Goal: Task Accomplishment & Management: Complete application form

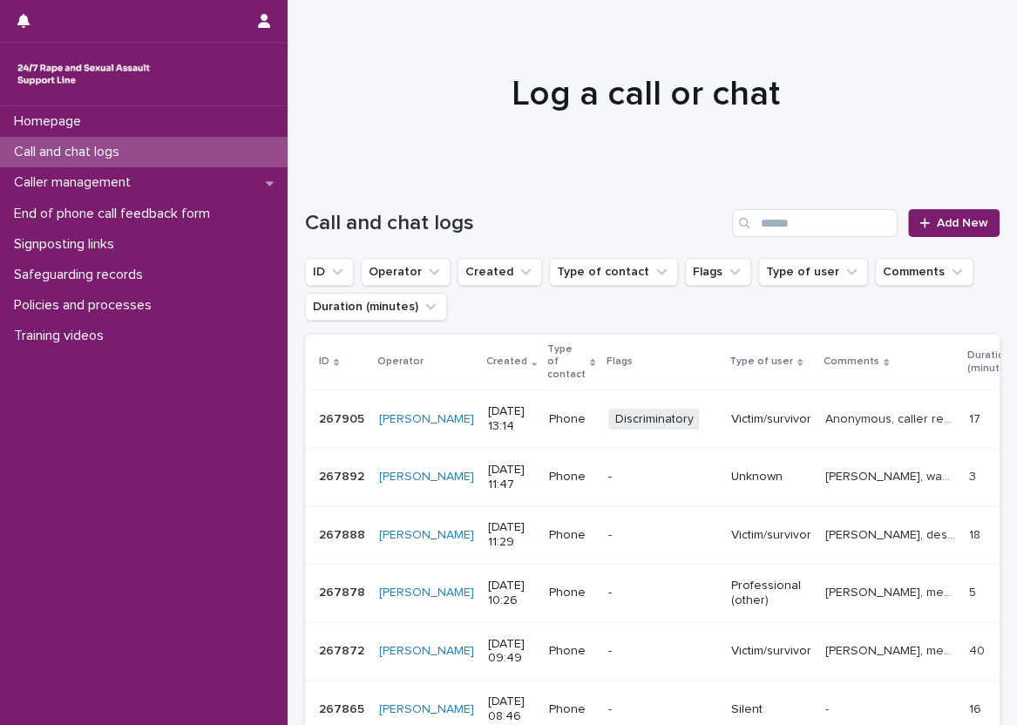
click at [266, 152] on div "Call and chat logs" at bounding box center [144, 152] width 288 height 30
drag, startPoint x: 0, startPoint y: 0, endPoint x: 266, endPoint y: 152, distance: 306.4
click at [266, 152] on div "Call and chat logs" at bounding box center [144, 152] width 288 height 30
click at [937, 219] on span "Add New" at bounding box center [962, 223] width 51 height 12
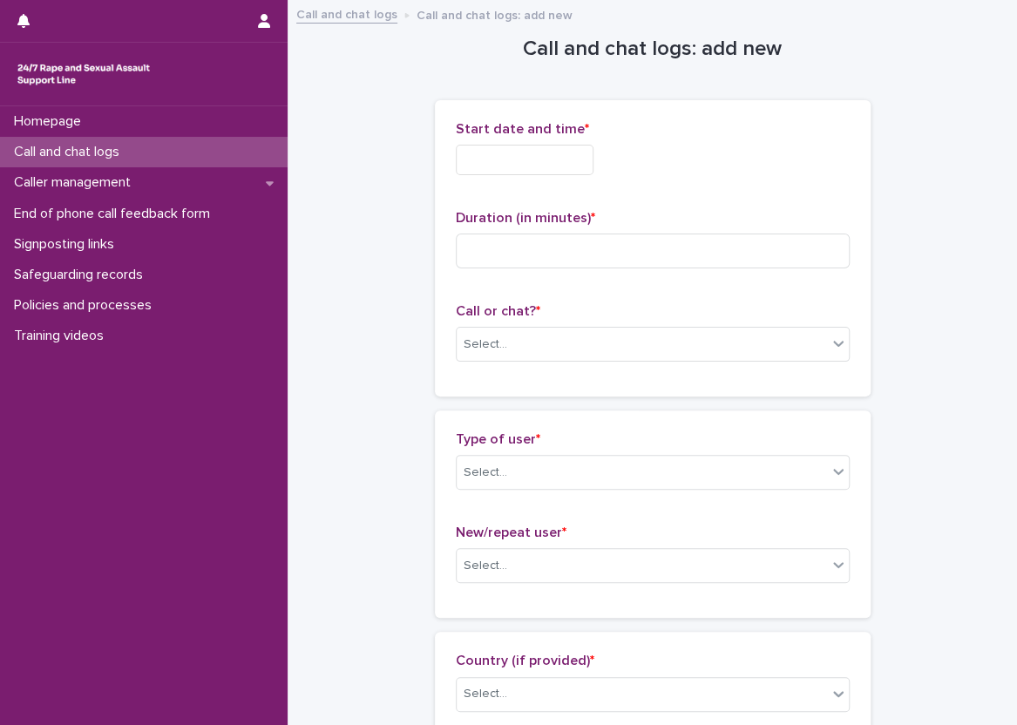
click at [532, 162] on input "text" at bounding box center [525, 160] width 138 height 30
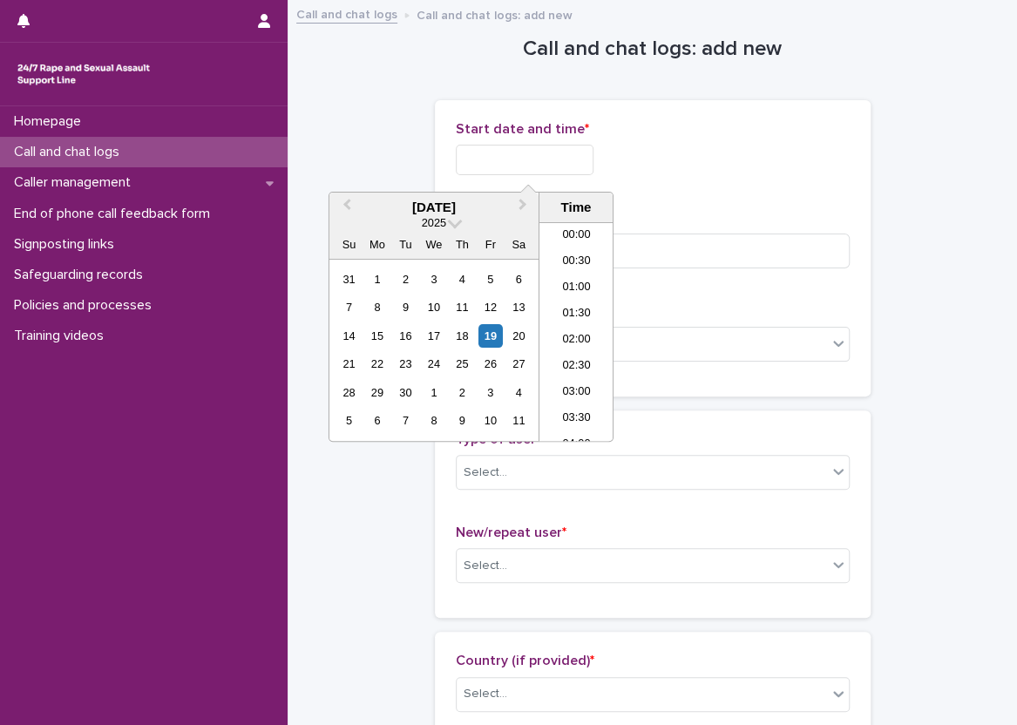
scroll to position [635, 0]
click at [583, 294] on li "13:30" at bounding box center [576, 307] width 74 height 26
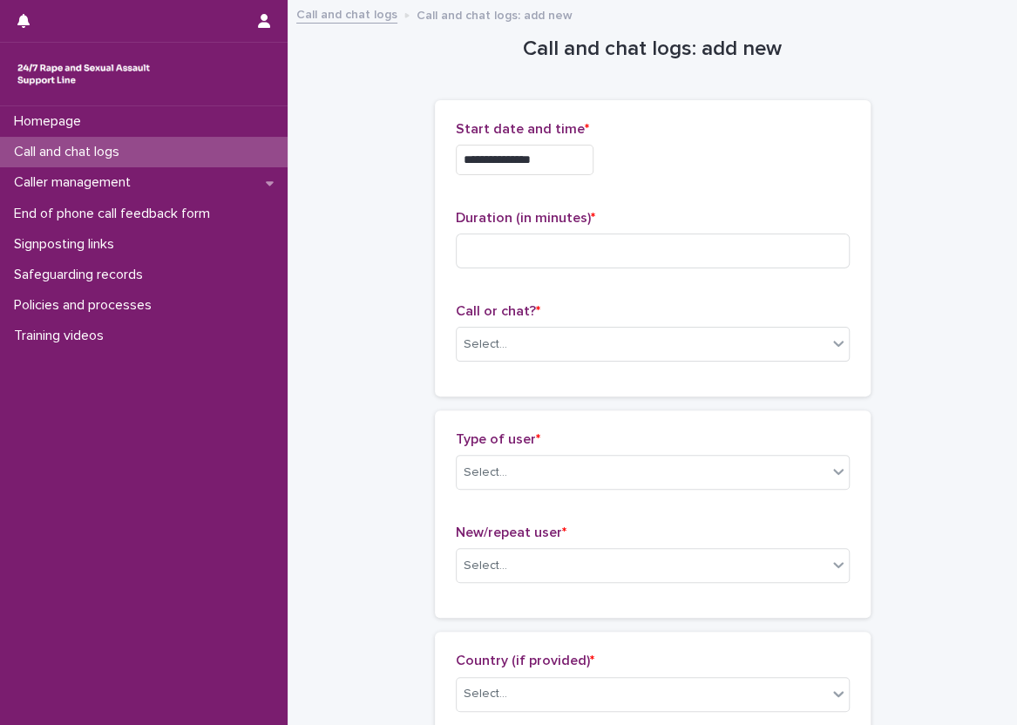
click at [589, 169] on input "**********" at bounding box center [525, 160] width 138 height 30
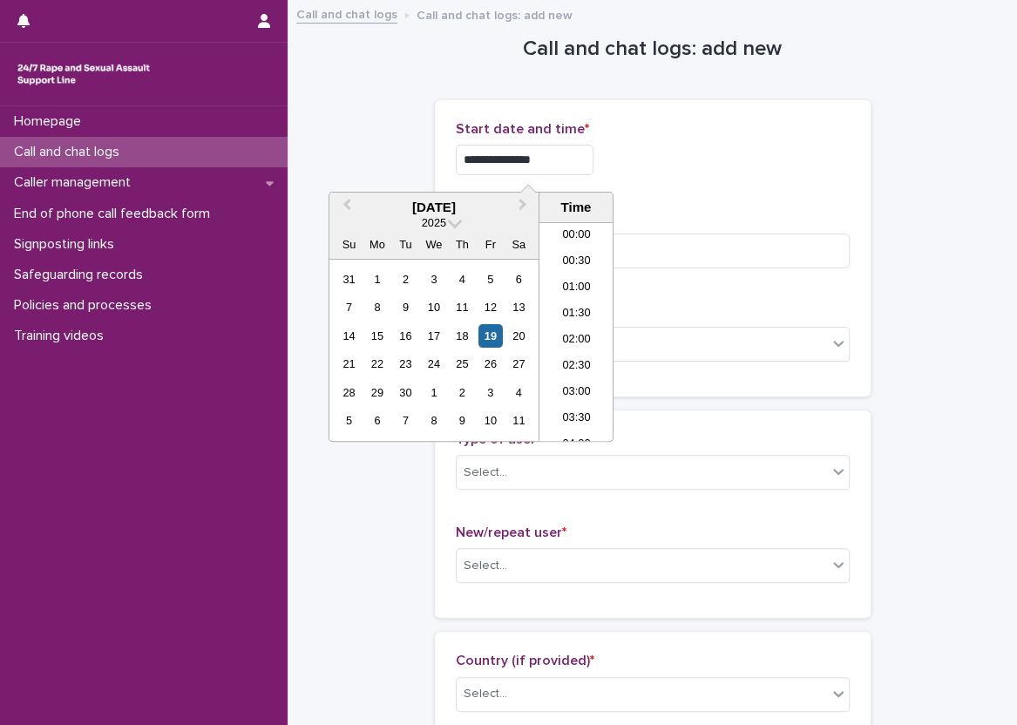
scroll to position [610, 0]
type input "**********"
click at [717, 247] on input at bounding box center [653, 251] width 394 height 35
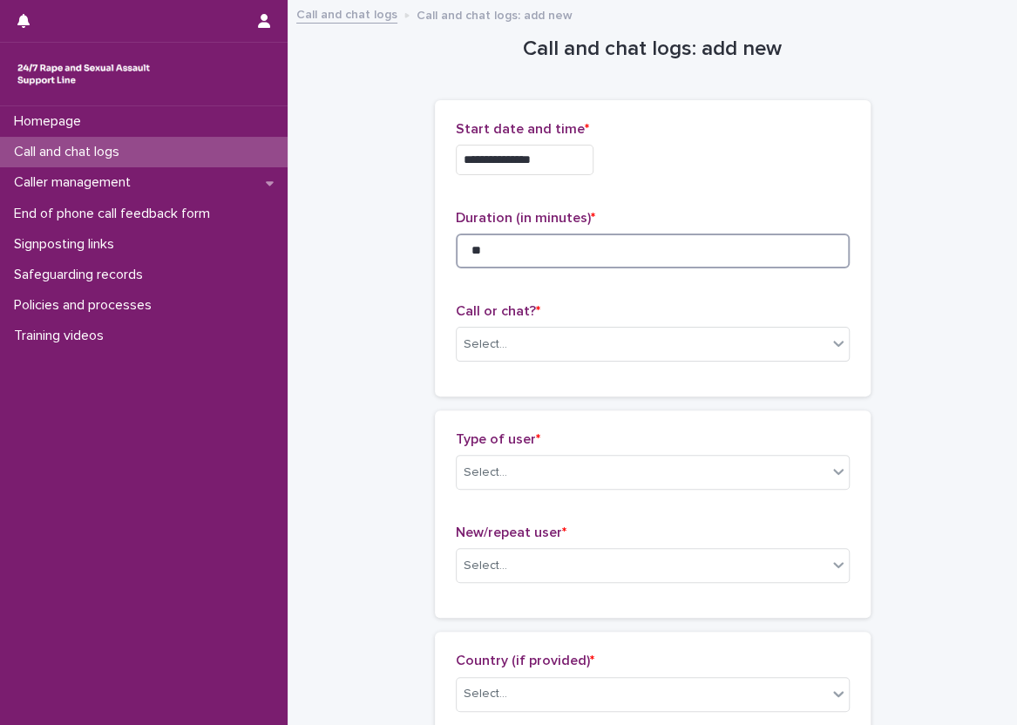
type input "**"
click at [444, 352] on div "**********" at bounding box center [653, 248] width 436 height 296
click at [478, 353] on div "Select..." at bounding box center [642, 344] width 370 height 29
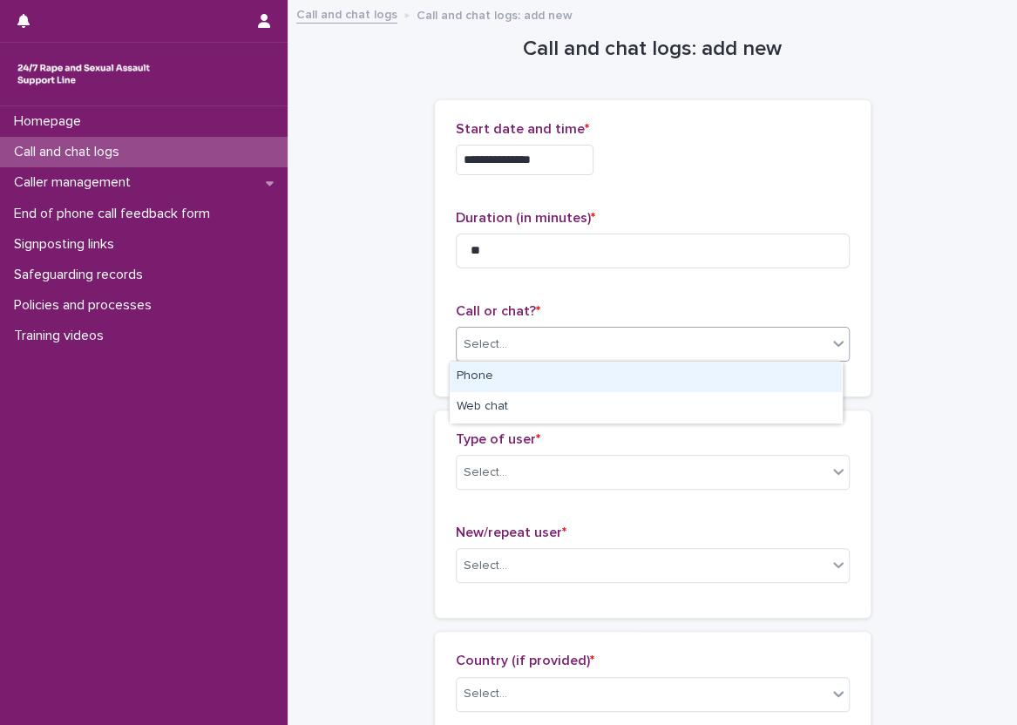
click at [487, 383] on div "Phone" at bounding box center [646, 377] width 392 height 30
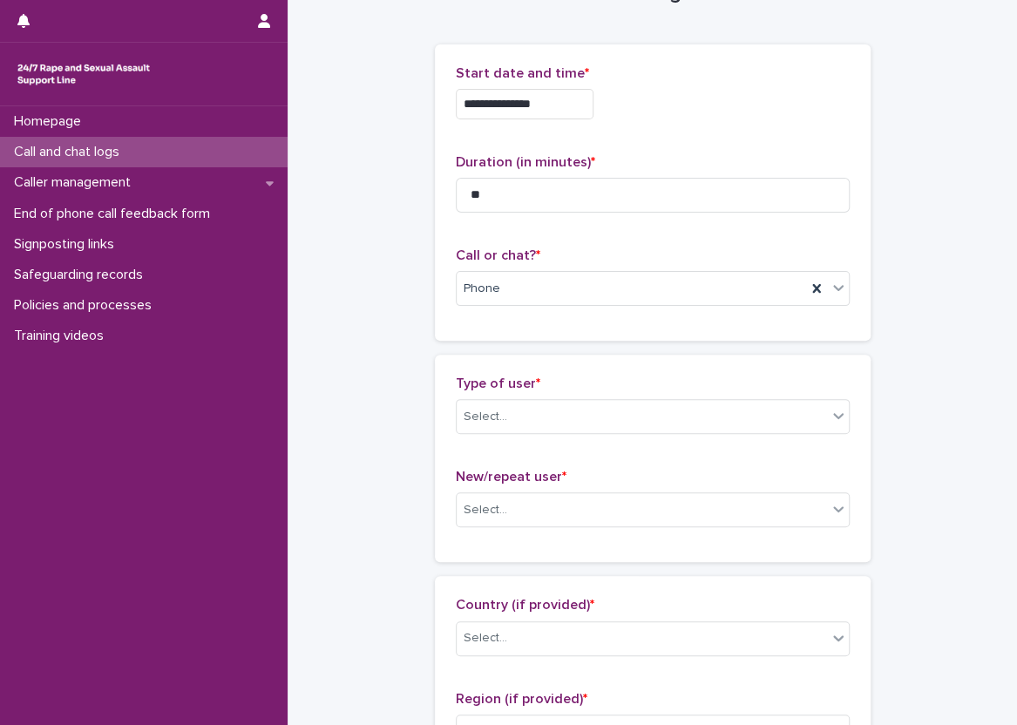
scroll to position [87, 0]
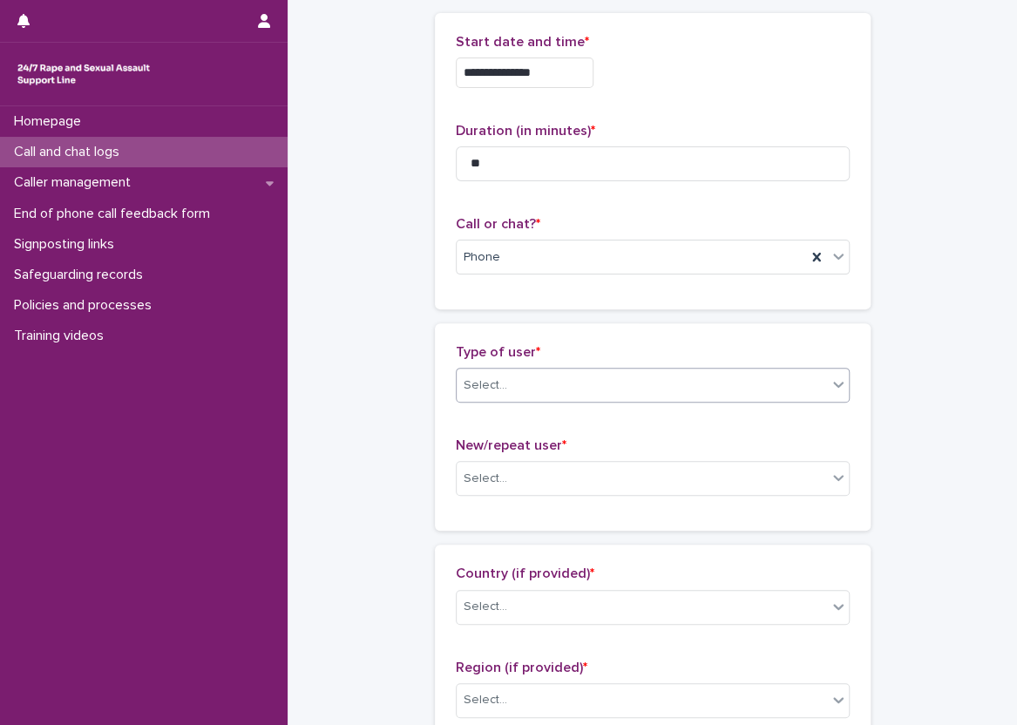
click at [592, 377] on div "Select..." at bounding box center [642, 385] width 370 height 29
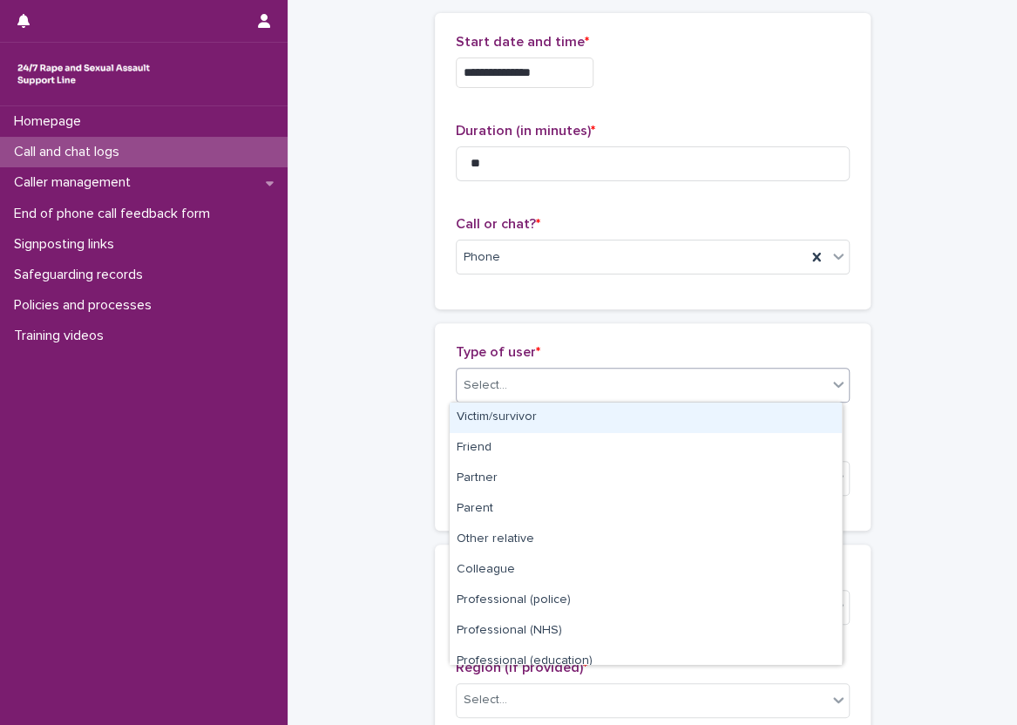
drag, startPoint x: 593, startPoint y: 415, endPoint x: 464, endPoint y: 401, distance: 129.7
click at [593, 415] on div "Victim/survivor" at bounding box center [646, 418] width 392 height 30
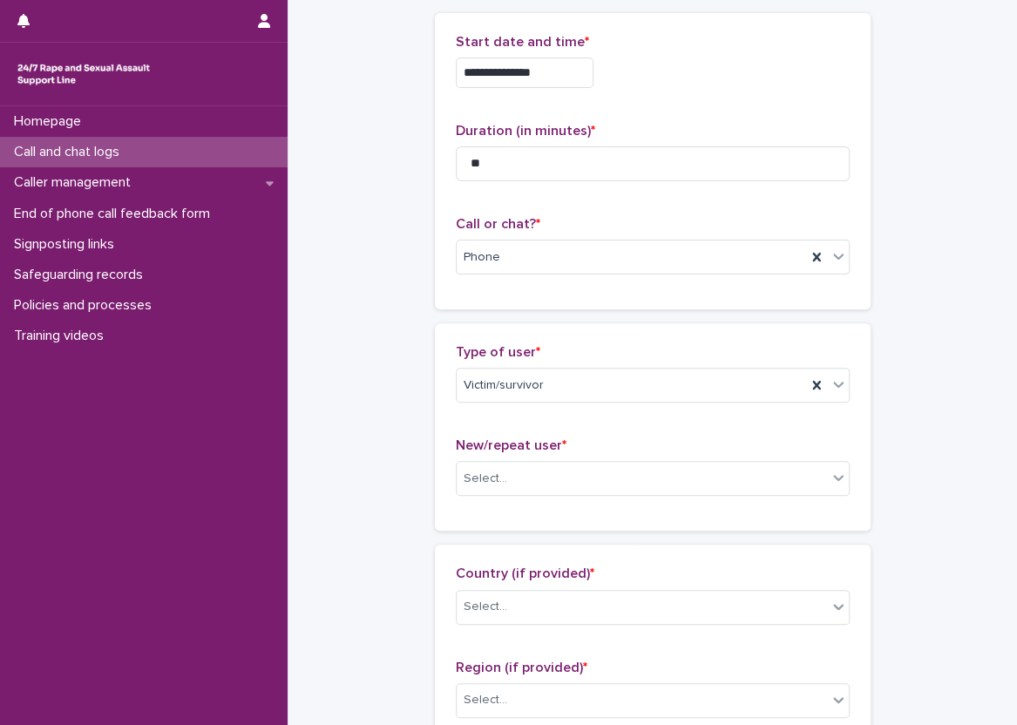
click at [441, 396] on div "Type of user * Victim/survivor New/repeat user * Select..." at bounding box center [653, 426] width 436 height 207
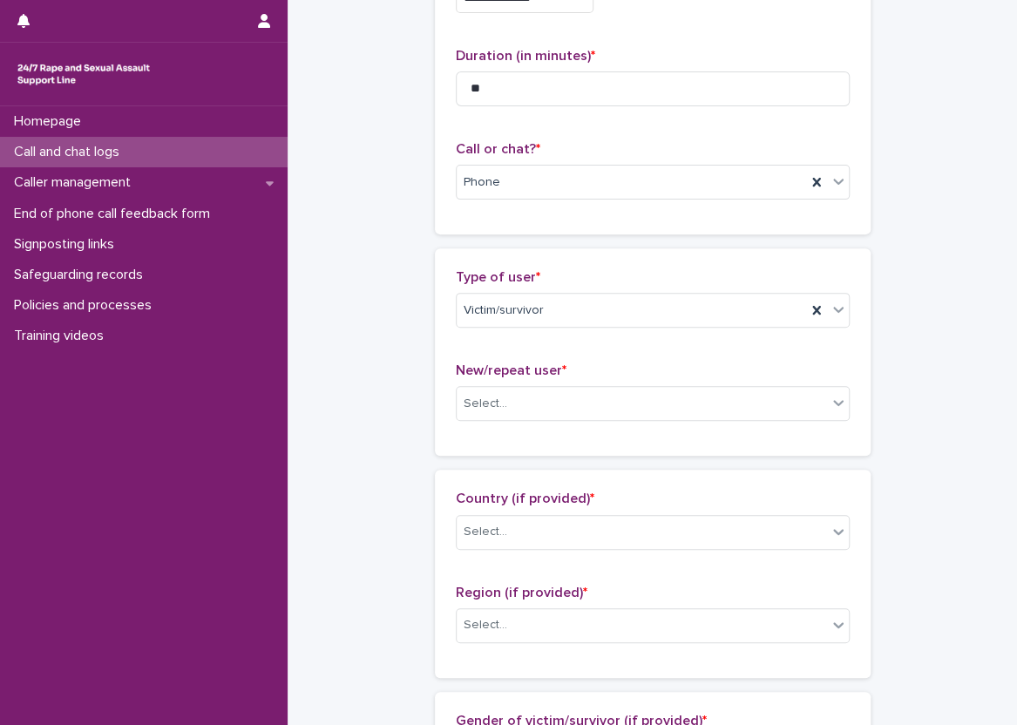
scroll to position [349, 0]
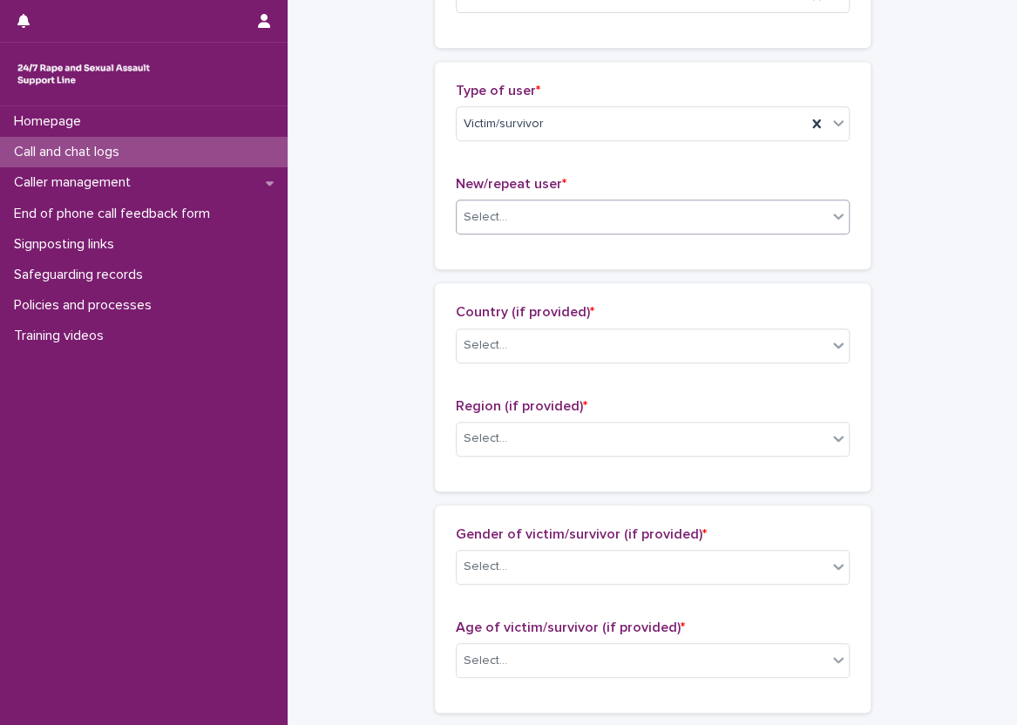
click at [550, 234] on div "New/repeat user * Select..." at bounding box center [653, 212] width 394 height 72
click at [550, 224] on div "Select..." at bounding box center [642, 217] width 370 height 29
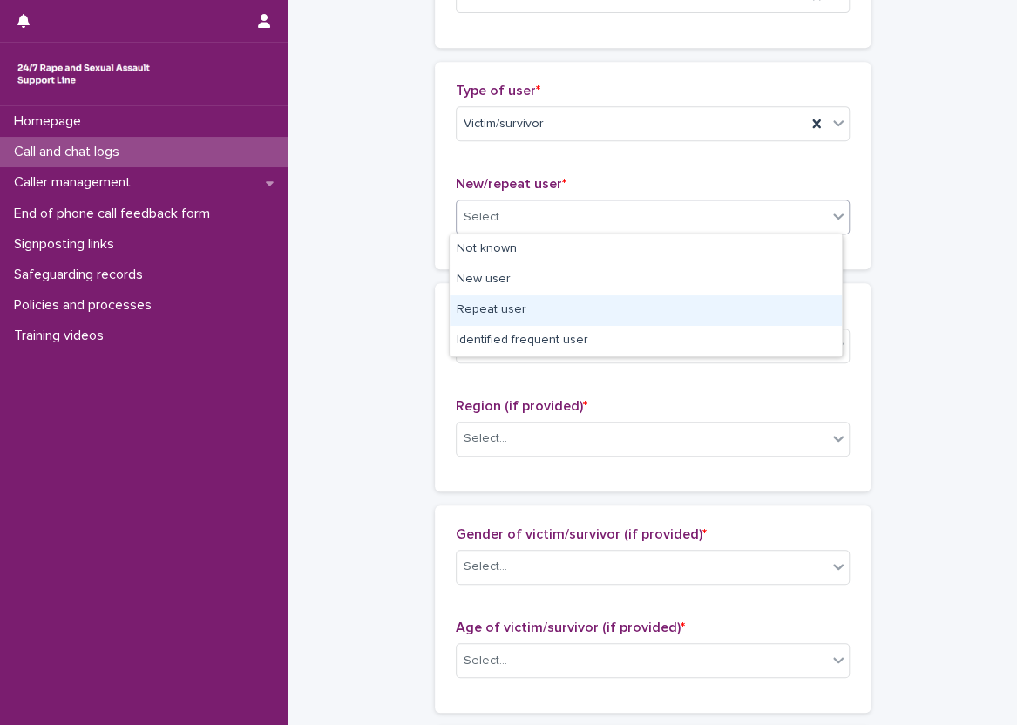
click at [556, 302] on div "Repeat user" at bounding box center [646, 310] width 392 height 30
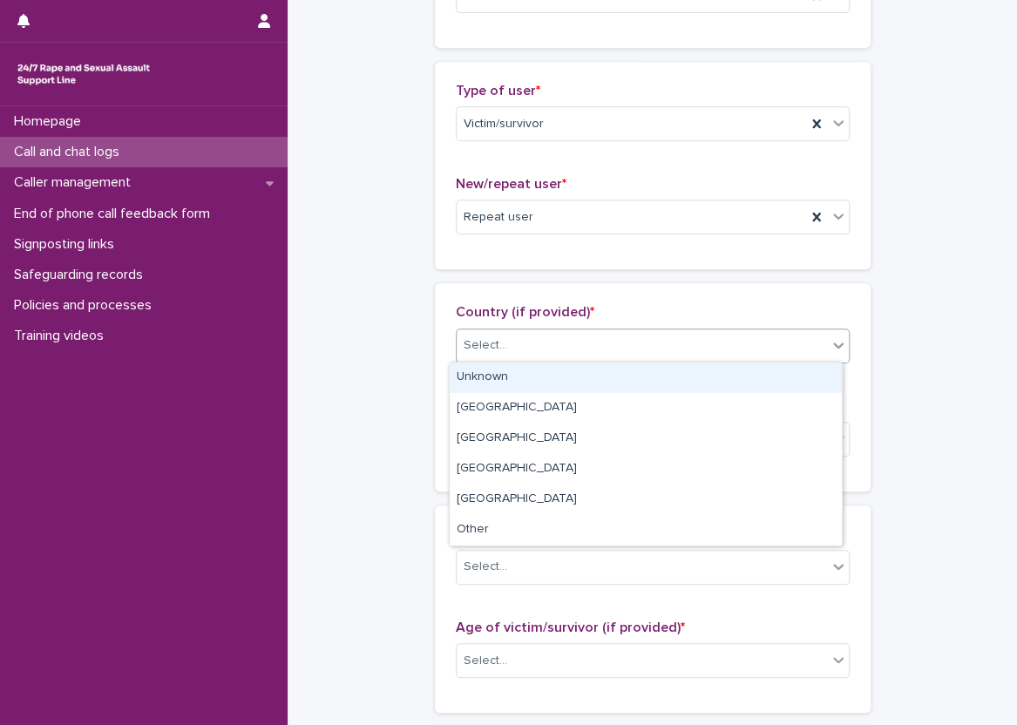
click at [550, 341] on div "Select..." at bounding box center [642, 345] width 370 height 29
click at [551, 377] on div "Unknown" at bounding box center [646, 377] width 392 height 30
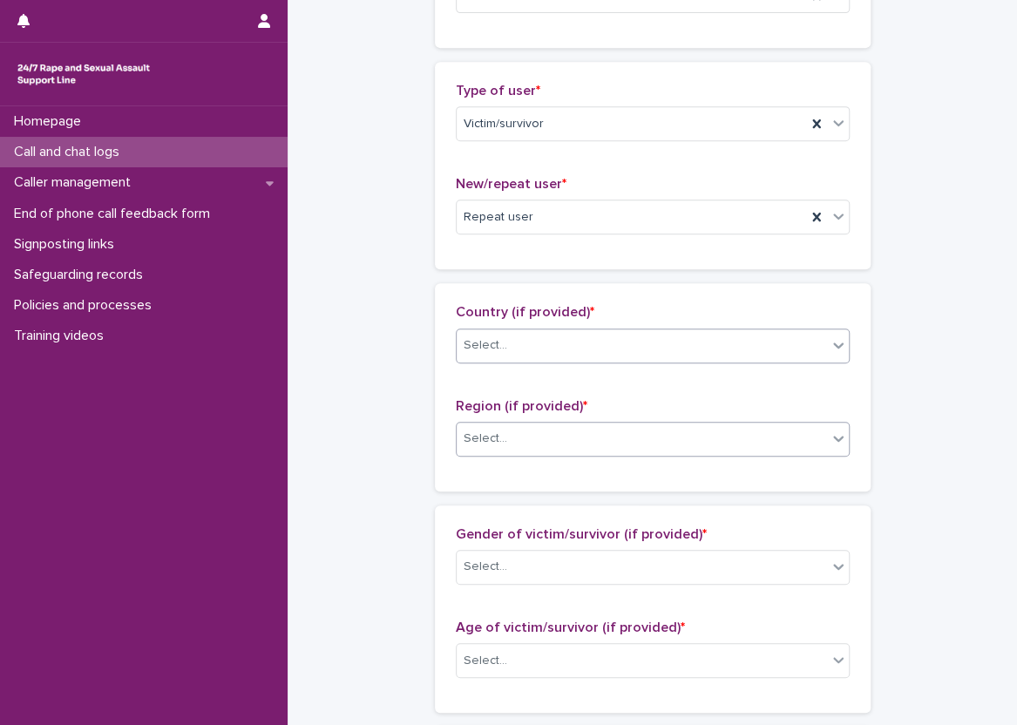
click at [546, 439] on div "Select..." at bounding box center [642, 438] width 370 height 29
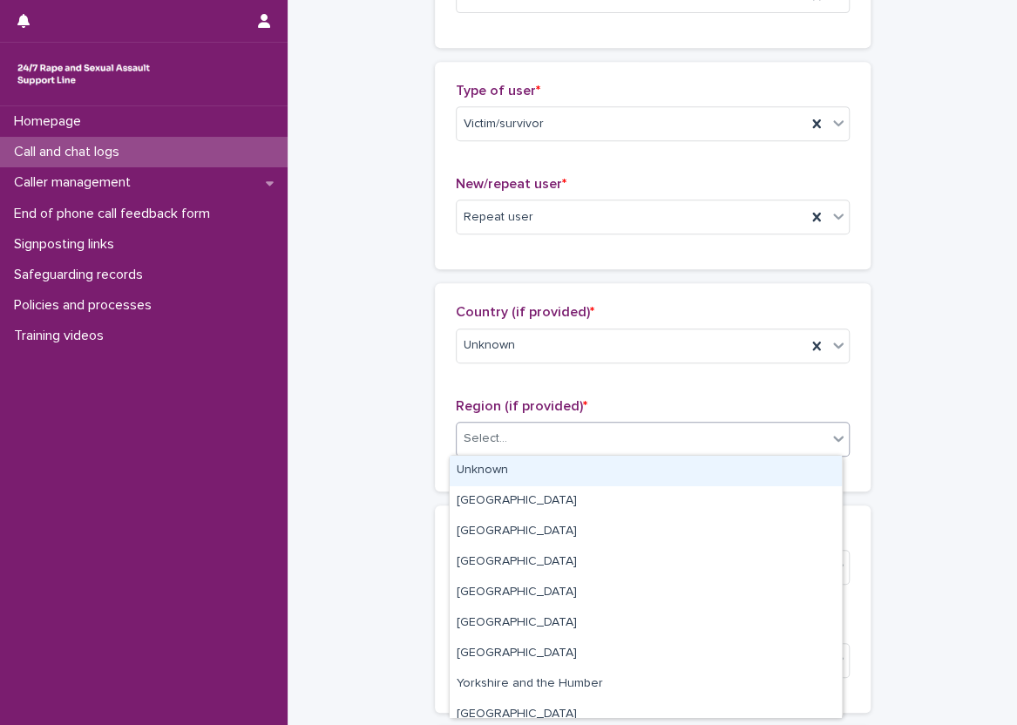
click at [545, 478] on div "Unknown" at bounding box center [646, 471] width 392 height 30
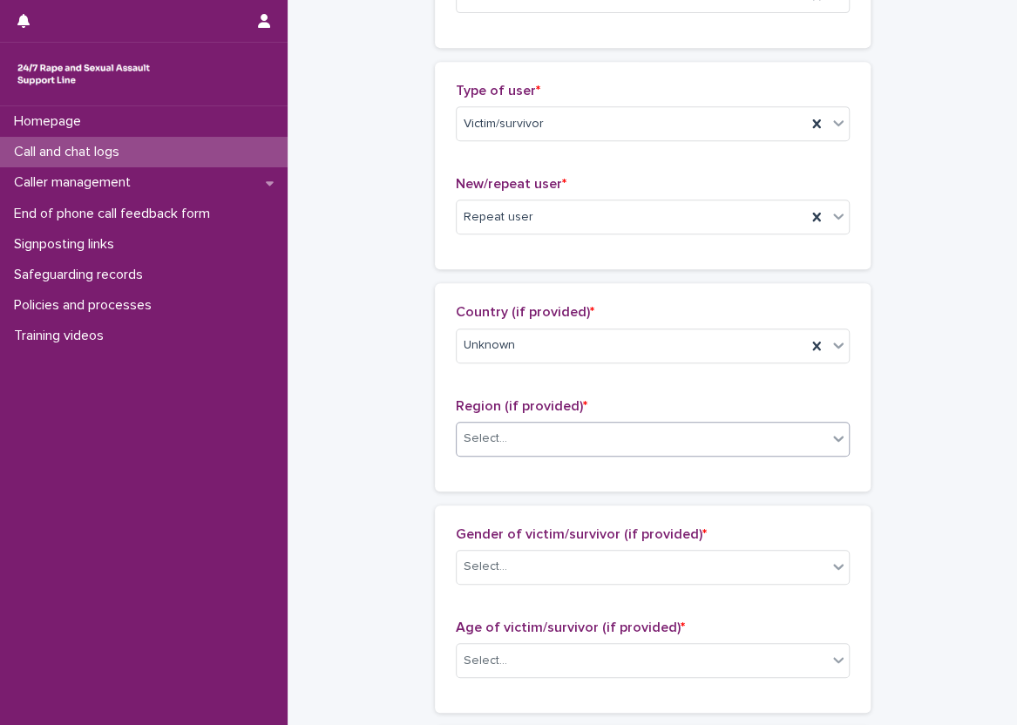
click at [423, 466] on div "**********" at bounding box center [652, 596] width 694 height 1887
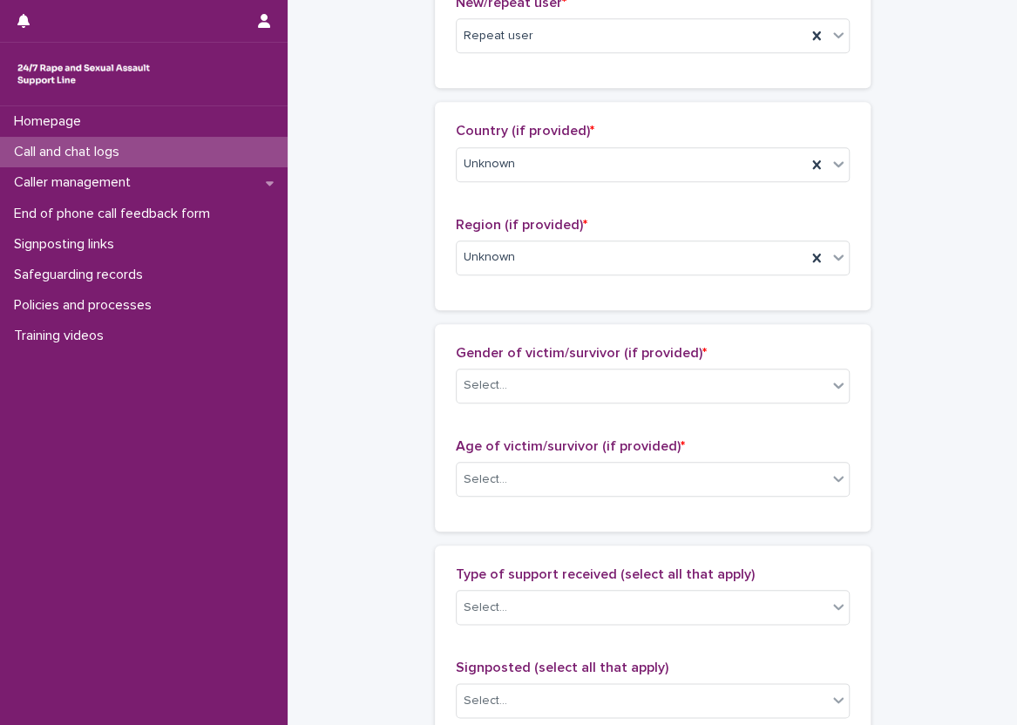
scroll to position [610, 0]
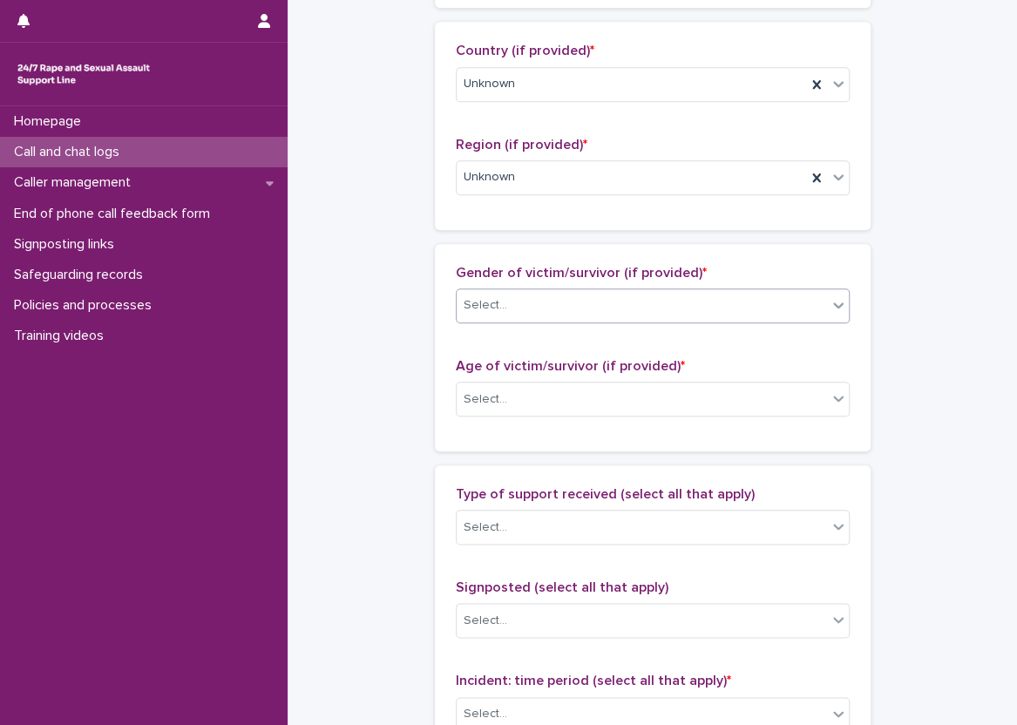
click at [494, 292] on div "Select..." at bounding box center [642, 305] width 370 height 29
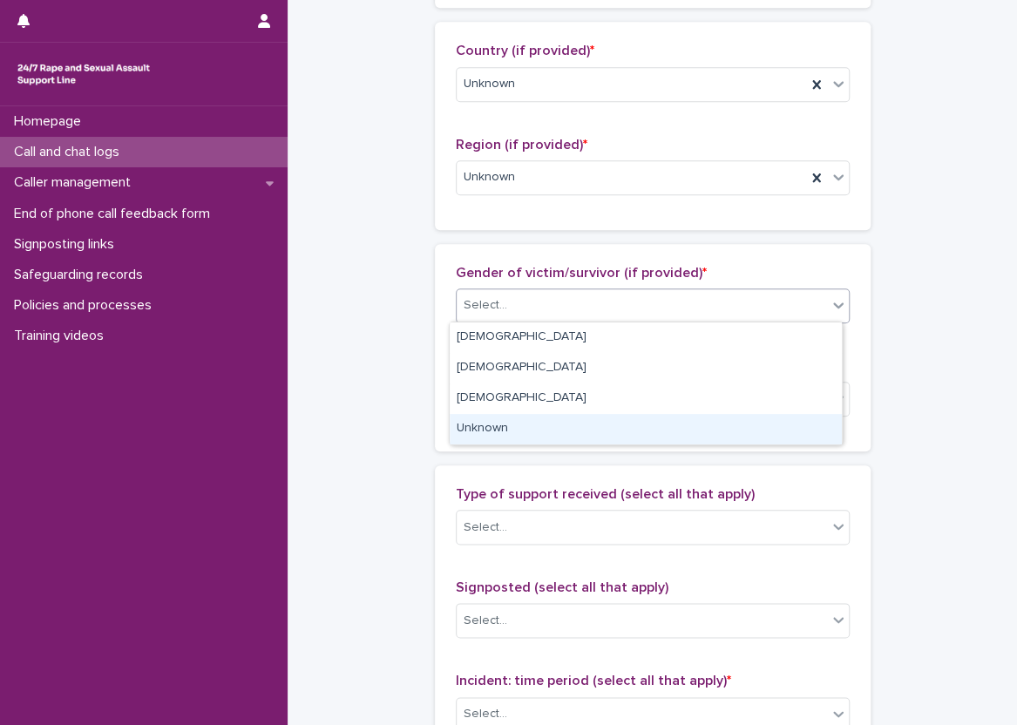
click at [519, 424] on div "Unknown" at bounding box center [646, 429] width 392 height 30
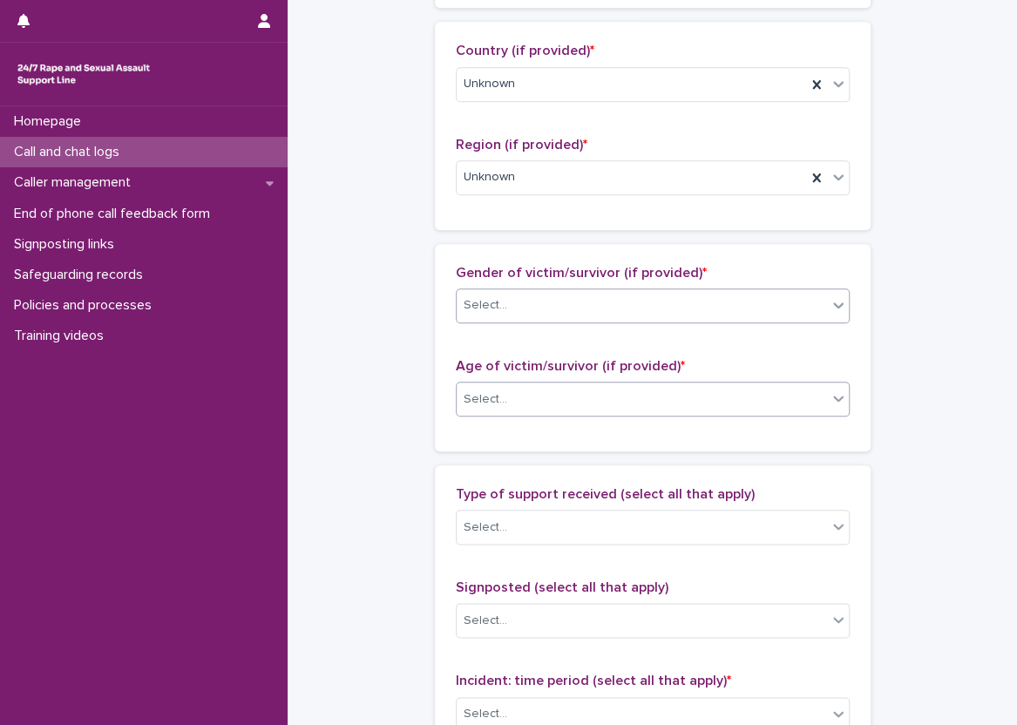
click at [511, 397] on div "Select..." at bounding box center [642, 399] width 370 height 29
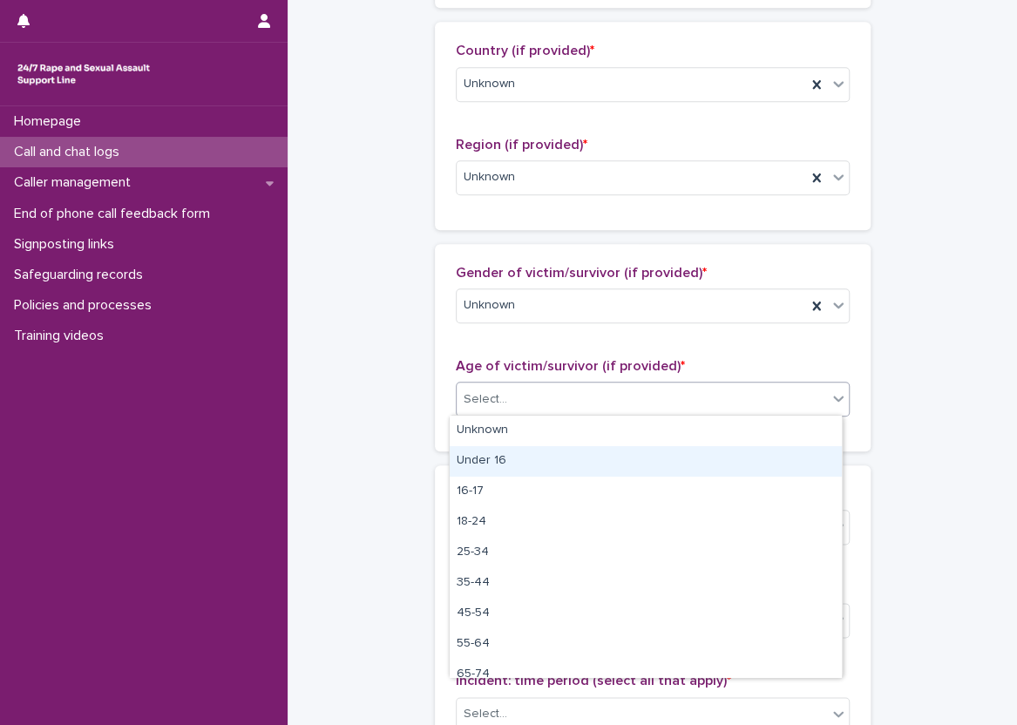
click at [497, 446] on div "Under 16" at bounding box center [646, 461] width 392 height 30
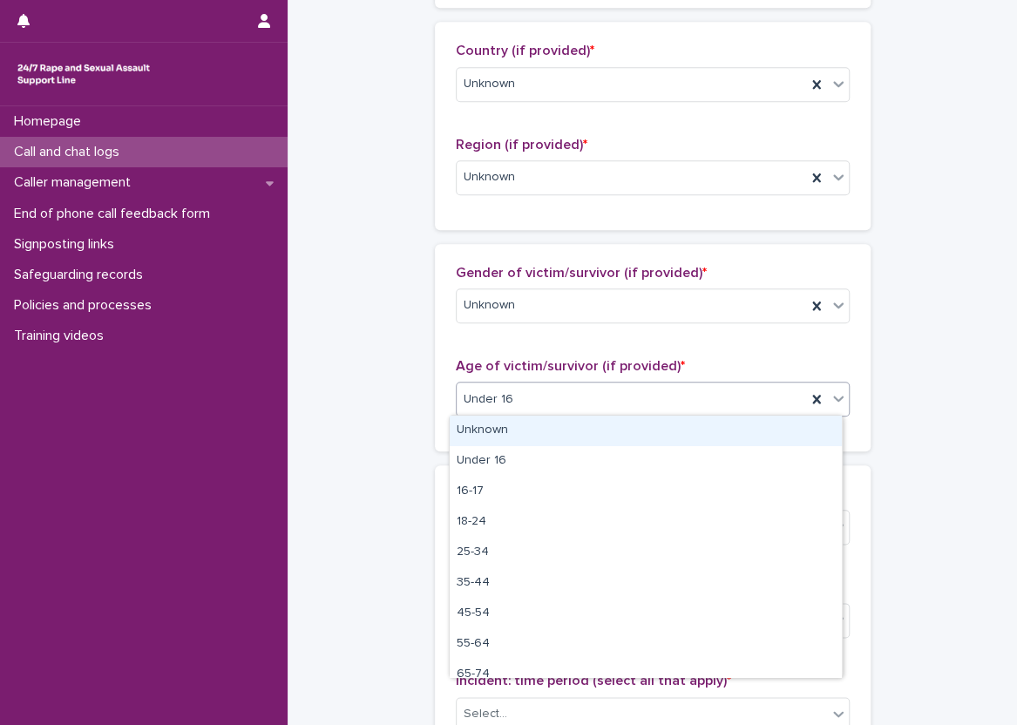
click at [496, 404] on span "Under 16" at bounding box center [489, 399] width 50 height 18
click at [505, 436] on div "Unknown" at bounding box center [646, 431] width 392 height 30
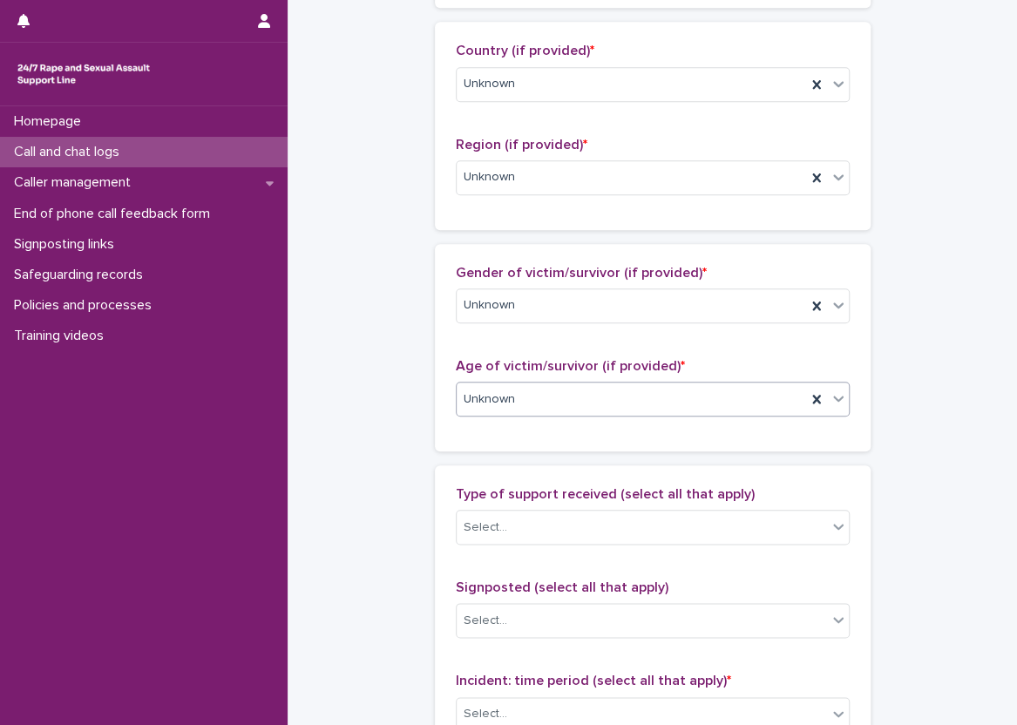
click at [387, 401] on div "**********" at bounding box center [652, 335] width 694 height 1887
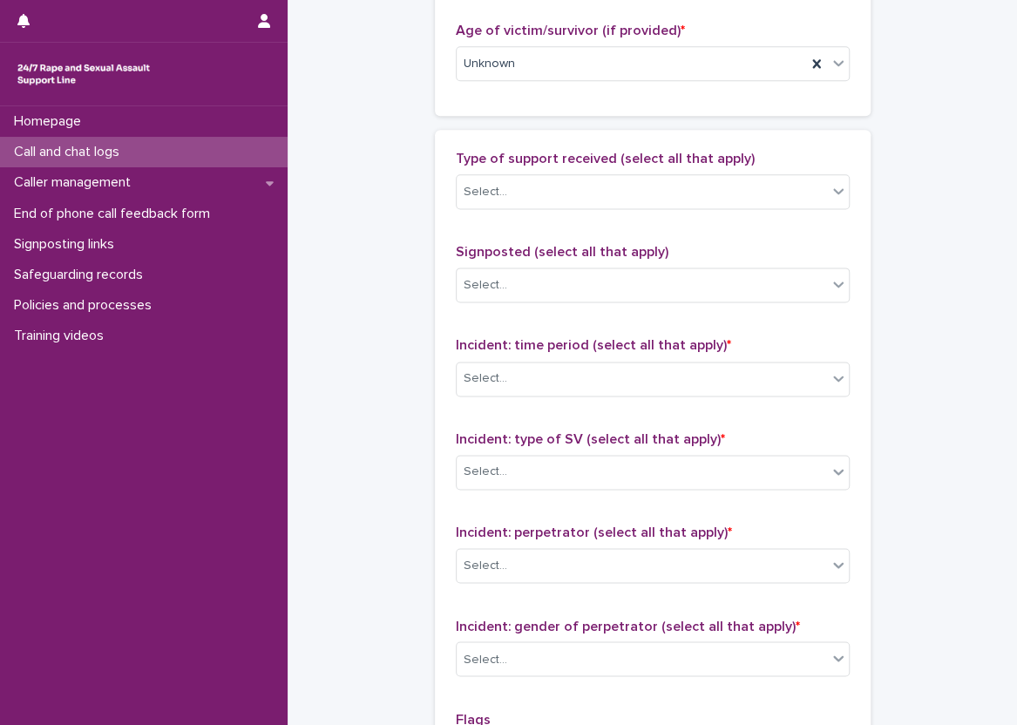
scroll to position [959, 0]
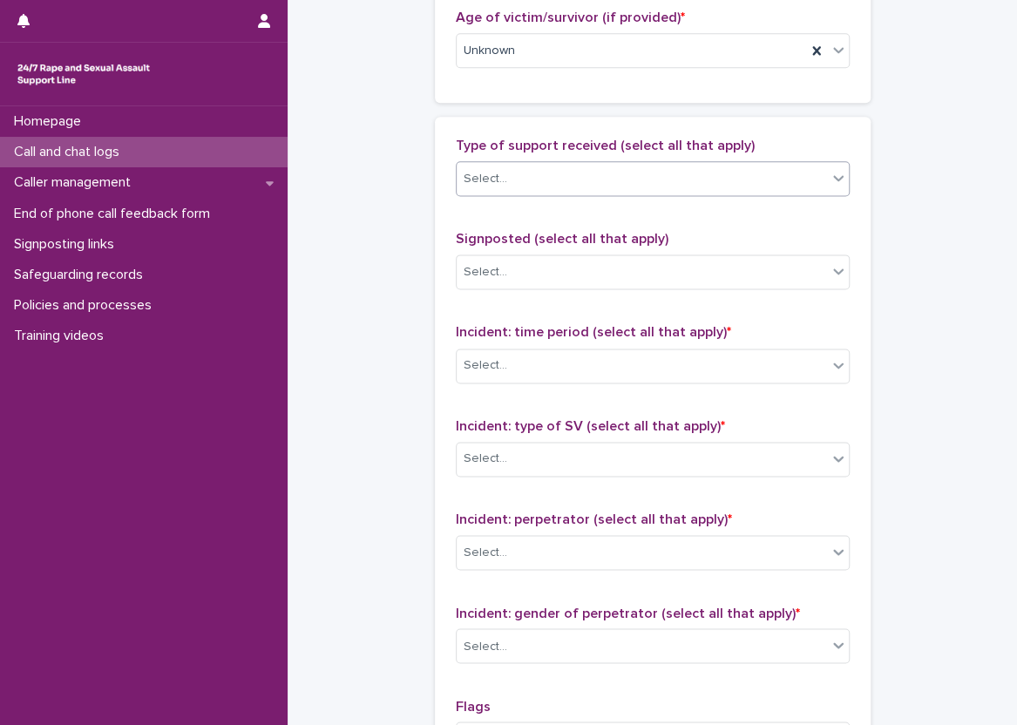
click at [559, 179] on div "Select..." at bounding box center [642, 179] width 370 height 29
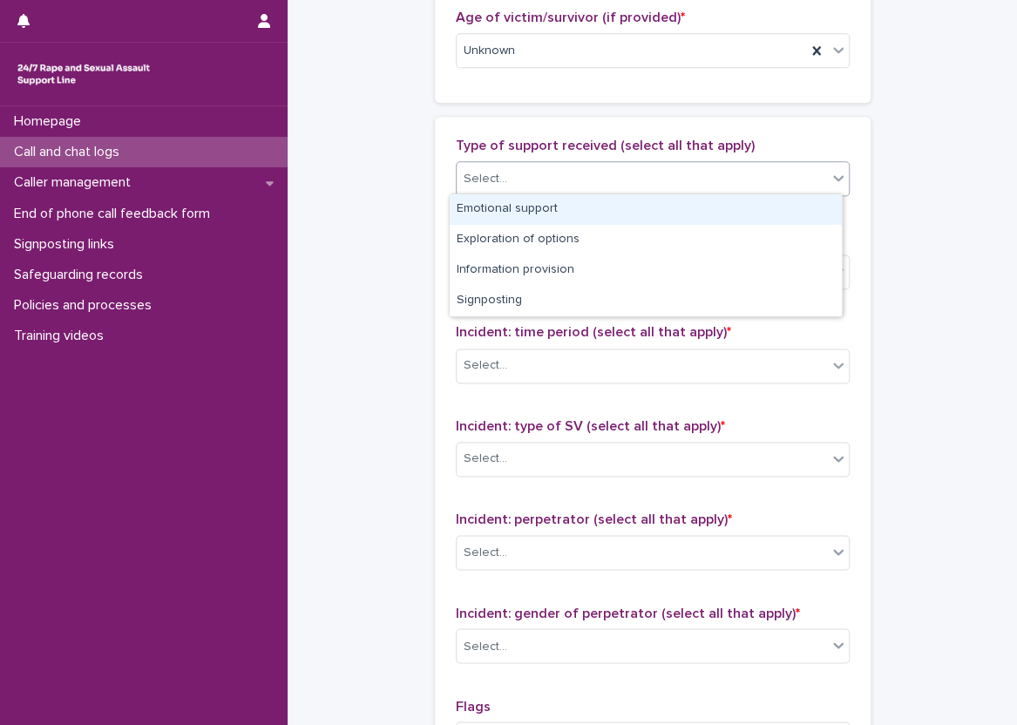
click at [569, 200] on div "Emotional support" at bounding box center [646, 209] width 392 height 30
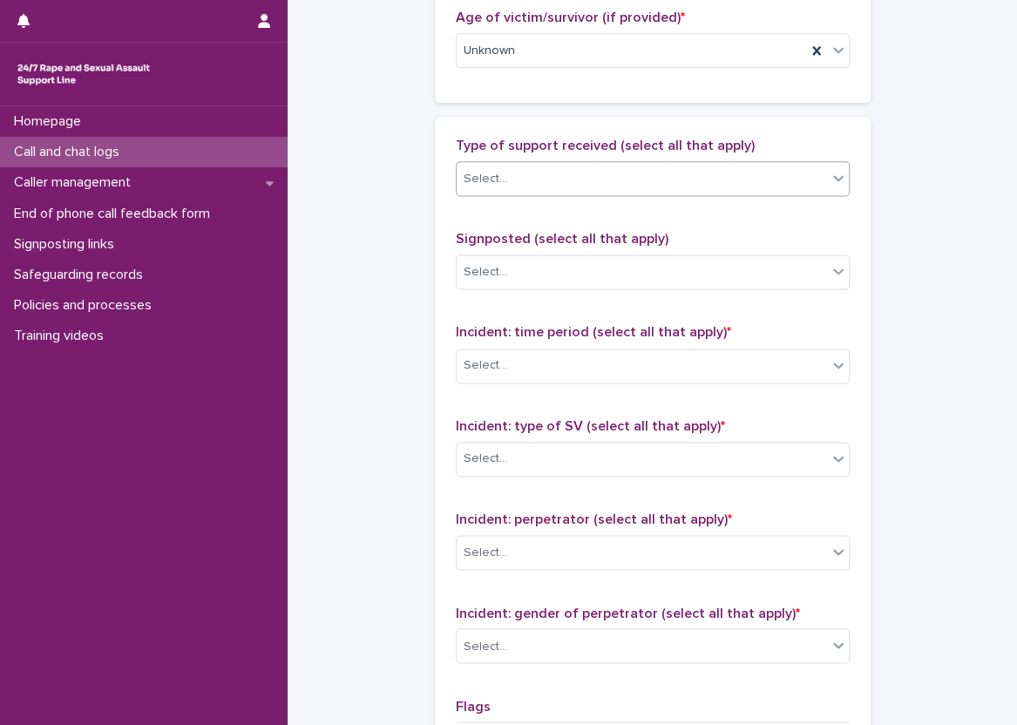
click at [644, 193] on div "Select..." at bounding box center [653, 178] width 394 height 35
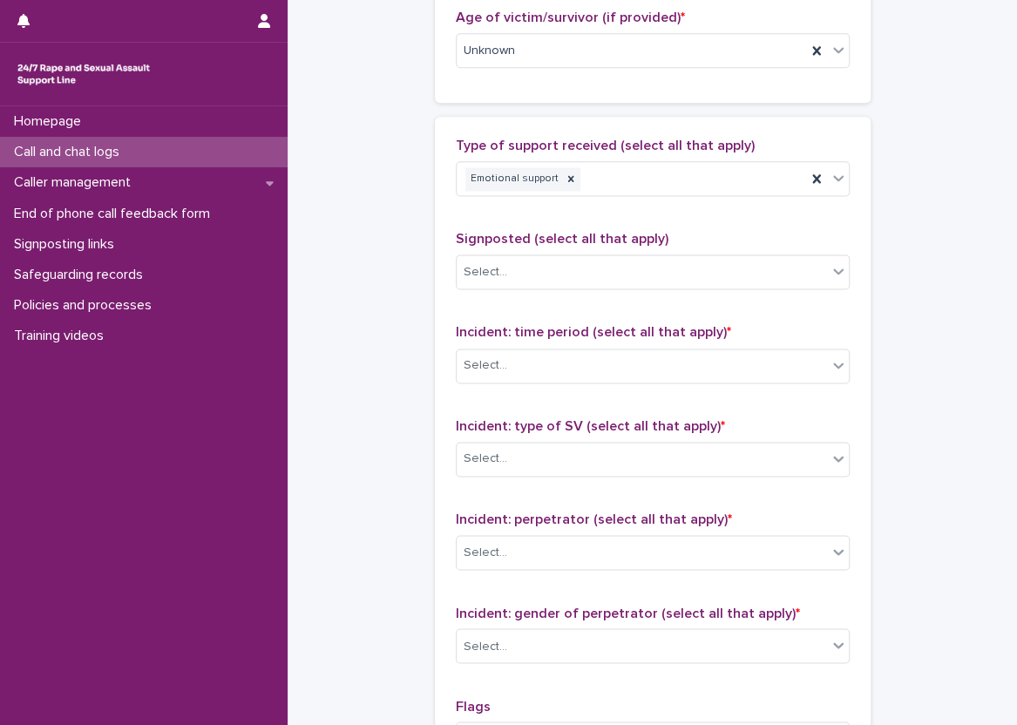
scroll to position [1133, 0]
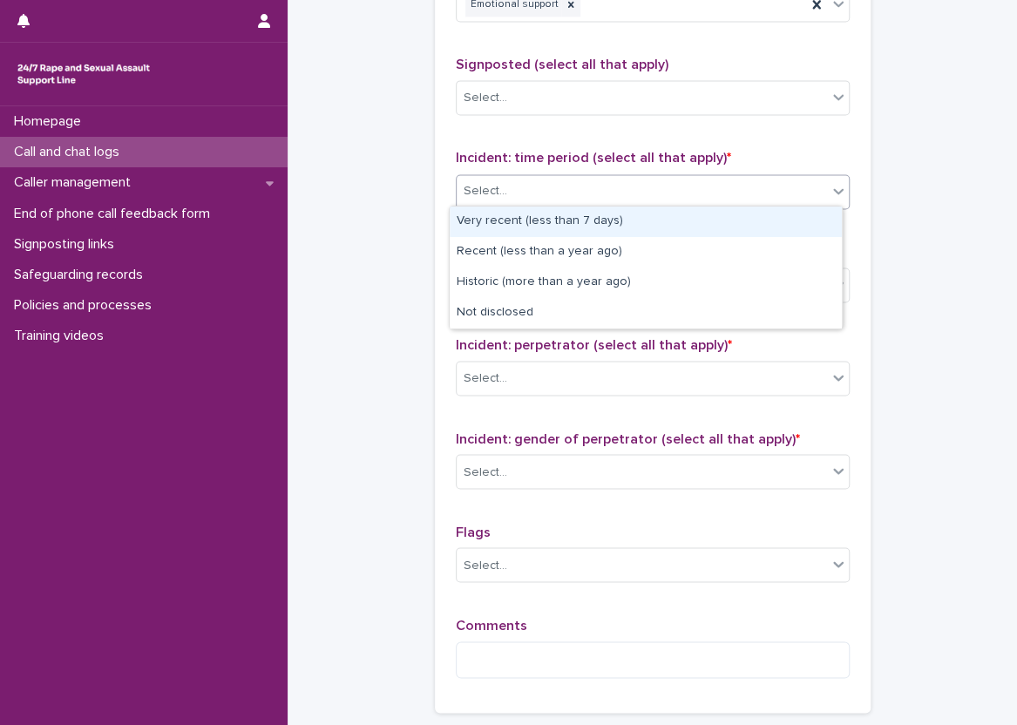
click at [550, 187] on div "Select..." at bounding box center [642, 191] width 370 height 29
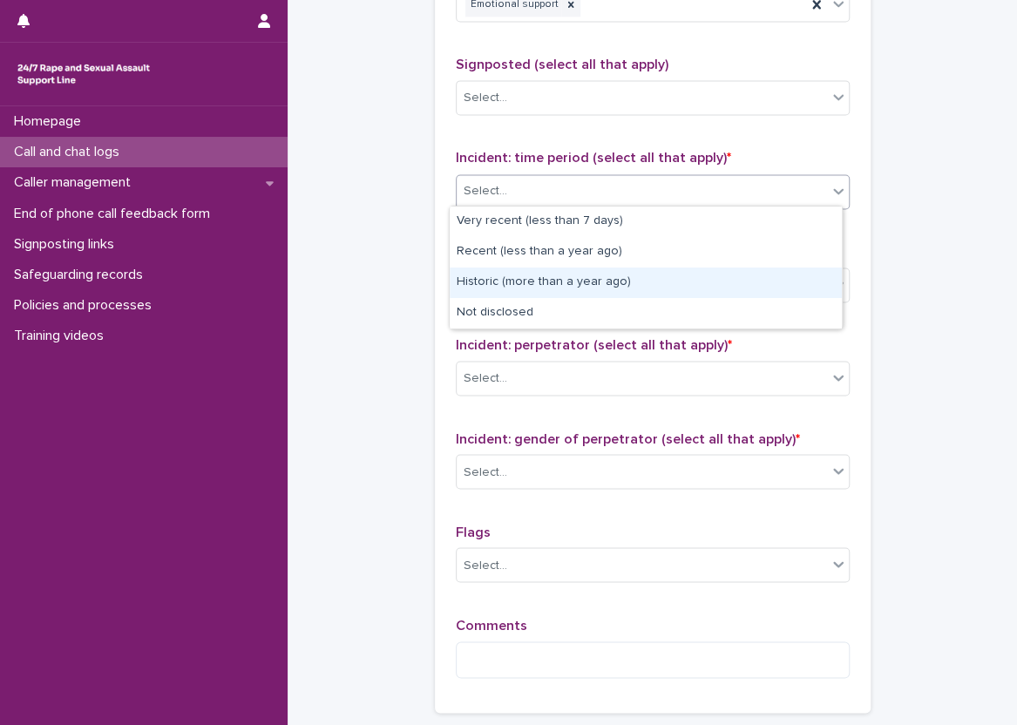
click at [575, 274] on div "Historic (more than a year ago)" at bounding box center [646, 283] width 392 height 30
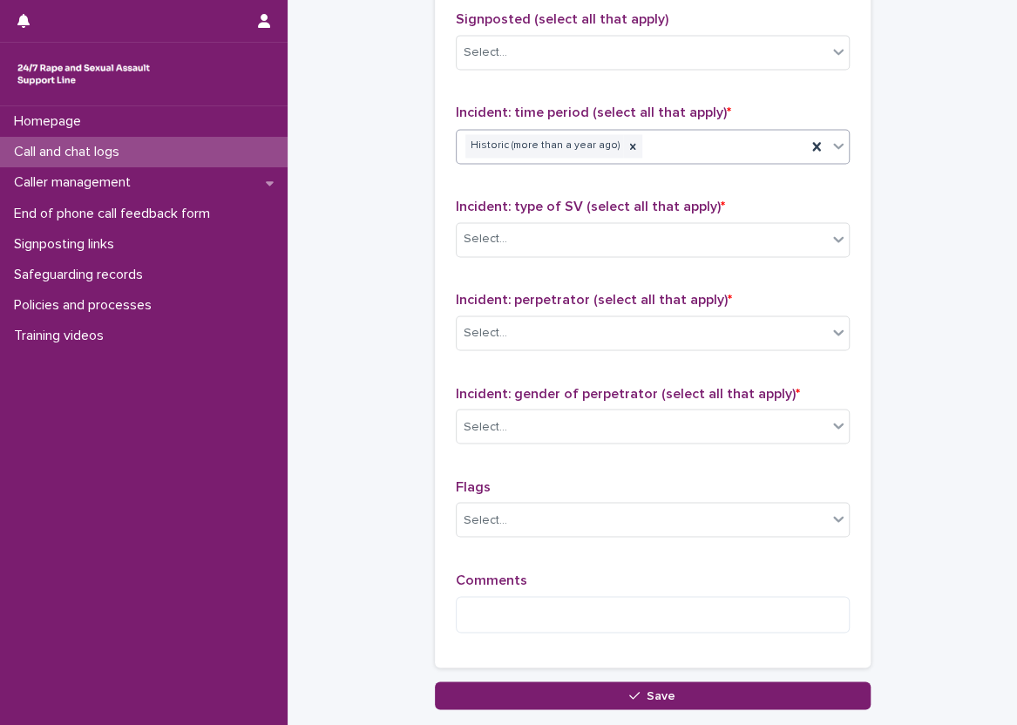
scroll to position [1176, 0]
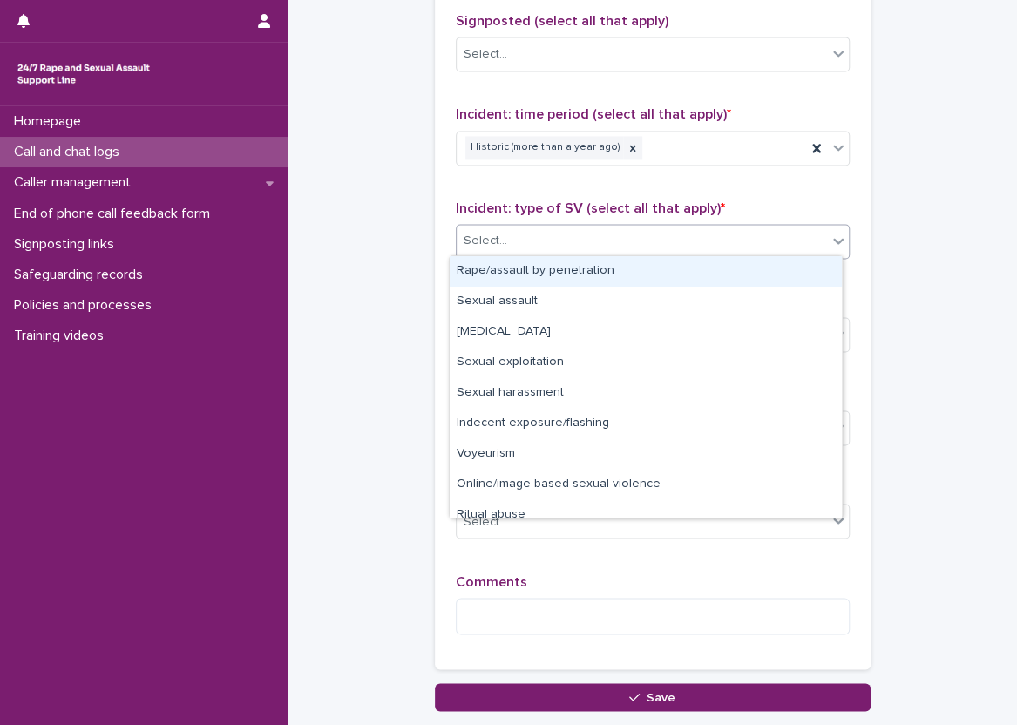
click at [615, 252] on div "Select..." at bounding box center [642, 241] width 370 height 29
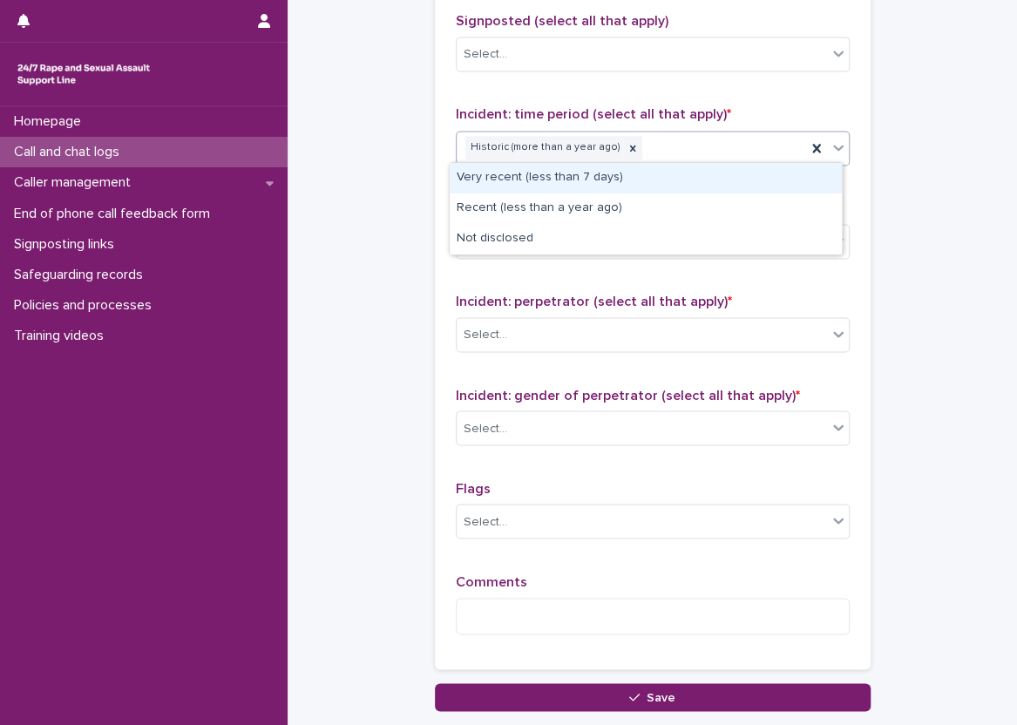
click at [608, 157] on div "Historic (more than a year ago)" at bounding box center [631, 147] width 349 height 30
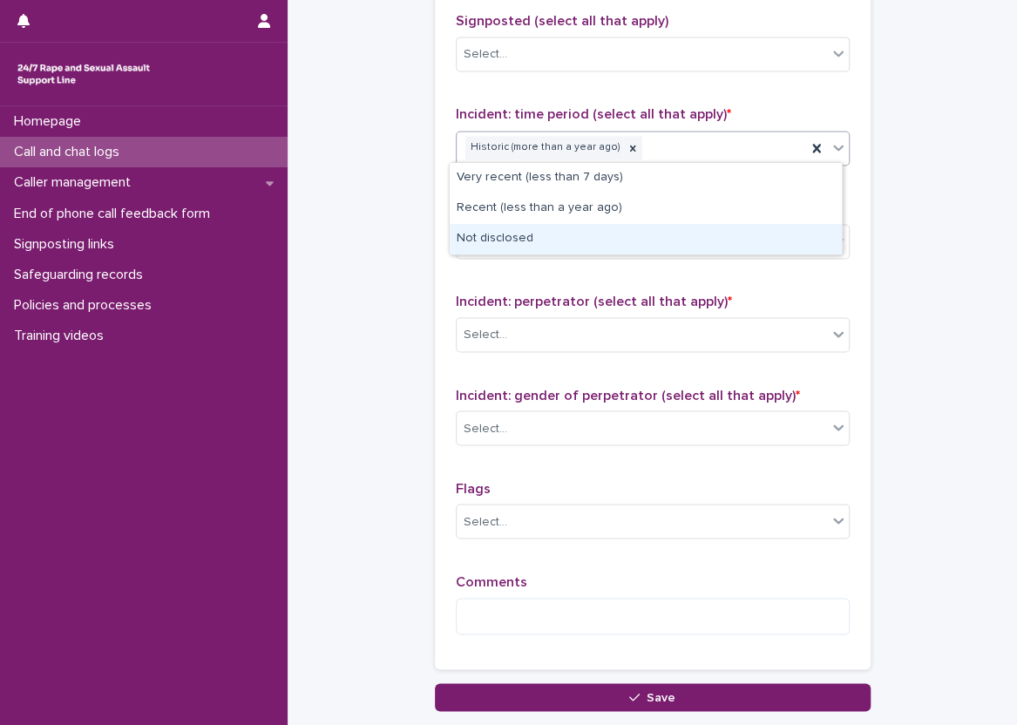
click at [590, 240] on div "Not disclosed" at bounding box center [646, 239] width 392 height 30
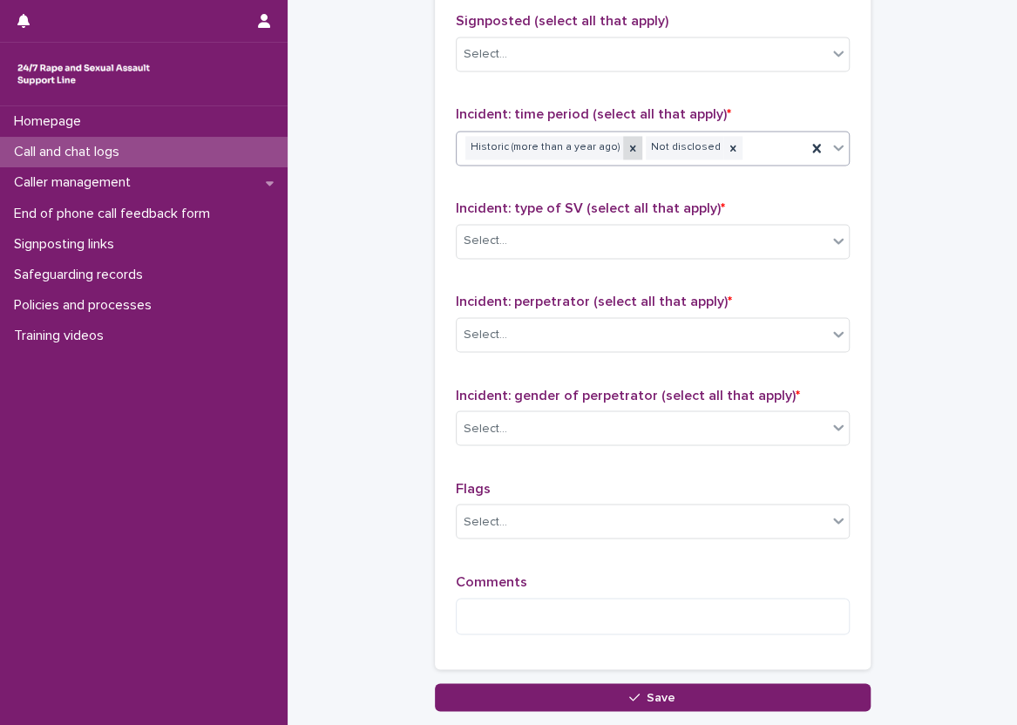
click at [627, 144] on icon at bounding box center [633, 148] width 12 height 12
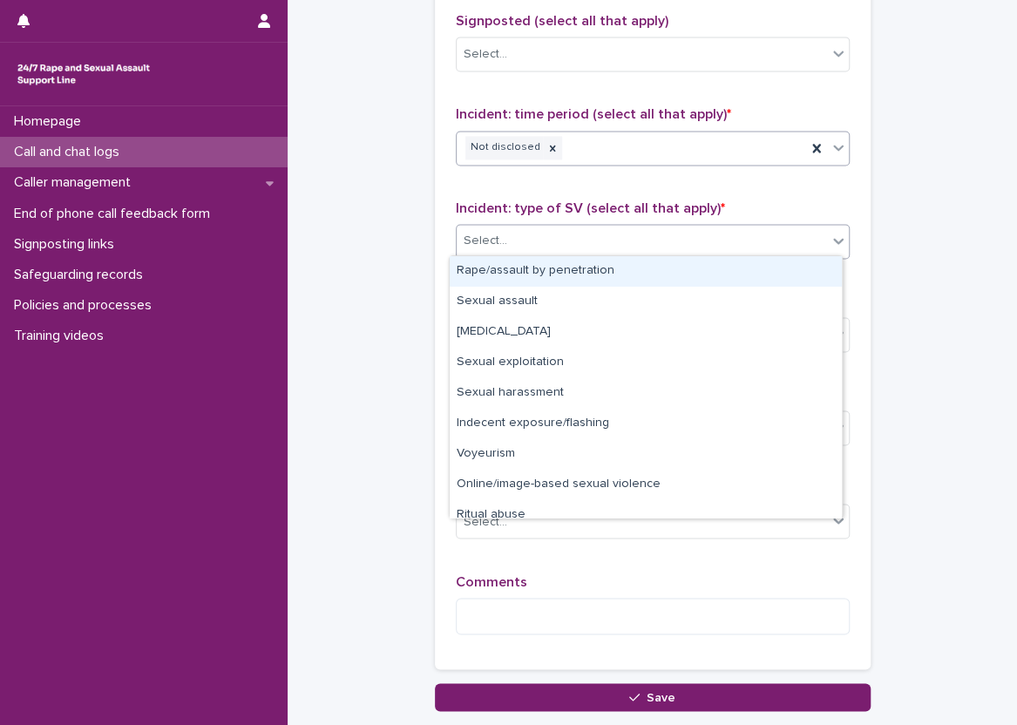
click at [611, 243] on div "Select..." at bounding box center [642, 241] width 370 height 29
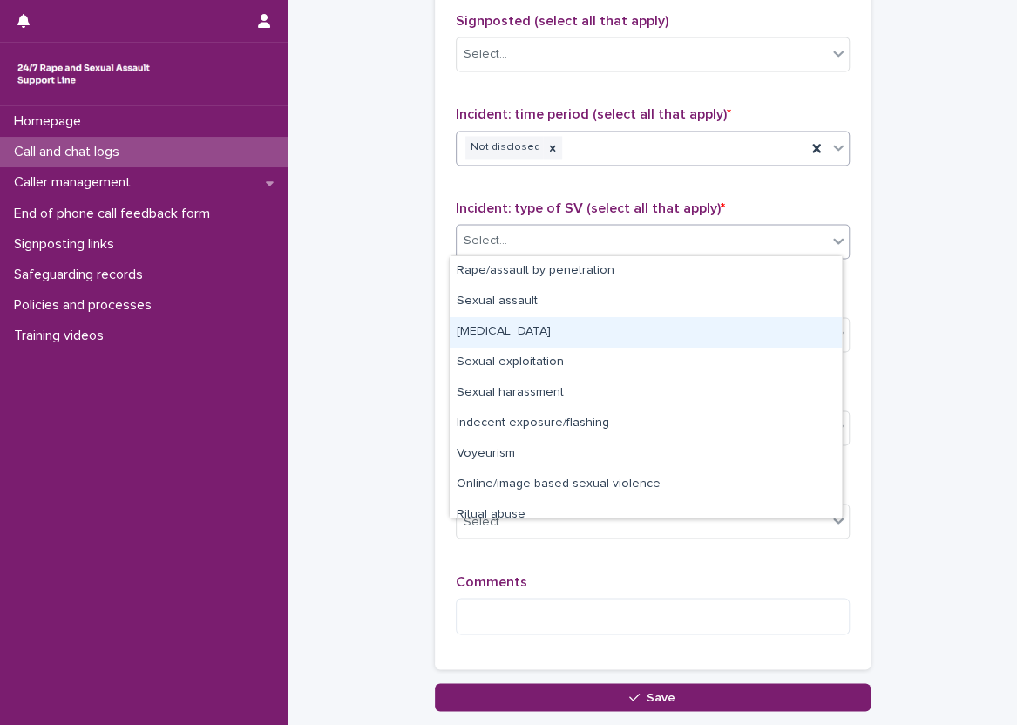
click at [587, 344] on div "[MEDICAL_DATA]" at bounding box center [646, 332] width 392 height 30
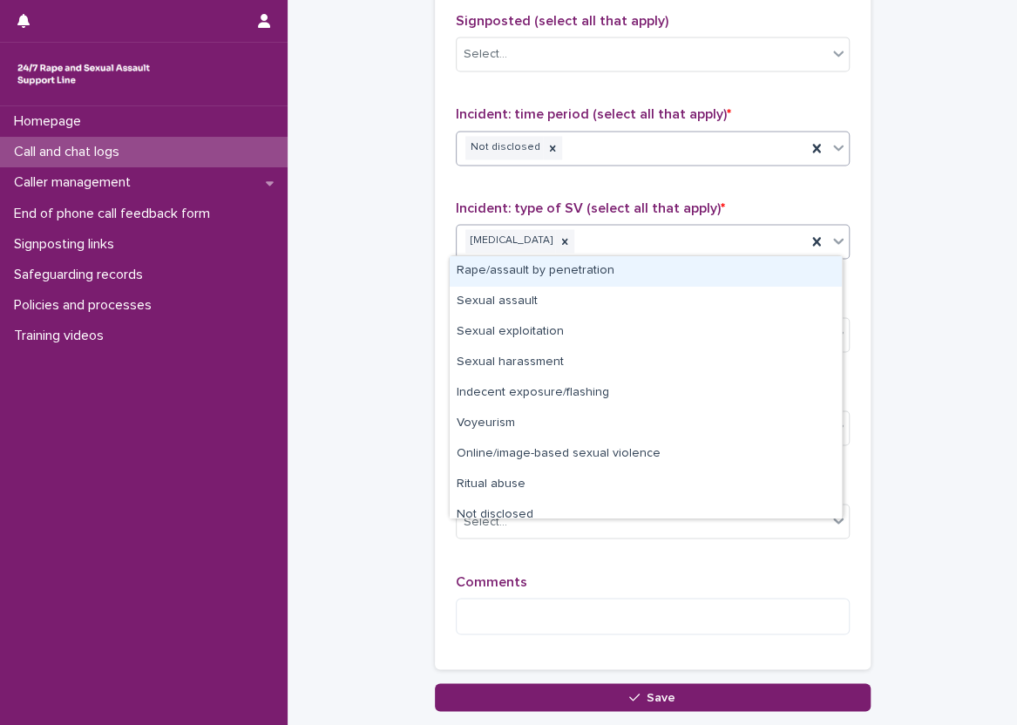
click at [708, 237] on div "[MEDICAL_DATA]" at bounding box center [631, 241] width 349 height 30
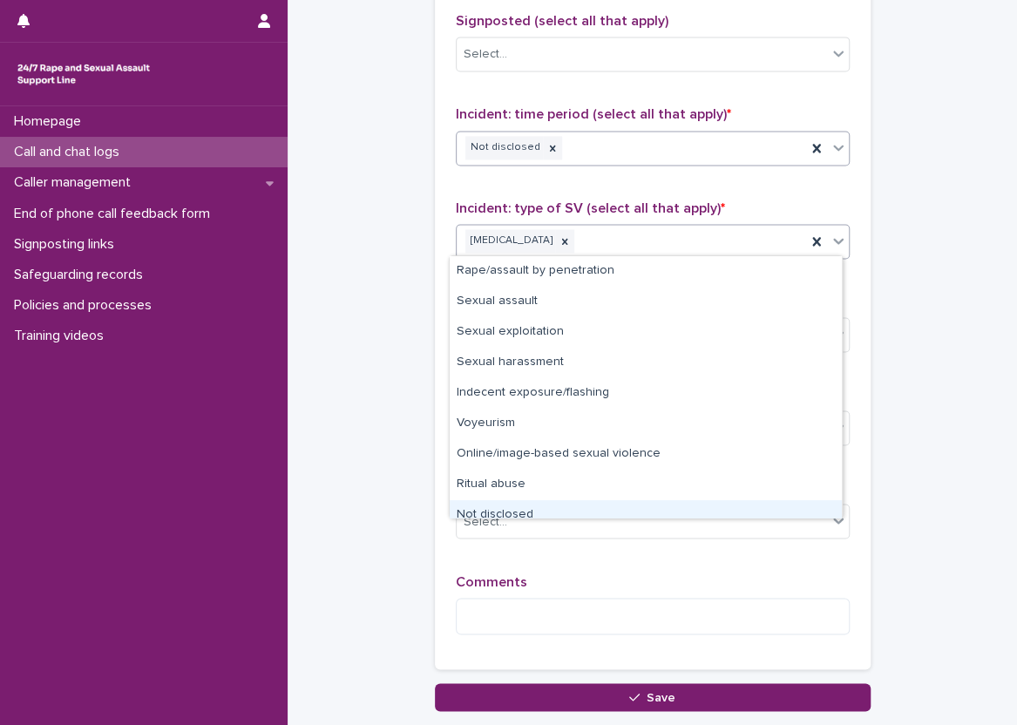
scroll to position [12, 0]
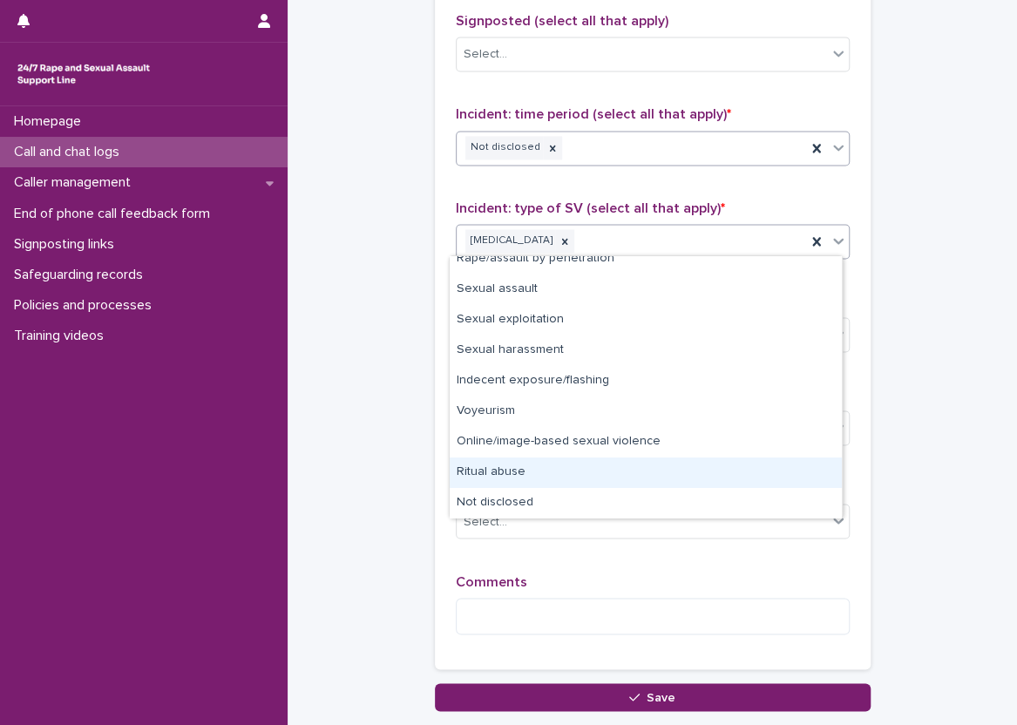
click at [639, 464] on div "Ritual abuse" at bounding box center [646, 472] width 392 height 30
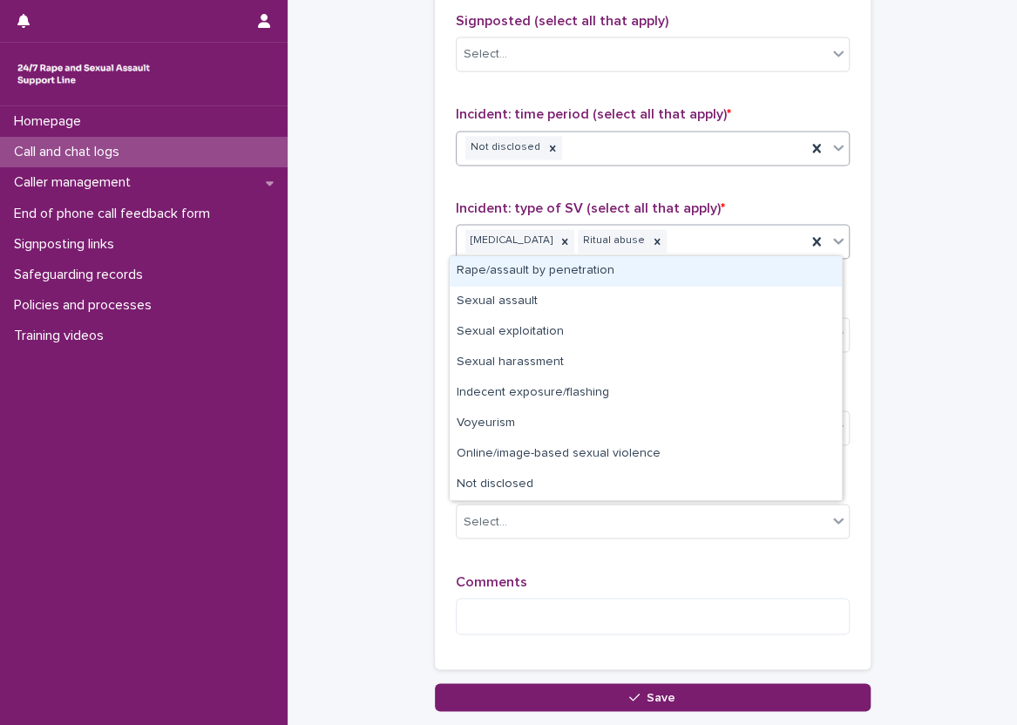
click at [677, 238] on div "[MEDICAL_DATA] Ritual abuse" at bounding box center [631, 241] width 349 height 30
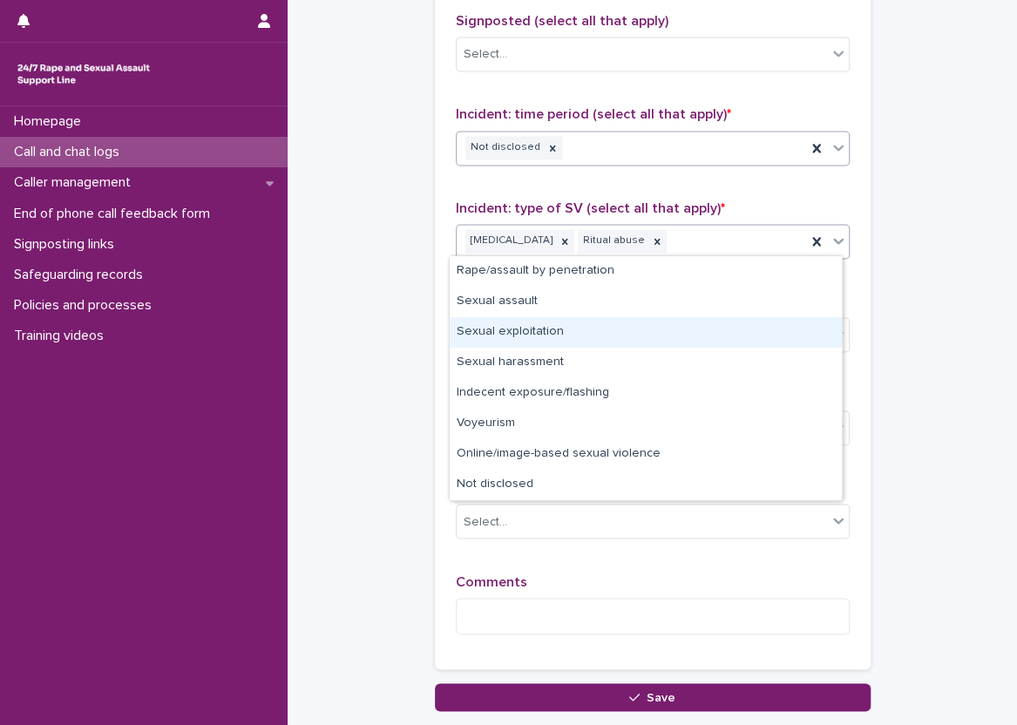
click at [667, 332] on div "Sexual exploitation" at bounding box center [646, 332] width 392 height 30
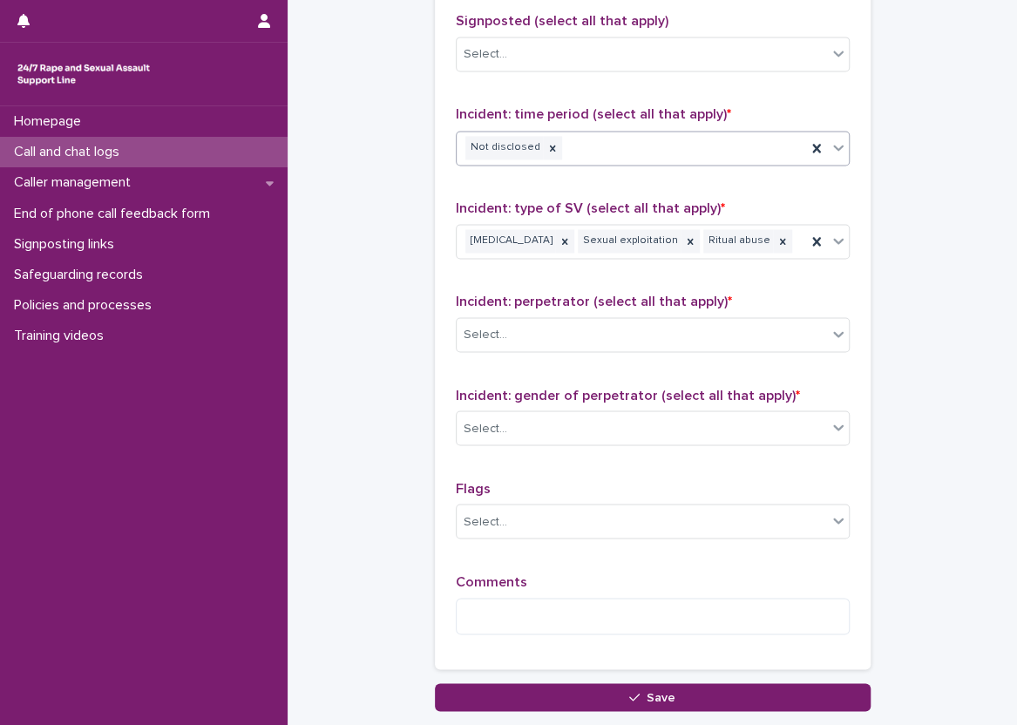
click at [721, 281] on div "Type of support received (select all that apply) Emotional support Signposted (…" at bounding box center [653, 284] width 394 height 728
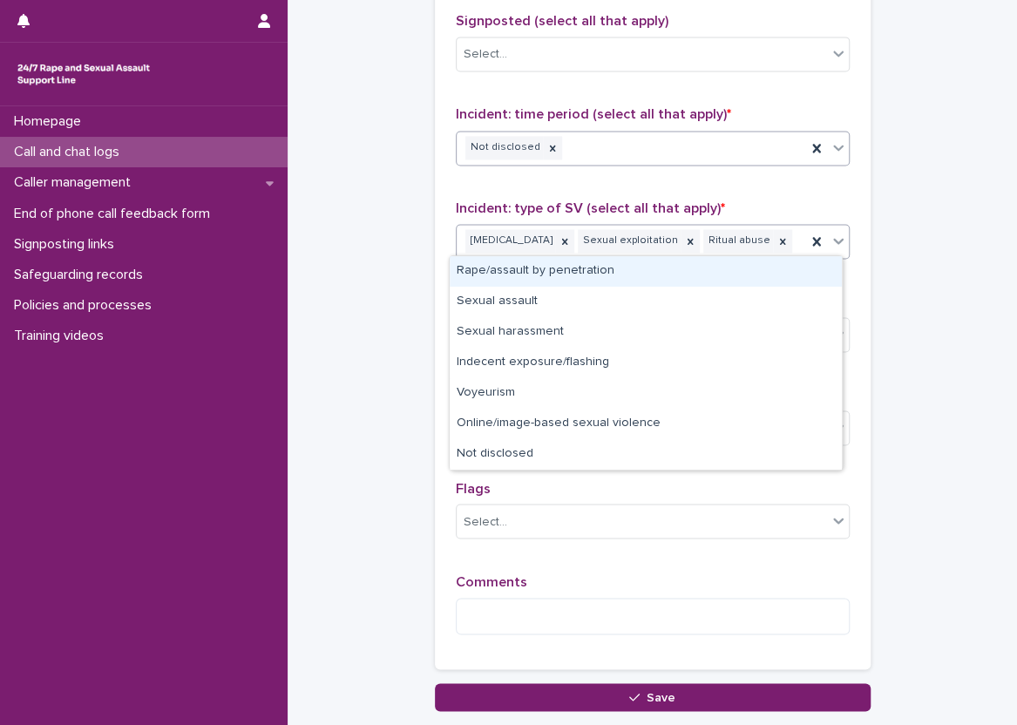
click at [793, 245] on div "[MEDICAL_DATA] Sexual exploitation Ritual abuse" at bounding box center [631, 241] width 349 height 30
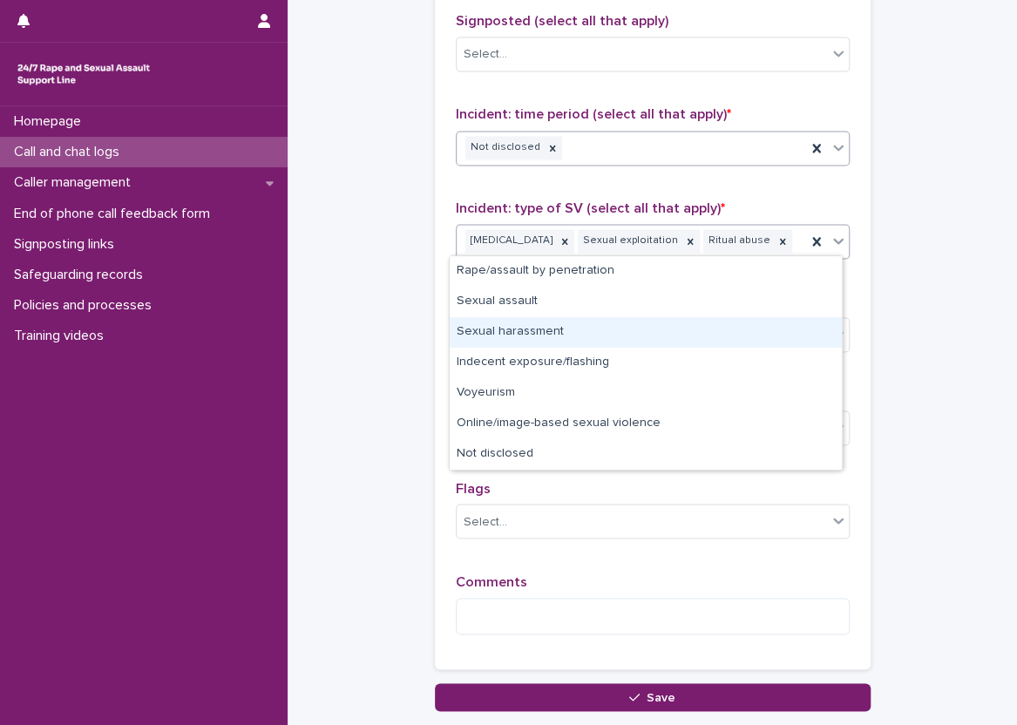
click at [706, 334] on div "Sexual harassment" at bounding box center [646, 332] width 392 height 30
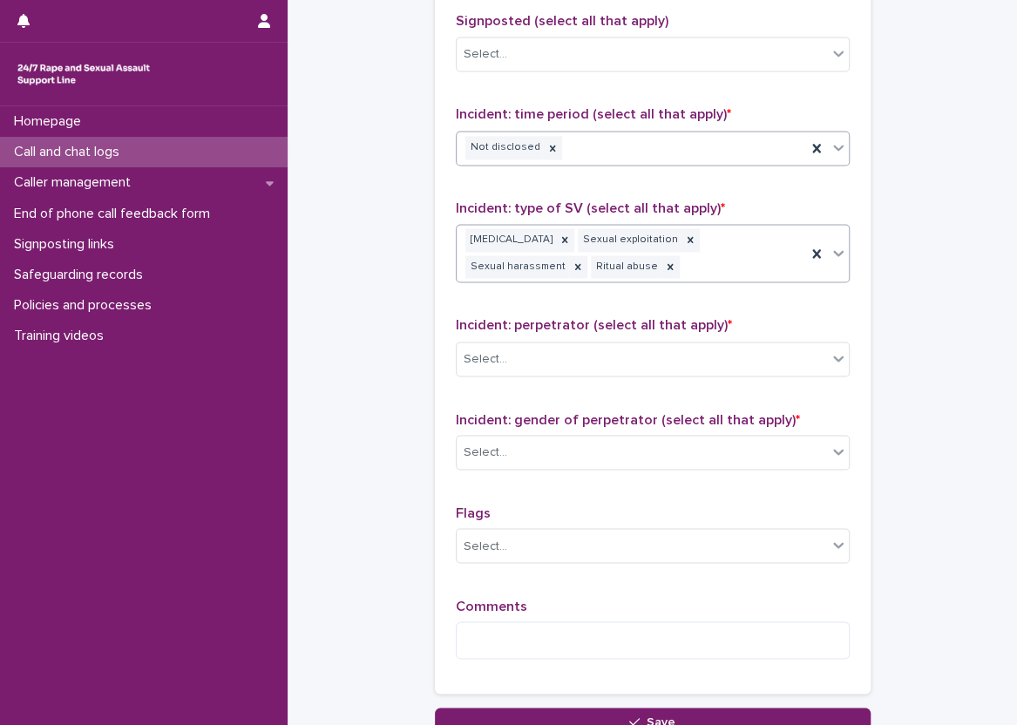
click at [694, 272] on div "[MEDICAL_DATA] Sexual exploitation Sexual harassment Ritual abuse" at bounding box center [631, 254] width 349 height 58
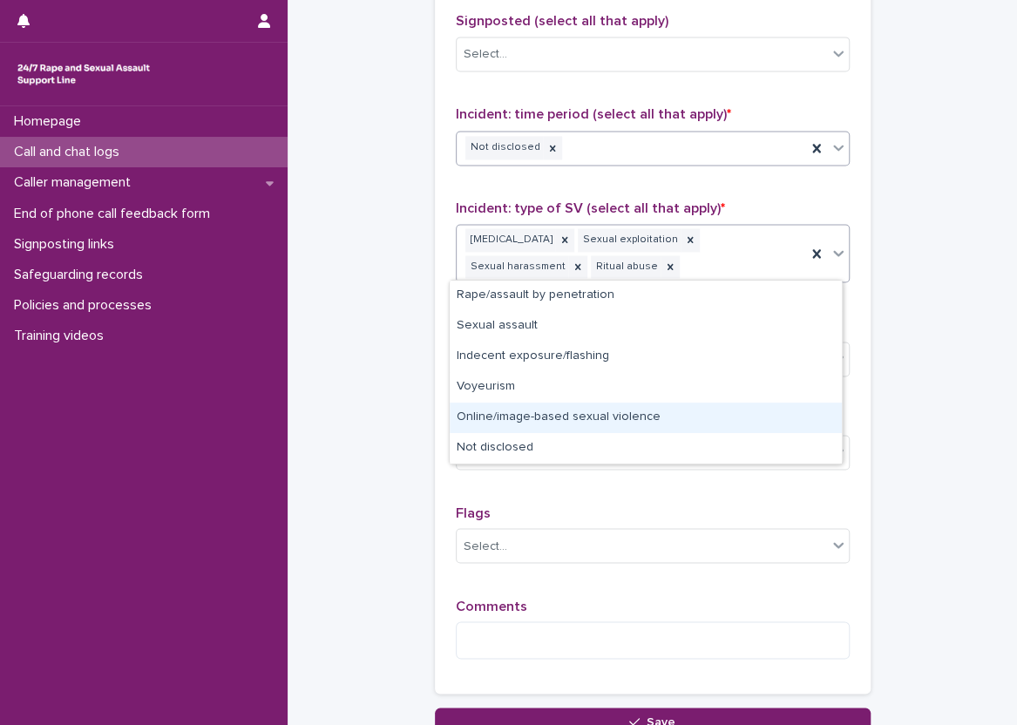
click at [538, 413] on div "Online/image-based sexual violence" at bounding box center [646, 418] width 392 height 30
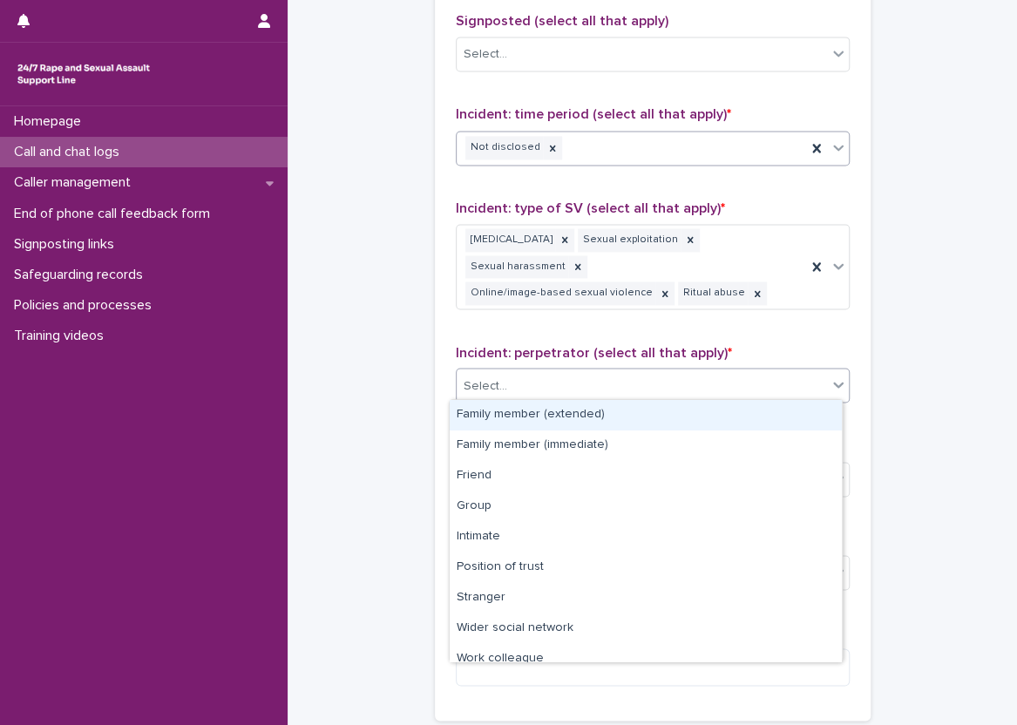
click at [506, 376] on div "Select..." at bounding box center [642, 385] width 370 height 29
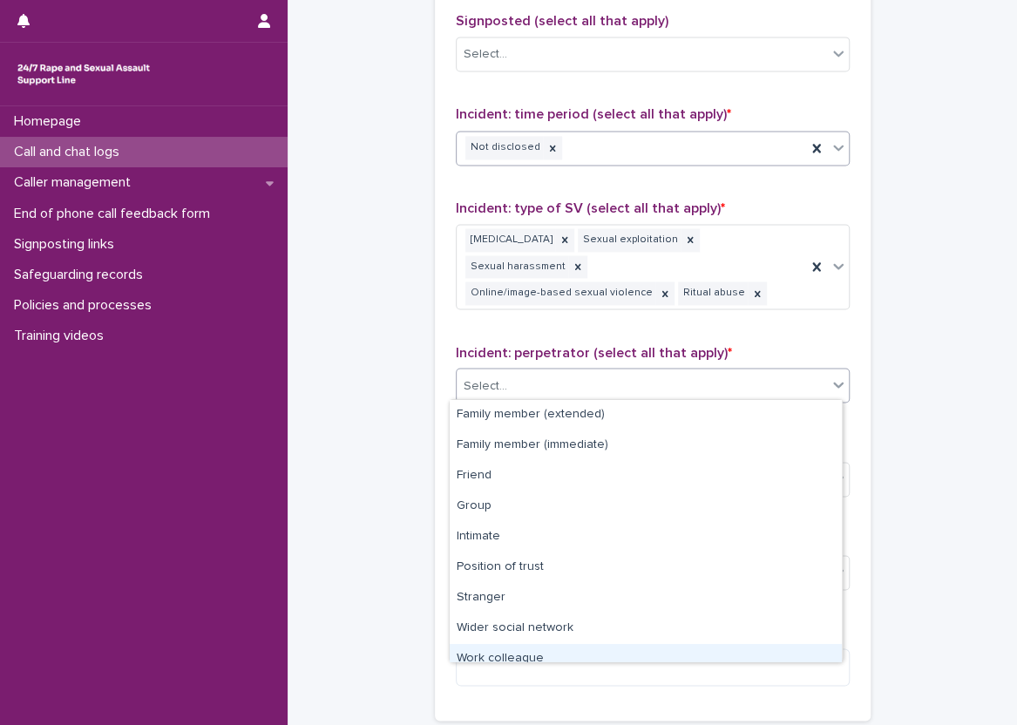
scroll to position [74, 0]
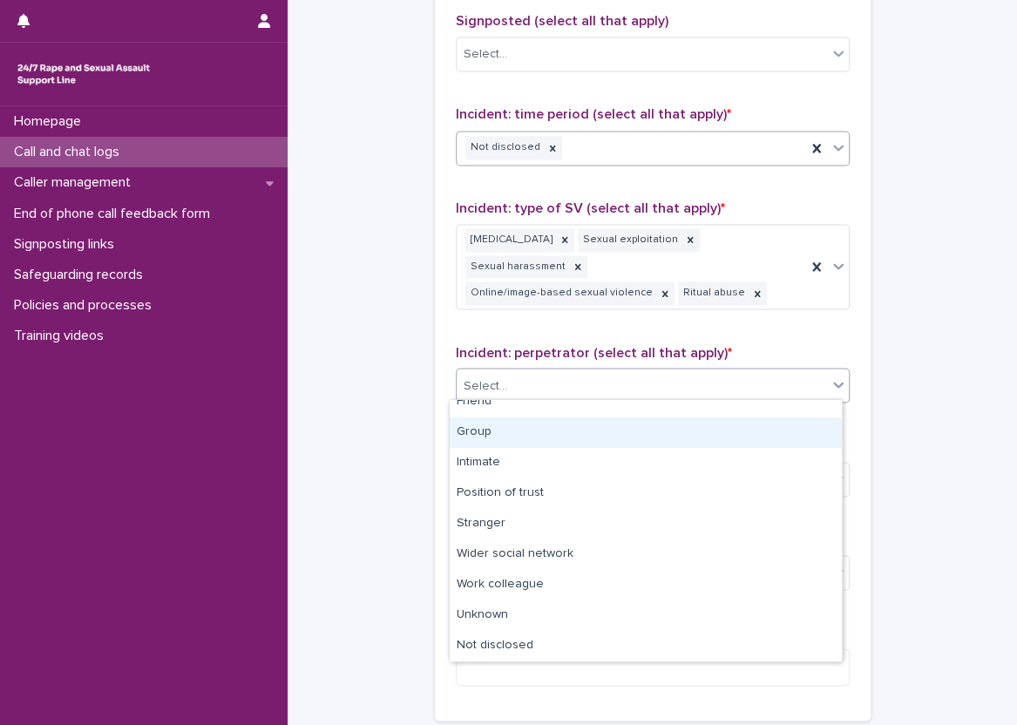
click at [531, 437] on div "Group" at bounding box center [646, 432] width 392 height 30
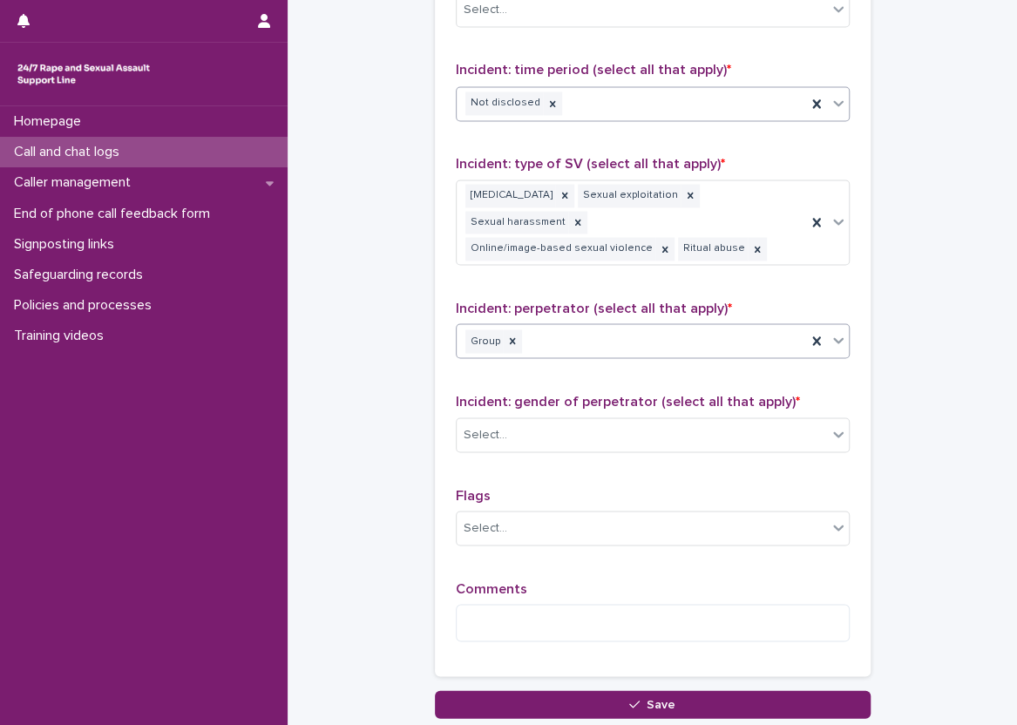
scroll to position [1263, 0]
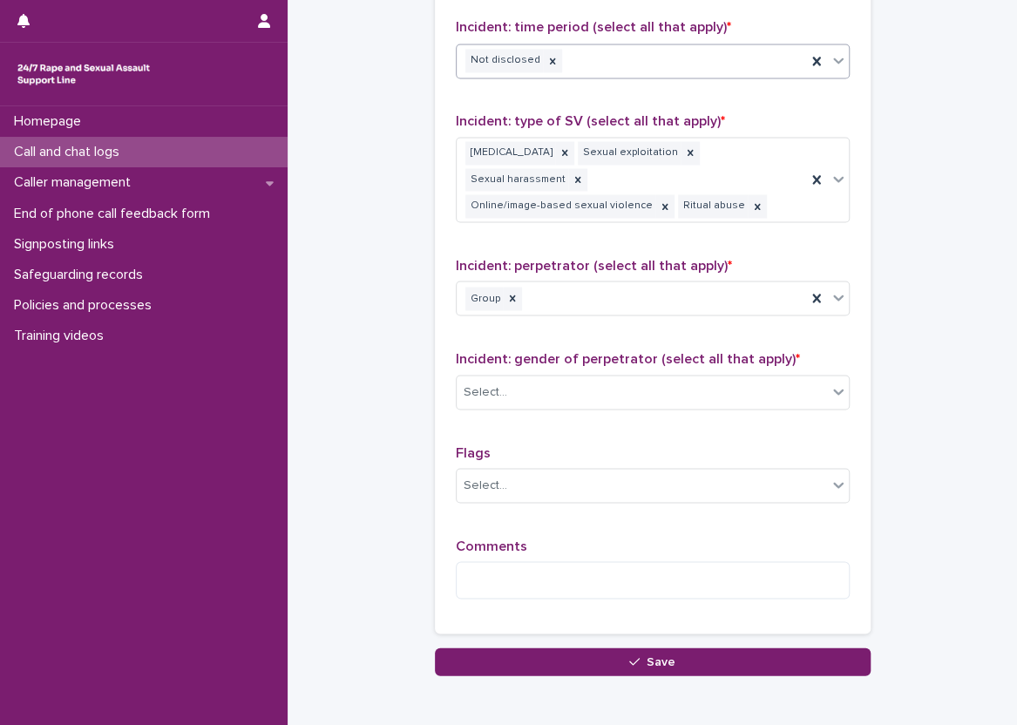
click at [544, 414] on div "Incident: gender of perpetrator (select all that apply) * Select..." at bounding box center [653, 386] width 394 height 72
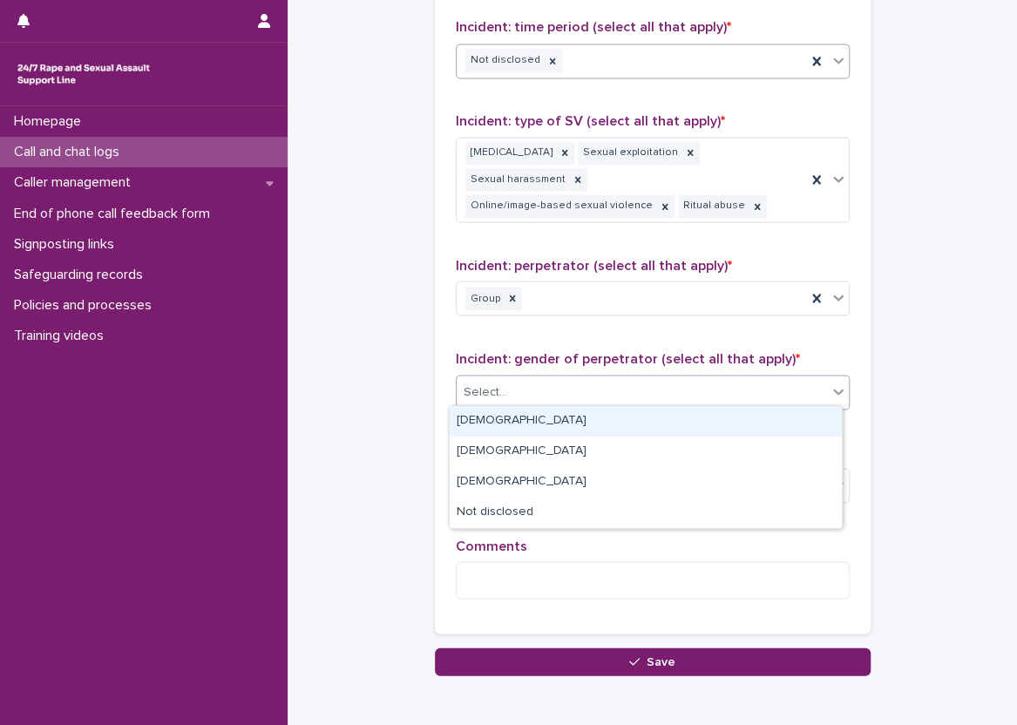
click at [548, 390] on div "Select..." at bounding box center [642, 391] width 370 height 29
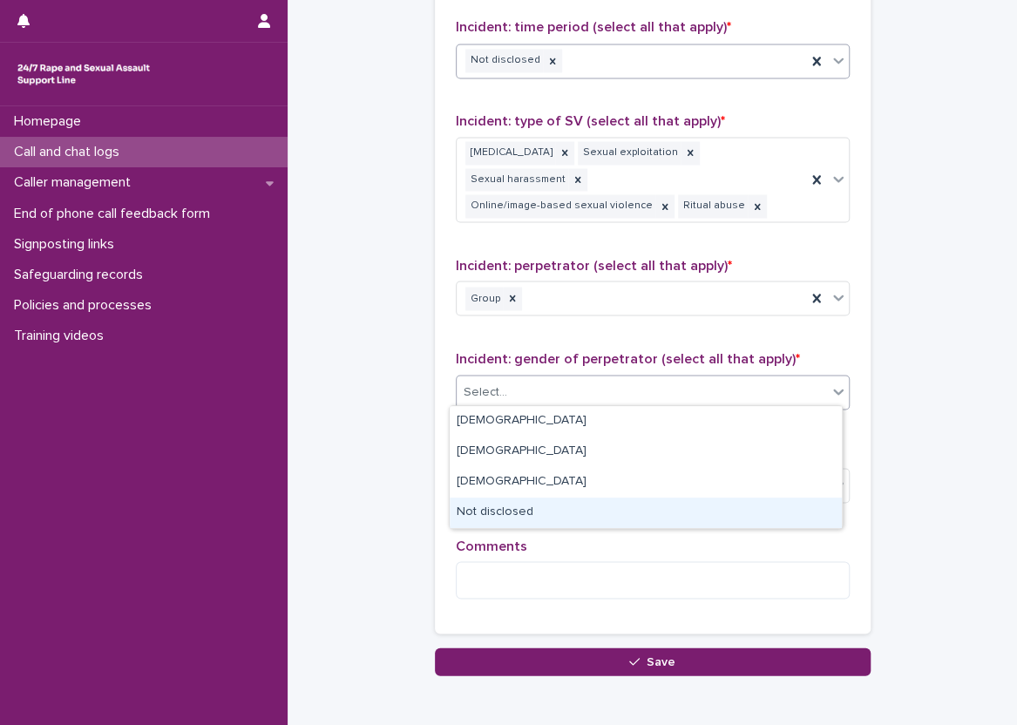
click at [539, 512] on div "Not disclosed" at bounding box center [646, 513] width 392 height 30
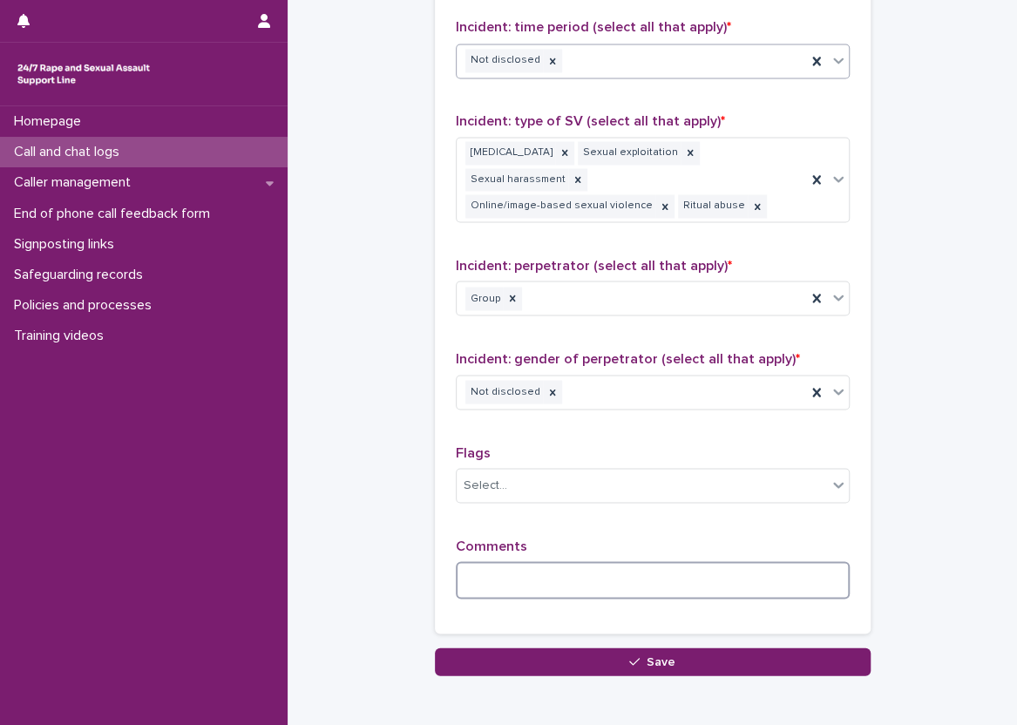
click at [529, 573] on textarea at bounding box center [653, 579] width 394 height 37
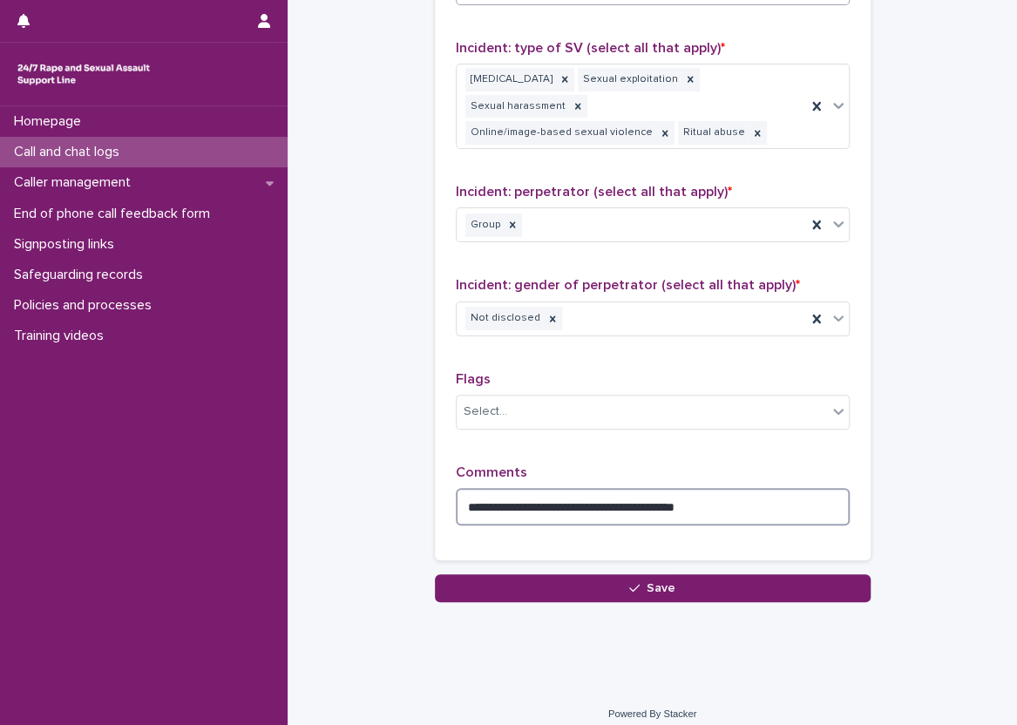
scroll to position [1345, 0]
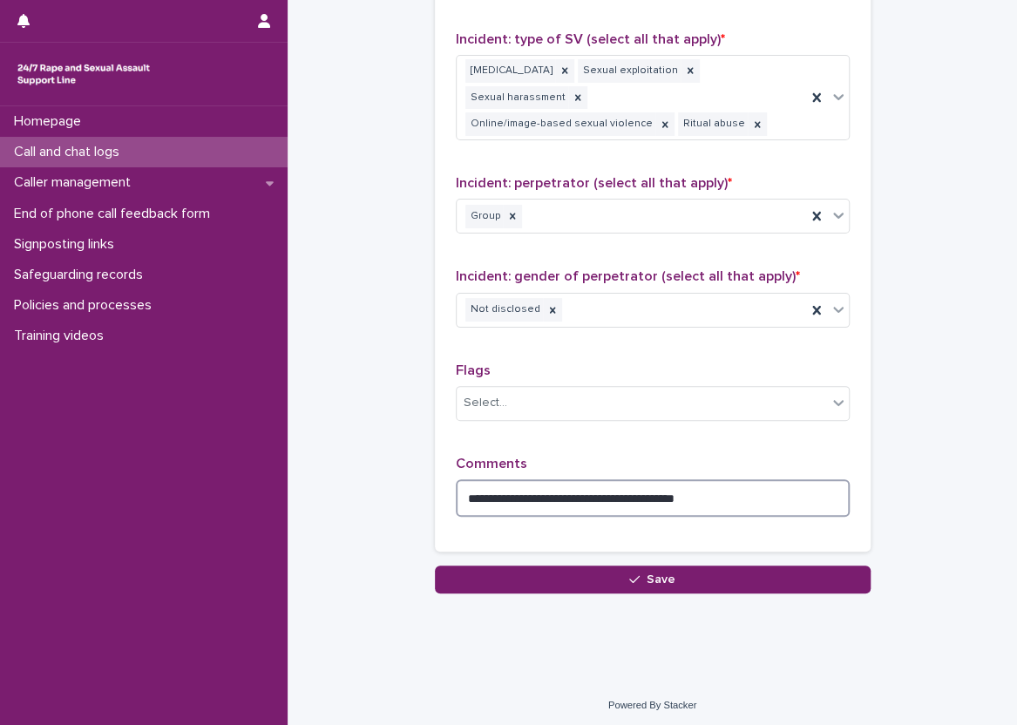
click at [778, 481] on textarea "**********" at bounding box center [653, 497] width 394 height 37
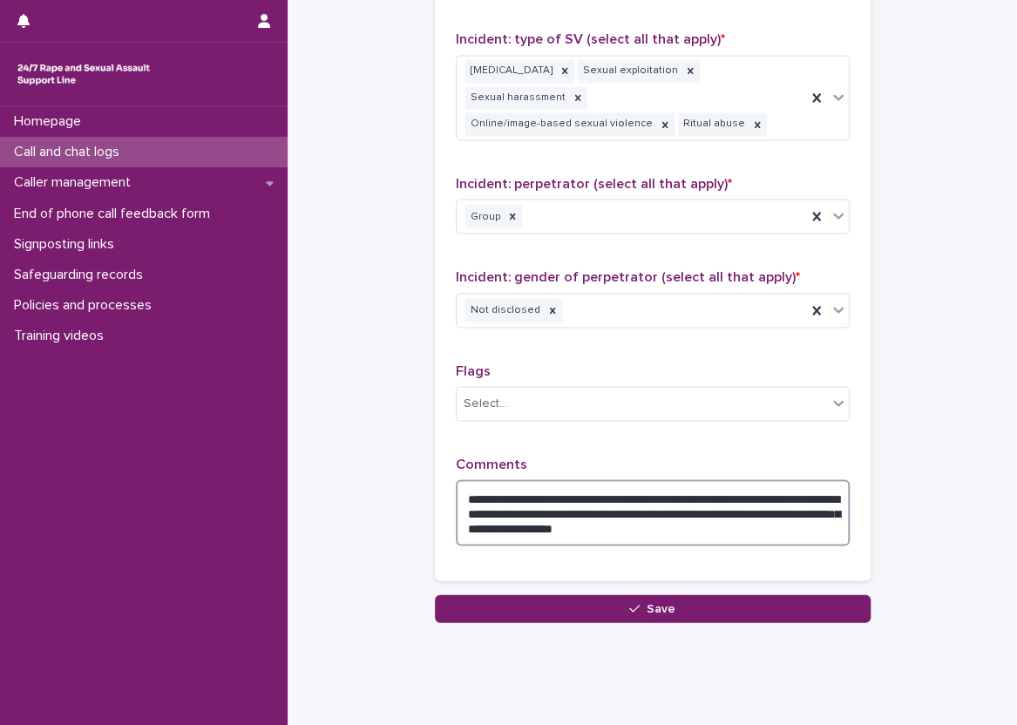
type textarea "**********"
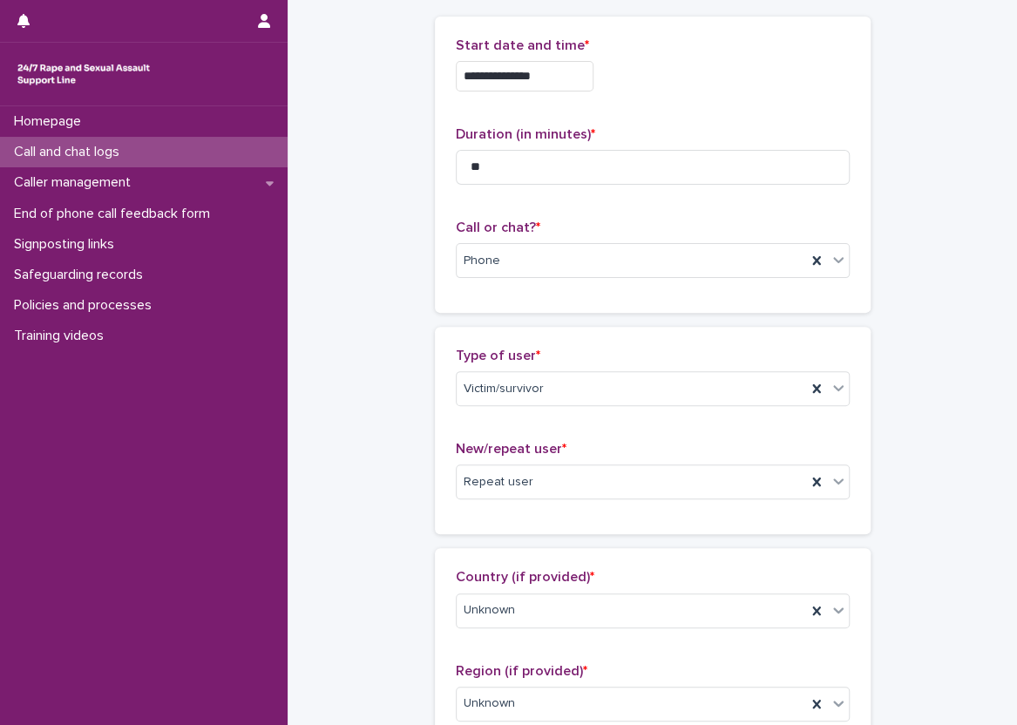
scroll to position [0, 0]
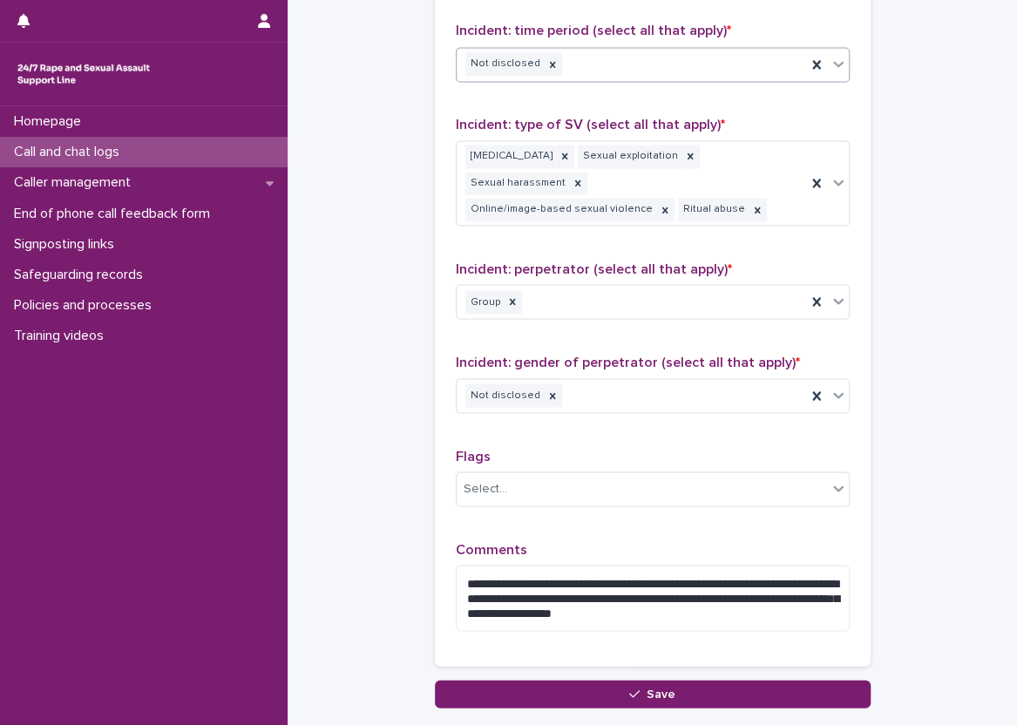
scroll to position [1257, 0]
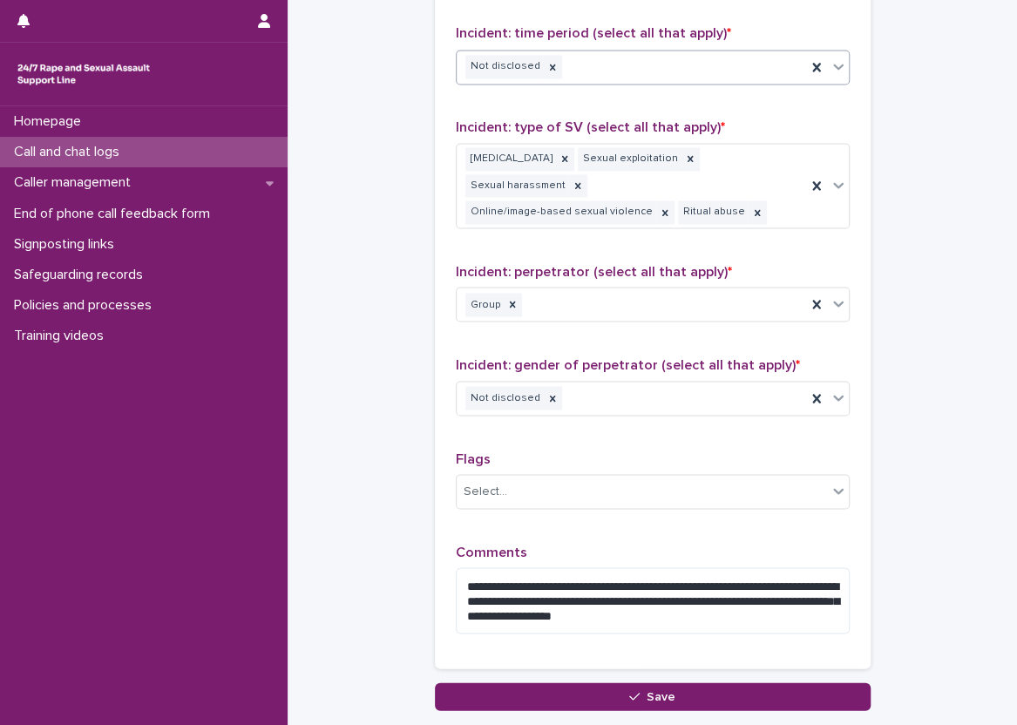
drag, startPoint x: 999, startPoint y: 539, endPoint x: 1012, endPoint y: 543, distance: 13.0
click at [1012, 543] on div "**********" at bounding box center [508, 362] width 1017 height 725
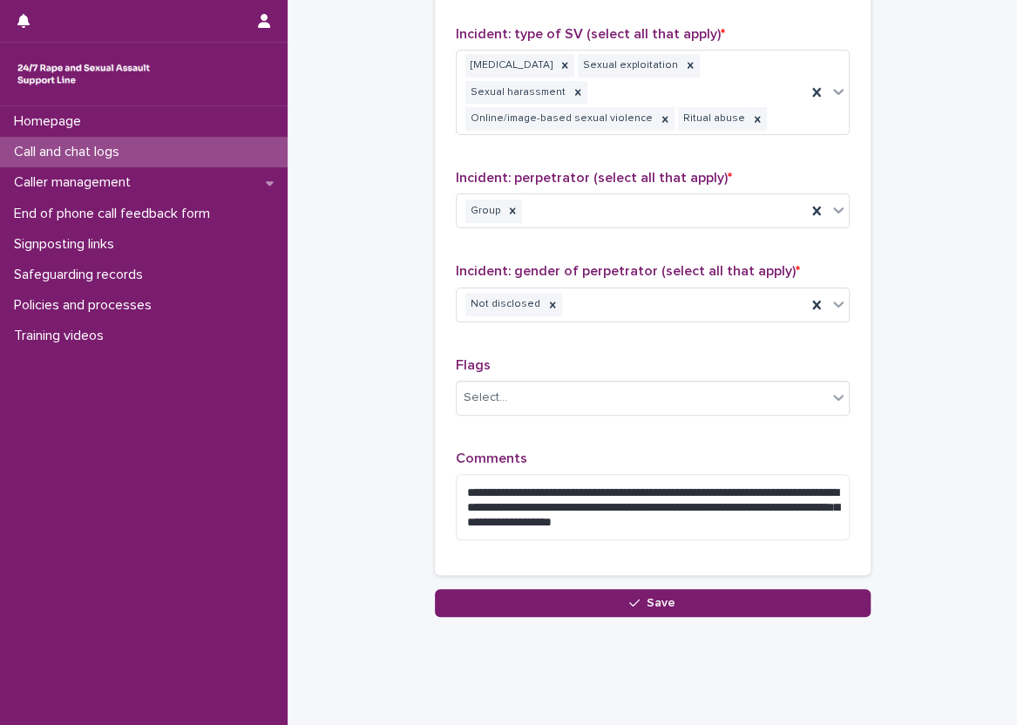
scroll to position [1352, 0]
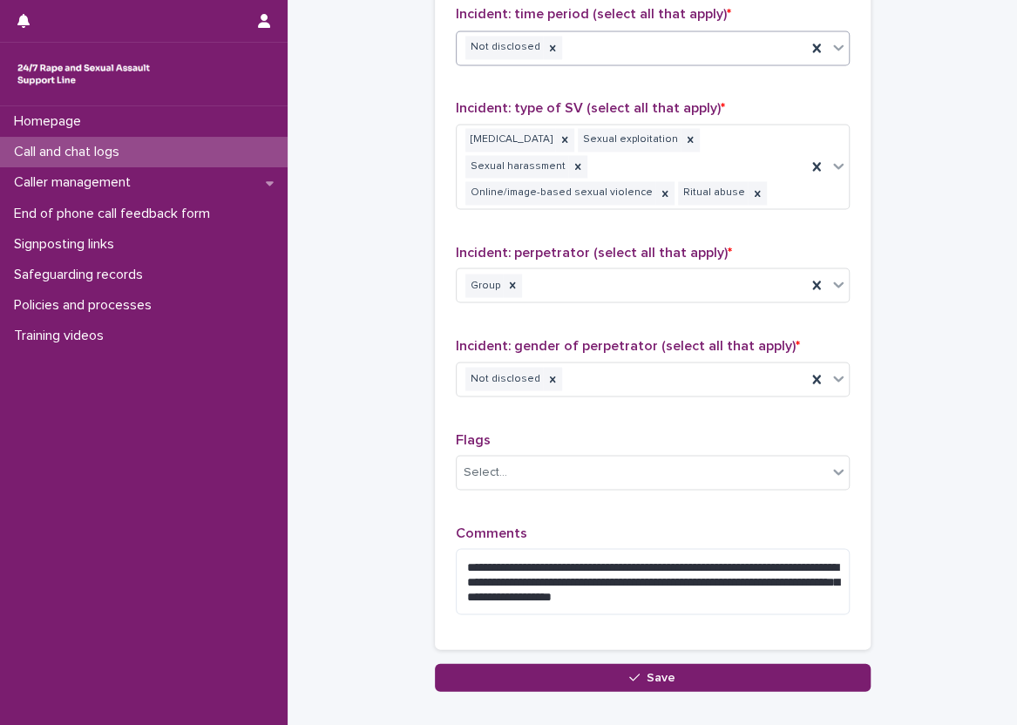
scroll to position [1275, 0]
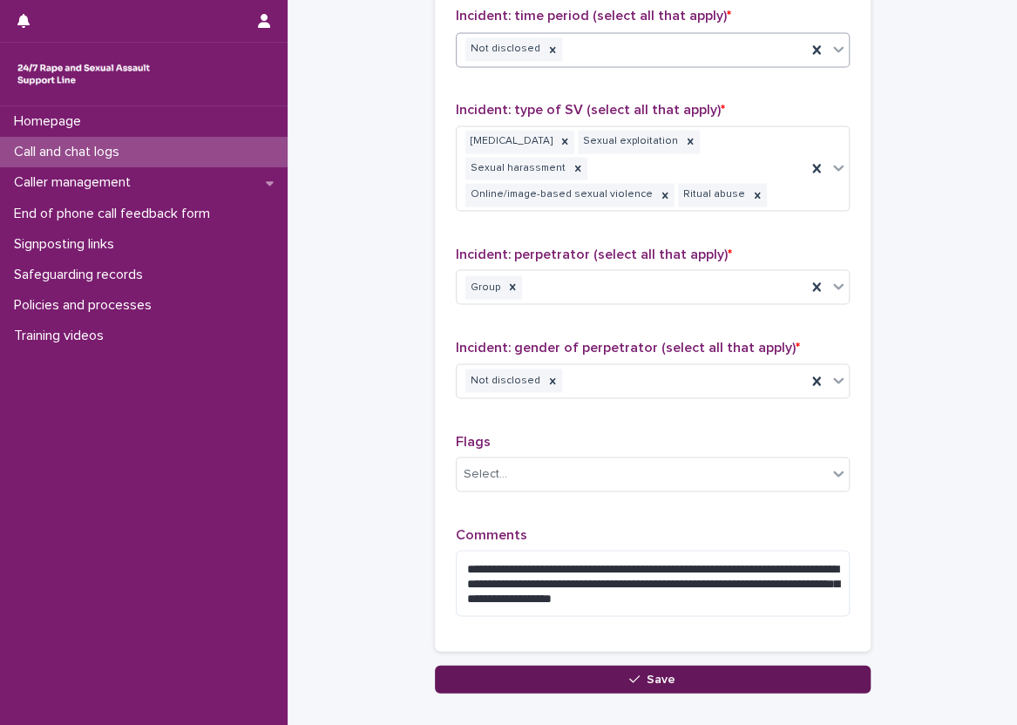
click at [622, 671] on button "Save" at bounding box center [653, 679] width 436 height 28
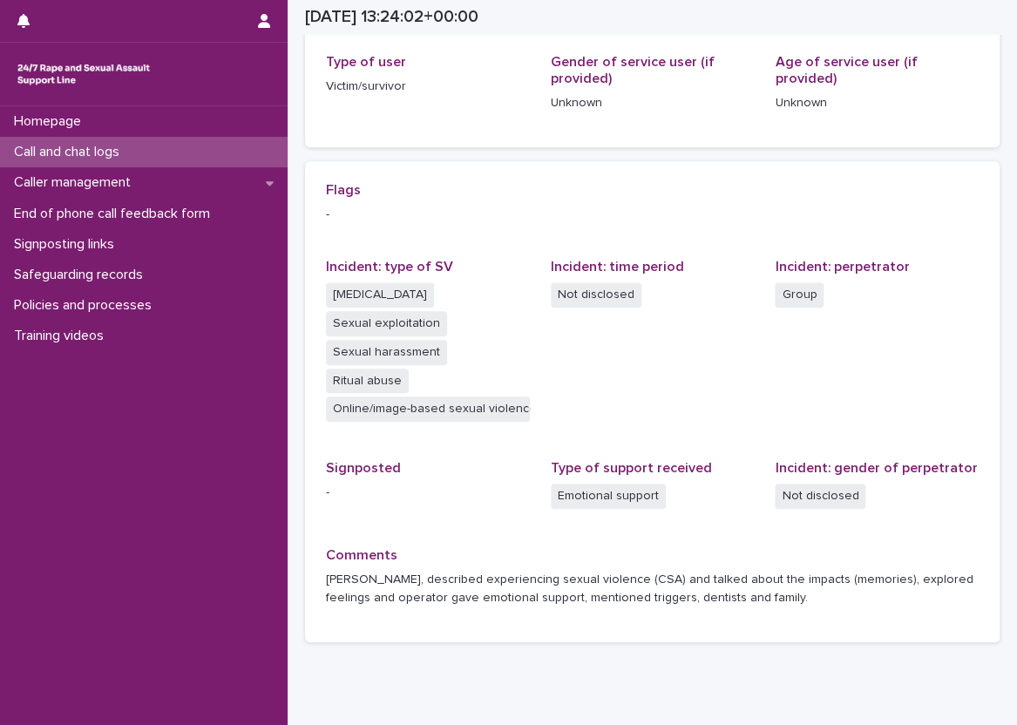
scroll to position [349, 0]
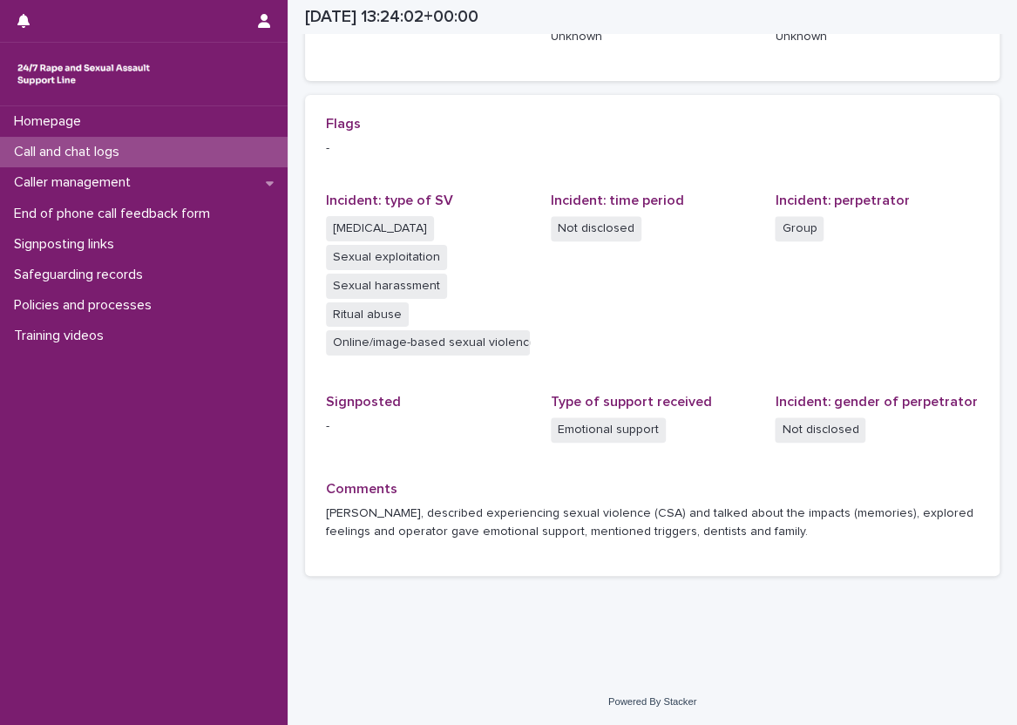
click at [159, 154] on div "Call and chat logs" at bounding box center [144, 152] width 288 height 30
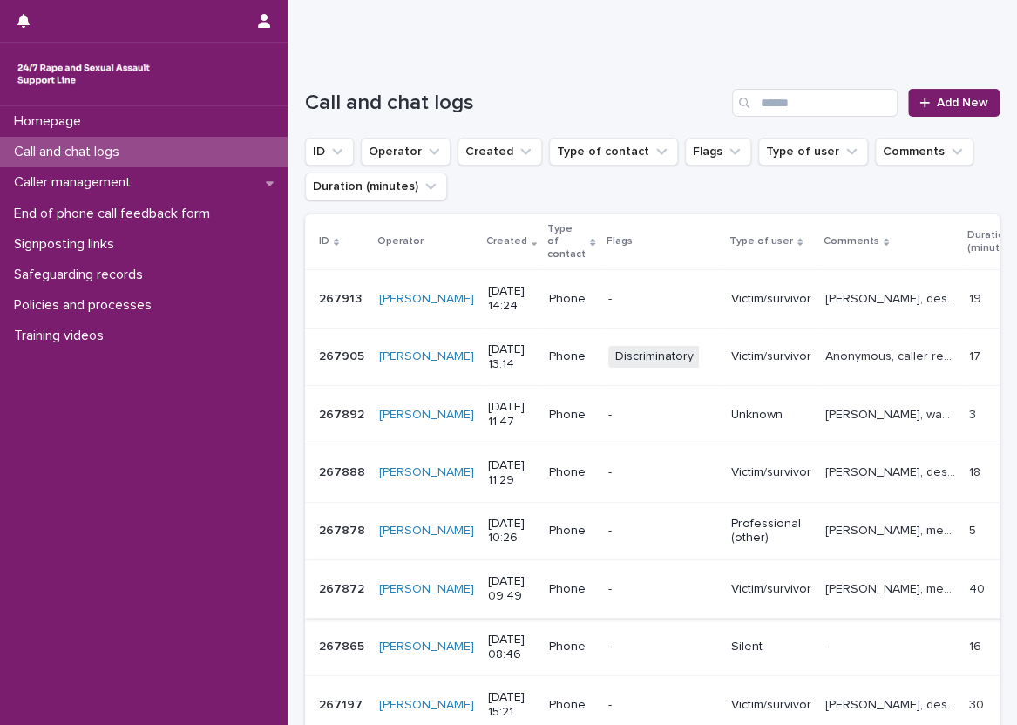
scroll to position [261, 0]
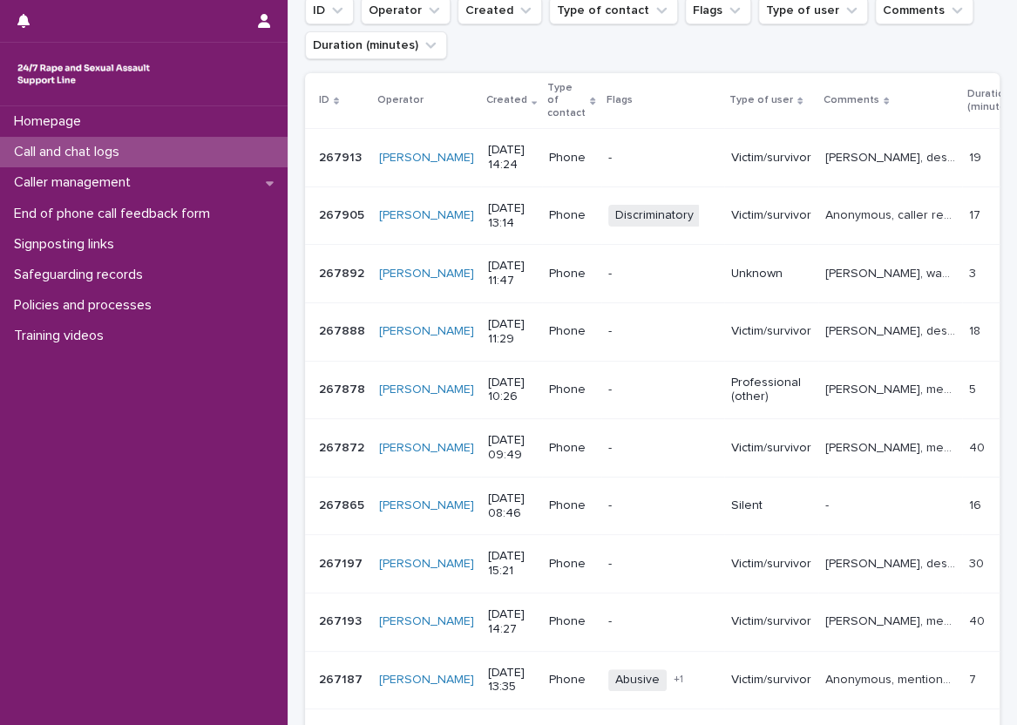
click at [195, 152] on div "Call and chat logs" at bounding box center [144, 152] width 288 height 30
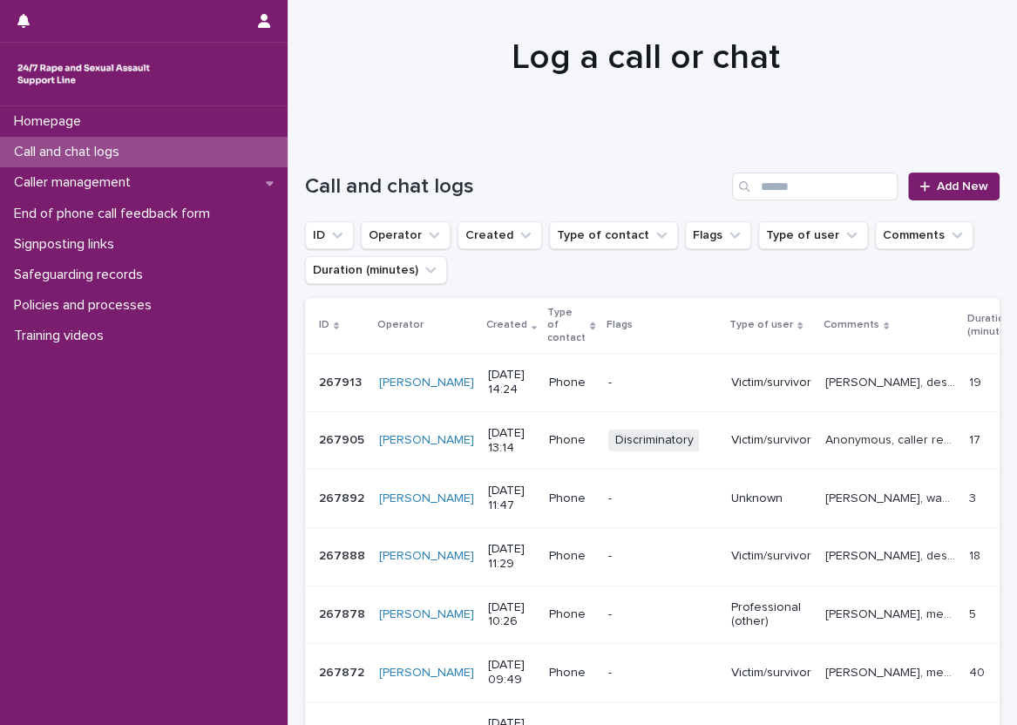
scroll to position [0, 0]
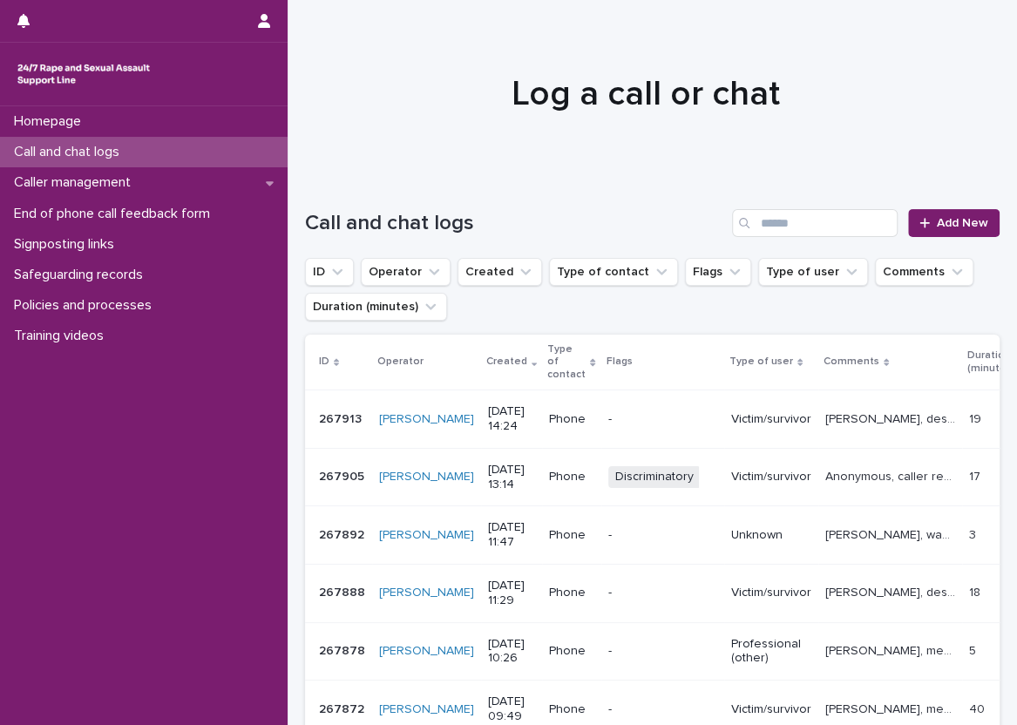
click at [636, 166] on div at bounding box center [646, 86] width 716 height 174
click at [96, 98] on div at bounding box center [144, 74] width 288 height 63
click at [102, 111] on div "Homepage" at bounding box center [144, 121] width 288 height 30
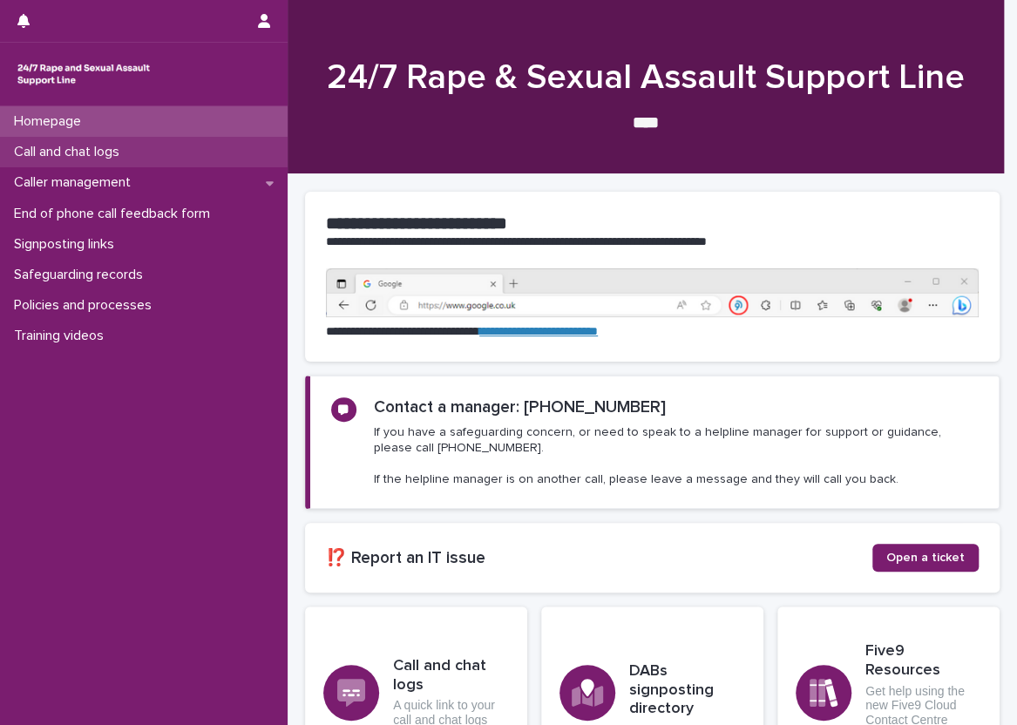
click at [261, 144] on div "Call and chat logs" at bounding box center [144, 152] width 288 height 30
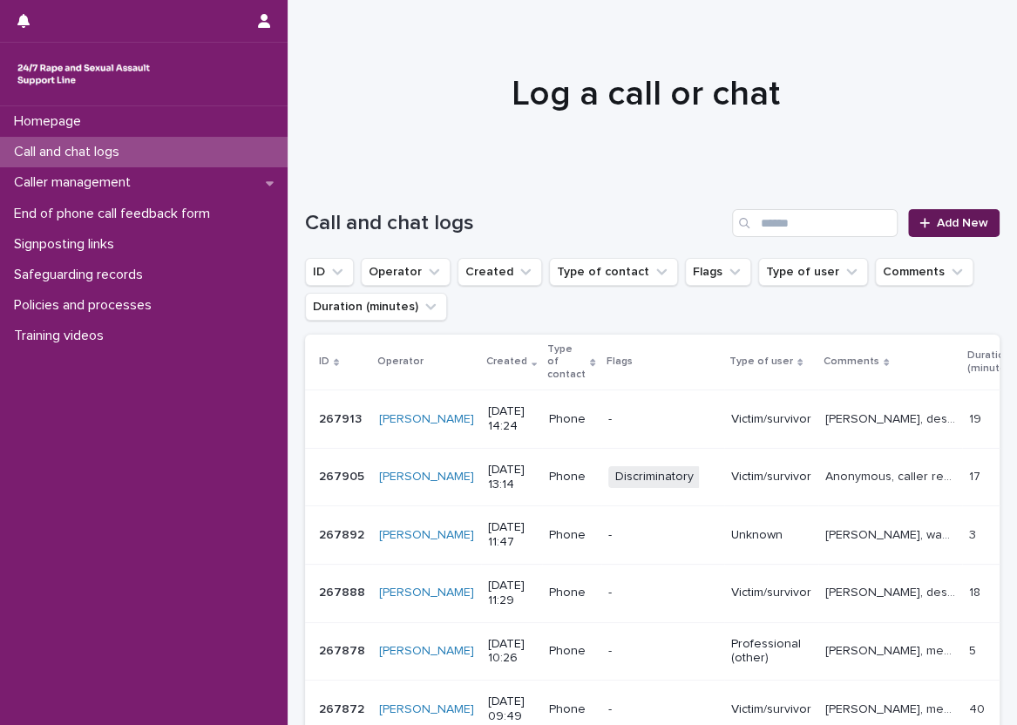
click at [919, 220] on icon at bounding box center [924, 223] width 10 height 12
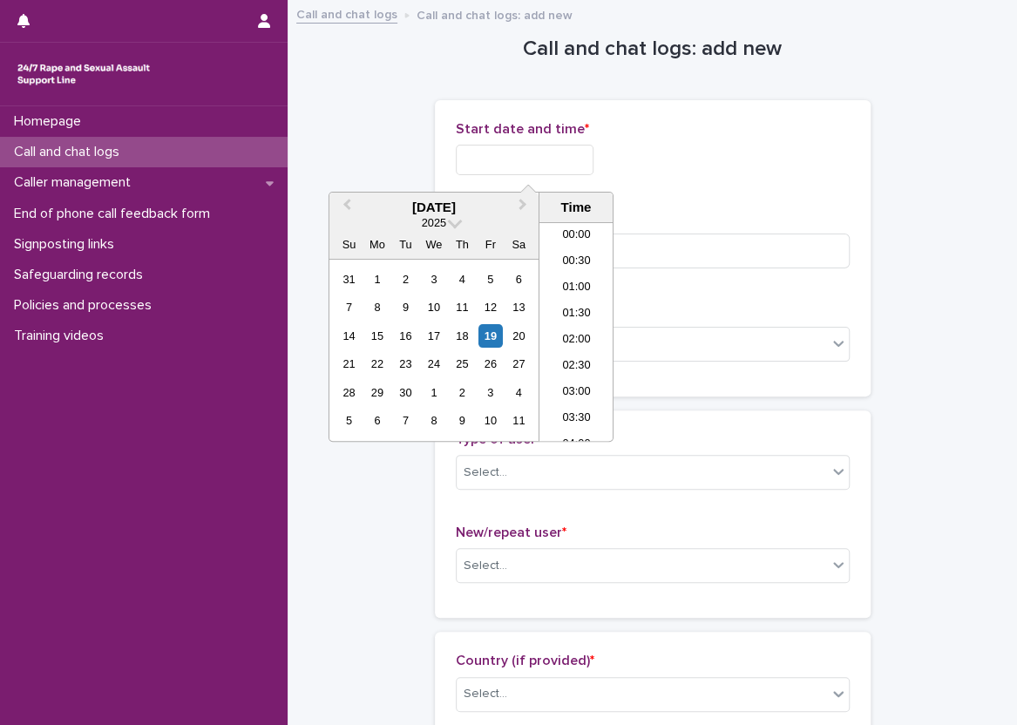
click at [465, 145] on input "text" at bounding box center [525, 160] width 138 height 30
click at [571, 322] on li "14:30" at bounding box center [576, 333] width 74 height 26
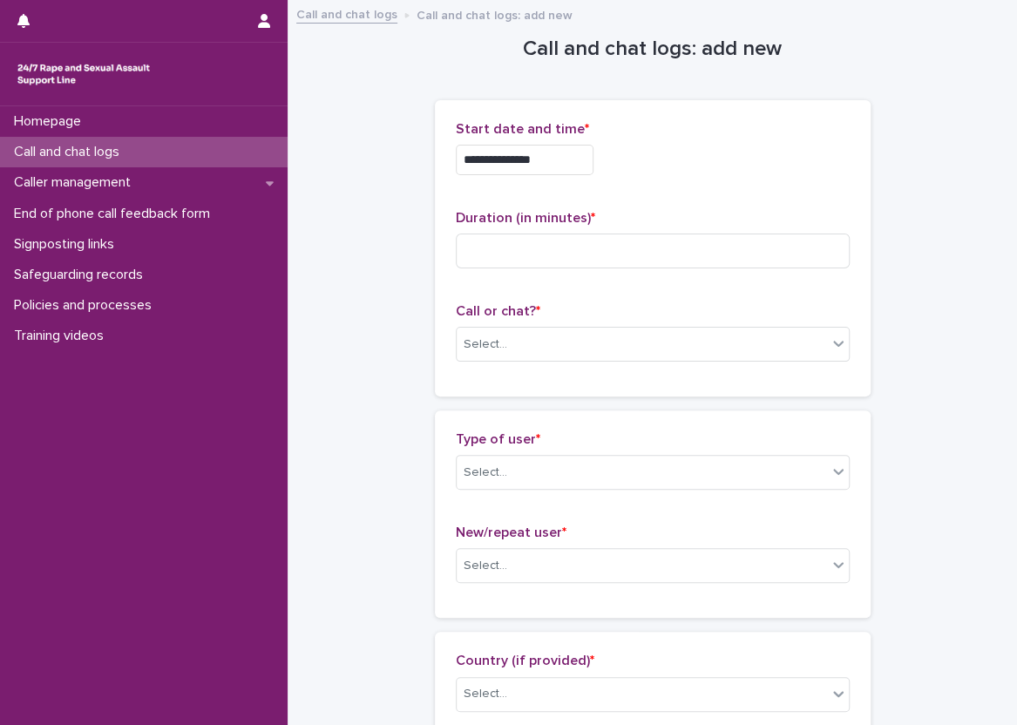
click at [574, 166] on input "**********" at bounding box center [525, 160] width 138 height 30
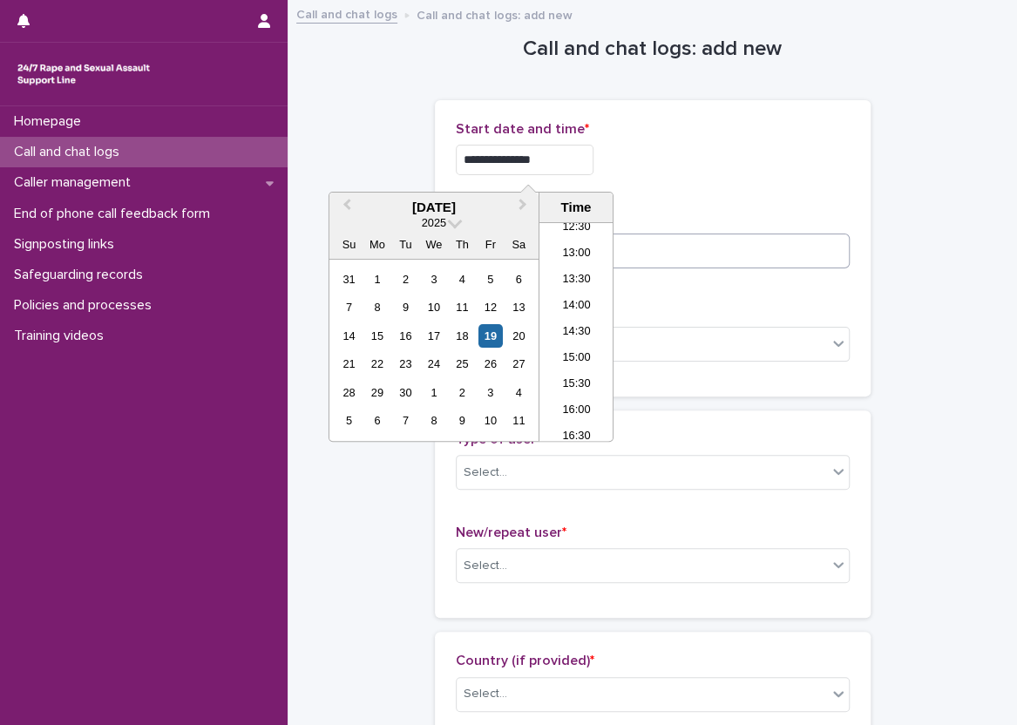
type input "**********"
click at [697, 260] on input at bounding box center [653, 251] width 394 height 35
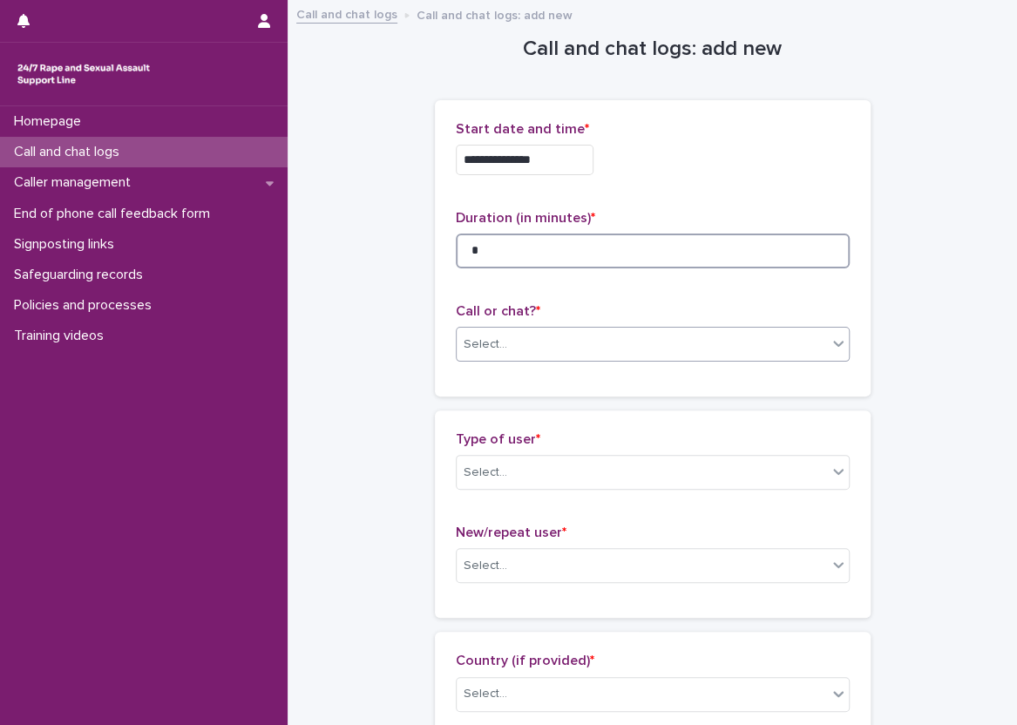
type input "*"
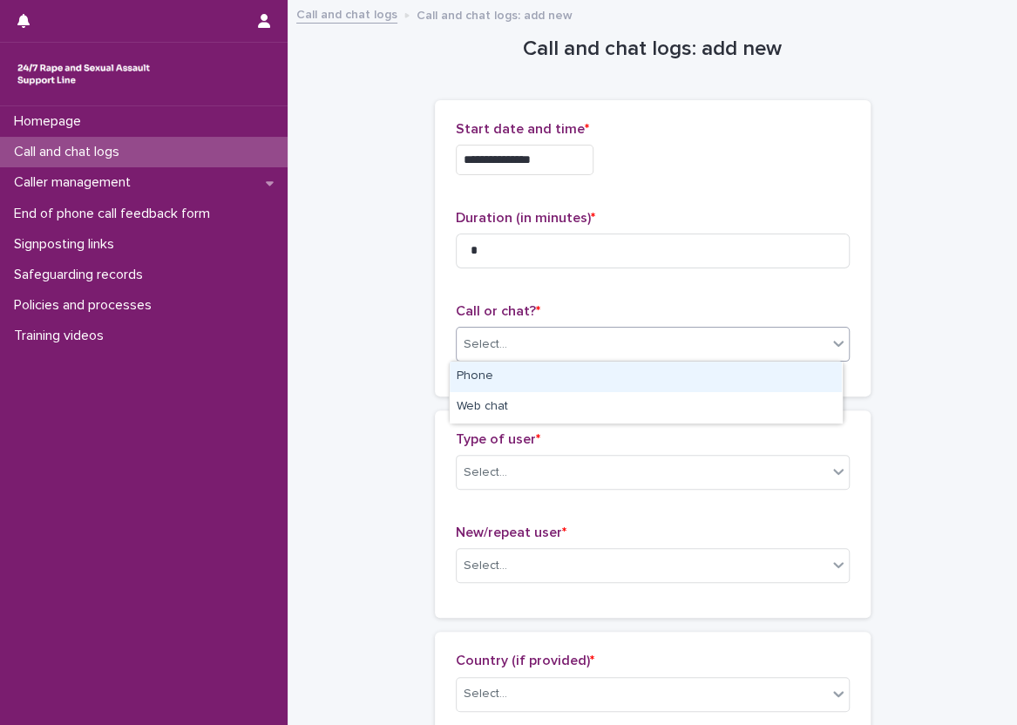
click at [471, 327] on div "Select..." at bounding box center [653, 344] width 394 height 35
click at [505, 362] on div "Phone" at bounding box center [646, 377] width 392 height 30
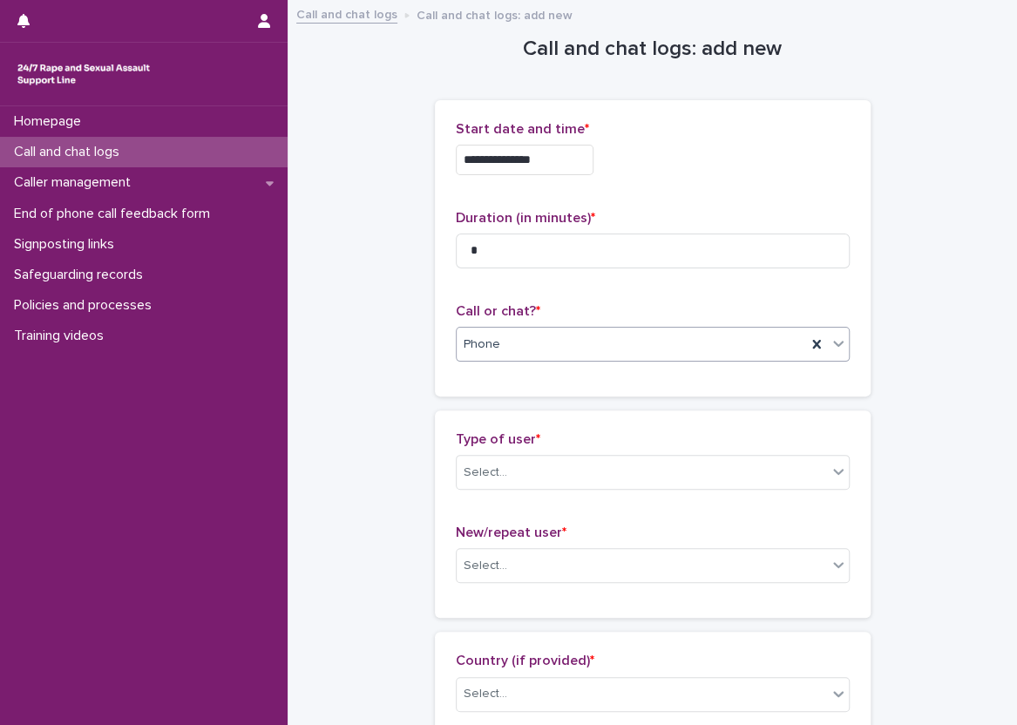
click at [439, 369] on div "**********" at bounding box center [653, 248] width 436 height 296
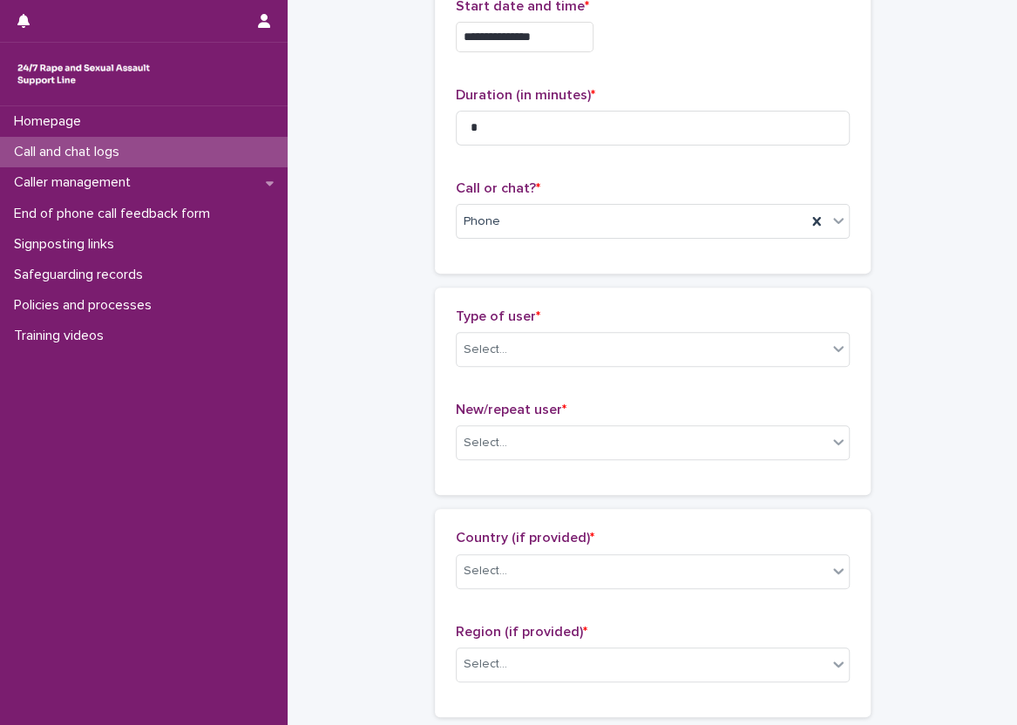
scroll to position [174, 0]
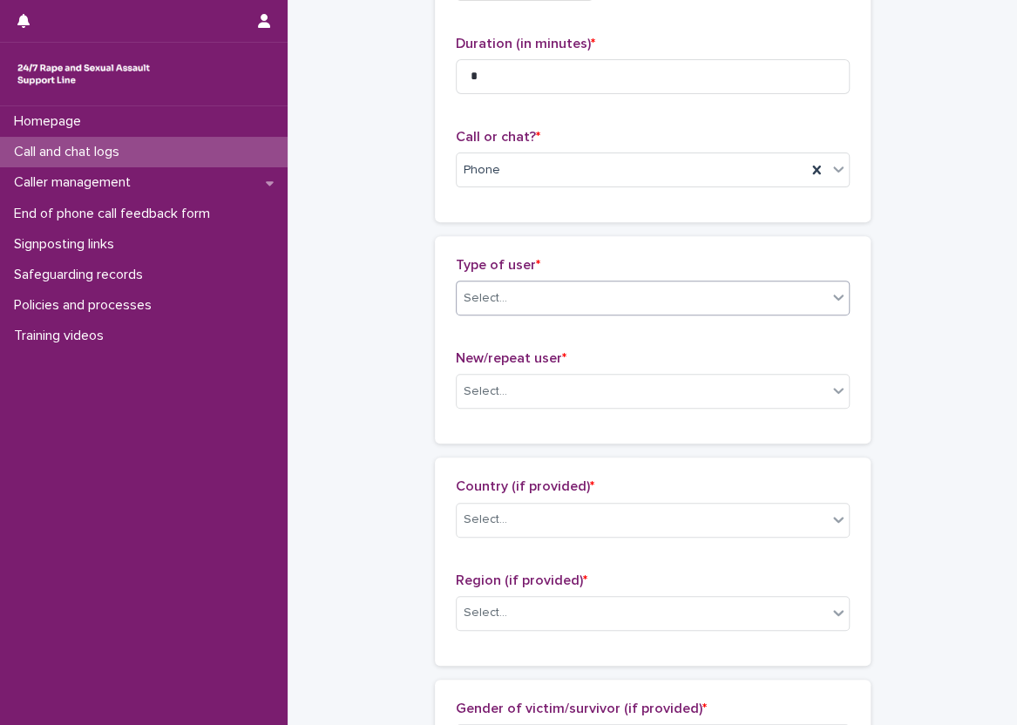
click at [529, 297] on div "Select..." at bounding box center [642, 298] width 370 height 29
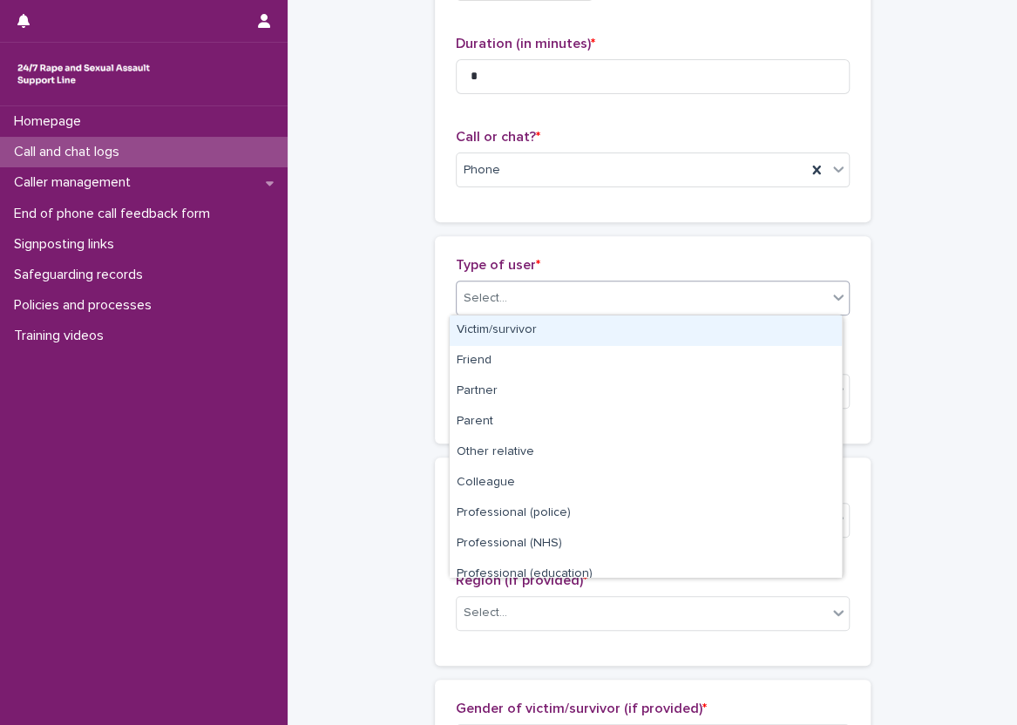
click at [530, 322] on div "Victim/survivor" at bounding box center [646, 330] width 392 height 30
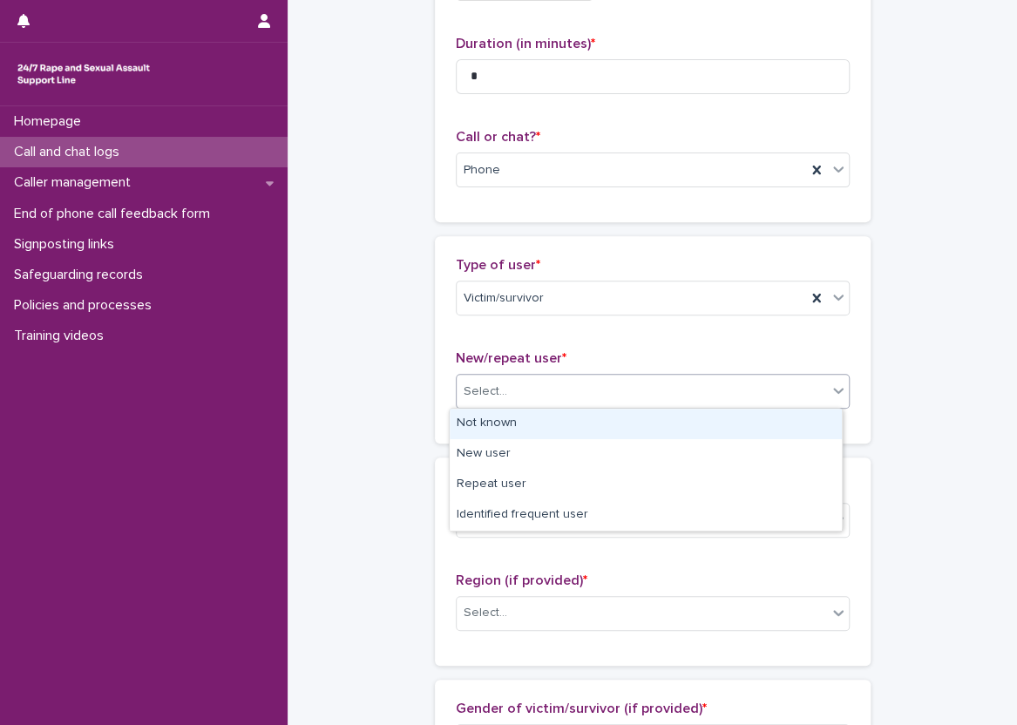
click at [567, 391] on div "Select..." at bounding box center [642, 391] width 370 height 29
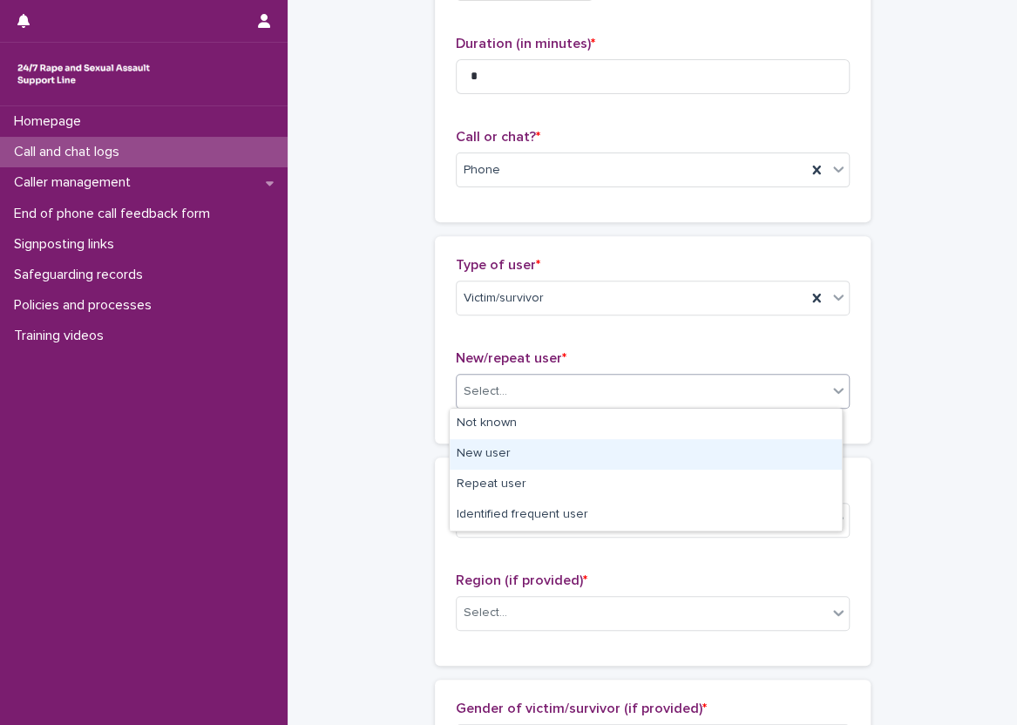
click at [588, 466] on div "New user" at bounding box center [646, 454] width 392 height 30
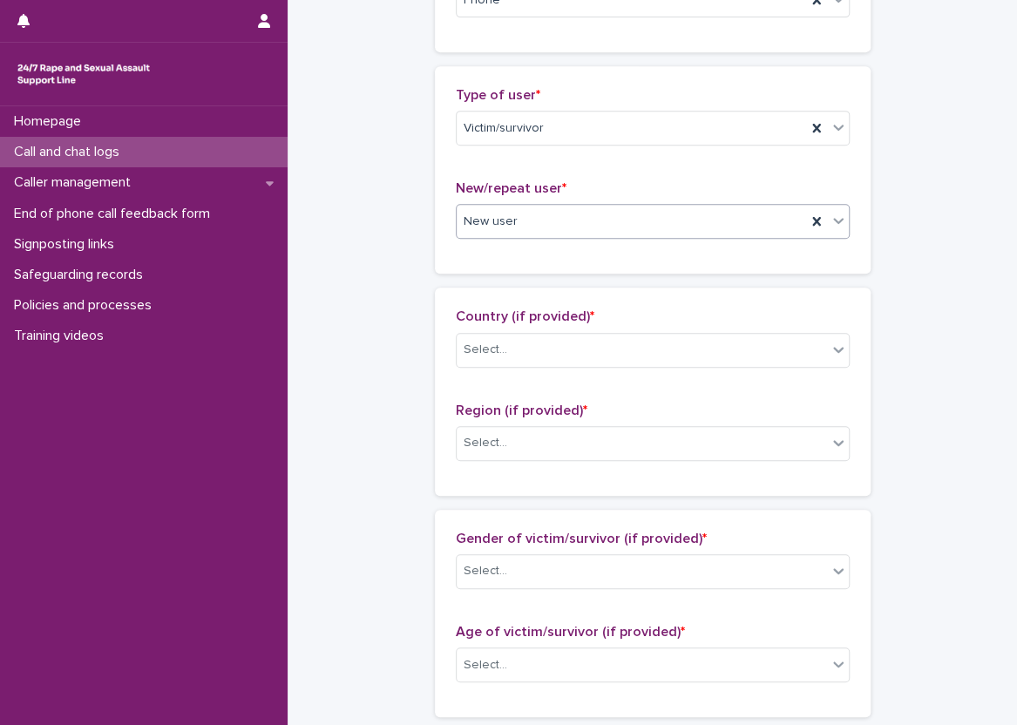
scroll to position [349, 0]
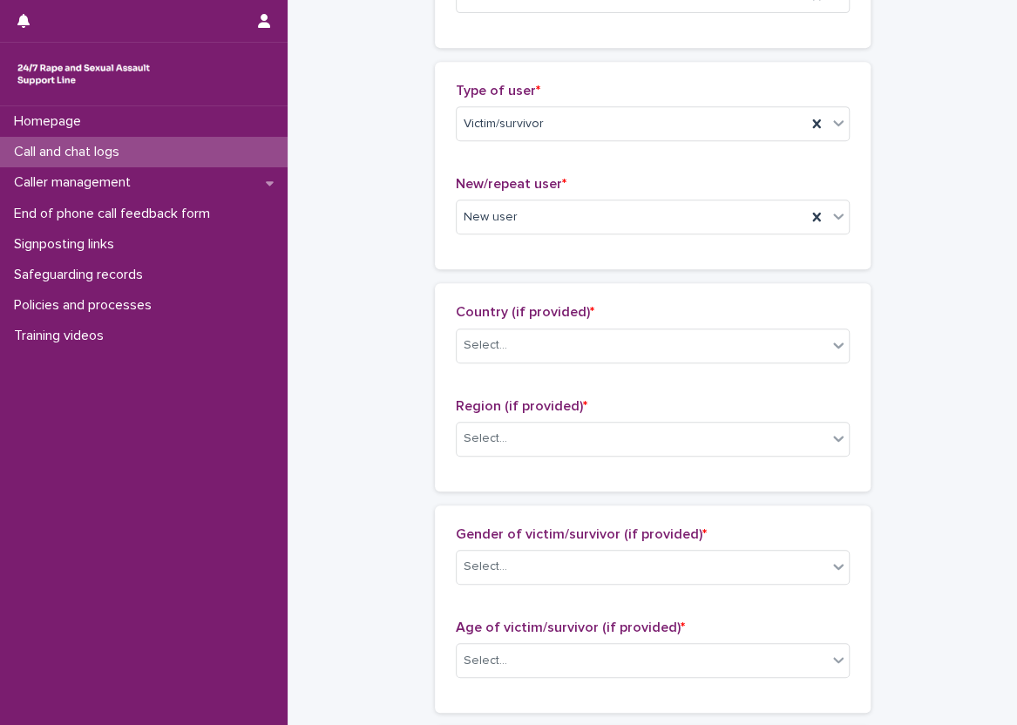
click at [637, 322] on div "Country (if provided) * Select..." at bounding box center [653, 340] width 394 height 72
click at [642, 336] on div "Select..." at bounding box center [642, 345] width 370 height 29
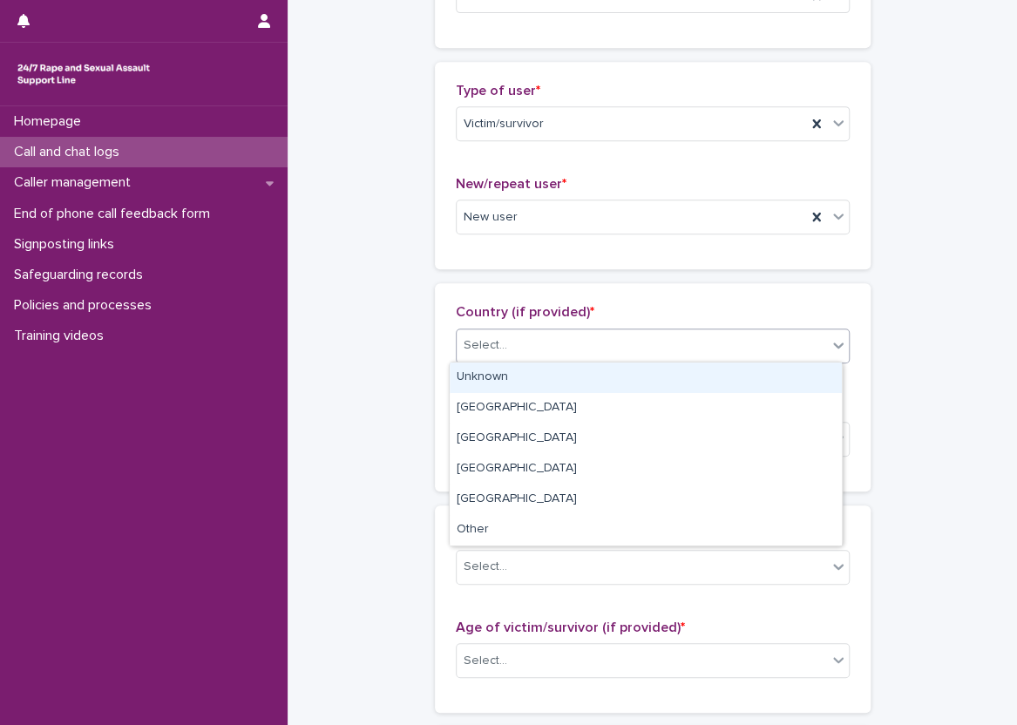
click at [640, 363] on div "Unknown" at bounding box center [646, 377] width 392 height 30
click at [640, 342] on div "Unknown" at bounding box center [631, 345] width 349 height 29
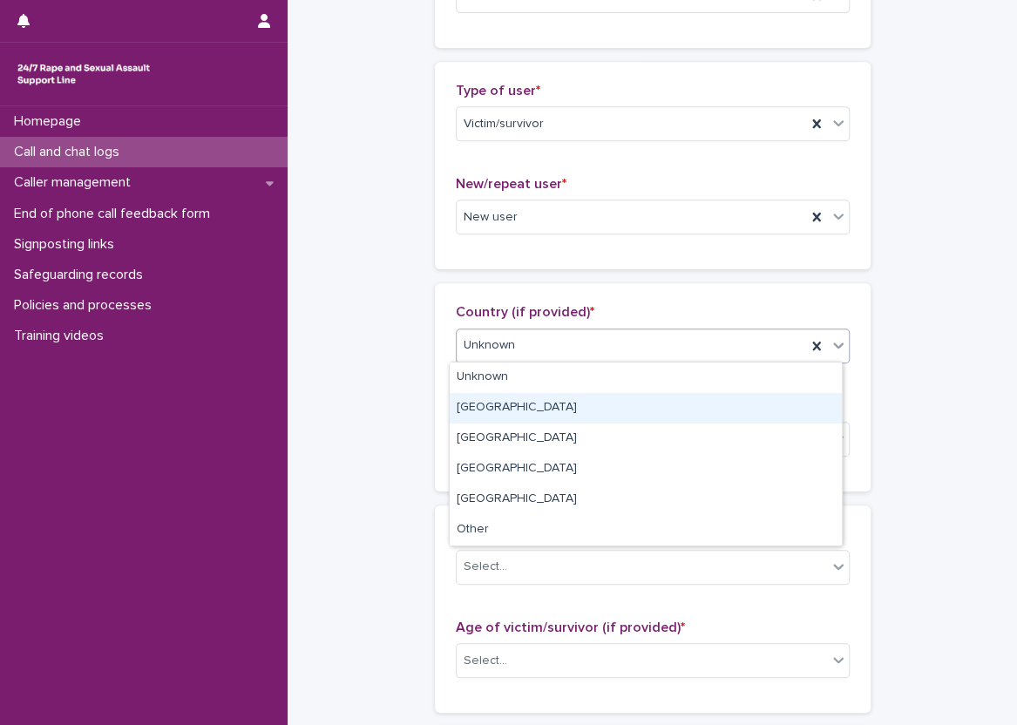
click at [618, 399] on div "[GEOGRAPHIC_DATA]" at bounding box center [646, 408] width 392 height 30
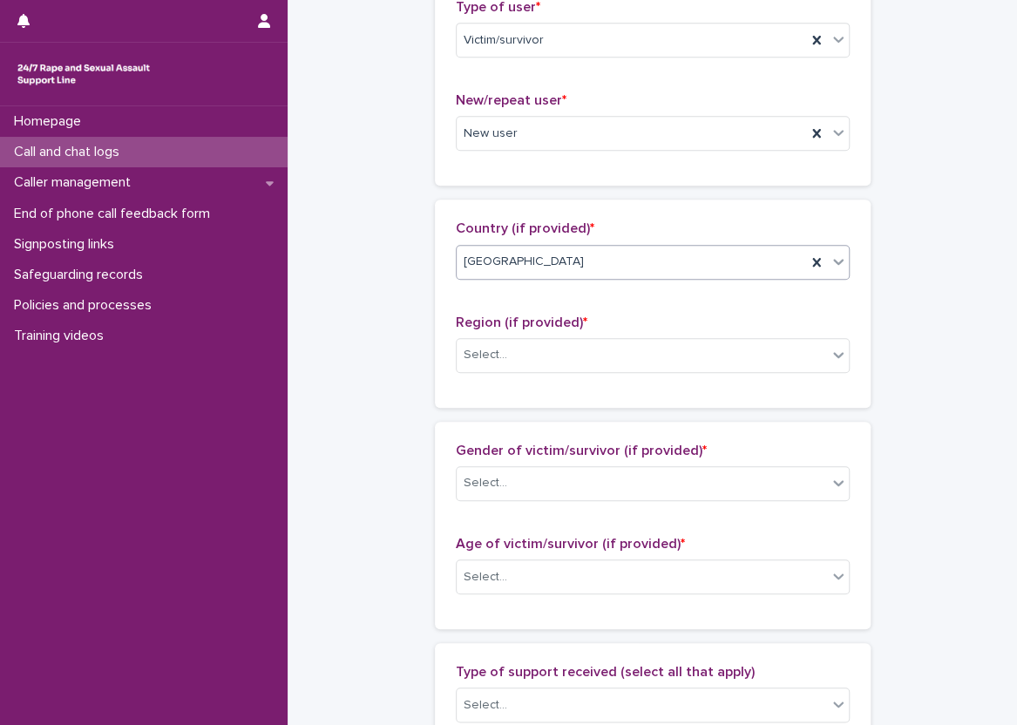
scroll to position [523, 0]
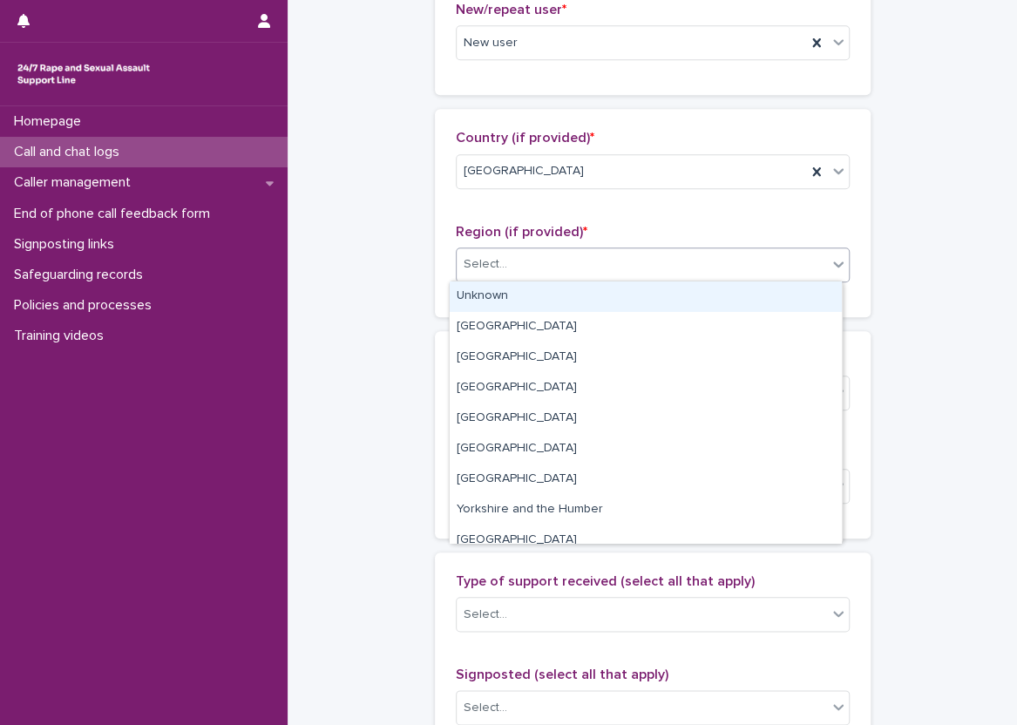
click at [545, 266] on div "Select..." at bounding box center [642, 264] width 370 height 29
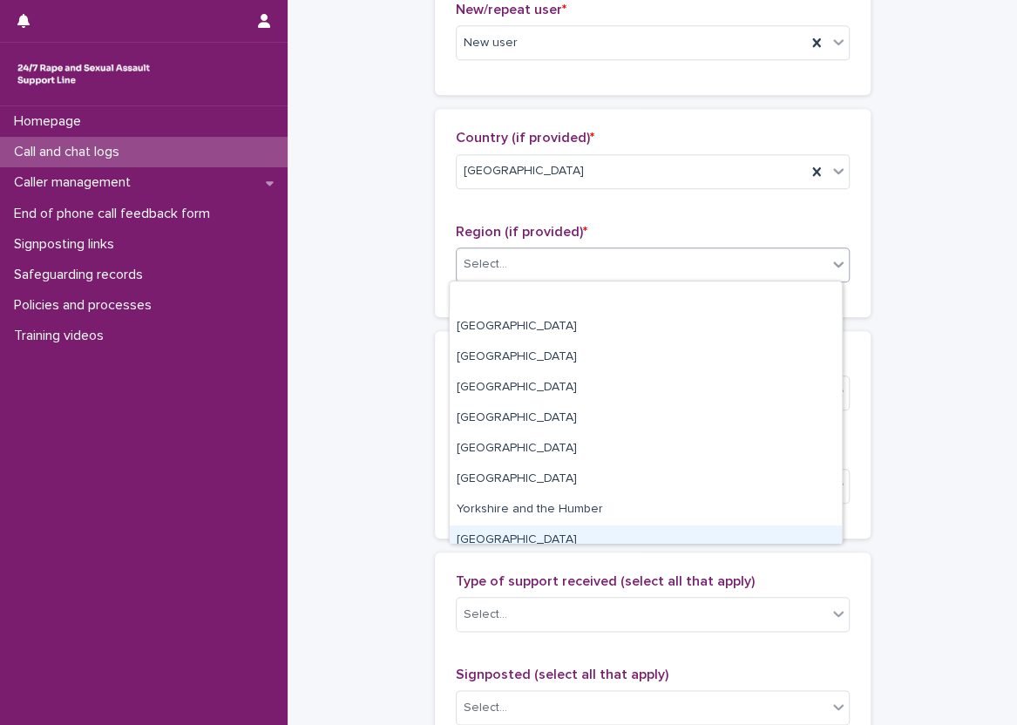
scroll to position [74, 0]
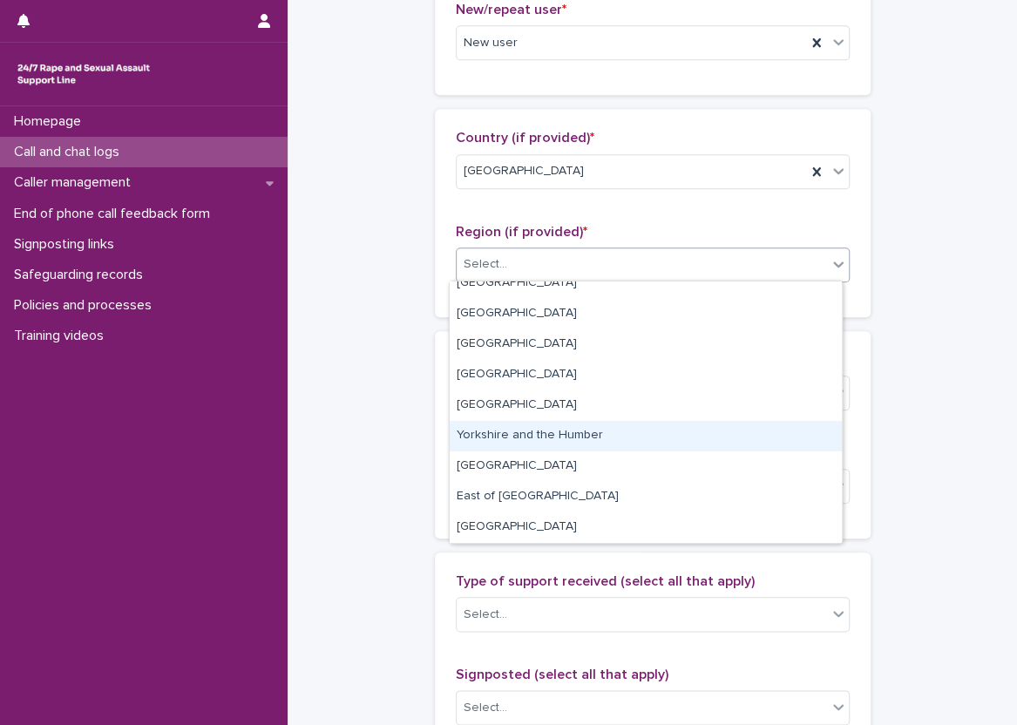
click at [558, 448] on div "Yorkshire and the Humber" at bounding box center [646, 436] width 392 height 30
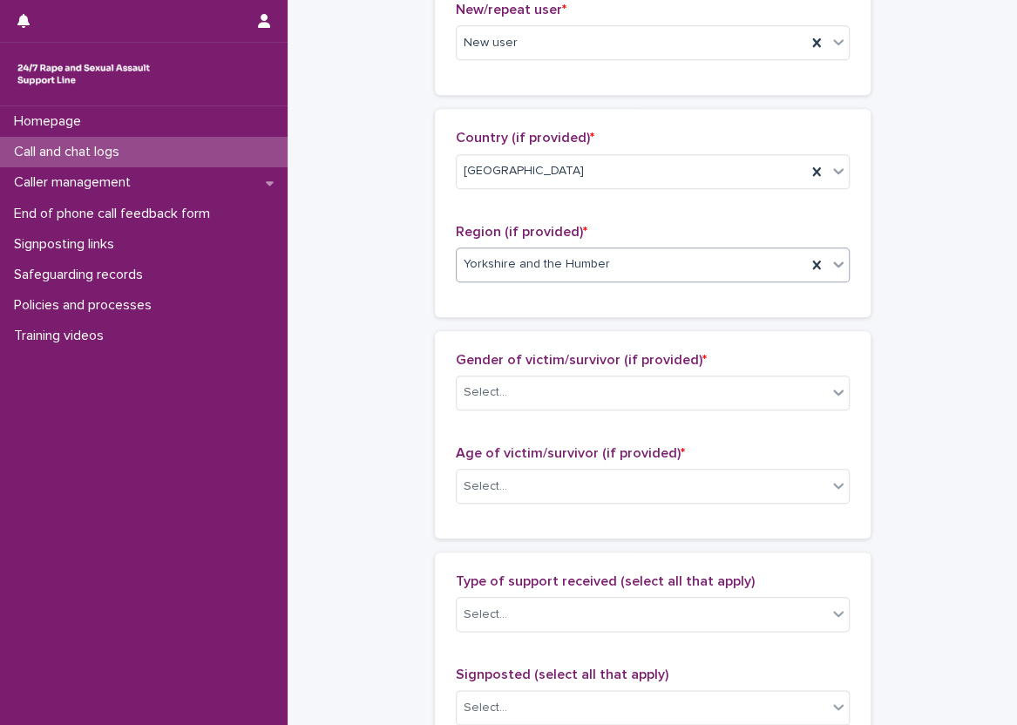
click at [439, 290] on div "Country (if provided) * [GEOGRAPHIC_DATA] Region (if provided) * option [GEOGRA…" at bounding box center [653, 212] width 436 height 207
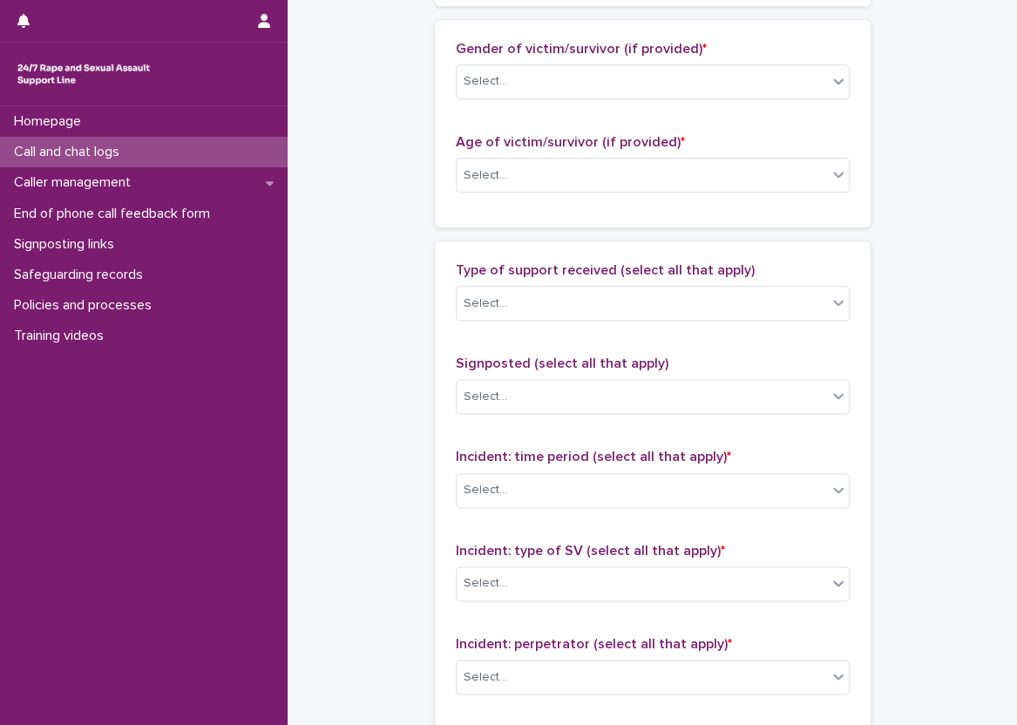
scroll to position [850, 0]
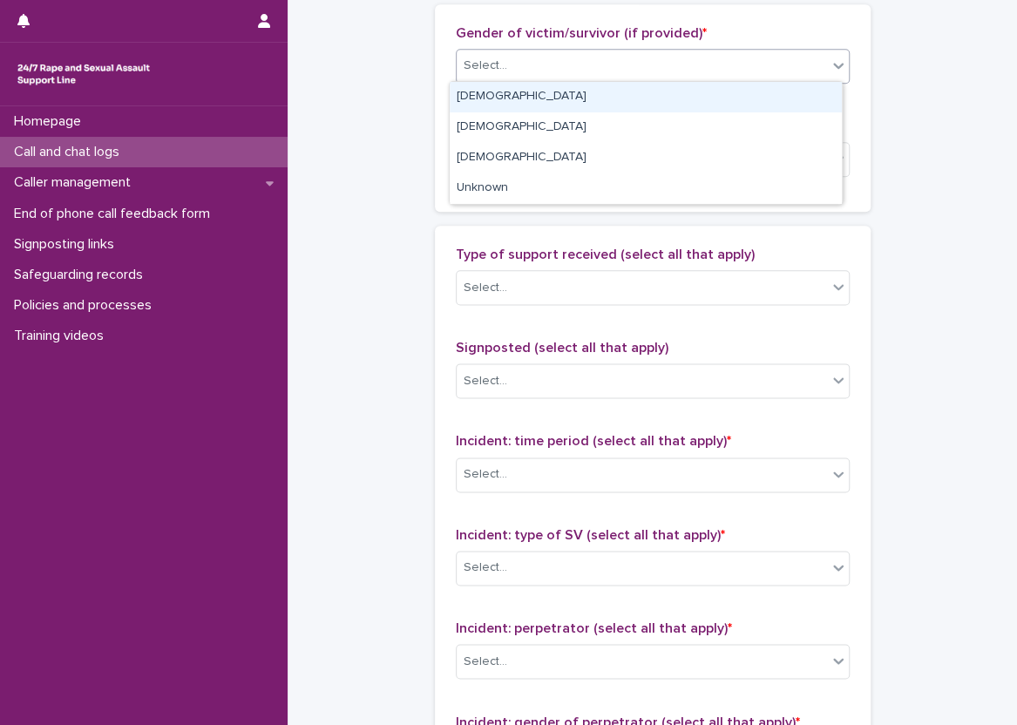
click at [621, 64] on div "Select..." at bounding box center [642, 65] width 370 height 29
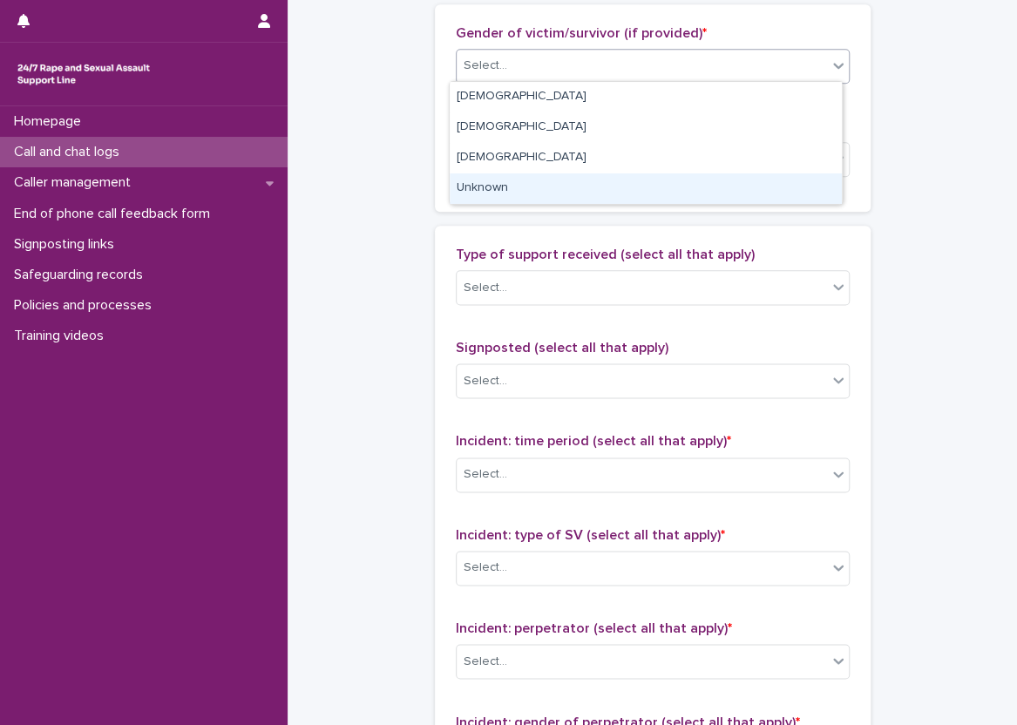
click at [571, 185] on div "Unknown" at bounding box center [646, 188] width 392 height 30
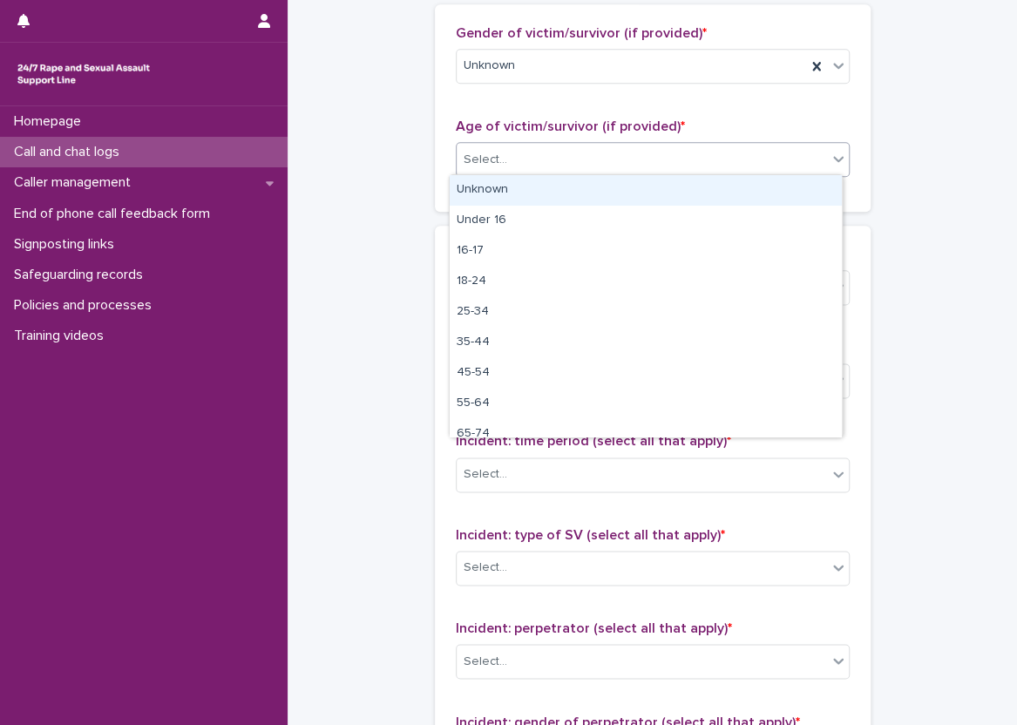
click at [569, 170] on div "Select..." at bounding box center [642, 160] width 370 height 29
click at [566, 200] on div "Unknown" at bounding box center [646, 190] width 392 height 30
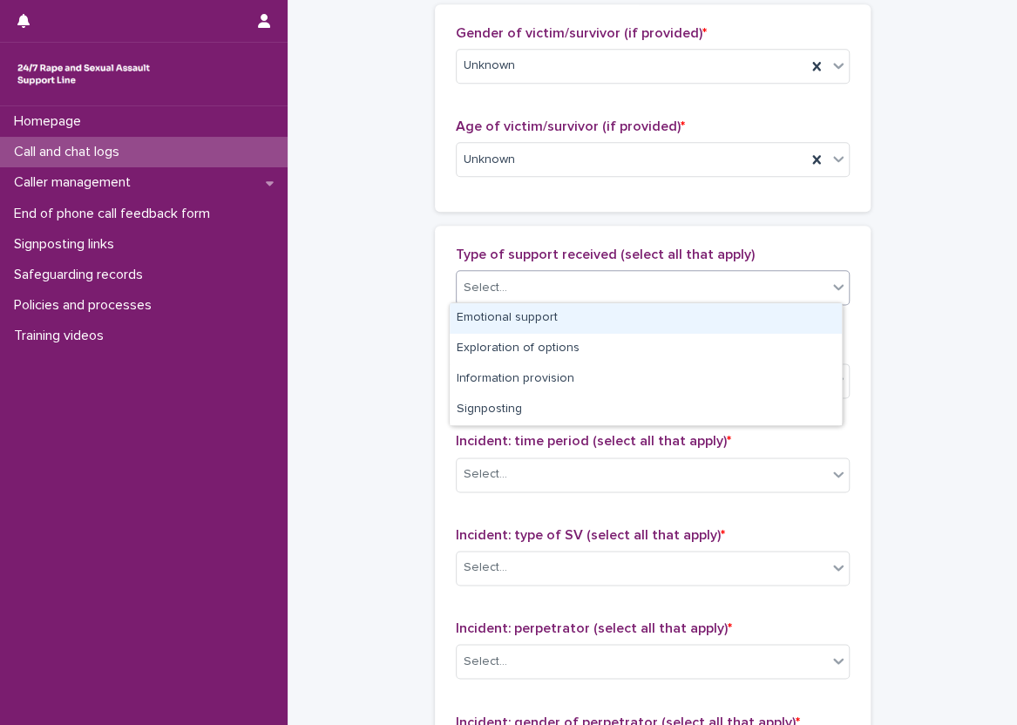
click at [507, 290] on div "Select..." at bounding box center [642, 288] width 370 height 29
click at [507, 315] on div "Emotional support" at bounding box center [646, 318] width 392 height 30
click at [605, 293] on div "Emotional support" at bounding box center [631, 288] width 349 height 30
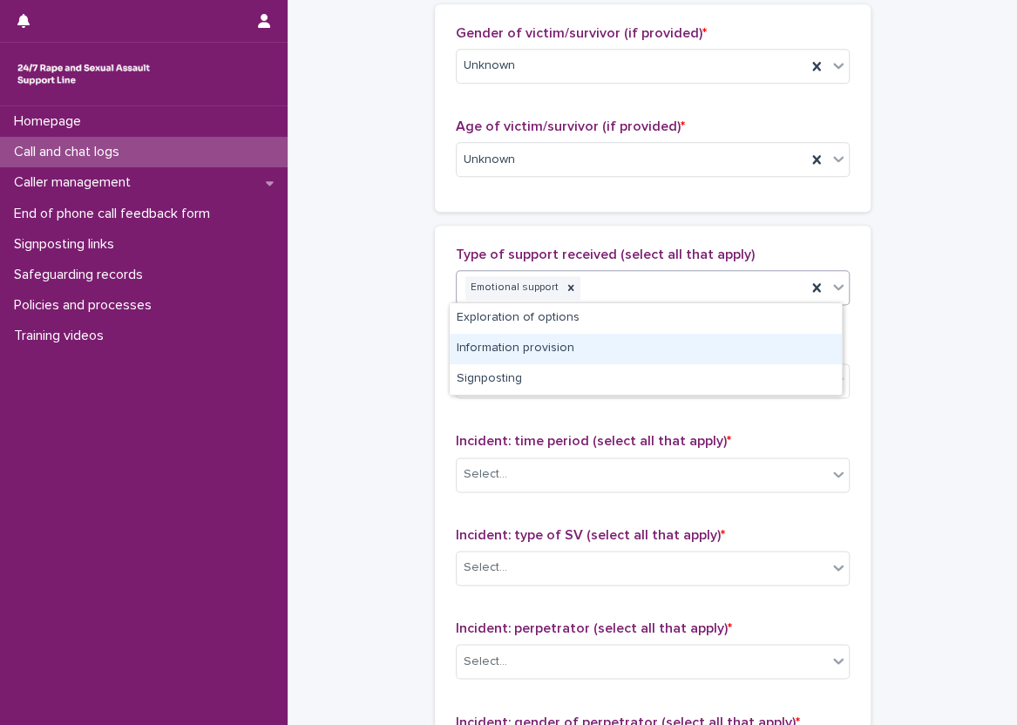
click at [599, 335] on div "Information provision" at bounding box center [646, 349] width 392 height 30
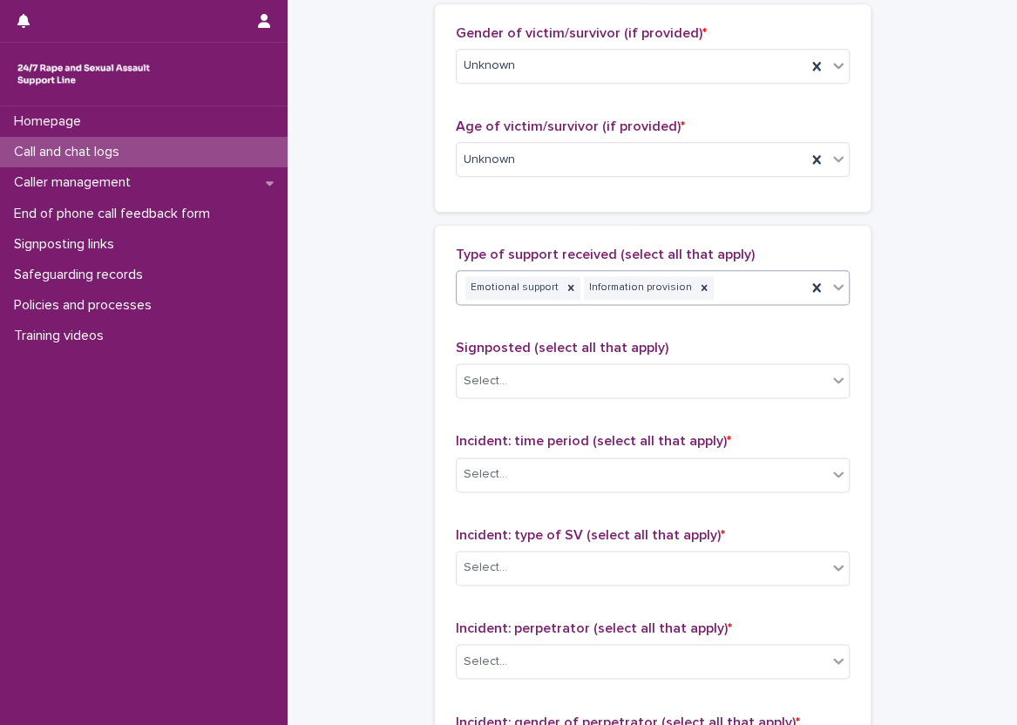
click at [721, 299] on div "Emotional support Information provision" at bounding box center [631, 288] width 349 height 30
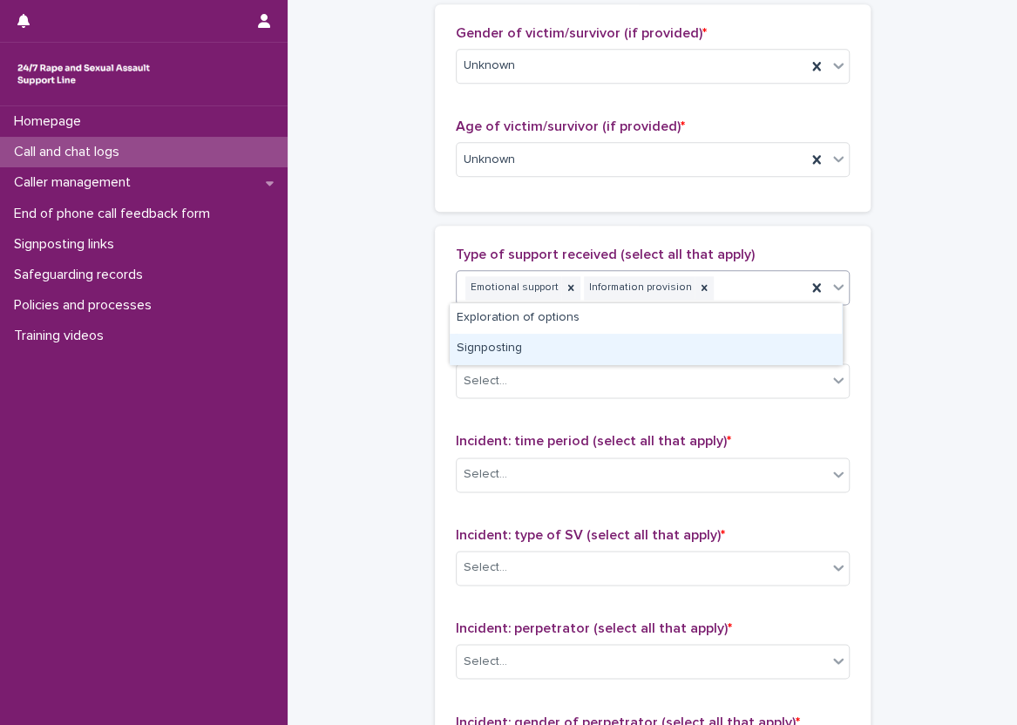
click at [721, 342] on div "Signposting" at bounding box center [646, 349] width 392 height 30
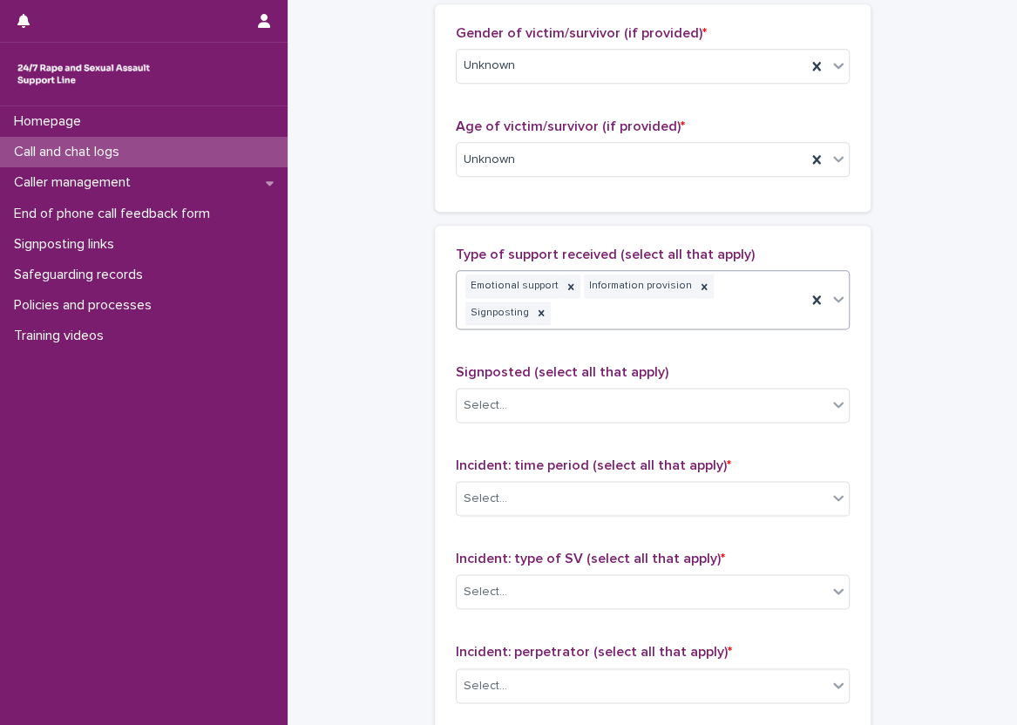
click at [787, 302] on div "Type of support received (select all that apply) option Signposting, selected. …" at bounding box center [653, 295] width 394 height 97
click at [788, 300] on div "Emotional support Information provision Signposting" at bounding box center [631, 300] width 349 height 58
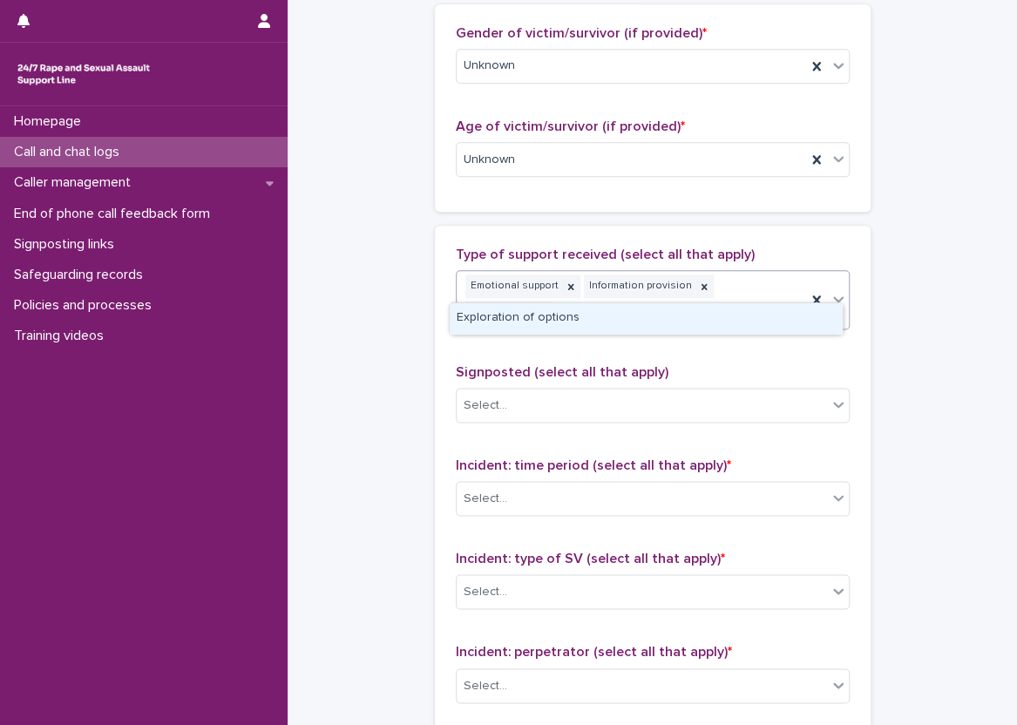
click at [777, 316] on div "Exploration of options" at bounding box center [646, 318] width 392 height 30
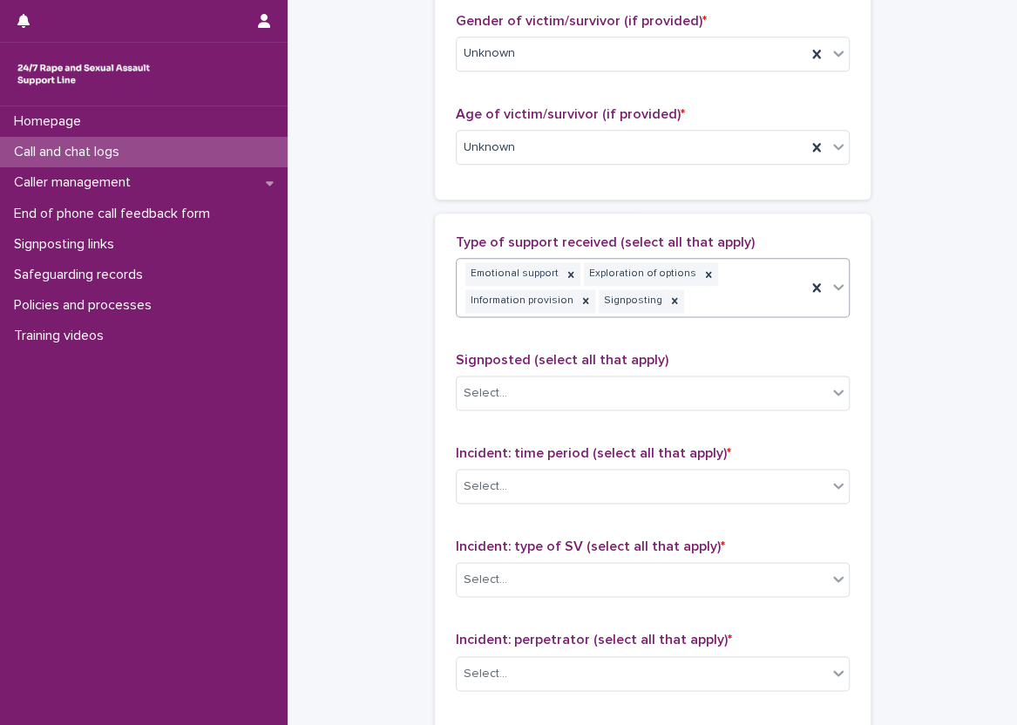
click at [867, 355] on div "**********" at bounding box center [652, 95] width 694 height 1910
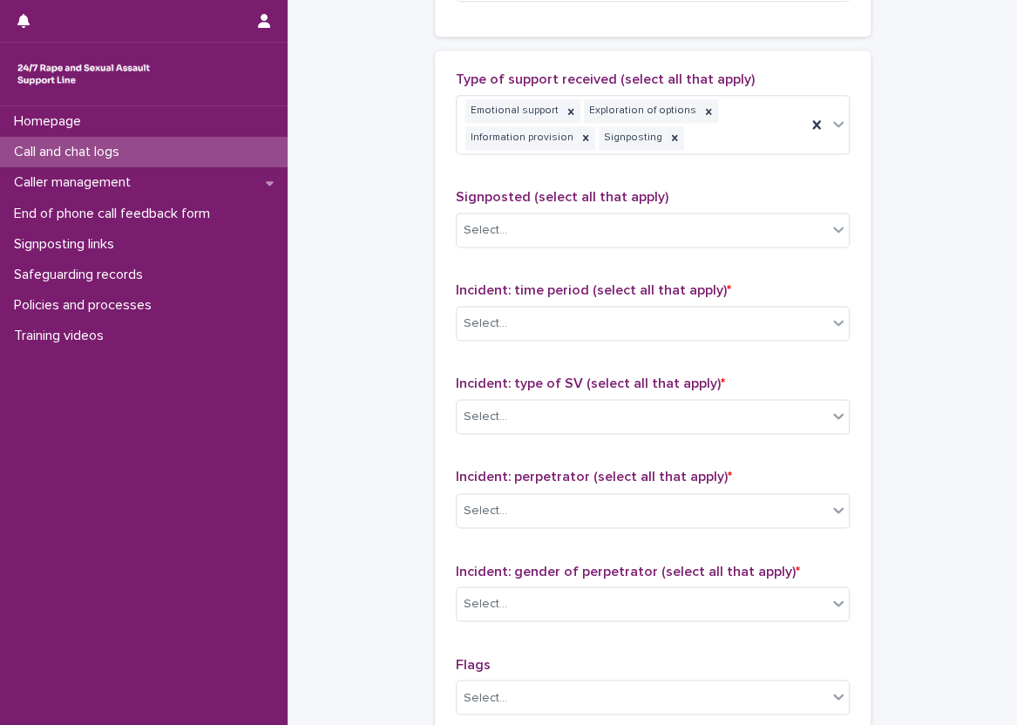
scroll to position [1210, 0]
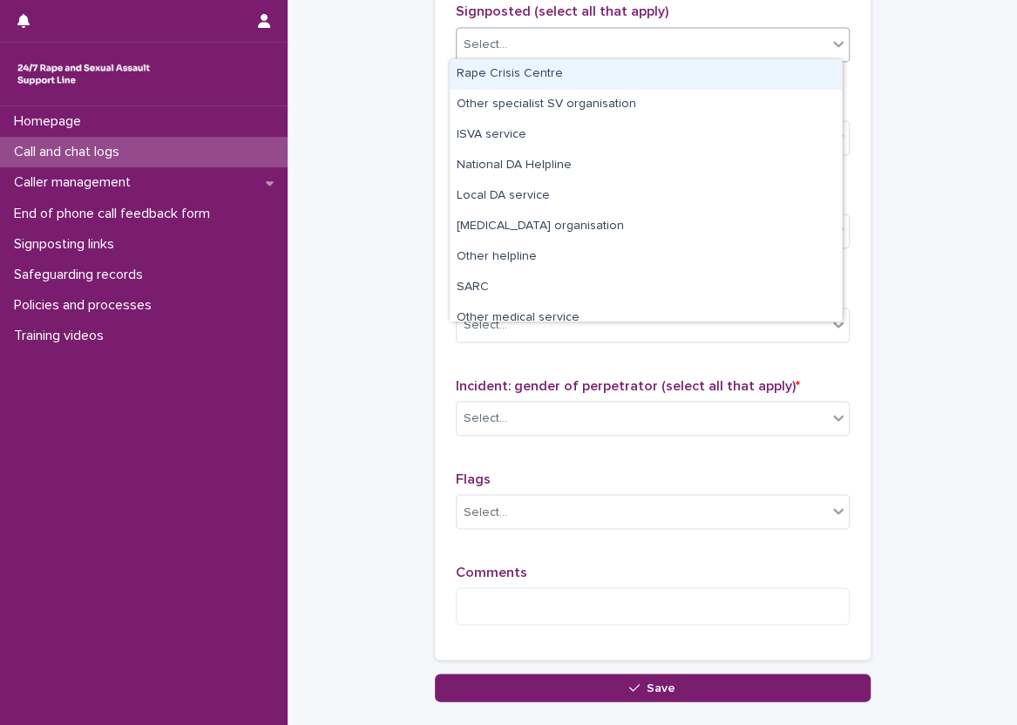
click at [716, 50] on div "Select..." at bounding box center [642, 44] width 370 height 29
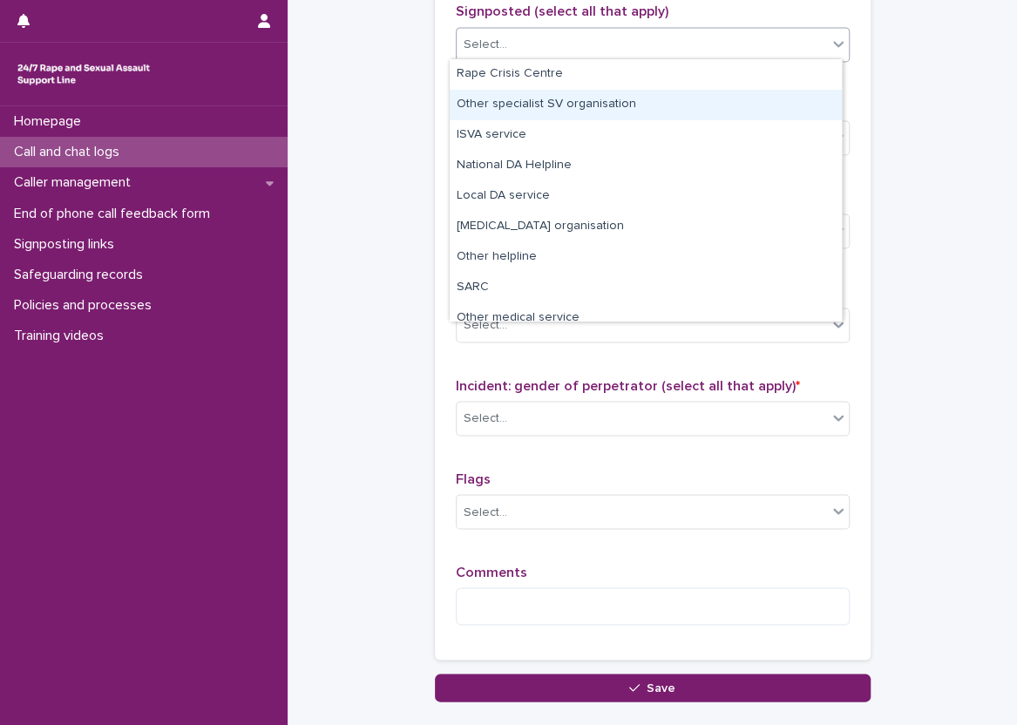
click at [680, 112] on div "Other specialist SV organisation" at bounding box center [646, 105] width 392 height 30
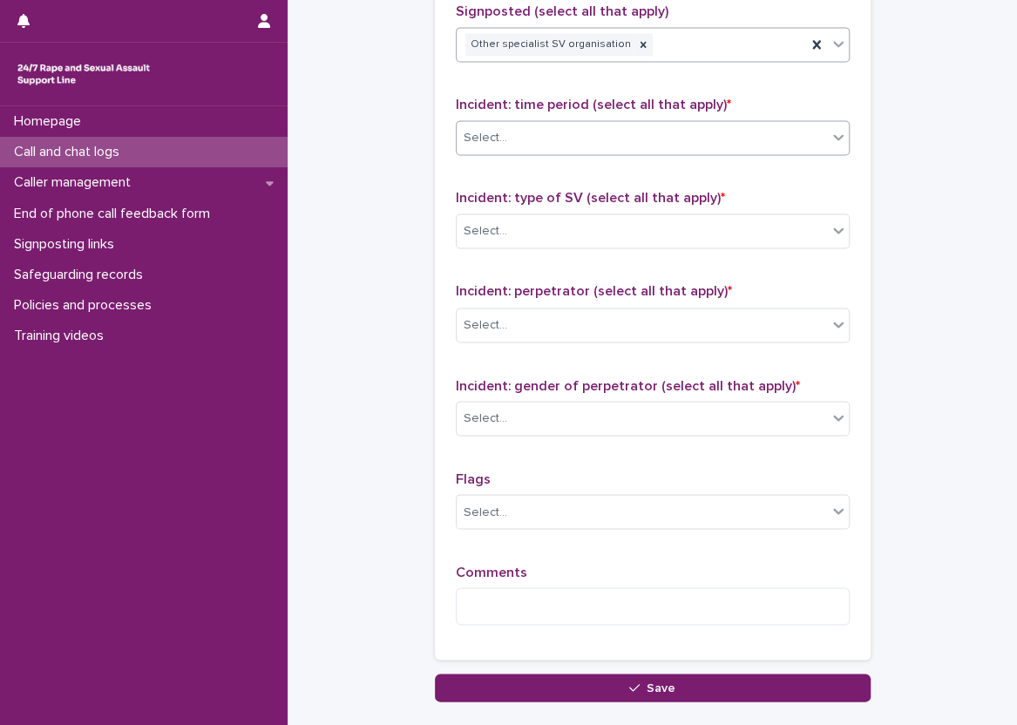
click at [609, 146] on div "Select..." at bounding box center [642, 138] width 370 height 29
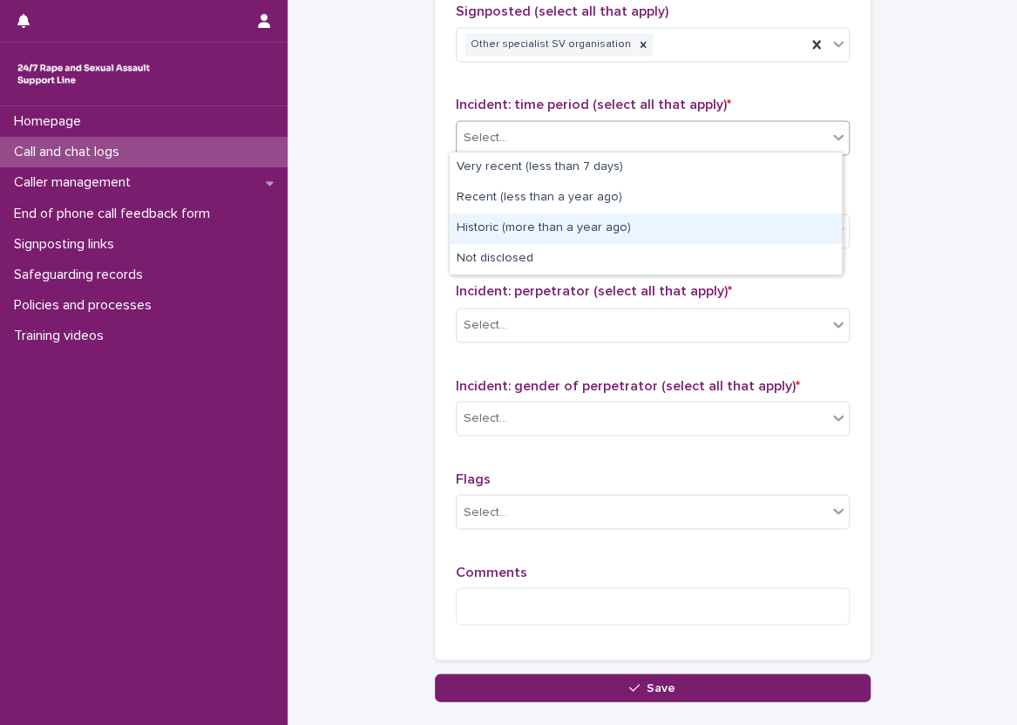
click at [588, 235] on div "Historic (more than a year ago)" at bounding box center [646, 228] width 392 height 30
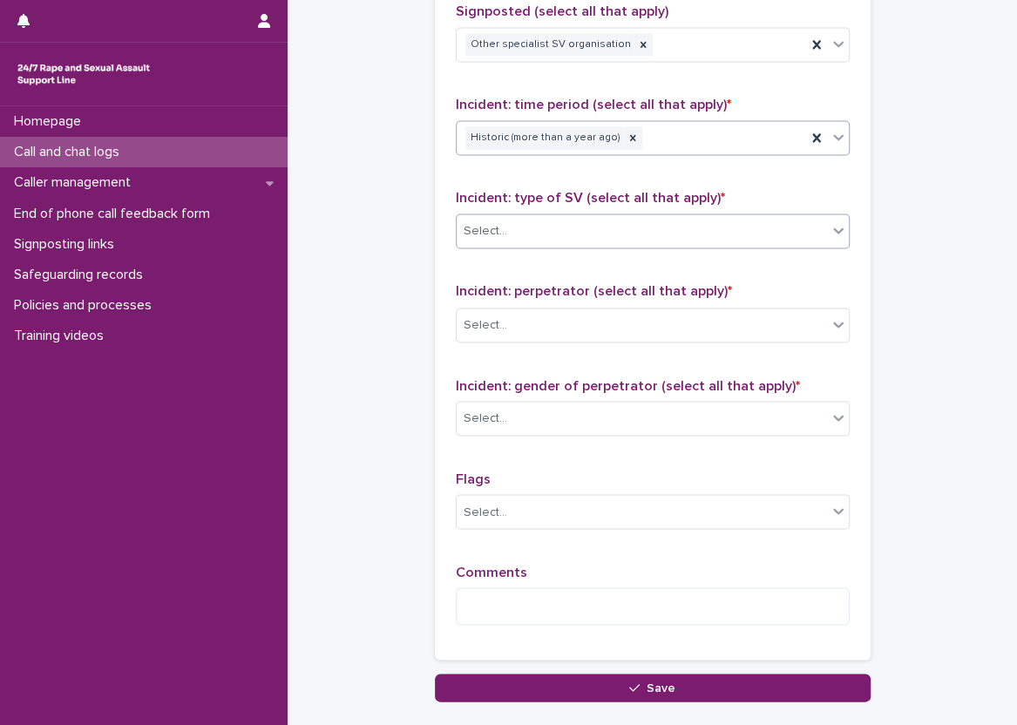
click at [585, 225] on div "Select..." at bounding box center [642, 231] width 370 height 29
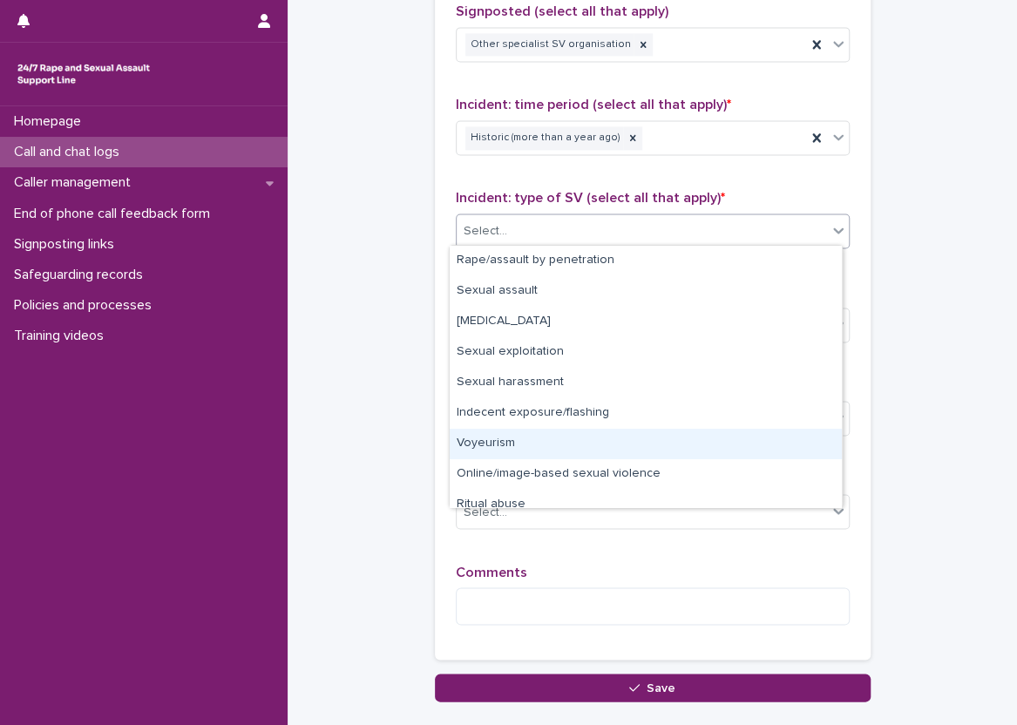
scroll to position [44, 0]
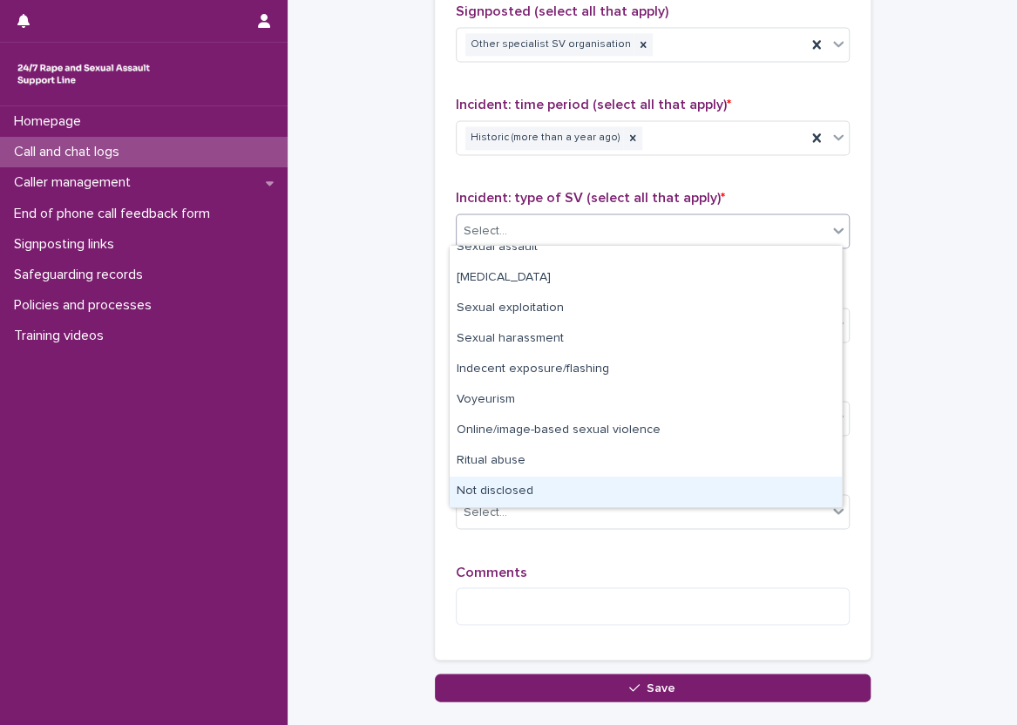
click at [600, 496] on div "Not disclosed" at bounding box center [646, 492] width 392 height 30
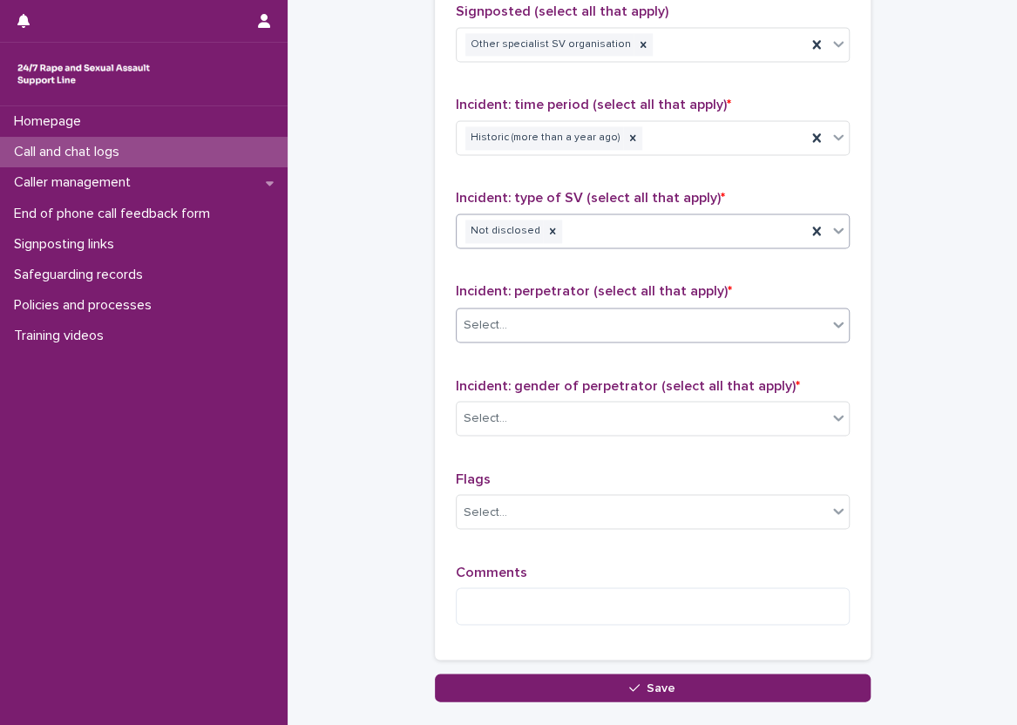
click at [574, 331] on div "Select..." at bounding box center [642, 324] width 370 height 29
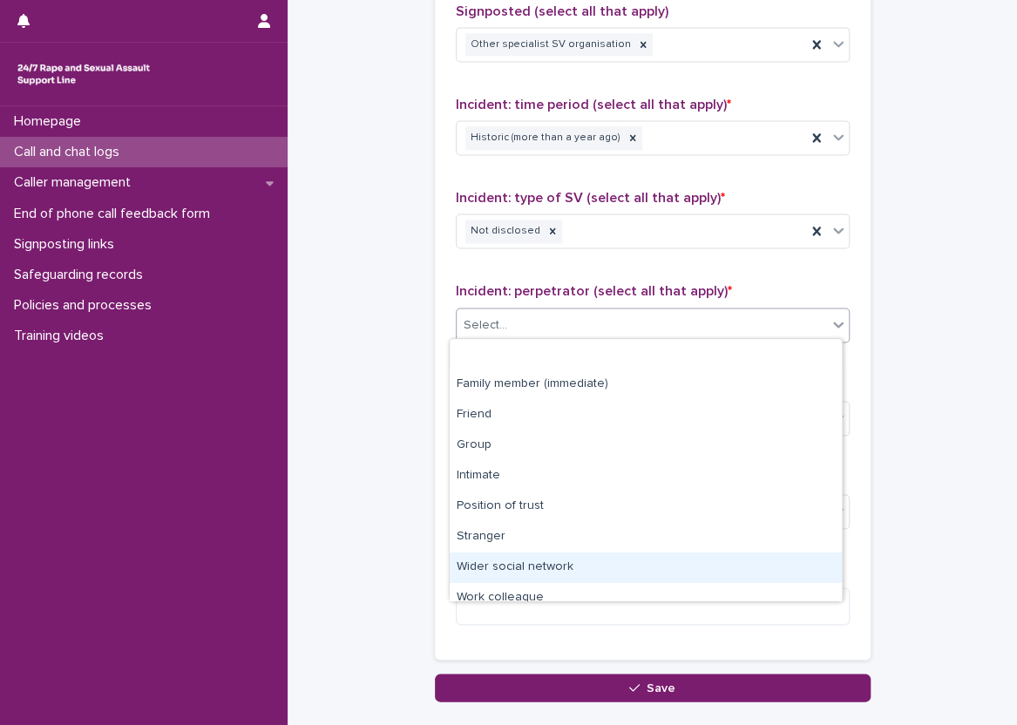
scroll to position [74, 0]
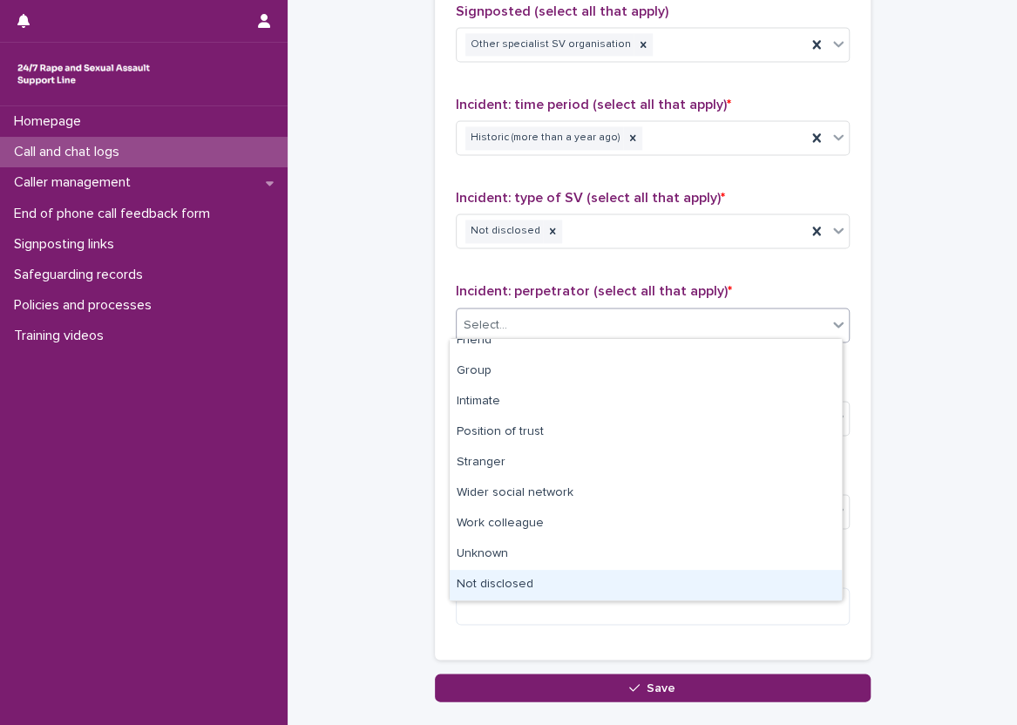
click at [549, 582] on div "Not disclosed" at bounding box center [646, 585] width 392 height 30
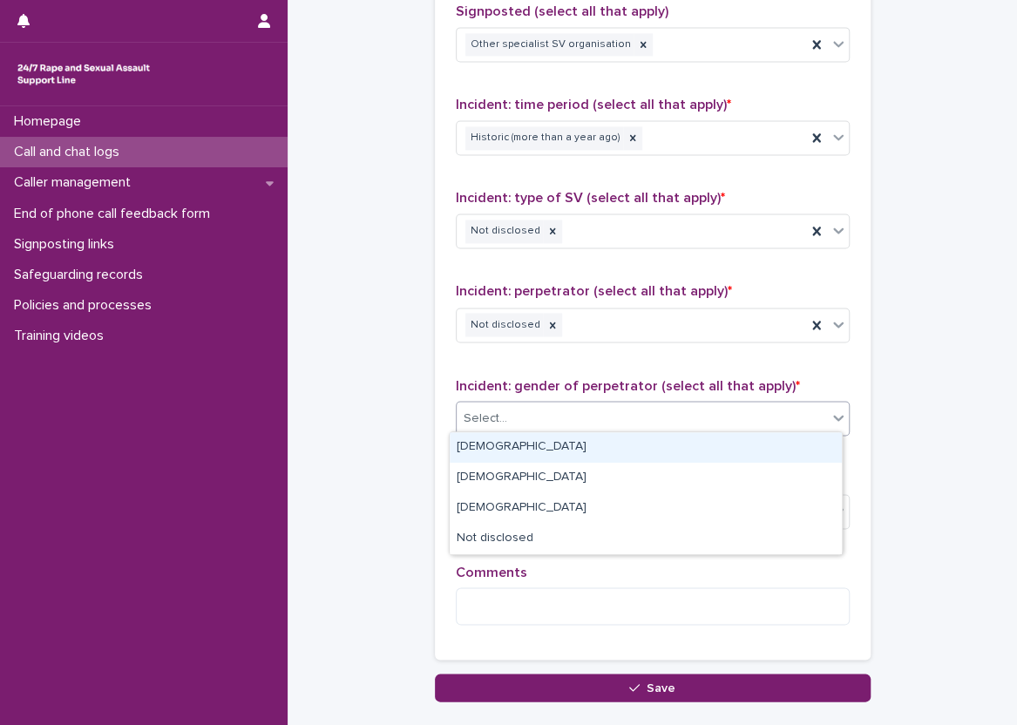
click at [565, 401] on div "Select..." at bounding box center [653, 418] width 394 height 35
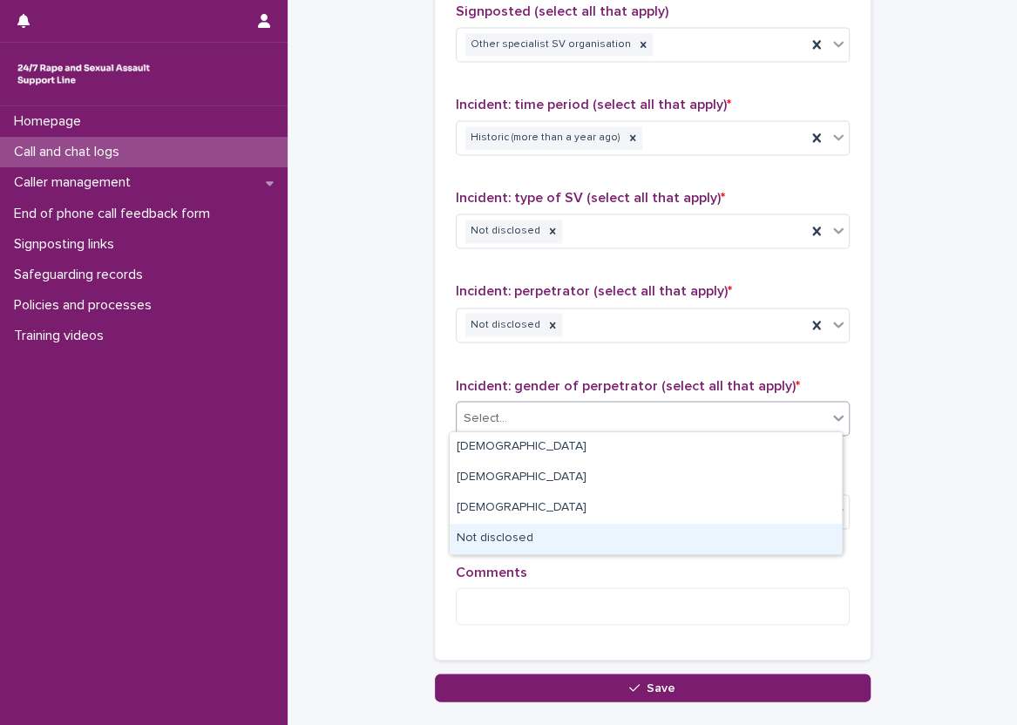
click at [566, 537] on div "Not disclosed" at bounding box center [646, 539] width 392 height 30
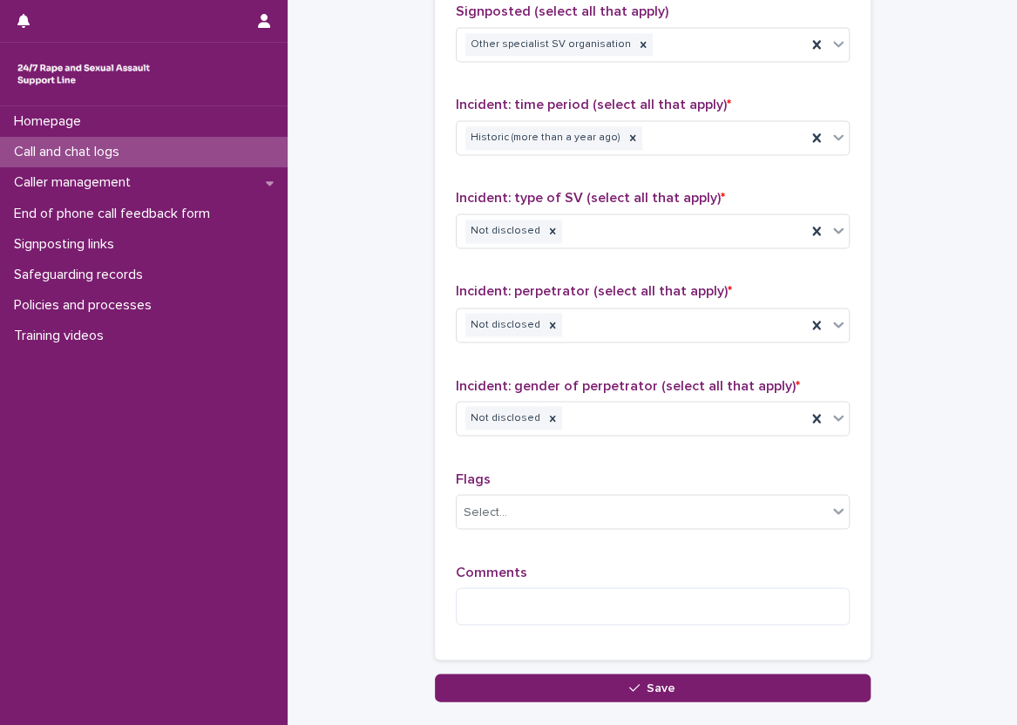
click at [540, 461] on div "Type of support received (select all that apply) Emotional support Exploration …" at bounding box center [653, 262] width 394 height 753
click at [545, 596] on textarea at bounding box center [653, 605] width 394 height 37
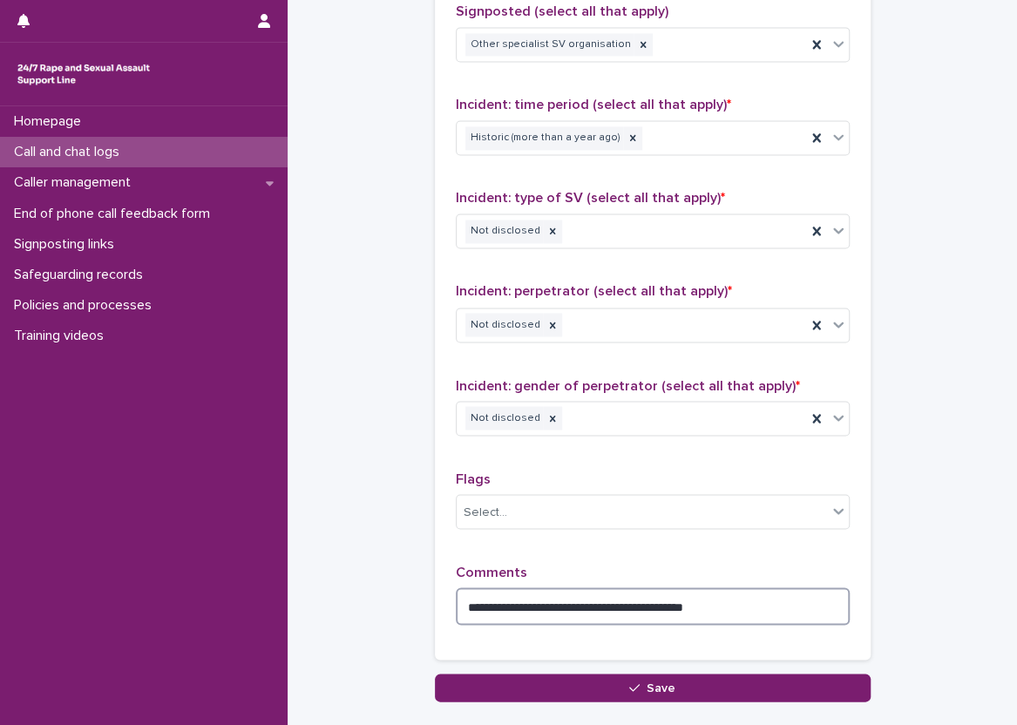
click at [839, 598] on textarea "**********" at bounding box center [653, 605] width 394 height 37
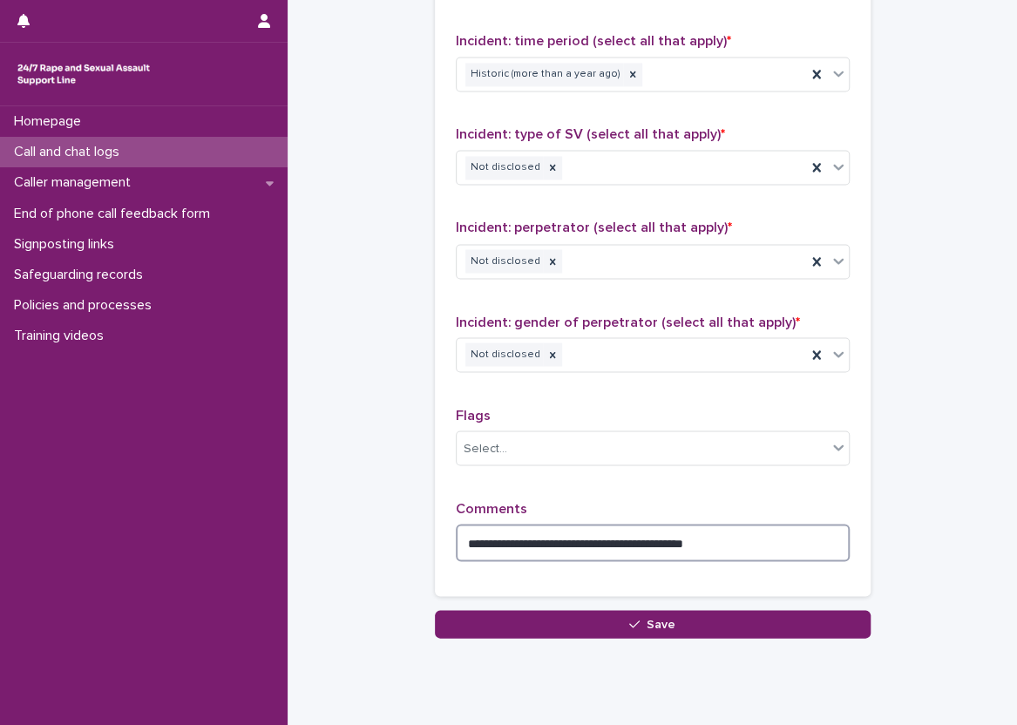
scroll to position [1278, 0]
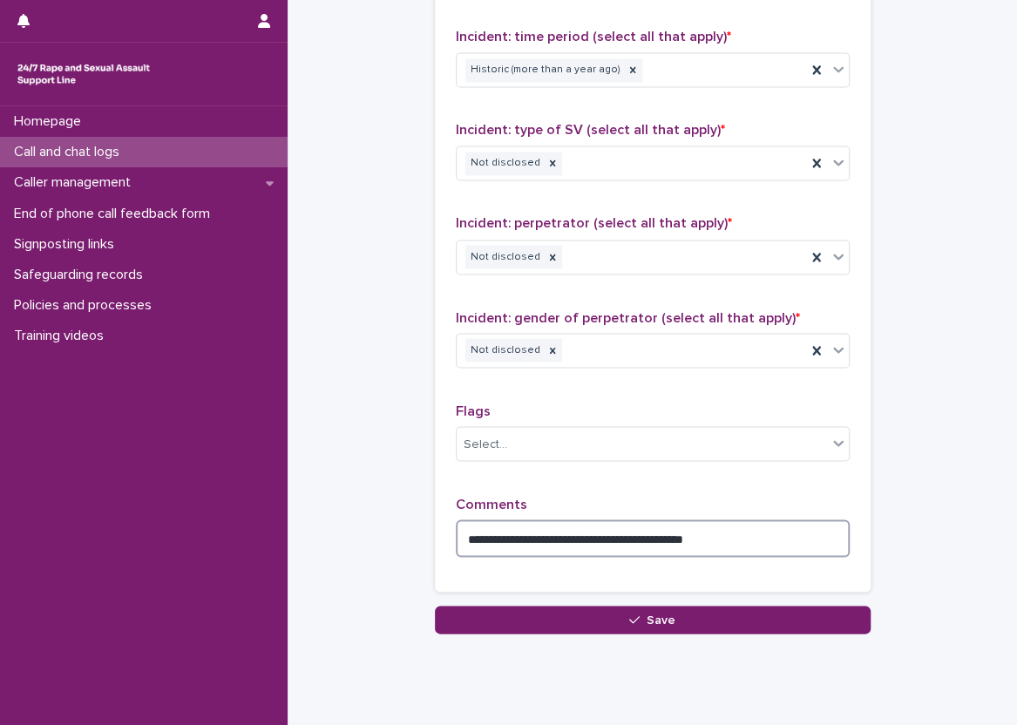
click at [833, 532] on textarea "**********" at bounding box center [653, 537] width 394 height 37
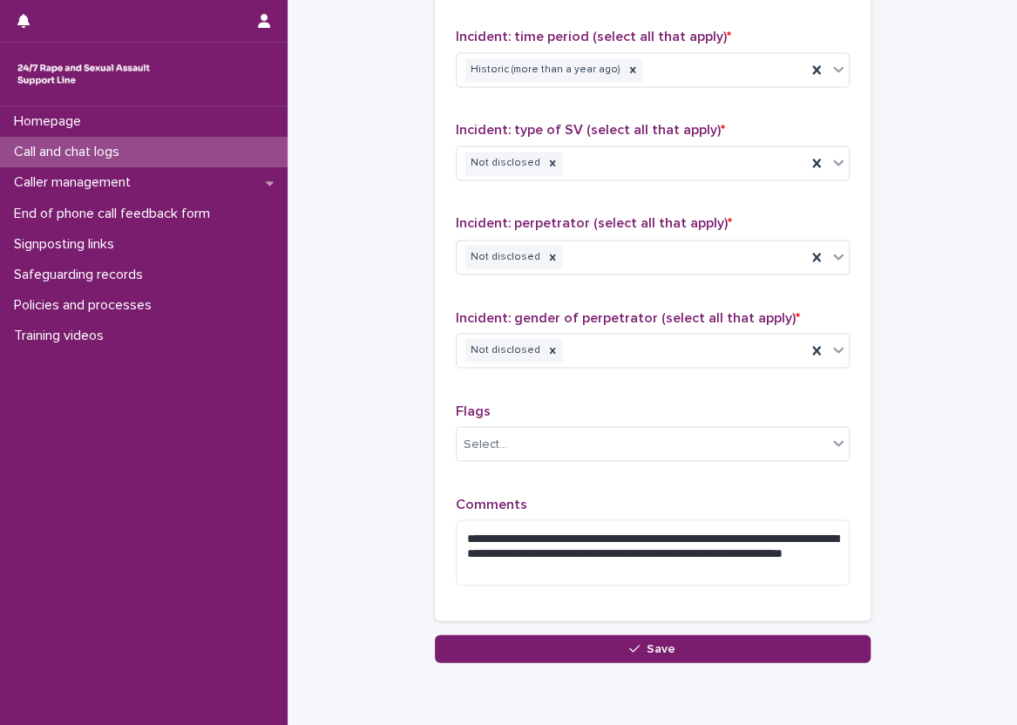
click at [653, 498] on p "Comments" at bounding box center [653, 504] width 394 height 17
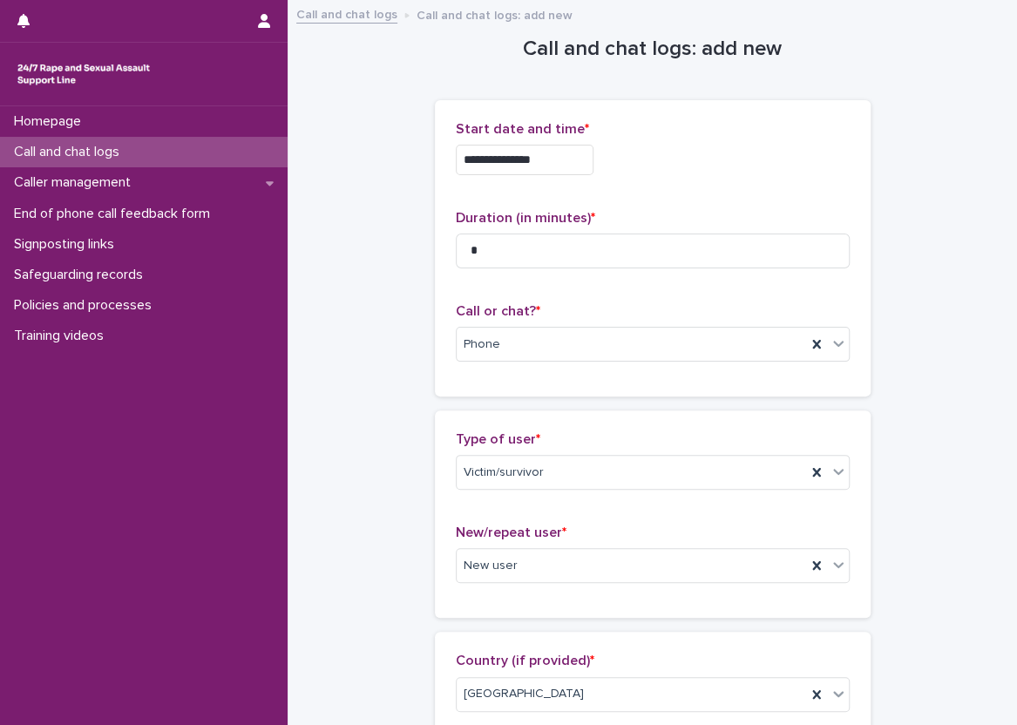
scroll to position [87, 0]
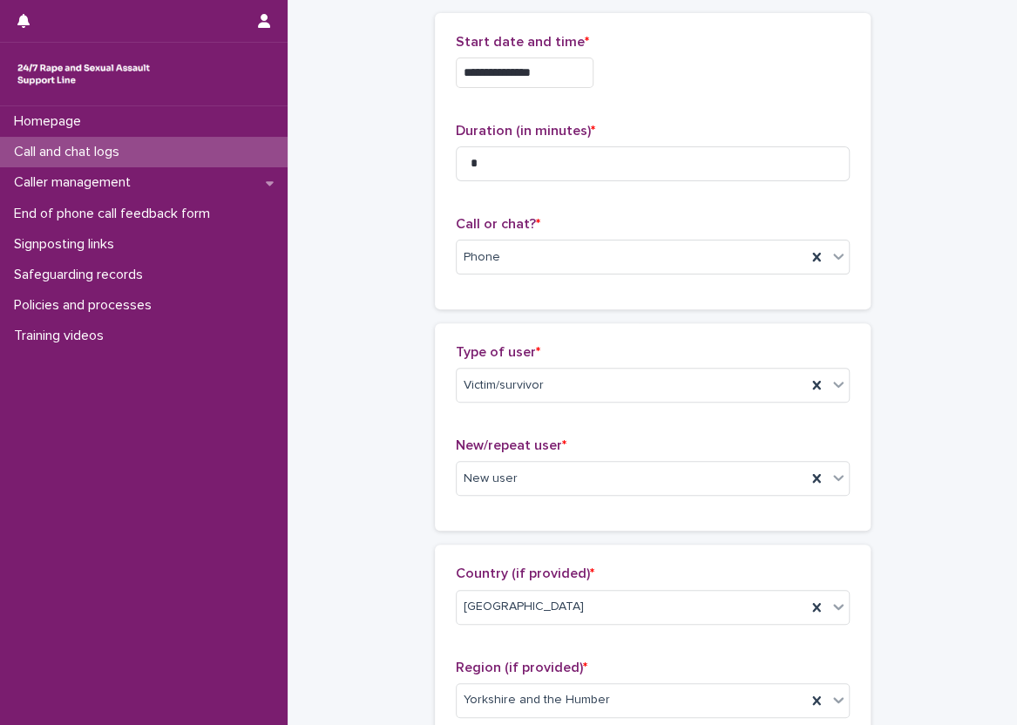
click at [435, 68] on div "**********" at bounding box center [653, 161] width 436 height 296
click at [435, 73] on div "**********" at bounding box center [653, 161] width 436 height 296
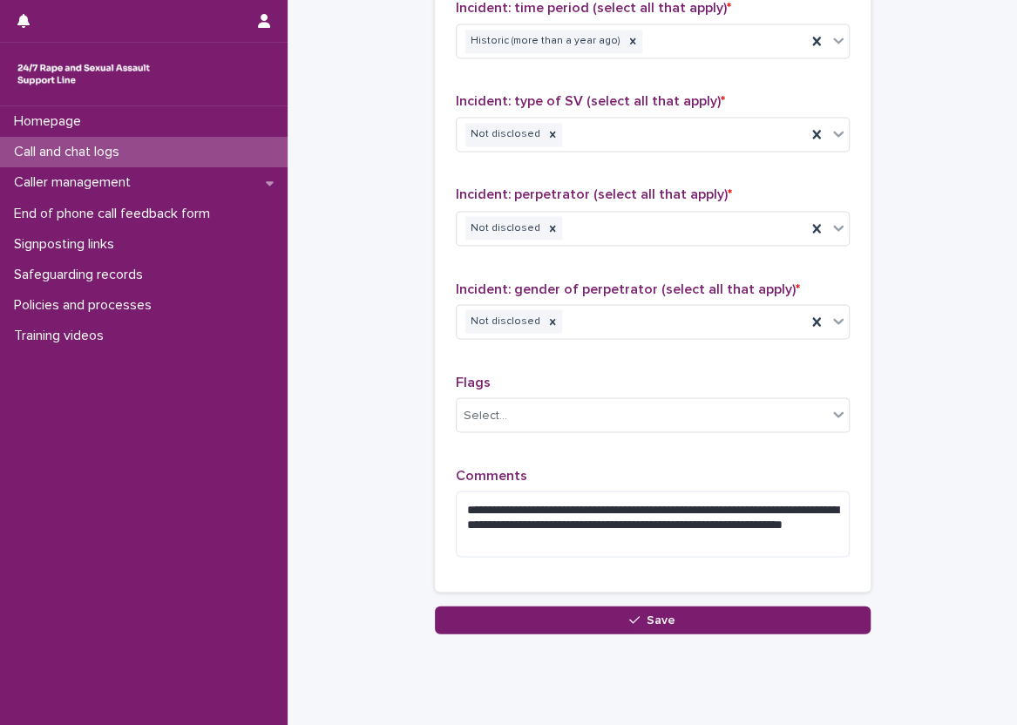
scroll to position [1287, 0]
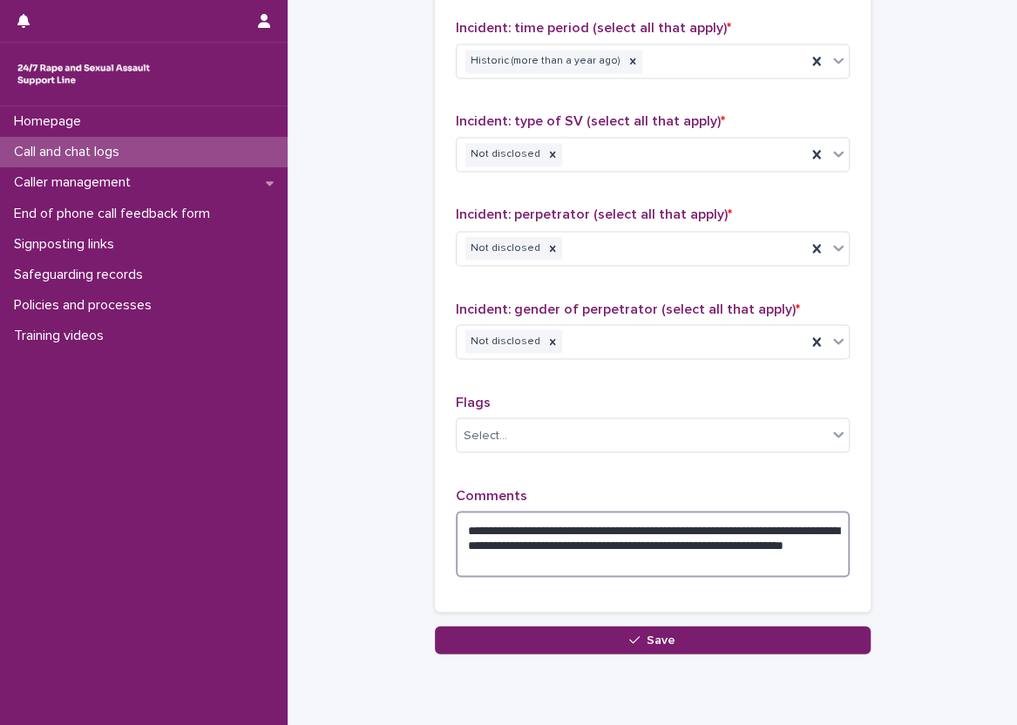
click at [574, 539] on textarea "**********" at bounding box center [653, 544] width 394 height 66
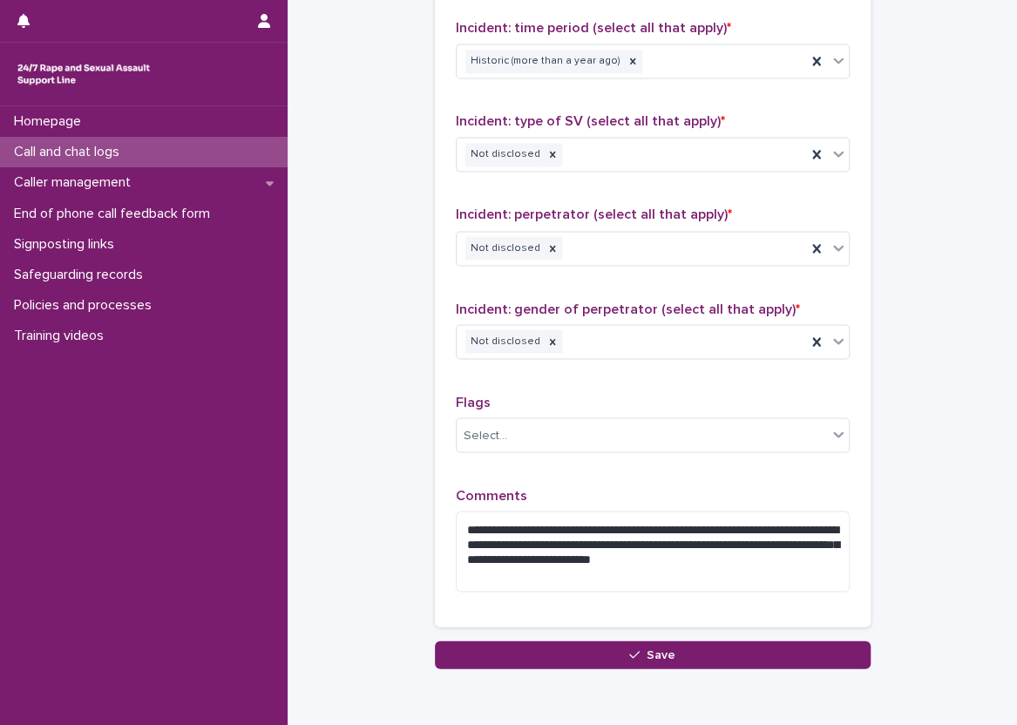
click at [590, 468] on div "**********" at bounding box center [653, 207] width 394 height 796
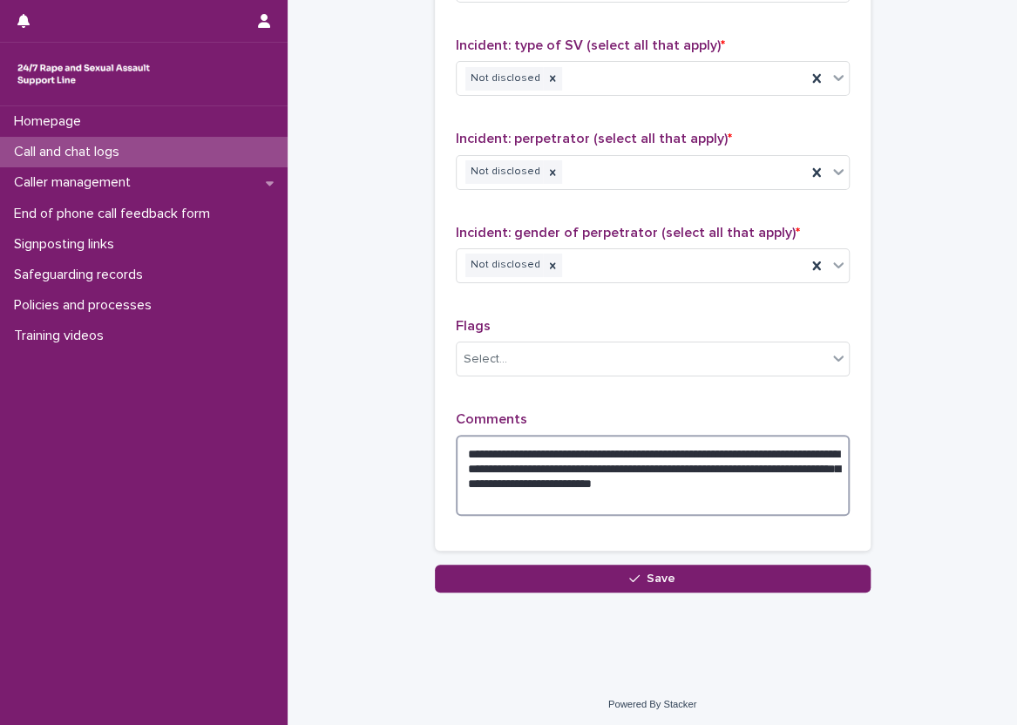
drag, startPoint x: 639, startPoint y: 479, endPoint x: 788, endPoint y: 482, distance: 149.0
click at [788, 482] on textarea "**********" at bounding box center [653, 475] width 394 height 81
drag, startPoint x: 788, startPoint y: 482, endPoint x: 644, endPoint y: 479, distance: 143.8
click at [644, 479] on textarea "**********" at bounding box center [653, 475] width 394 height 81
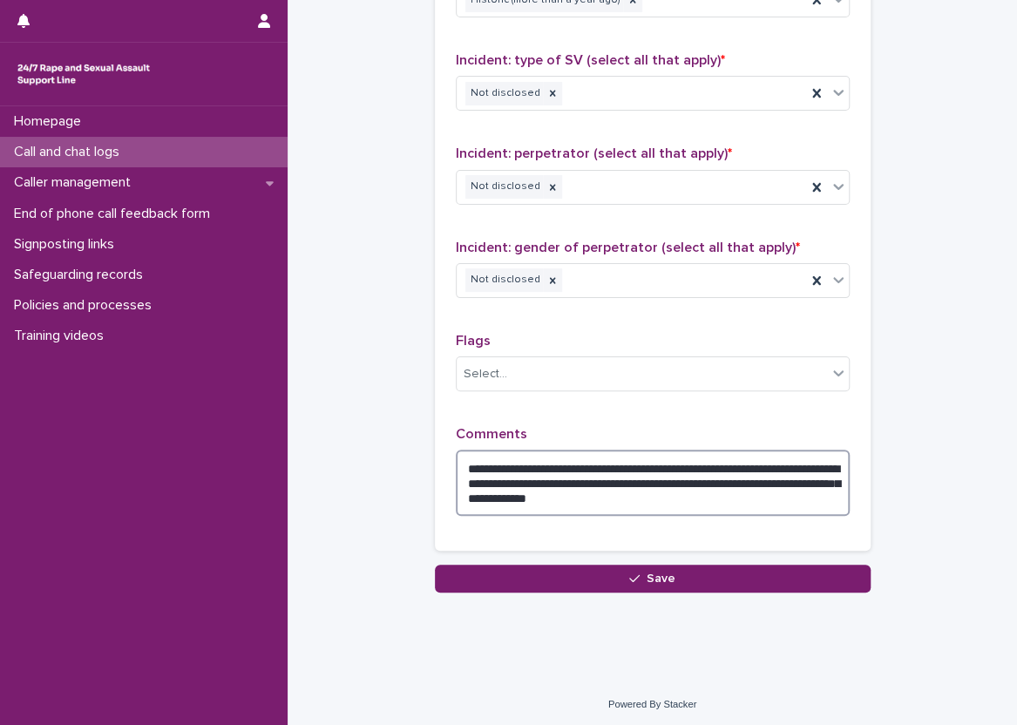
type textarea "**********"
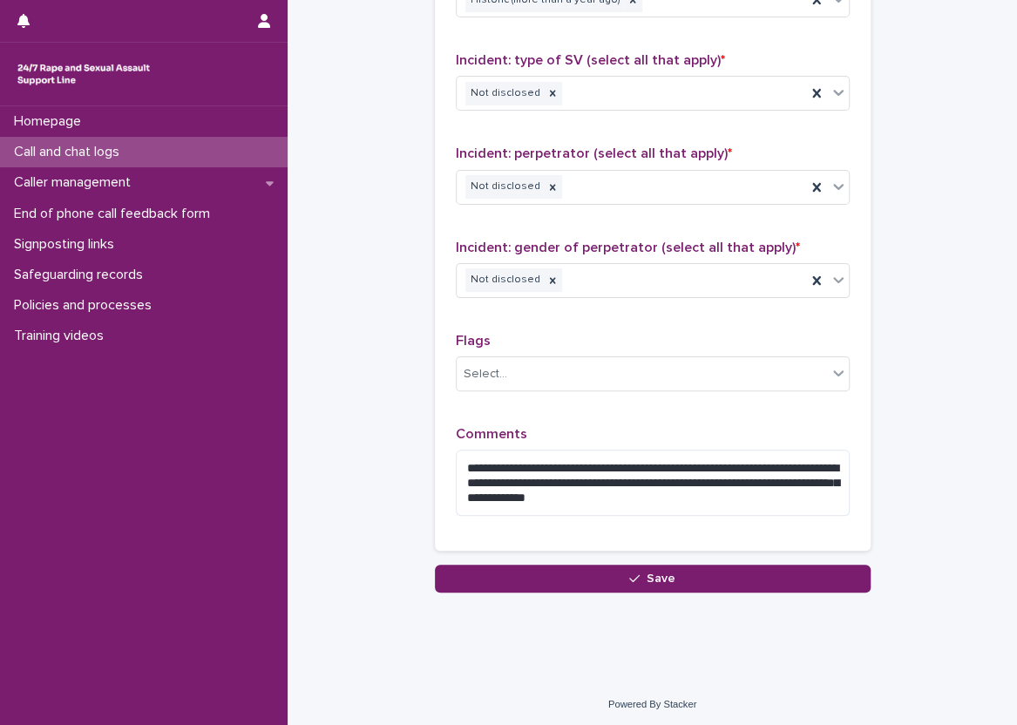
click at [656, 416] on div "**********" at bounding box center [653, 139] width 394 height 782
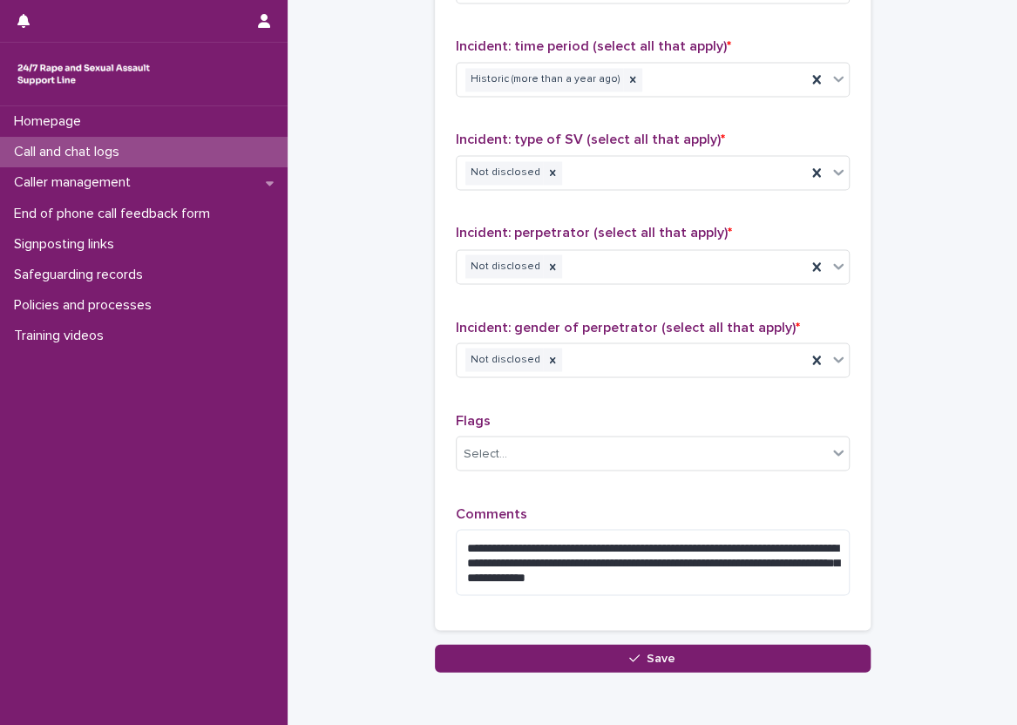
scroll to position [1273, 0]
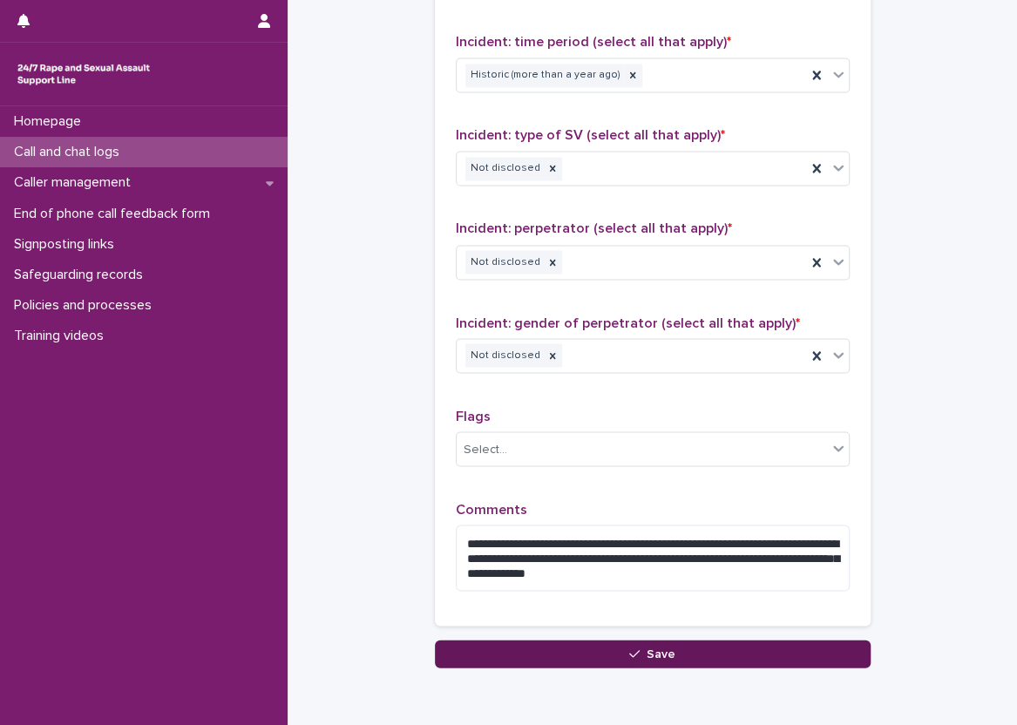
click at [689, 642] on button "Save" at bounding box center [653, 654] width 436 height 28
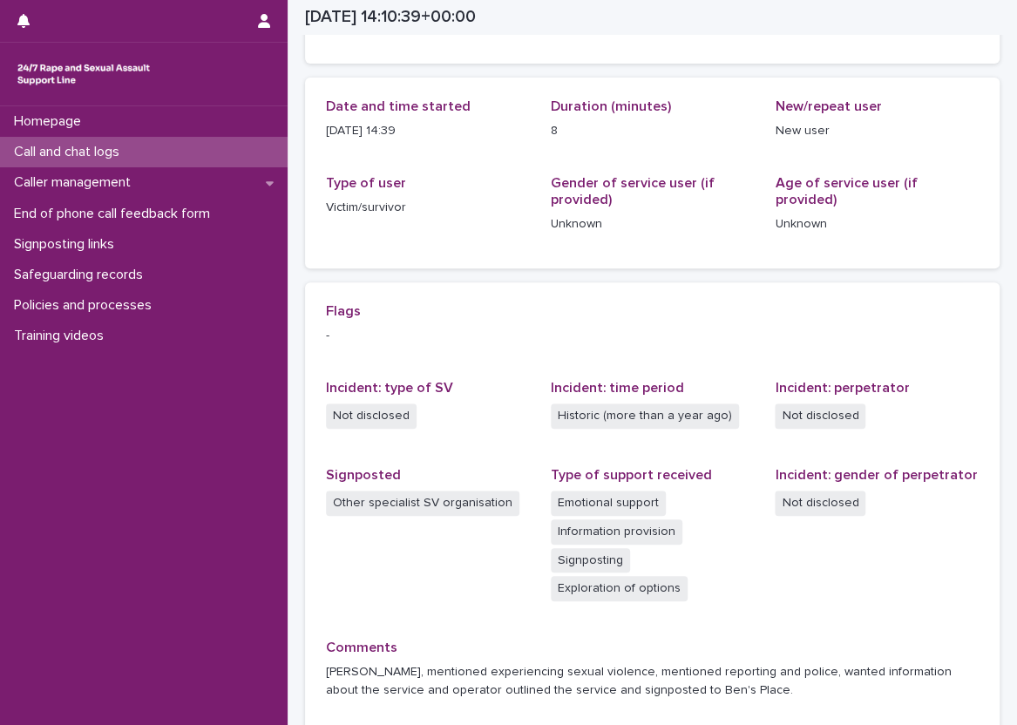
scroll to position [160, 0]
drag, startPoint x: 990, startPoint y: 295, endPoint x: 1017, endPoint y: 328, distance: 42.1
click at [1016, 328] on html "Homepage Call and chat logs Caller management End of phone call feedback form S…" at bounding box center [508, 362] width 1017 height 725
drag, startPoint x: 1017, startPoint y: 328, endPoint x: 951, endPoint y: 345, distance: 68.5
click at [951, 343] on p "-" at bounding box center [652, 337] width 653 height 18
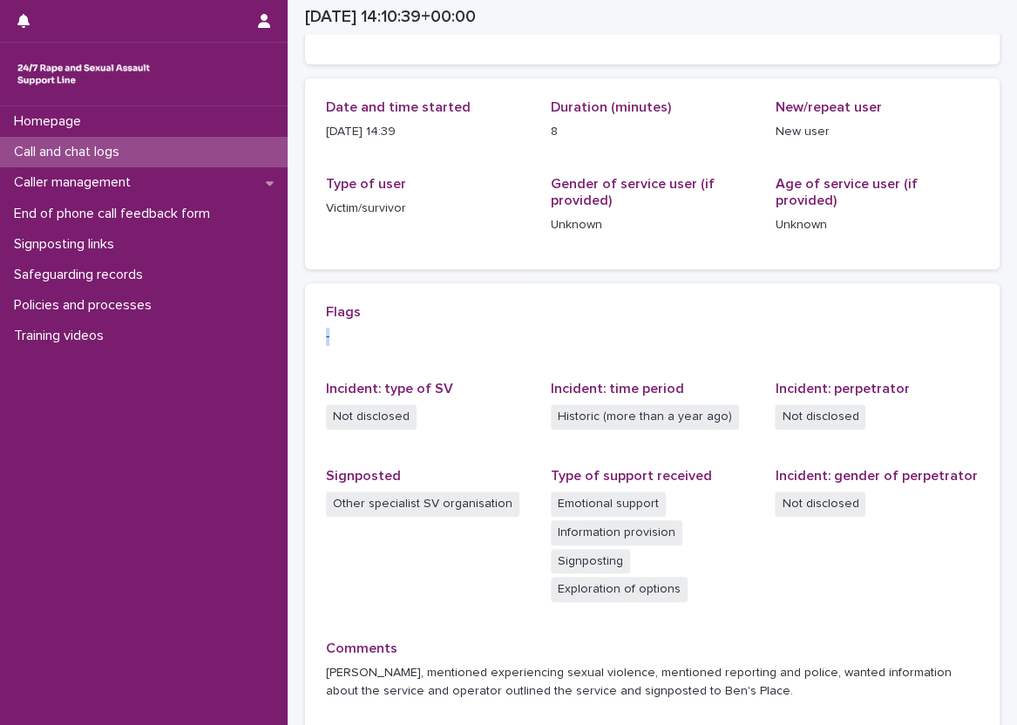
click at [998, 348] on div "Loading... Saving… Loading... Saving… [DATE] 14:10:39+00:00 [DATE] 15:10 Sorry,…" at bounding box center [652, 338] width 729 height 995
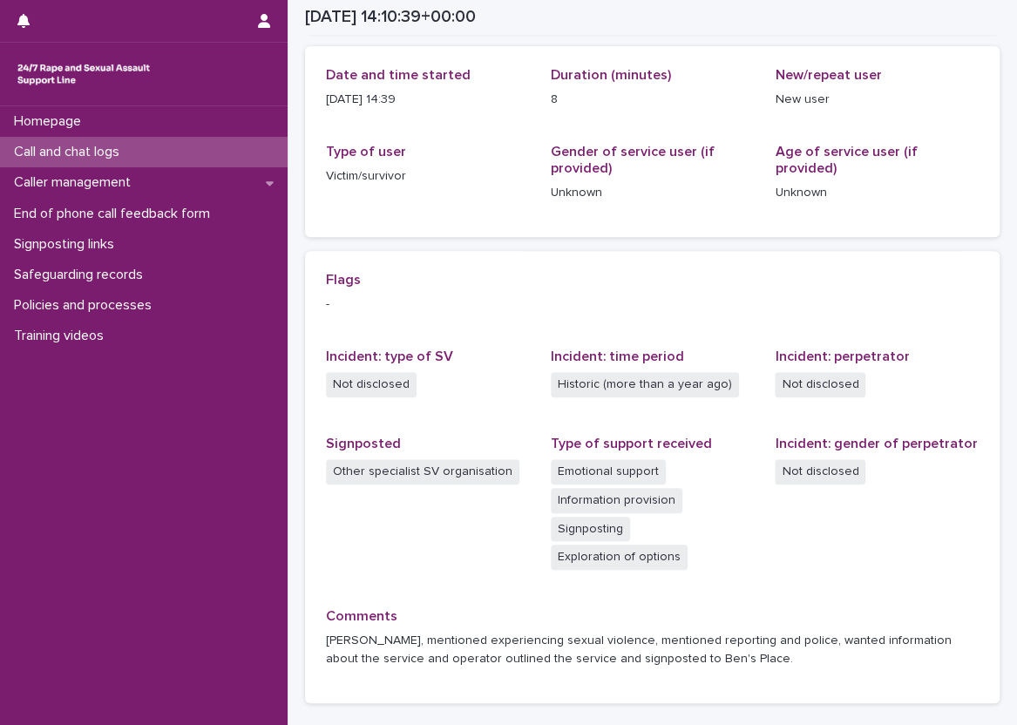
scroll to position [197, 0]
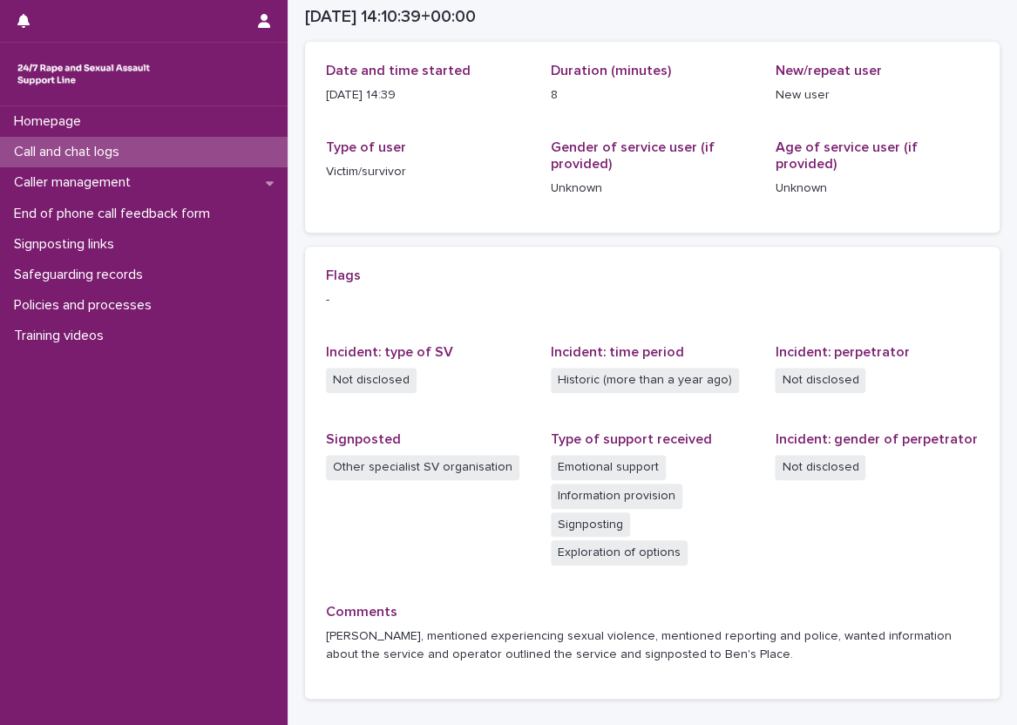
click at [291, 230] on div "Loading... Saving… Loading... Saving… [DATE] 14:10:39+00:00 [DATE] 15:10 Sorry,…" at bounding box center [652, 302] width 729 height 995
click at [249, 139] on div "Call and chat logs" at bounding box center [144, 152] width 288 height 30
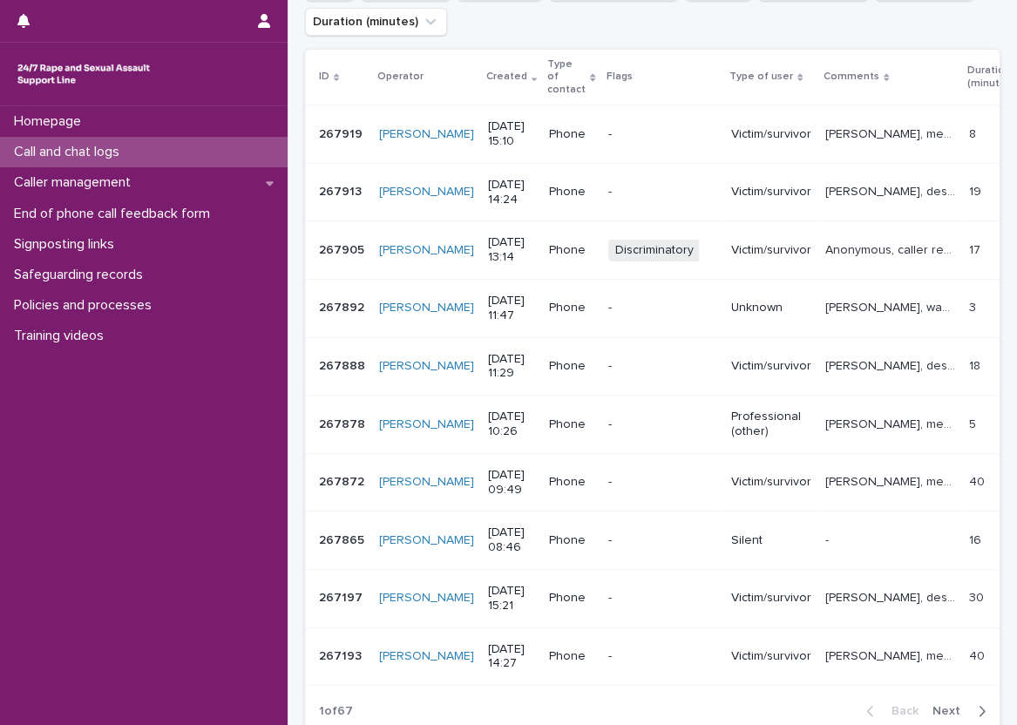
scroll to position [284, 0]
click at [948, 706] on span "Next" at bounding box center [951, 712] width 38 height 12
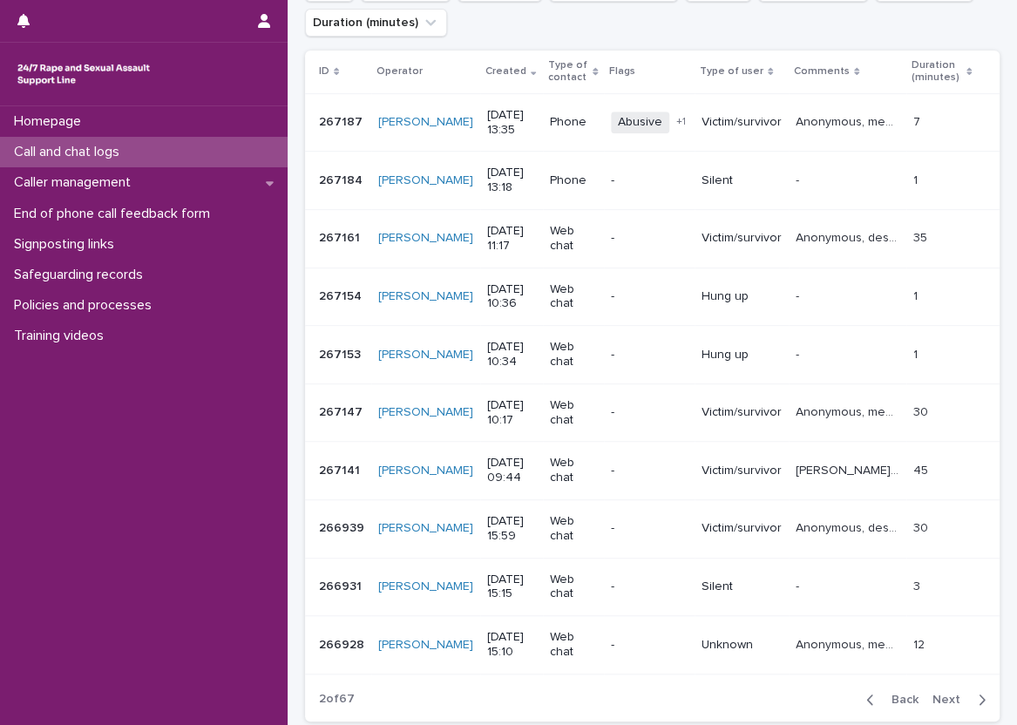
click at [895, 699] on span "Back" at bounding box center [899, 700] width 37 height 12
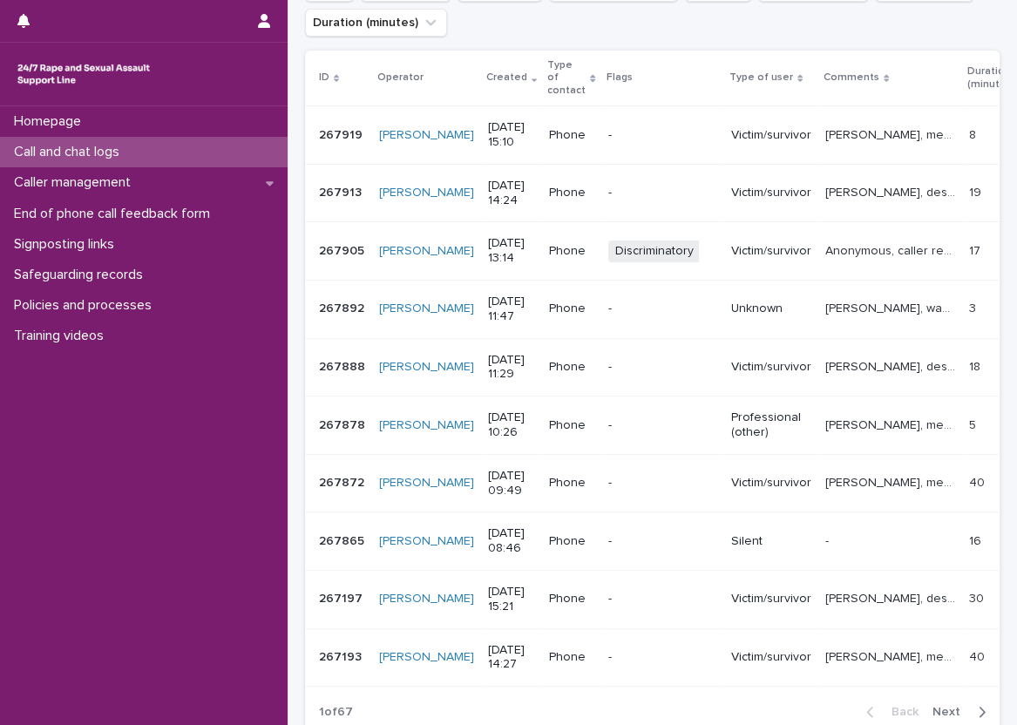
click at [525, 692] on div "1 of 67 Back Next" at bounding box center [652, 712] width 694 height 44
click at [195, 167] on div "Caller management" at bounding box center [144, 182] width 288 height 30
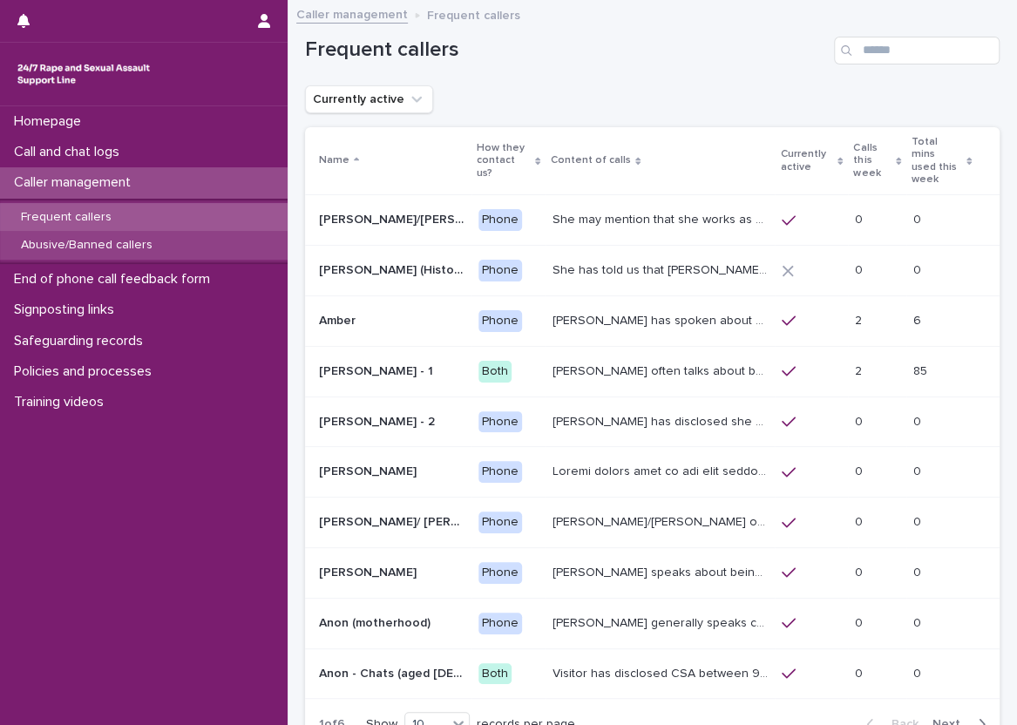
click at [204, 240] on div "Abusive/Banned callers" at bounding box center [144, 245] width 288 height 29
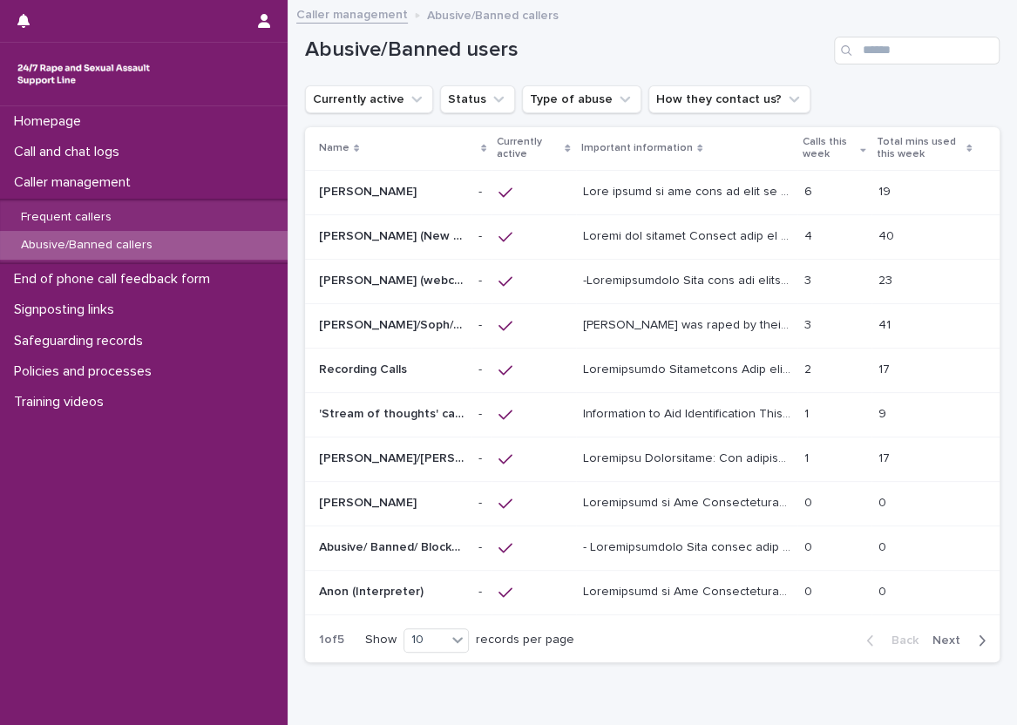
click at [861, 72] on div "Abusive/Banned users" at bounding box center [652, 44] width 694 height 84
click at [869, 56] on input "Search" at bounding box center [917, 51] width 166 height 28
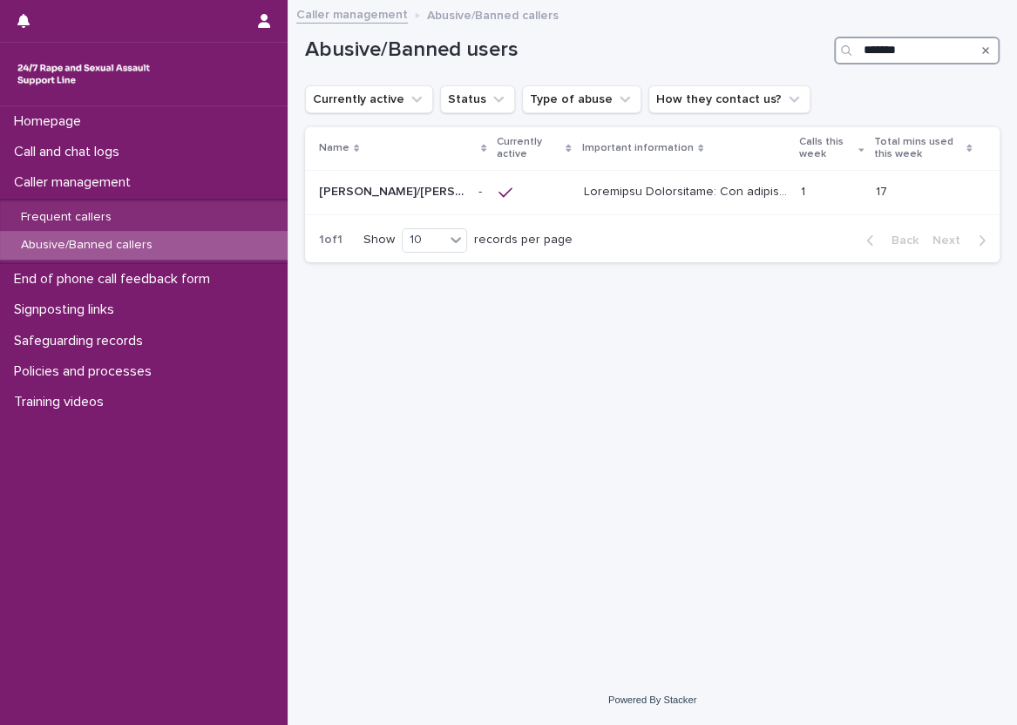
type input "*******"
click at [736, 189] on p at bounding box center [687, 190] width 207 height 18
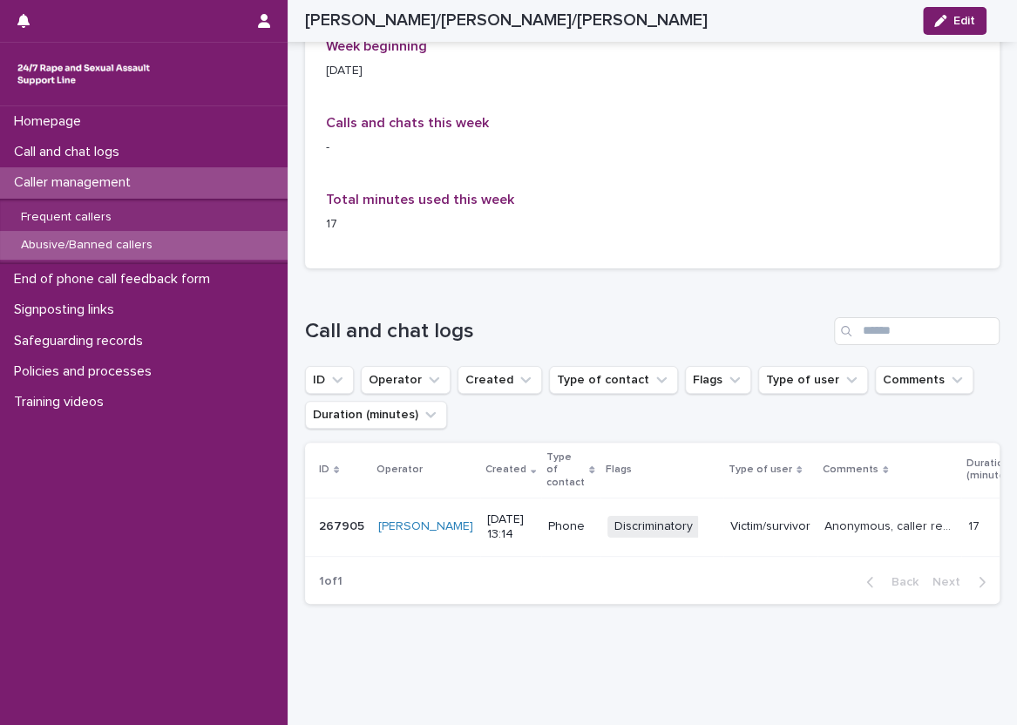
scroll to position [1831, 0]
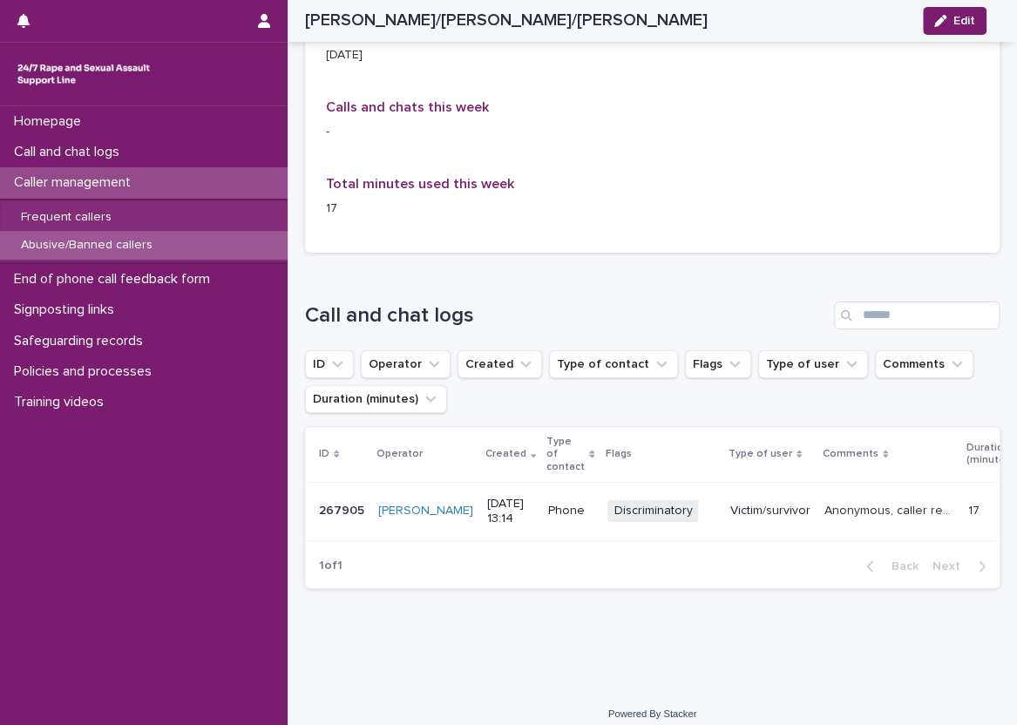
click at [730, 504] on p "Victim/survivor" at bounding box center [770, 511] width 80 height 15
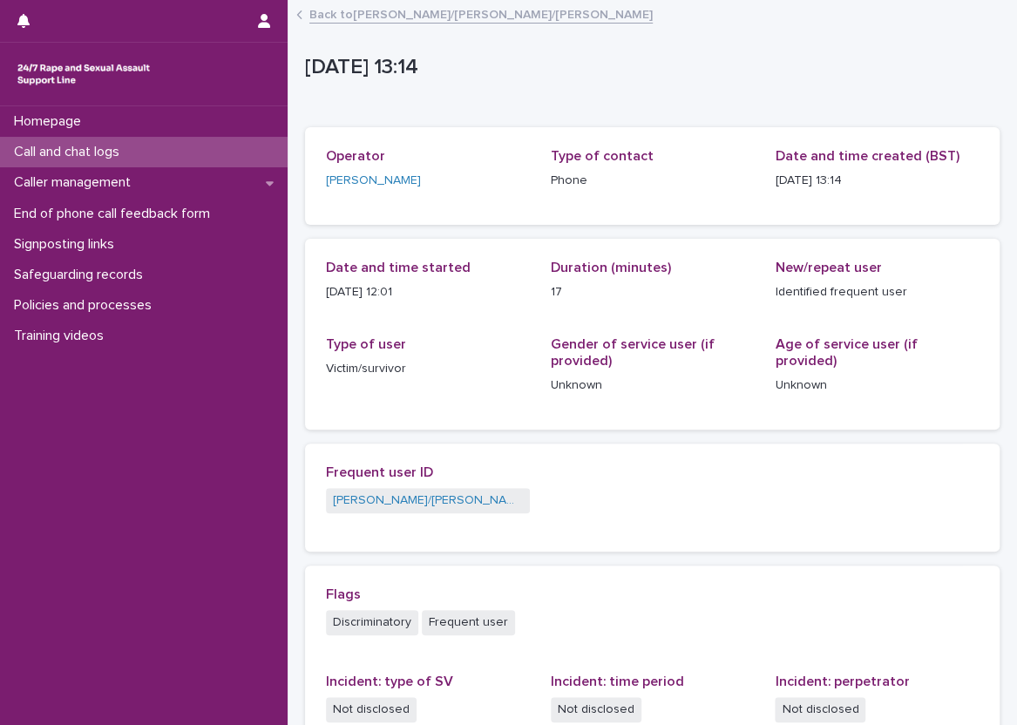
drag, startPoint x: 407, startPoint y: 291, endPoint x: 326, endPoint y: 288, distance: 81.1
click at [326, 288] on p "[DATE] 12:01" at bounding box center [428, 292] width 204 height 18
copy p "[DATE] 12:01"
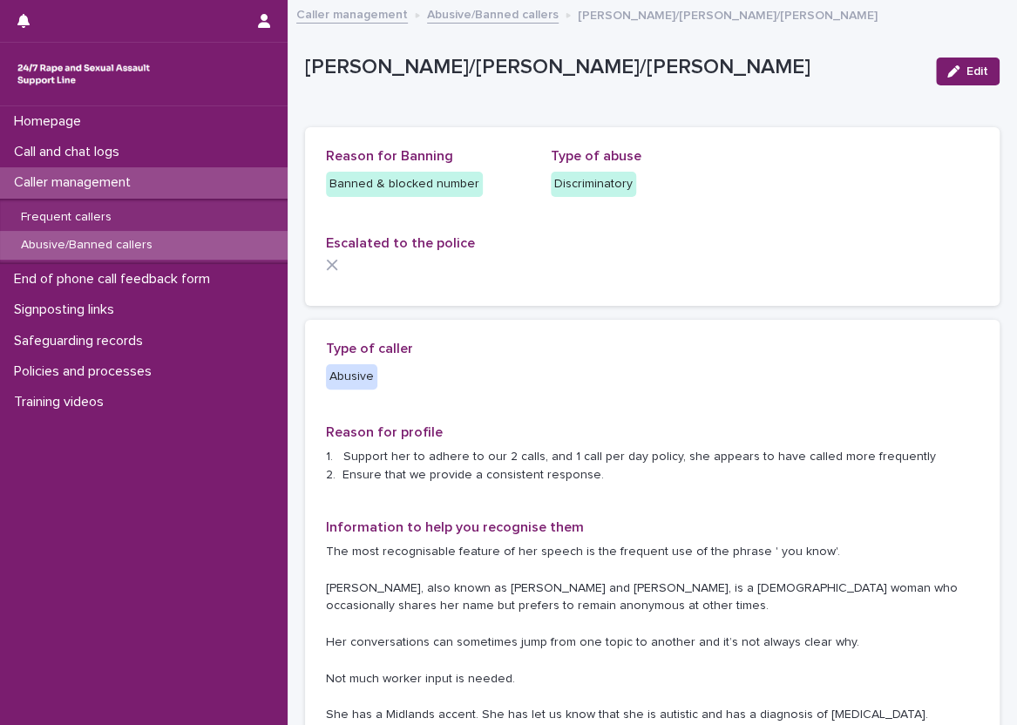
click at [706, 256] on div "Escalated to the police" at bounding box center [652, 260] width 653 height 50
click at [966, 77] on span "Edit" at bounding box center [977, 71] width 22 height 12
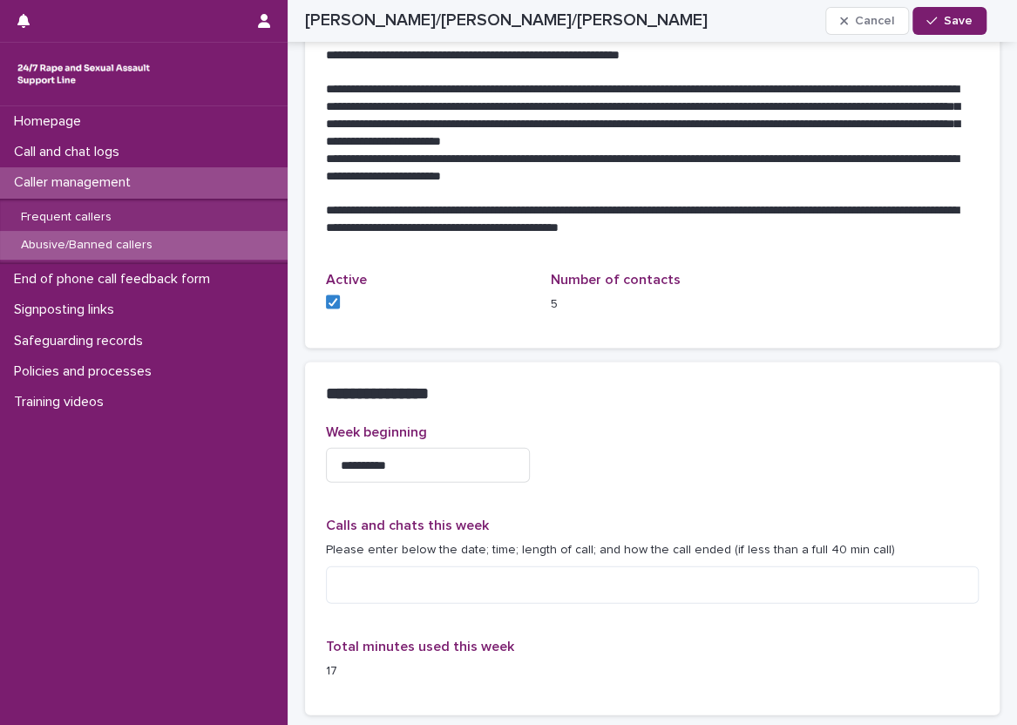
scroll to position [1743, 0]
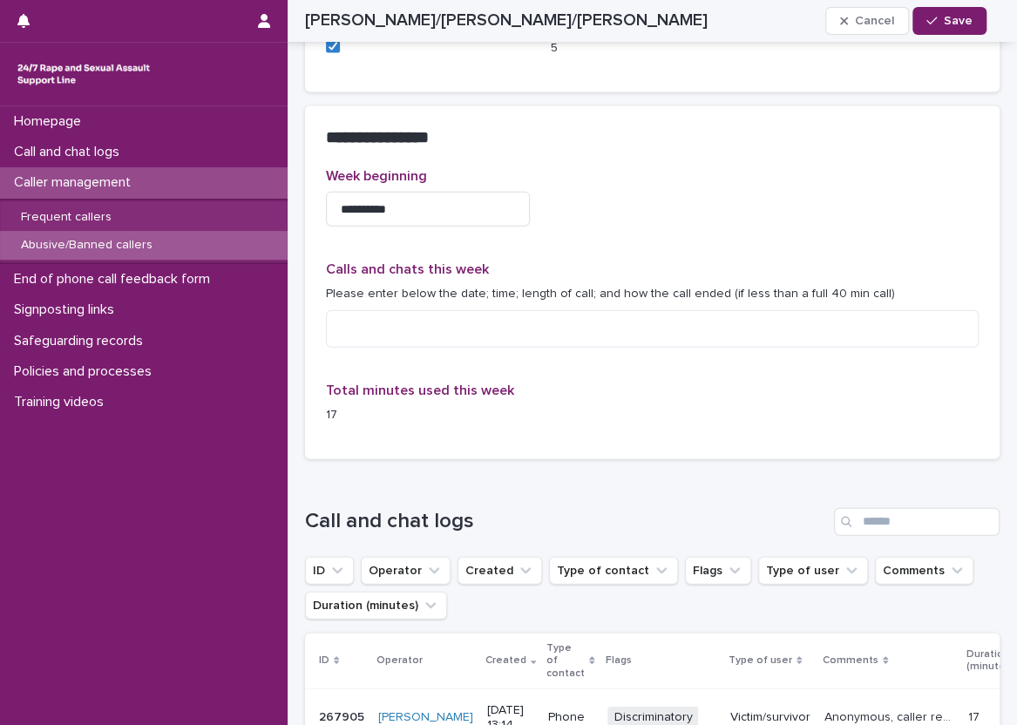
click at [723, 310] on div at bounding box center [652, 328] width 653 height 37
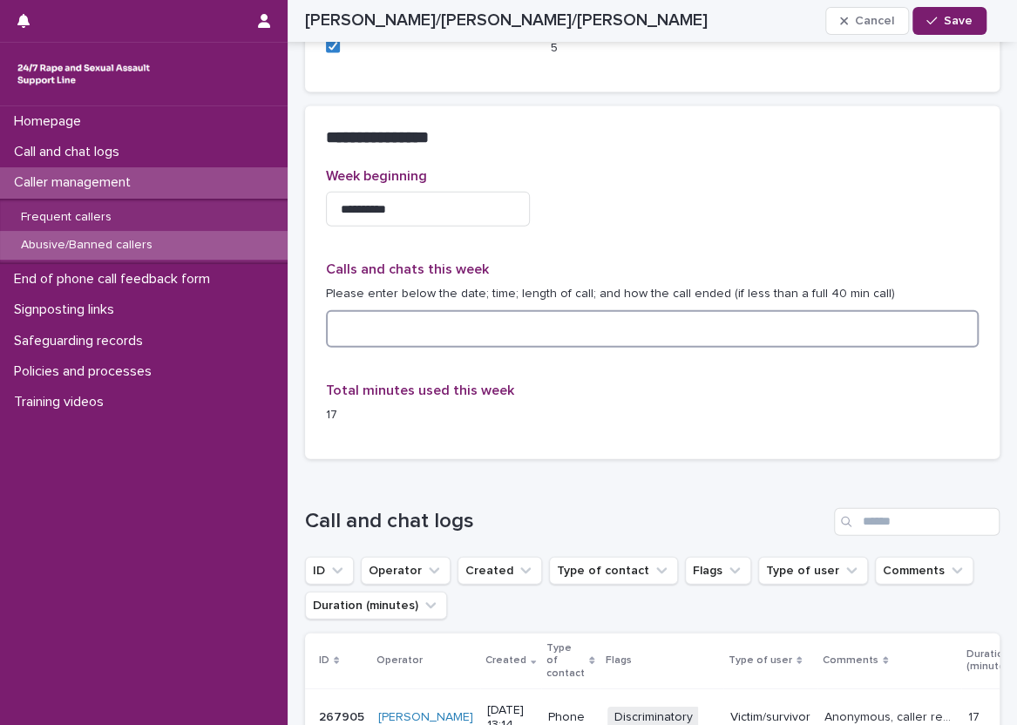
click at [730, 338] on textarea at bounding box center [652, 328] width 653 height 37
paste textarea "**********"
type textarea "**********"
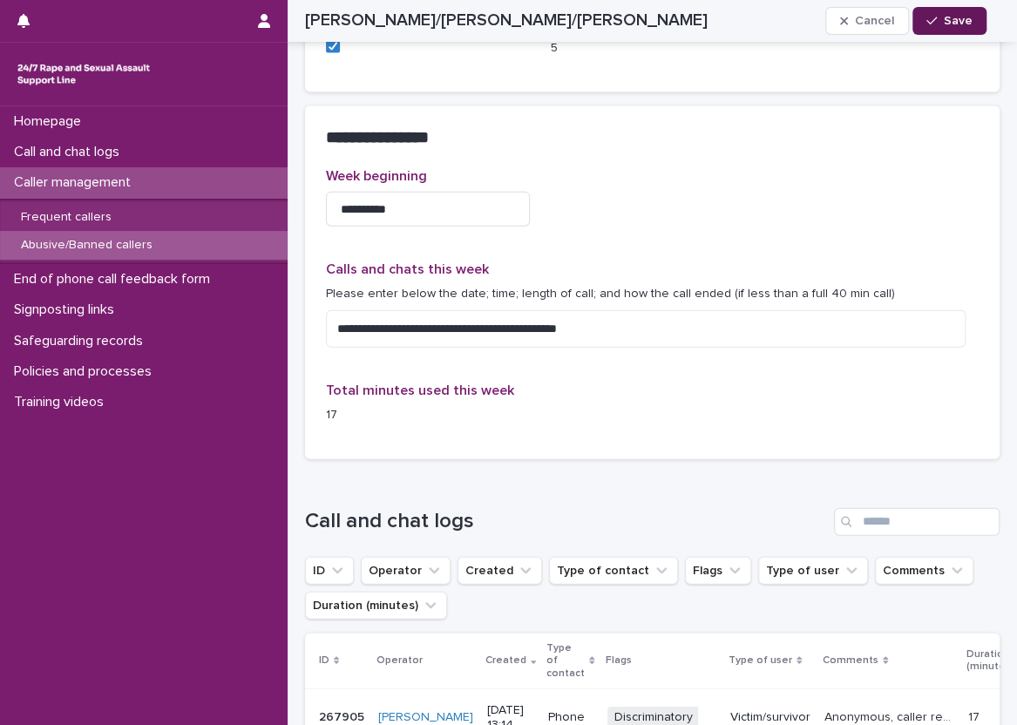
click at [931, 19] on icon "button" at bounding box center [931, 21] width 10 height 12
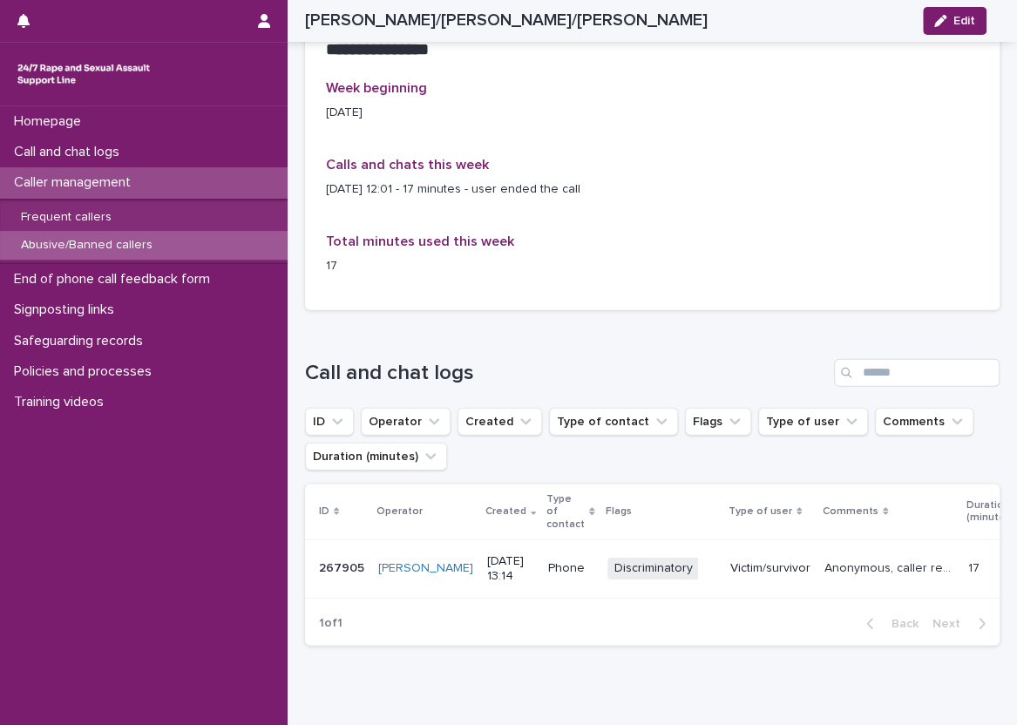
scroll to position [1744, 0]
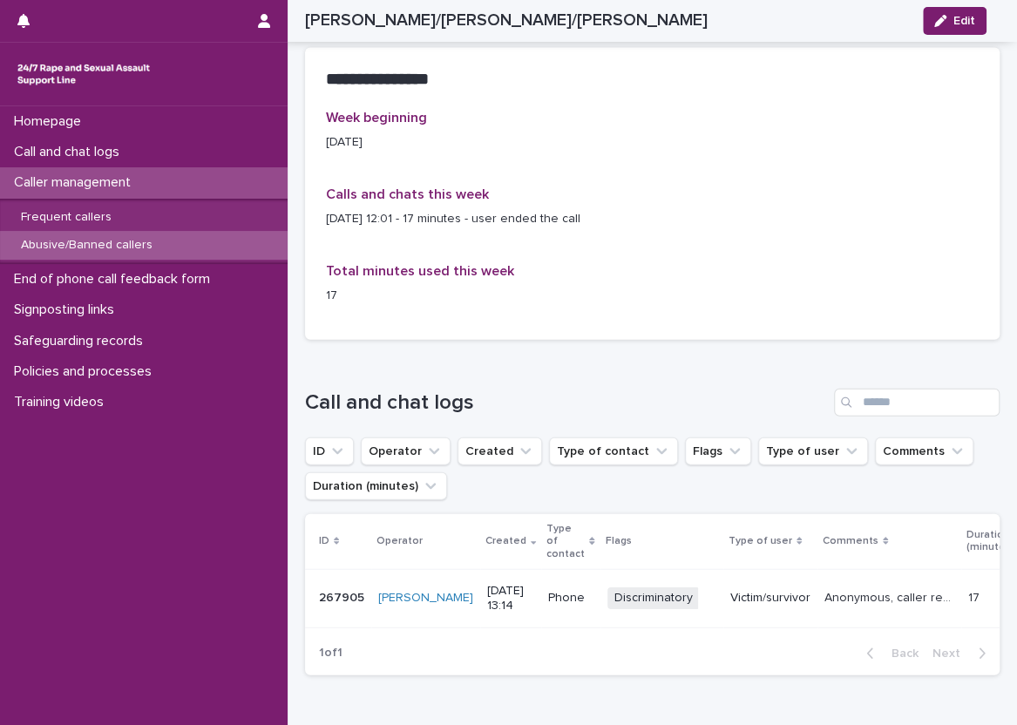
click at [663, 311] on div "Week beginning [DATE] Calls and chats this week [DATE] 12:01 - 17 minutes - use…" at bounding box center [652, 214] width 653 height 209
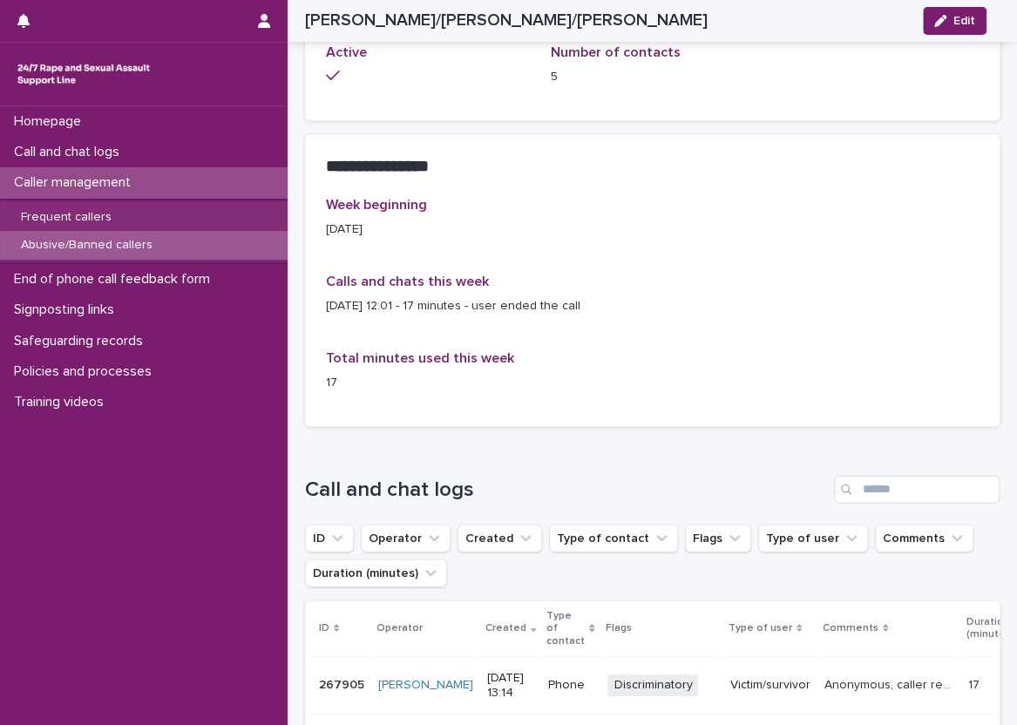
click at [663, 311] on p "[DATE] 12:01 - 17 minutes - user ended the call" at bounding box center [652, 306] width 653 height 18
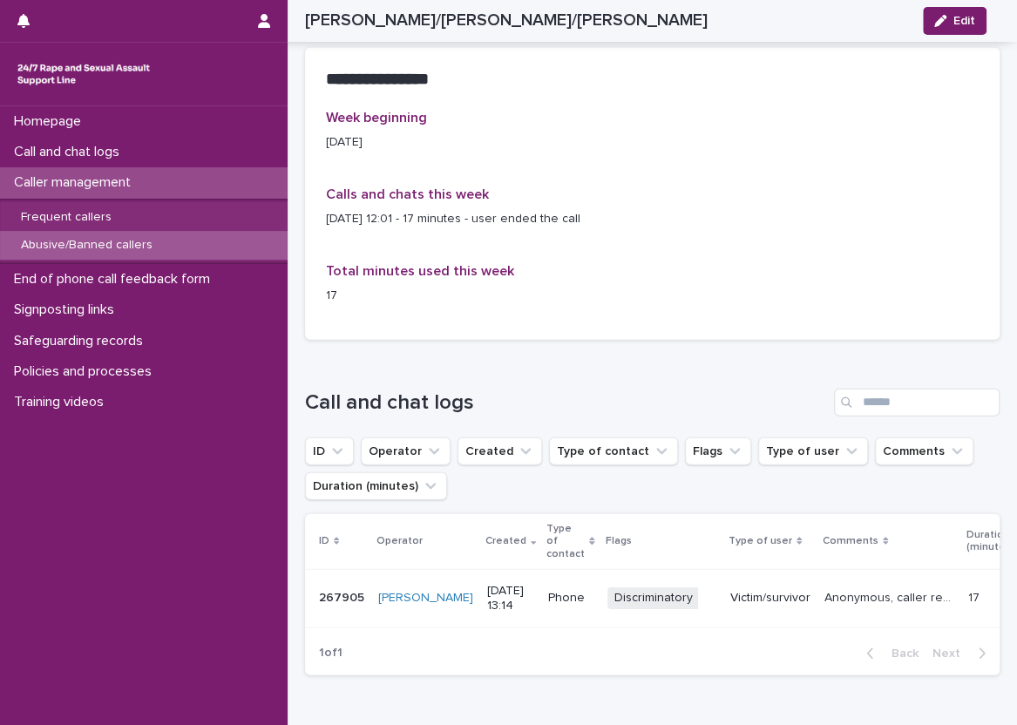
click at [663, 311] on div "Week beginning [DATE] Calls and chats this week [DATE] 12:01 - 17 minutes - use…" at bounding box center [652, 214] width 653 height 209
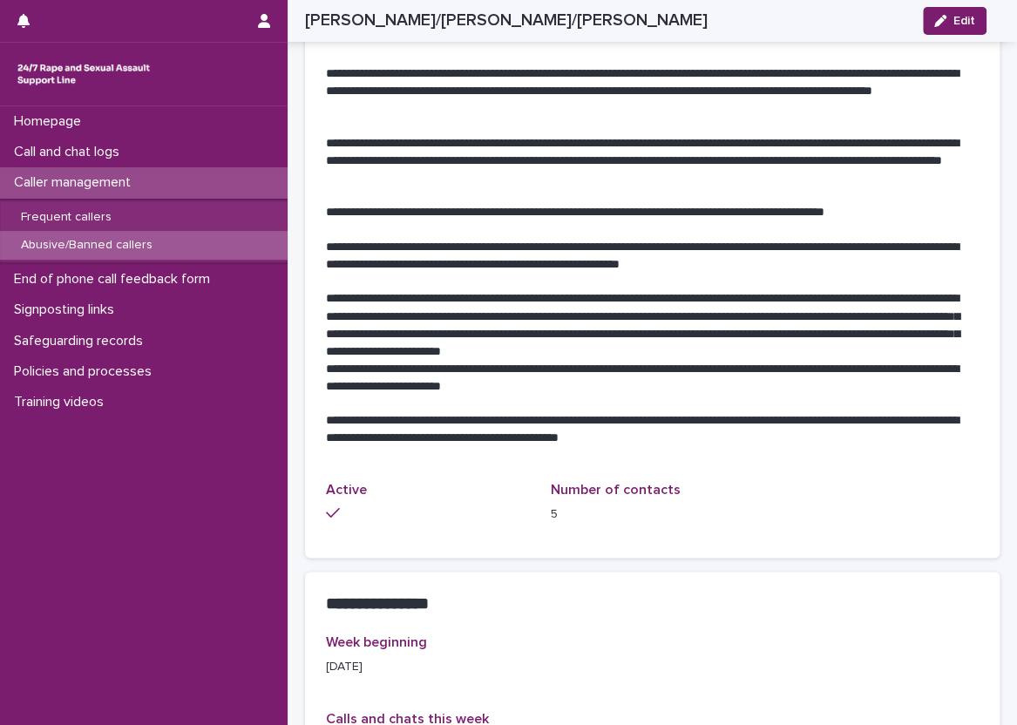
scroll to position [697, 0]
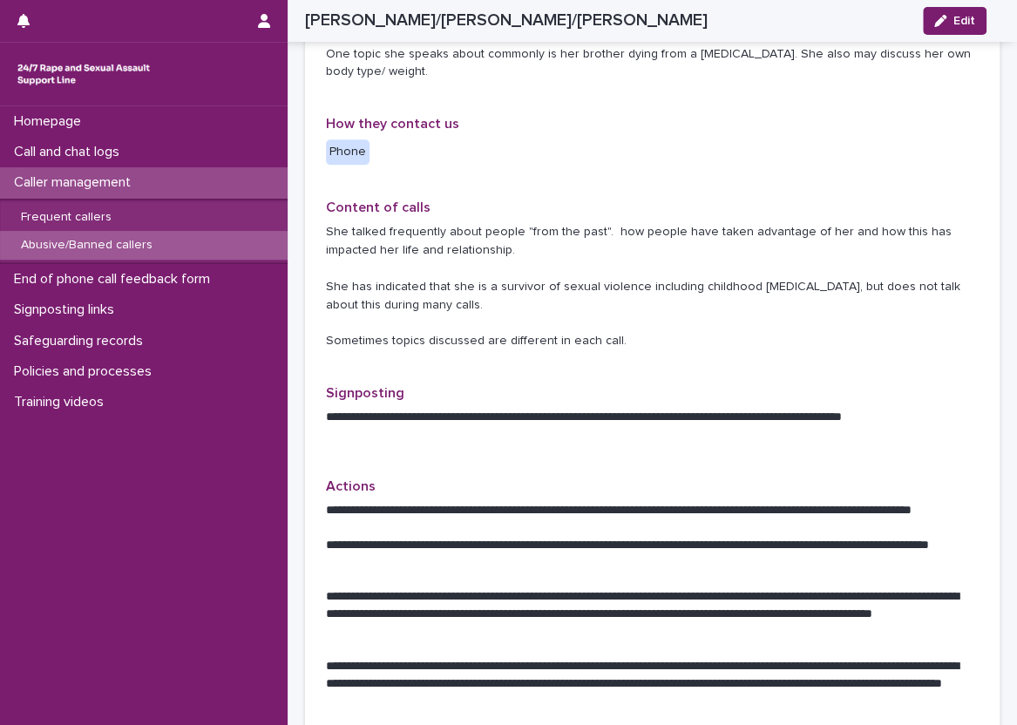
click at [290, 444] on div "Loading... Saving… Loading... Saving… [PERSON_NAME]/[PERSON_NAME]/[PERSON_NAME]…" at bounding box center [652, 564] width 729 height 2518
click at [366, 366] on div "Type of caller Abusive Reason for profile 1. Support her to adhere to our 2 cal…" at bounding box center [652, 352] width 653 height 1416
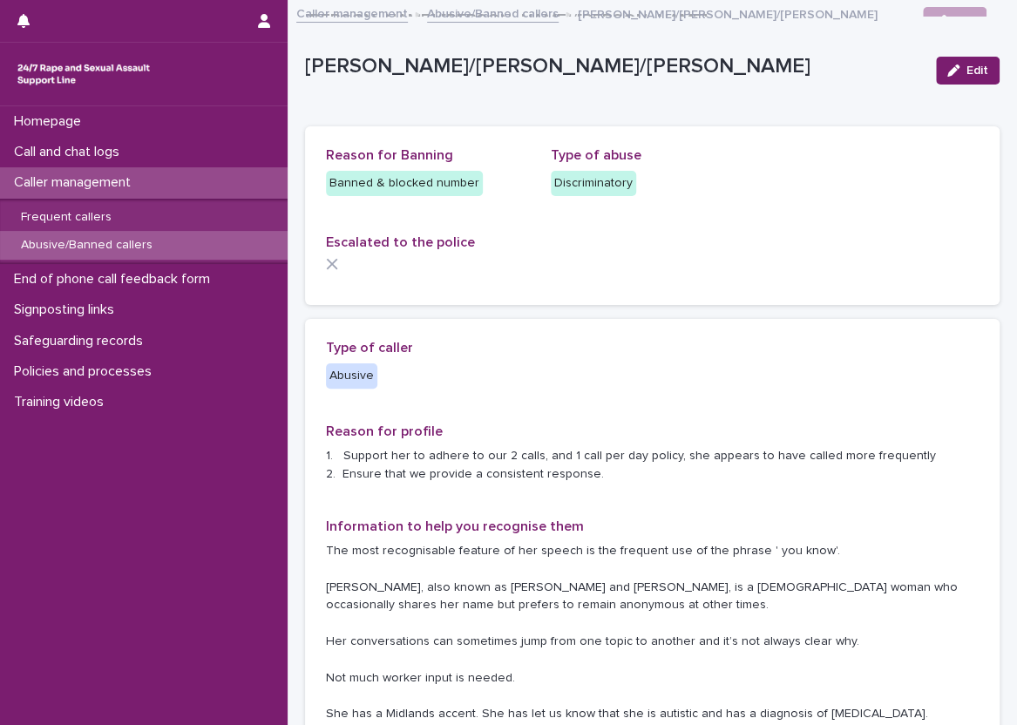
scroll to position [0, 0]
click at [492, 526] on span "Information to help you recognise them" at bounding box center [455, 527] width 258 height 14
click at [528, 439] on p "Reason for profile" at bounding box center [652, 432] width 653 height 17
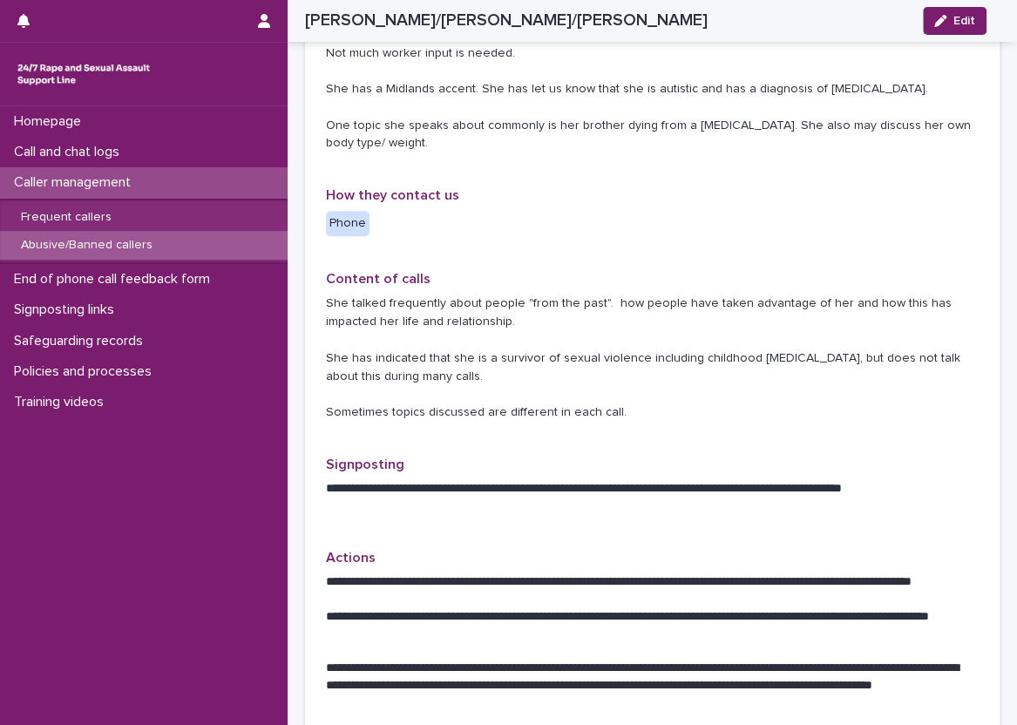
scroll to position [871, 0]
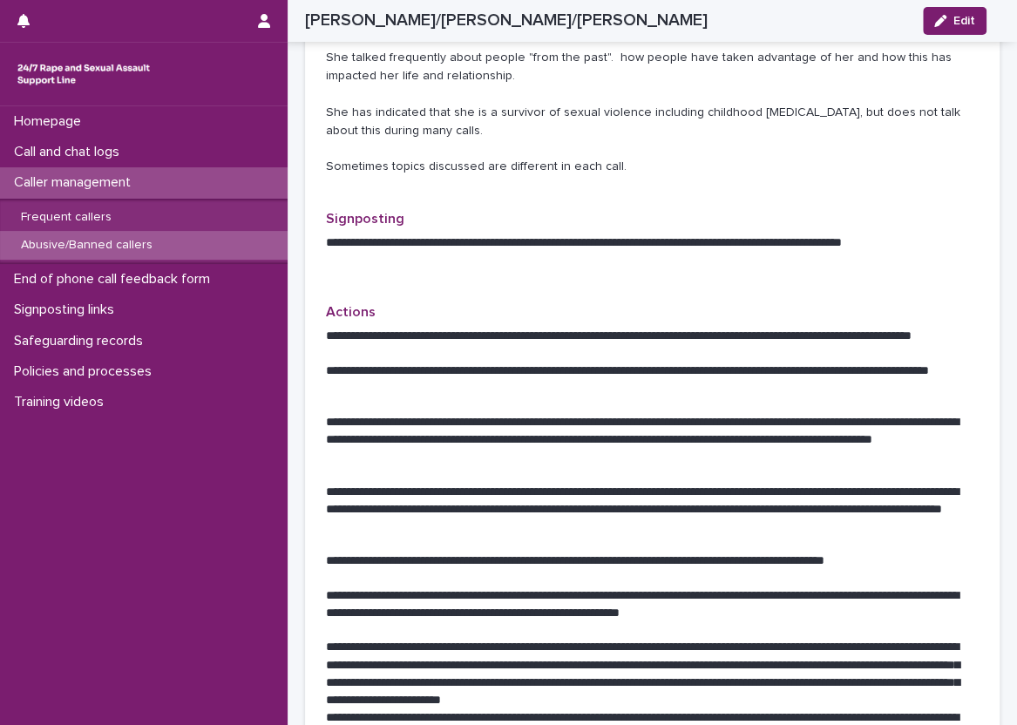
click at [377, 113] on p "She talked frequently about people "from the past". how people have taken advan…" at bounding box center [652, 112] width 653 height 127
click at [236, 154] on div "Call and chat logs" at bounding box center [144, 152] width 288 height 30
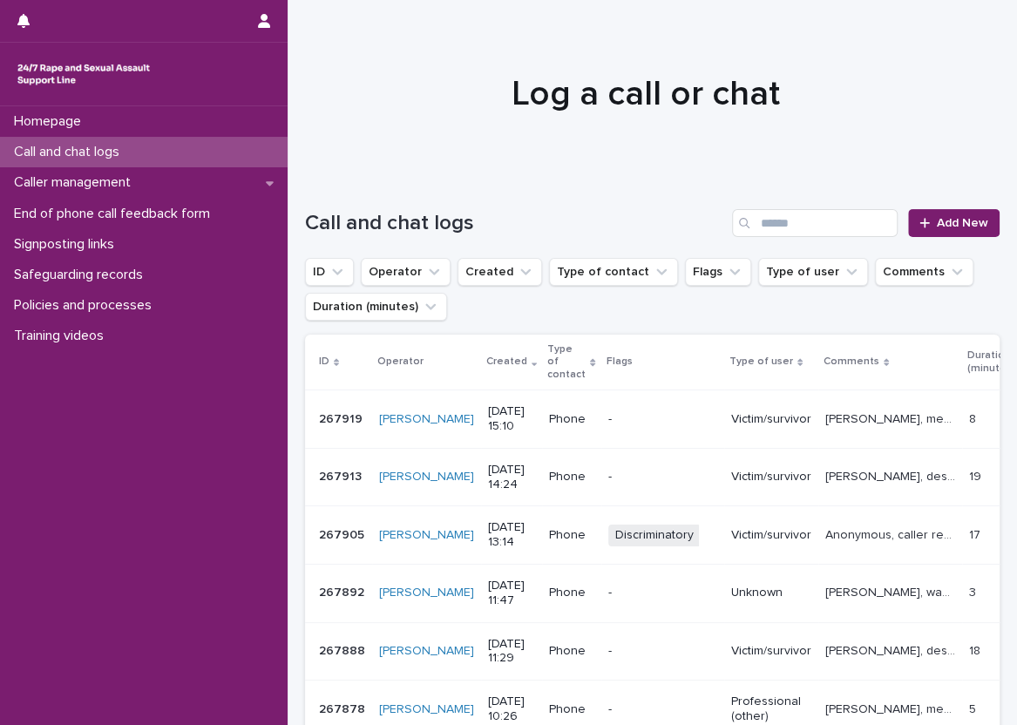
click at [295, 201] on div "Loading... Saving… Loading... Saving… Call and chat logs Add New ID Operator Cr…" at bounding box center [652, 646] width 729 height 945
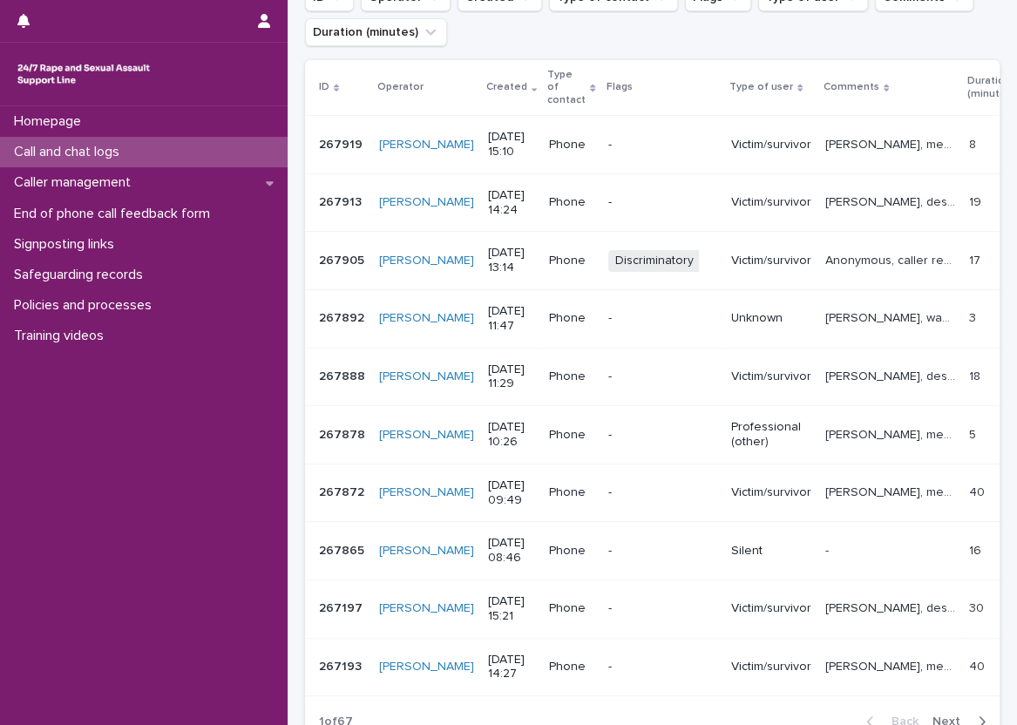
scroll to position [254, 0]
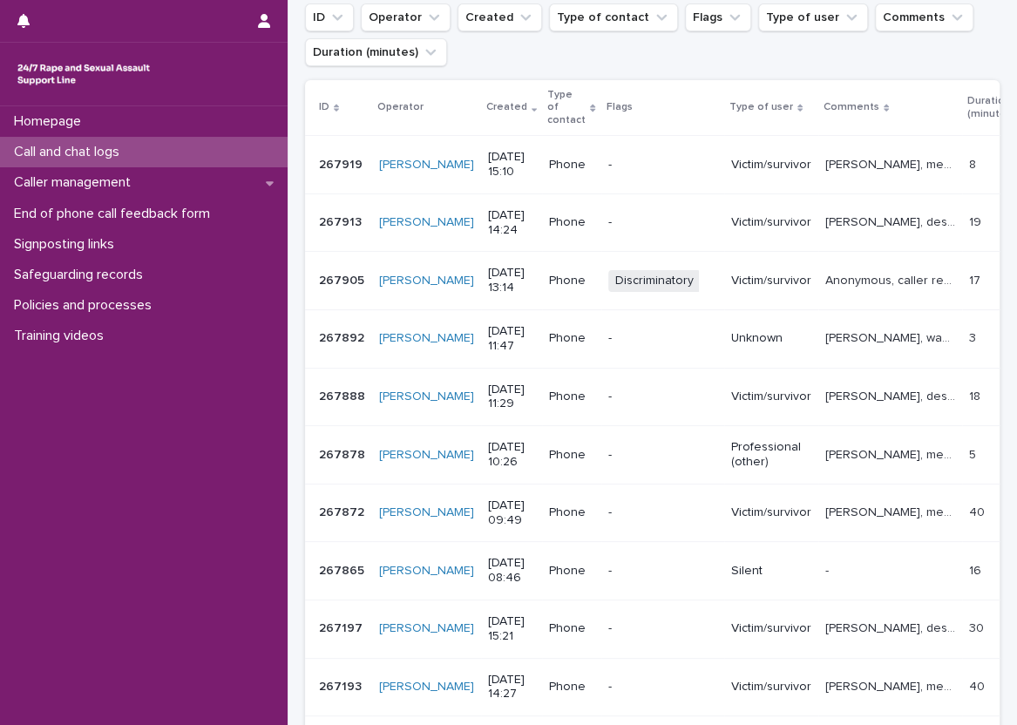
click at [845, 502] on p "[PERSON_NAME], mentioned experiencing sexual violence and talked about the impa…" at bounding box center [891, 511] width 133 height 18
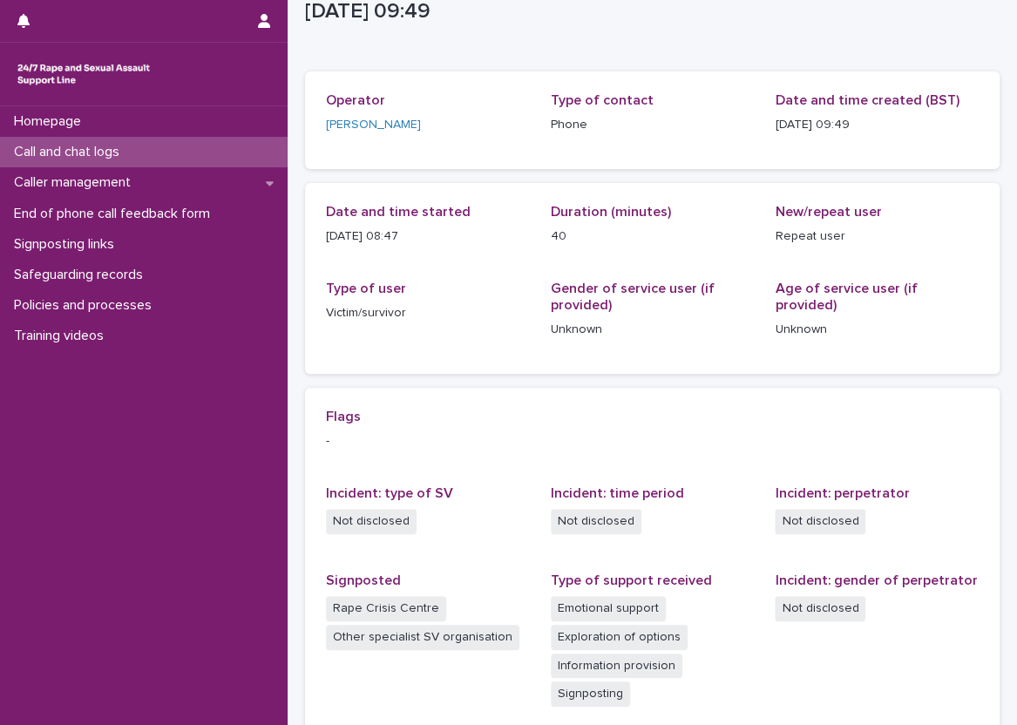
scroll to position [87, 0]
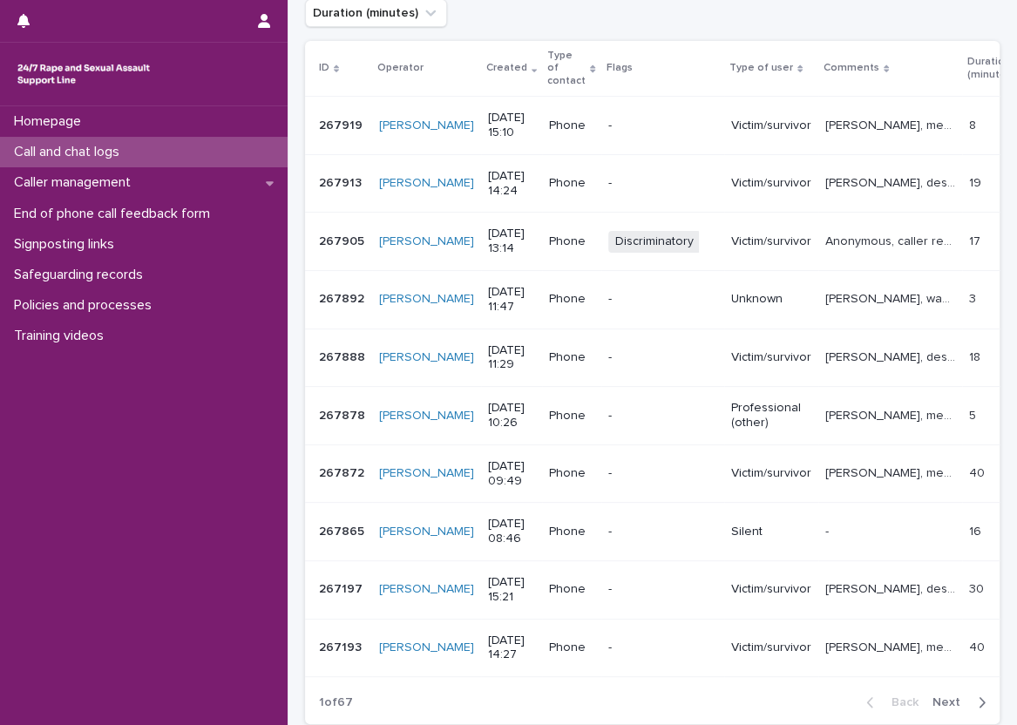
scroll to position [309, 0]
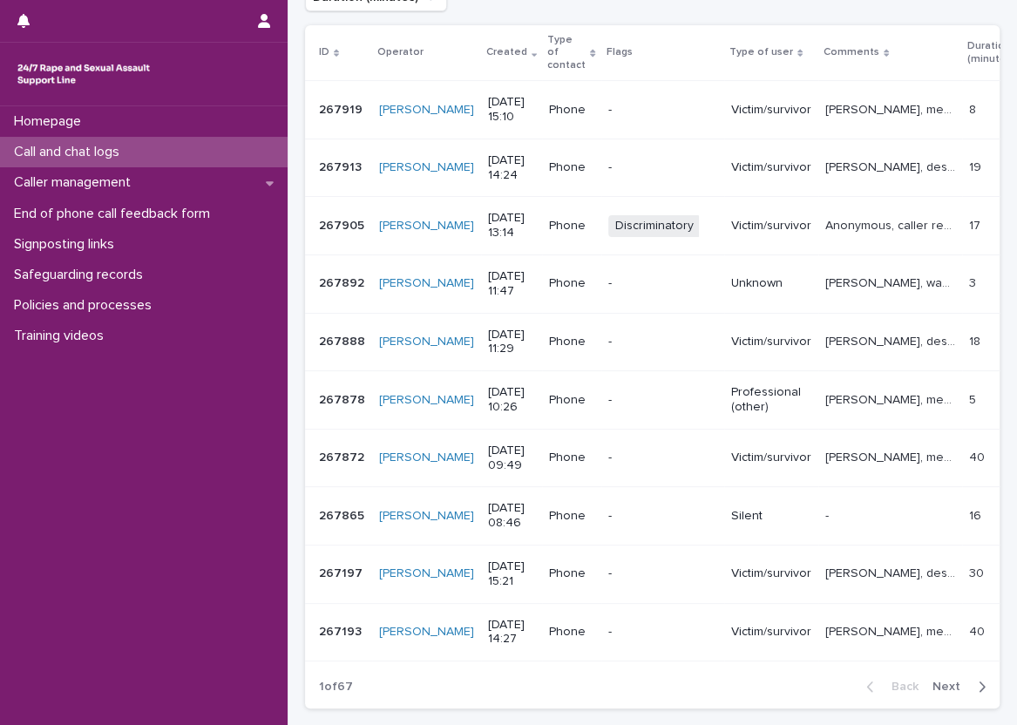
click at [299, 262] on div "Loading... Saving… Loading... Saving… Call and chat logs Add New ID Operator Cr…" at bounding box center [652, 315] width 712 height 901
click at [108, 144] on p "Call and chat logs" at bounding box center [70, 152] width 126 height 17
click at [828, 447] on p "[PERSON_NAME], mentioned experiencing sexual violence and talked about the impa…" at bounding box center [891, 456] width 133 height 18
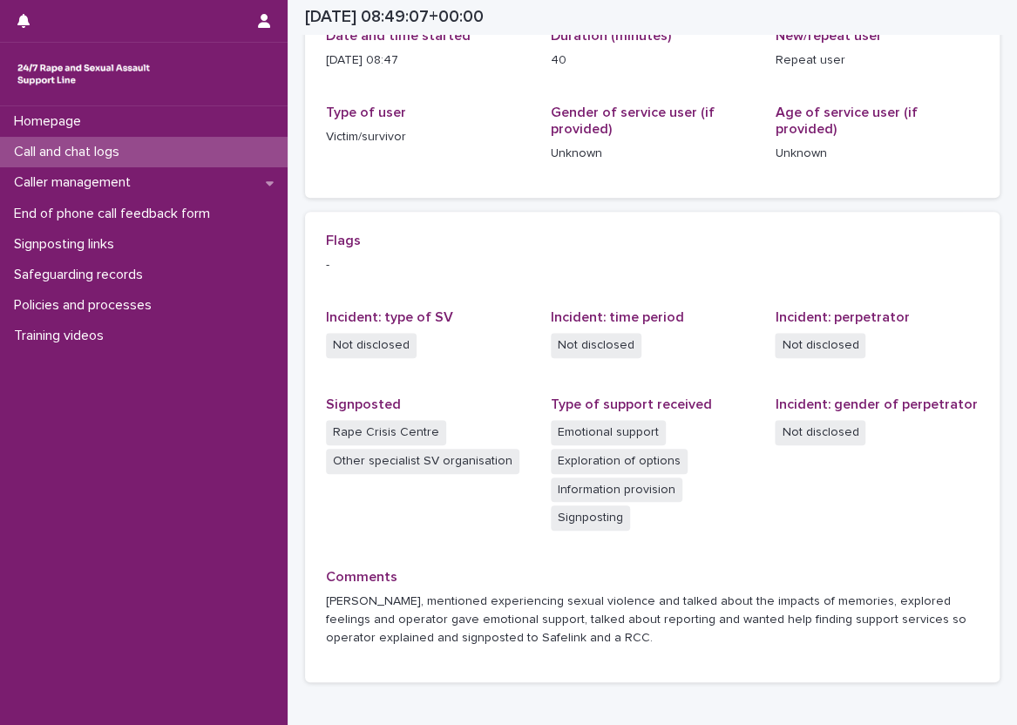
scroll to position [261, 0]
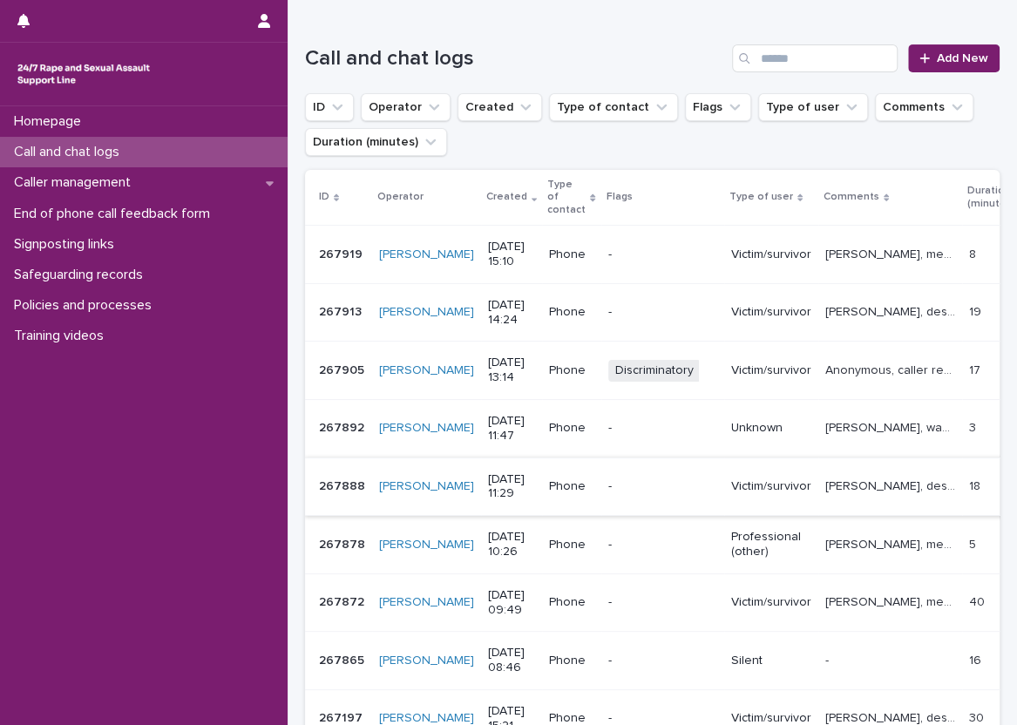
scroll to position [174, 0]
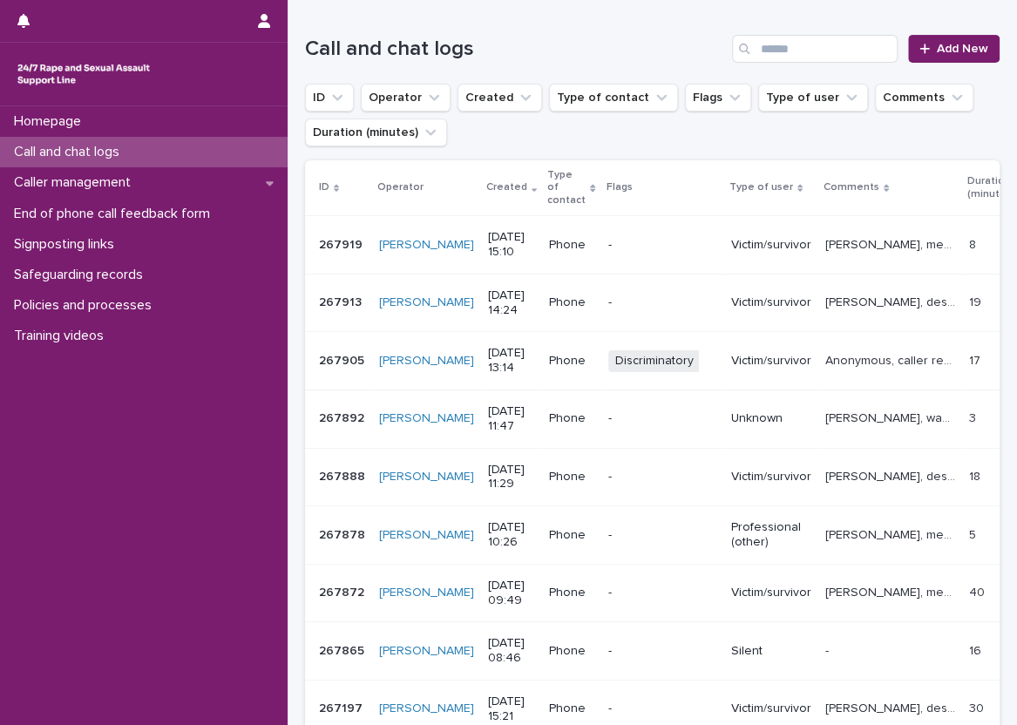
click at [849, 525] on p "[PERSON_NAME], mentioned a patient wanting support services so operator signpos…" at bounding box center [891, 534] width 133 height 18
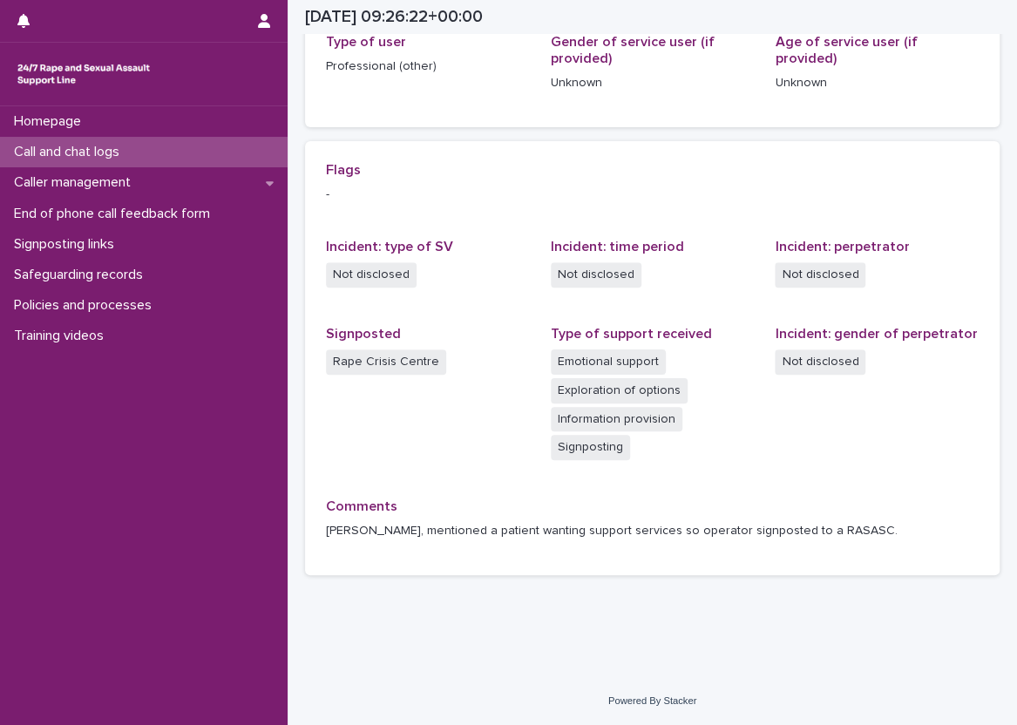
scroll to position [303, 0]
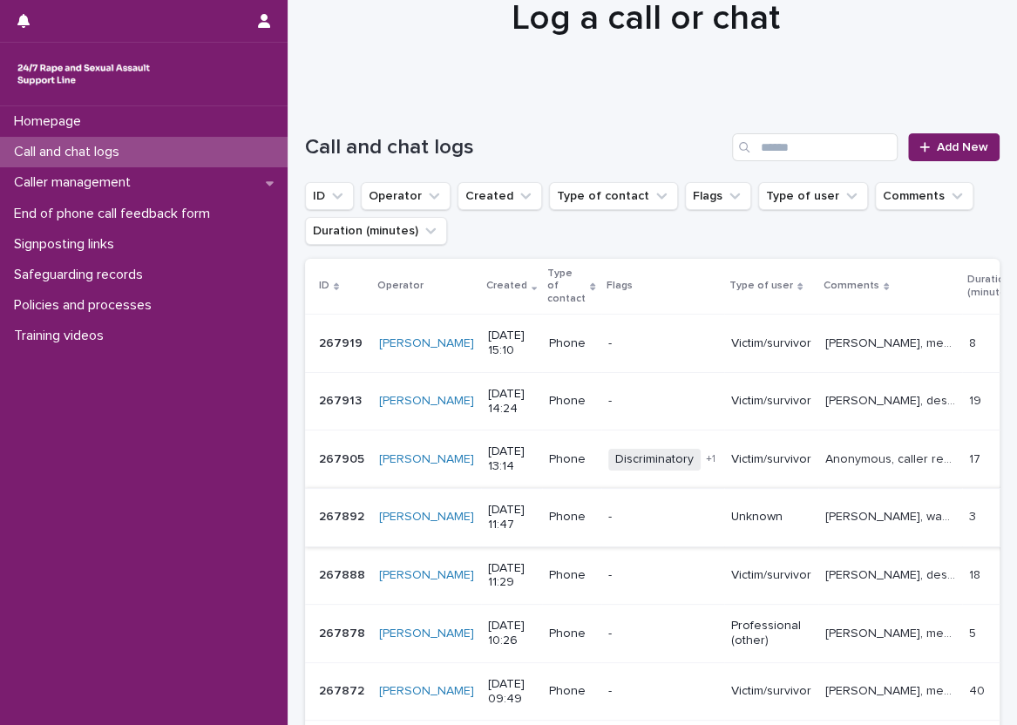
scroll to position [87, 0]
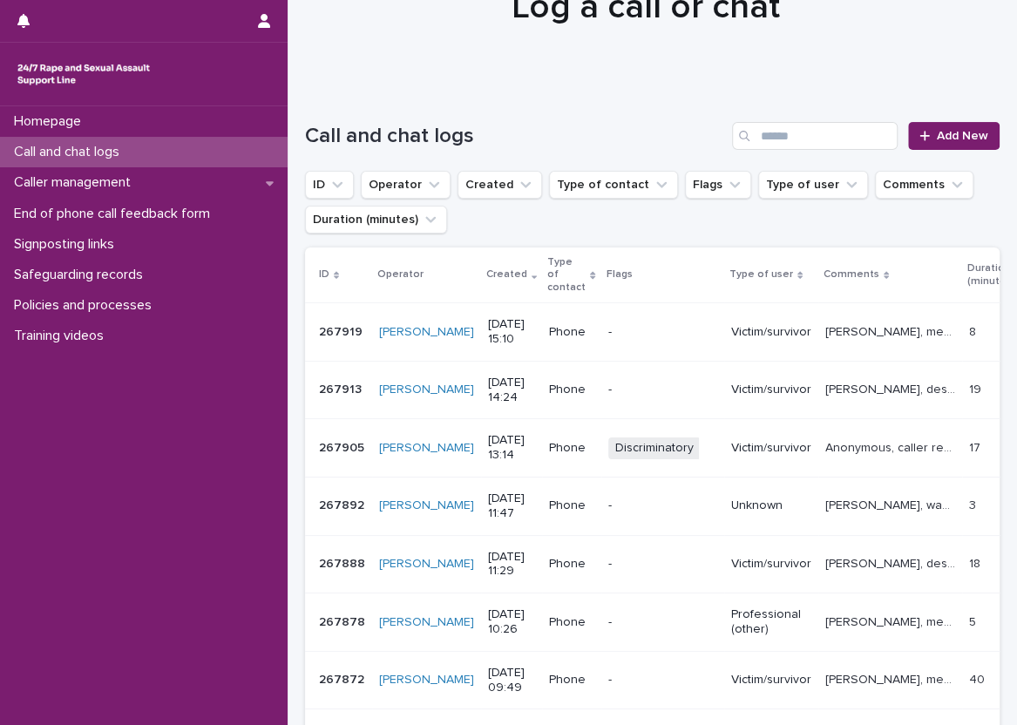
click at [857, 553] on p "[PERSON_NAME], described experiencing sexual violence perpetrated by their husb…" at bounding box center [891, 562] width 133 height 18
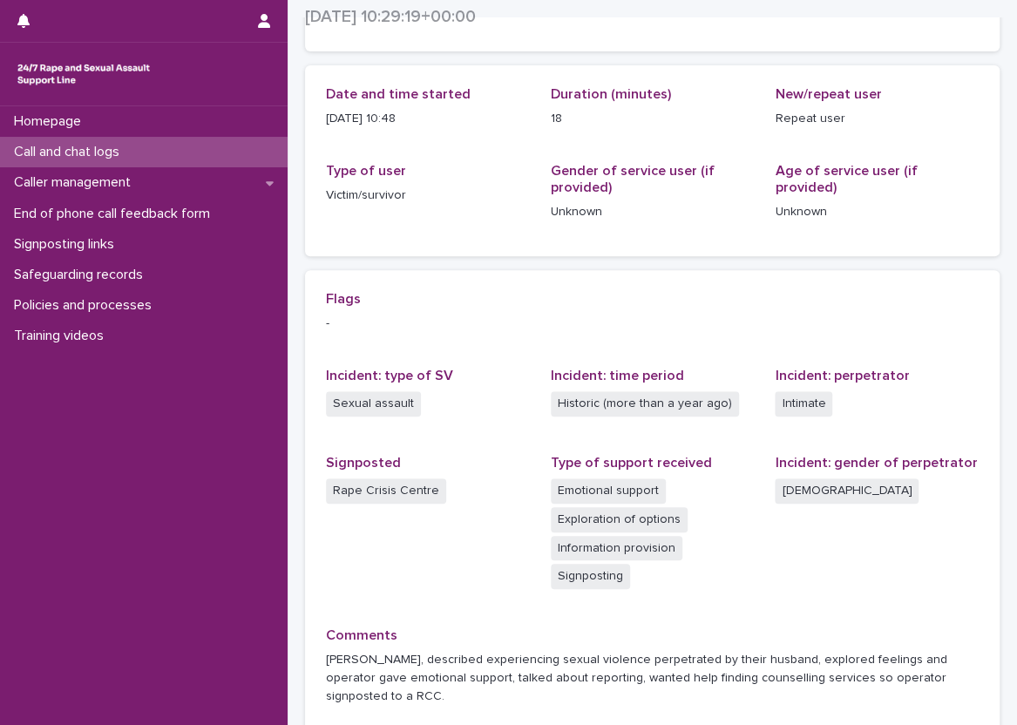
scroll to position [174, 0]
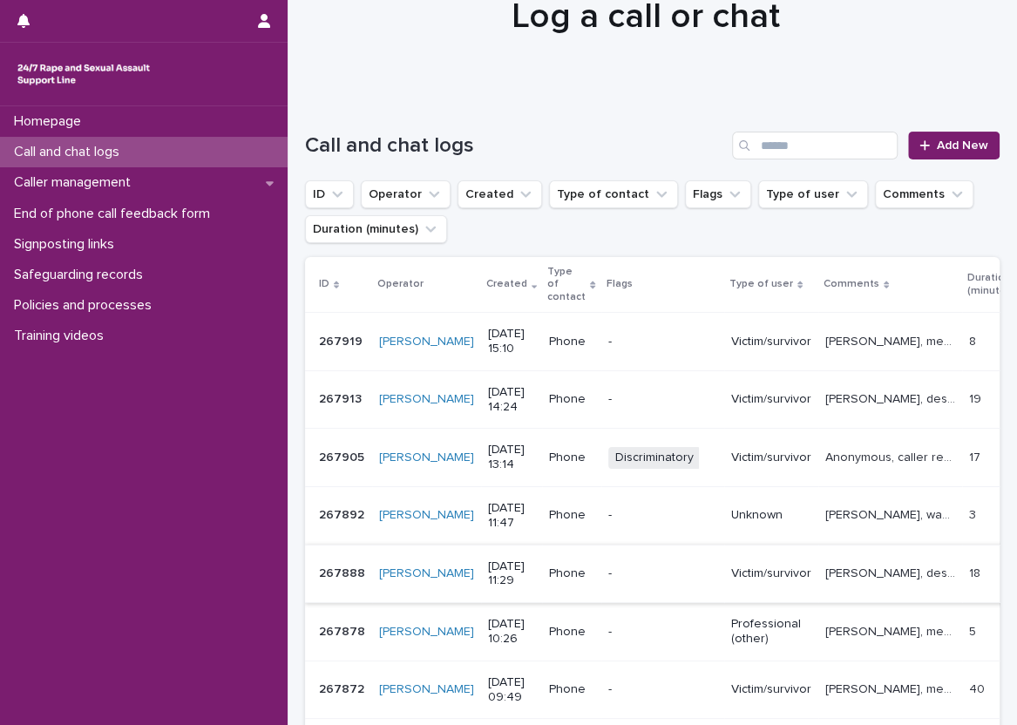
scroll to position [174, 0]
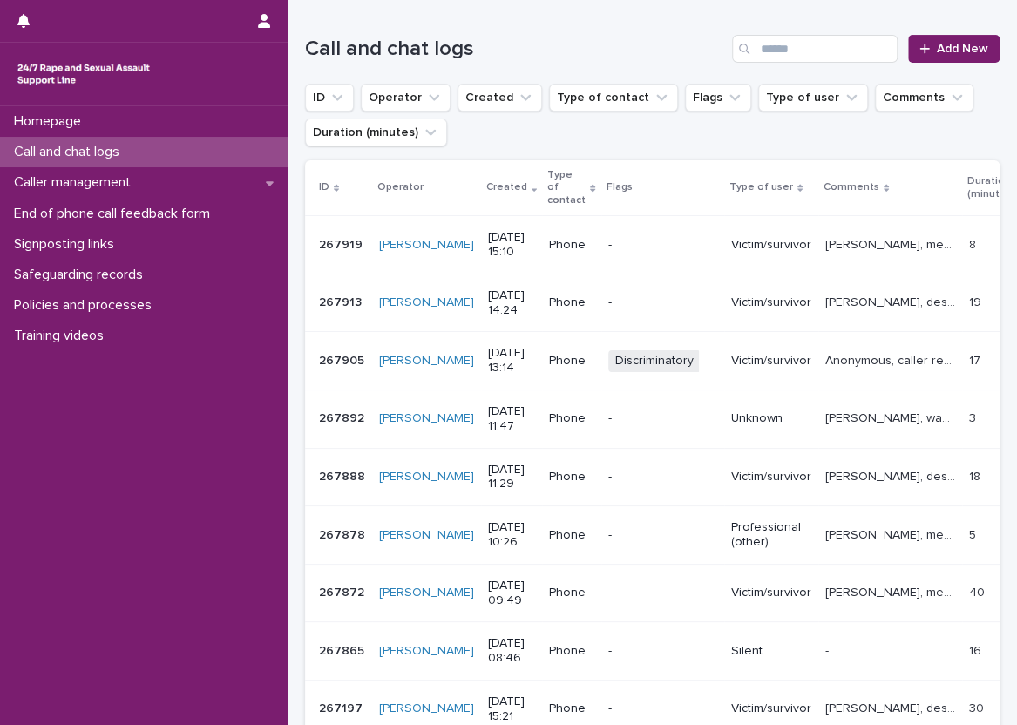
click at [857, 408] on p "[PERSON_NAME], wanted information around the police and reports so operator exp…" at bounding box center [891, 417] width 133 height 18
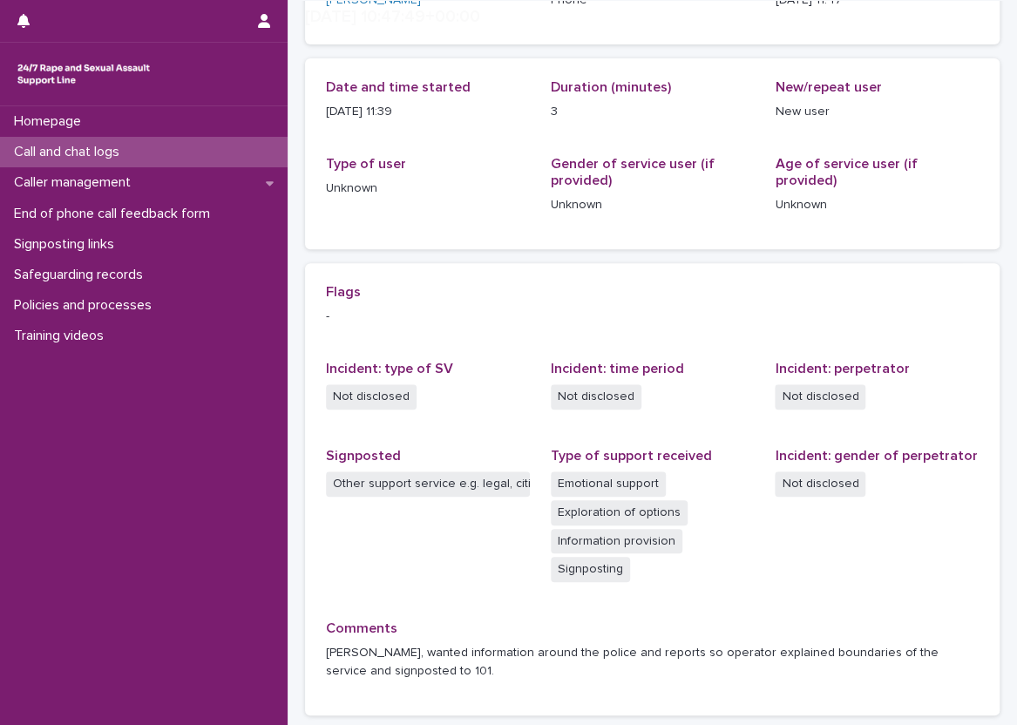
scroll to position [322, 0]
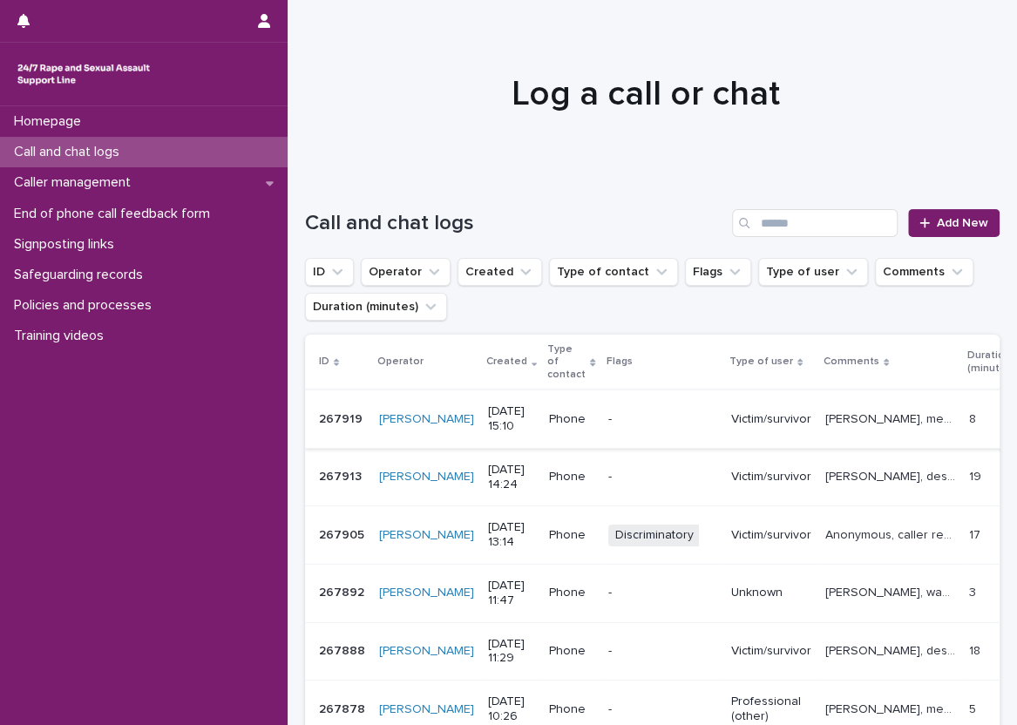
scroll to position [87, 0]
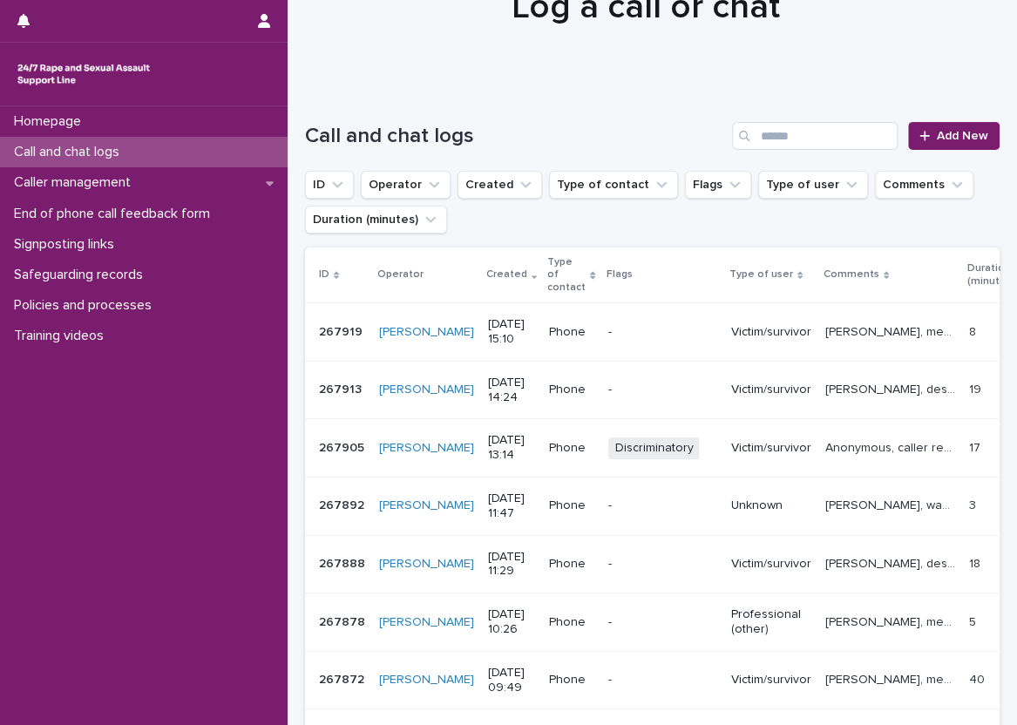
click at [853, 379] on p "[PERSON_NAME], described experiencing sexual violence (CSA) and talked about th…" at bounding box center [891, 388] width 133 height 18
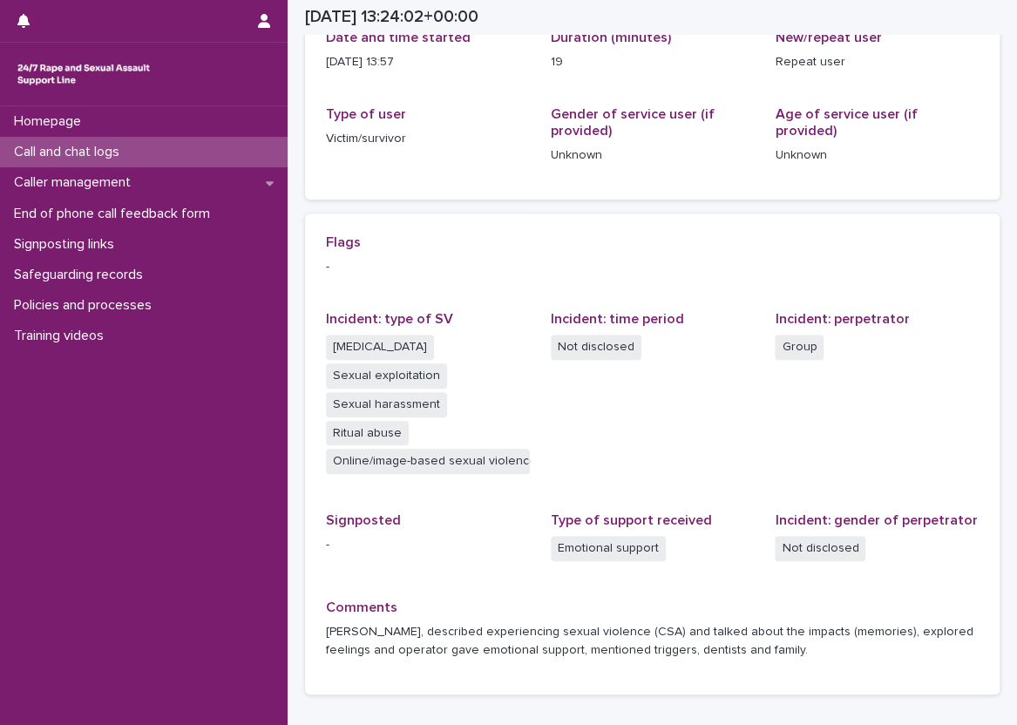
scroll to position [261, 0]
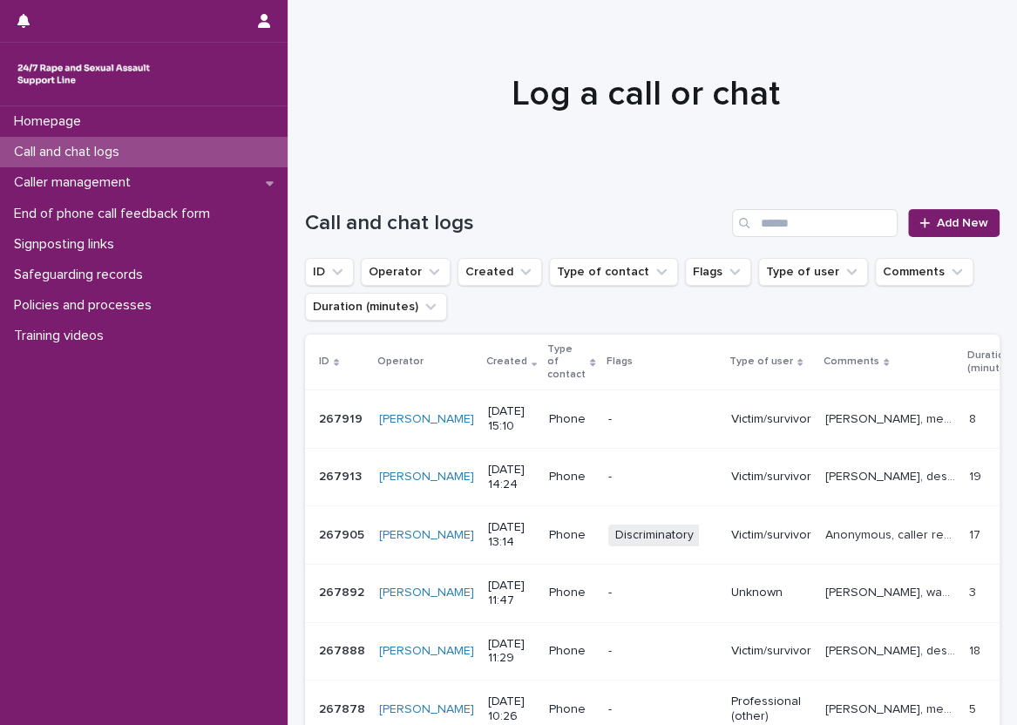
click at [852, 409] on p "[PERSON_NAME], mentioned experiencing sexual violence, mentioned reporting and …" at bounding box center [891, 418] width 133 height 18
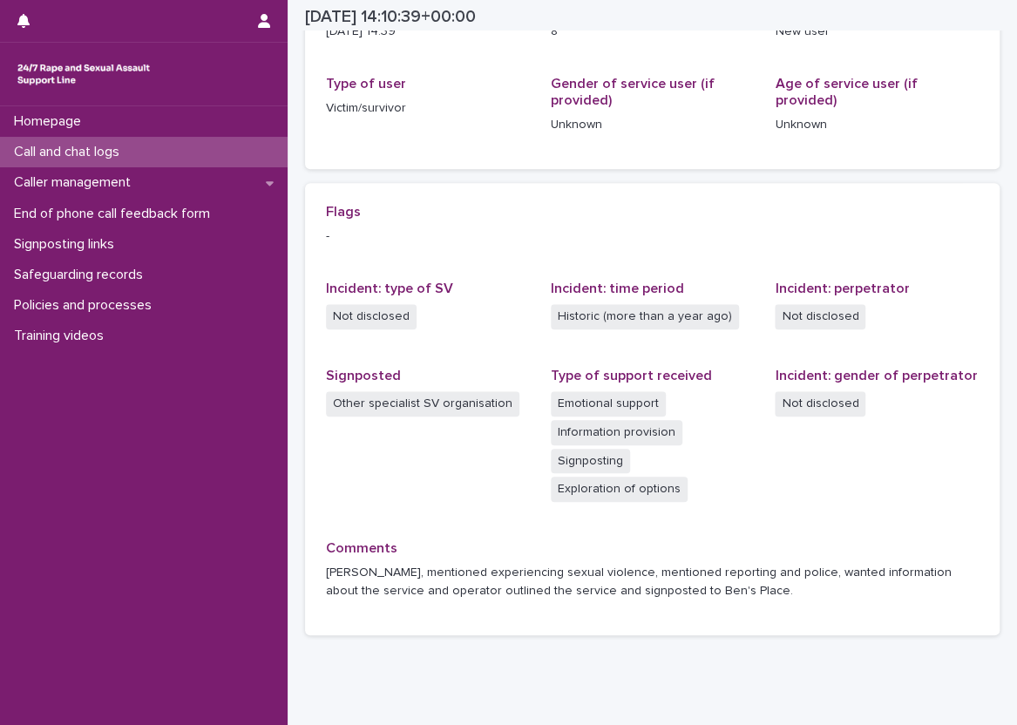
scroll to position [261, 0]
drag, startPoint x: 652, startPoint y: 594, endPoint x: 704, endPoint y: 598, distance: 52.4
click at [704, 598] on p "[PERSON_NAME], mentioned experiencing sexual violence, mentioned reporting and …" at bounding box center [652, 581] width 653 height 37
drag, startPoint x: 704, startPoint y: 598, endPoint x: 720, endPoint y: 601, distance: 16.1
click at [720, 601] on div "Comments [PERSON_NAME], mentioned experiencing sexual violence, mentioned repor…" at bounding box center [652, 576] width 653 height 74
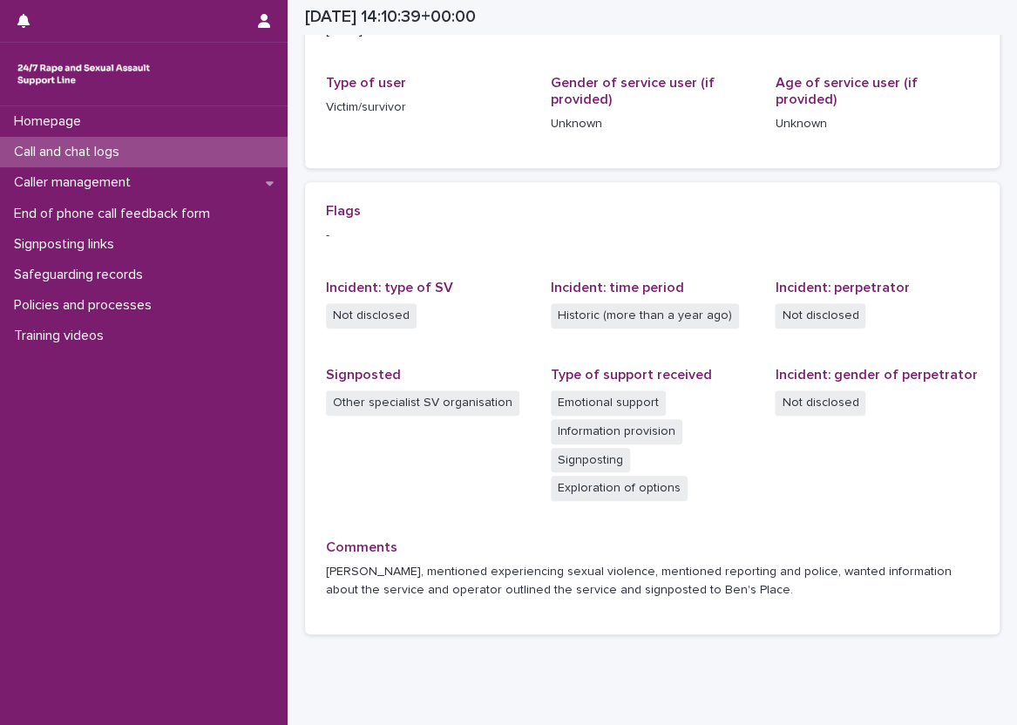
click at [258, 151] on div "Call and chat logs" at bounding box center [144, 152] width 288 height 30
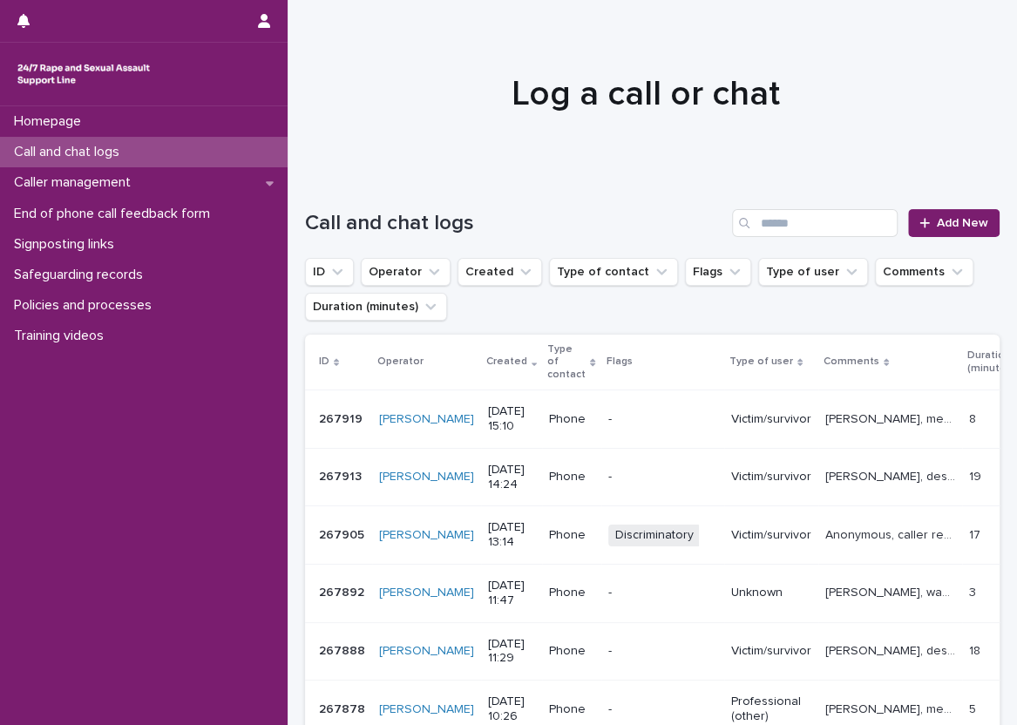
click at [294, 213] on div "Loading... Saving… Loading... Saving… Call and chat logs Add New ID Operator Cr…" at bounding box center [652, 646] width 729 height 945
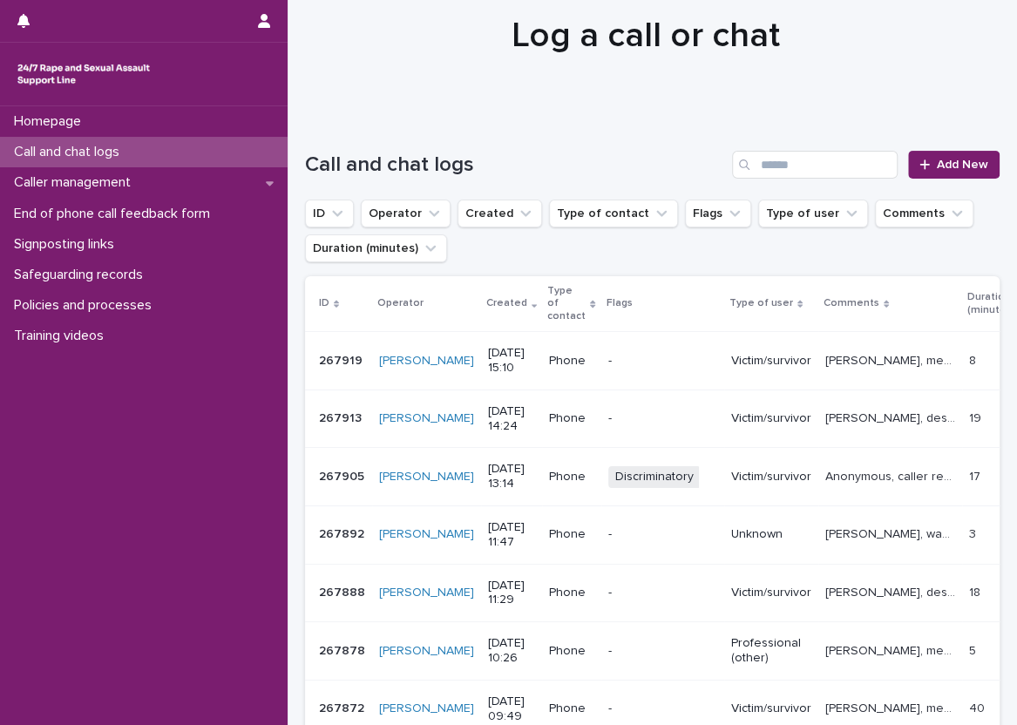
scroll to position [87, 0]
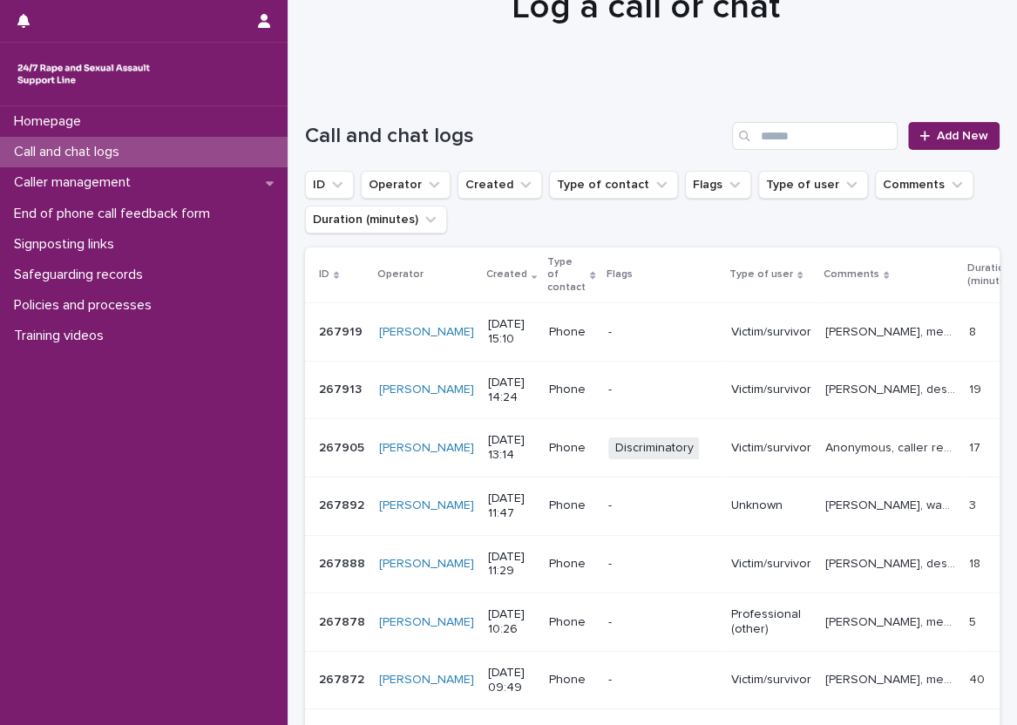
click at [293, 112] on div "Loading... Saving… Loading... Saving… Call and chat logs Add New ID Operator Cr…" at bounding box center [652, 559] width 729 height 945
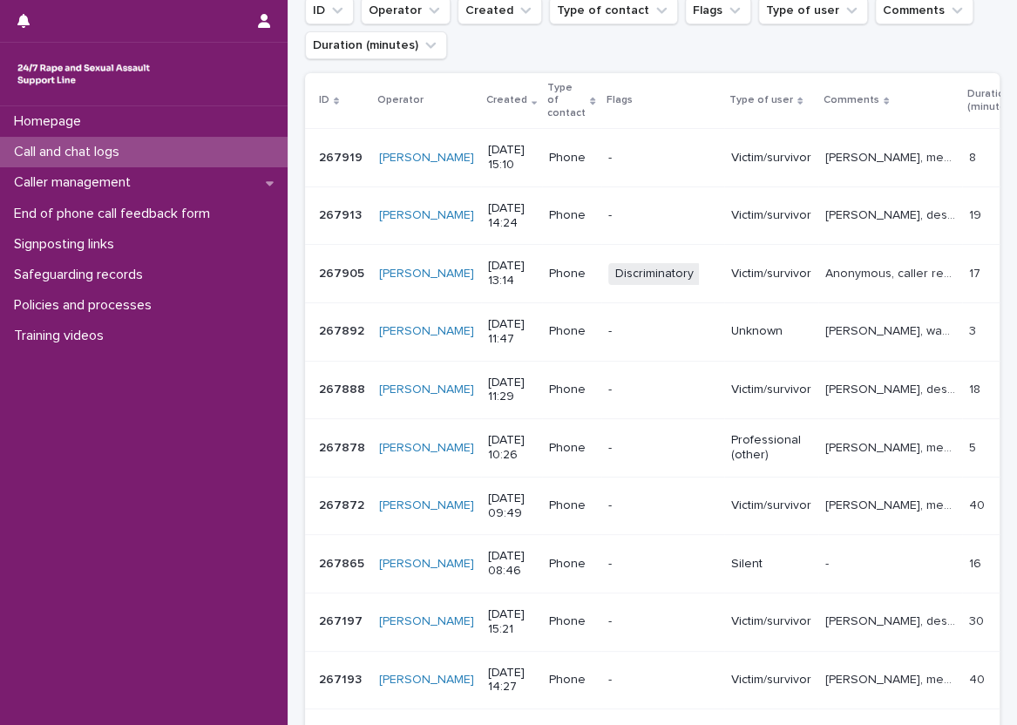
scroll to position [0, 0]
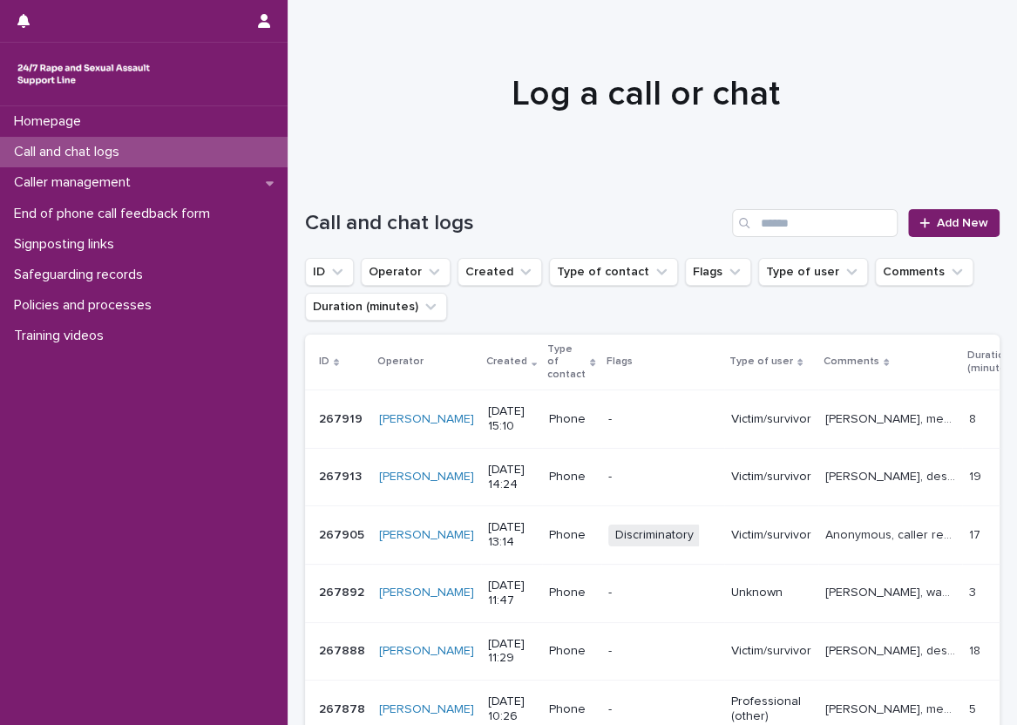
click at [356, 214] on h1 "Call and chat logs" at bounding box center [515, 223] width 420 height 25
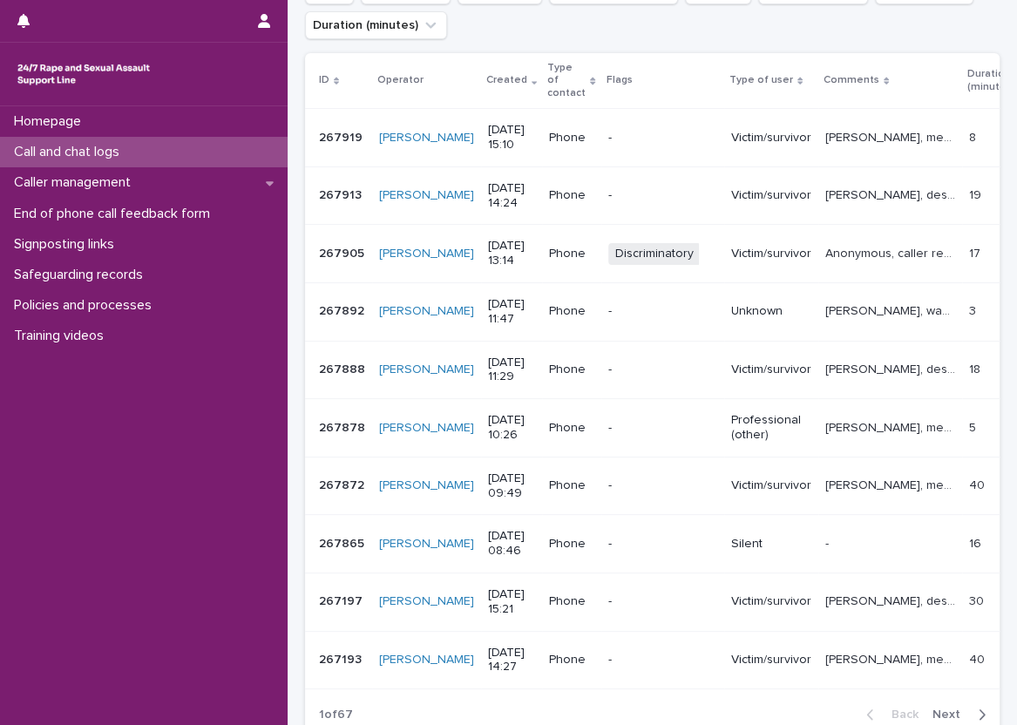
scroll to position [292, 0]
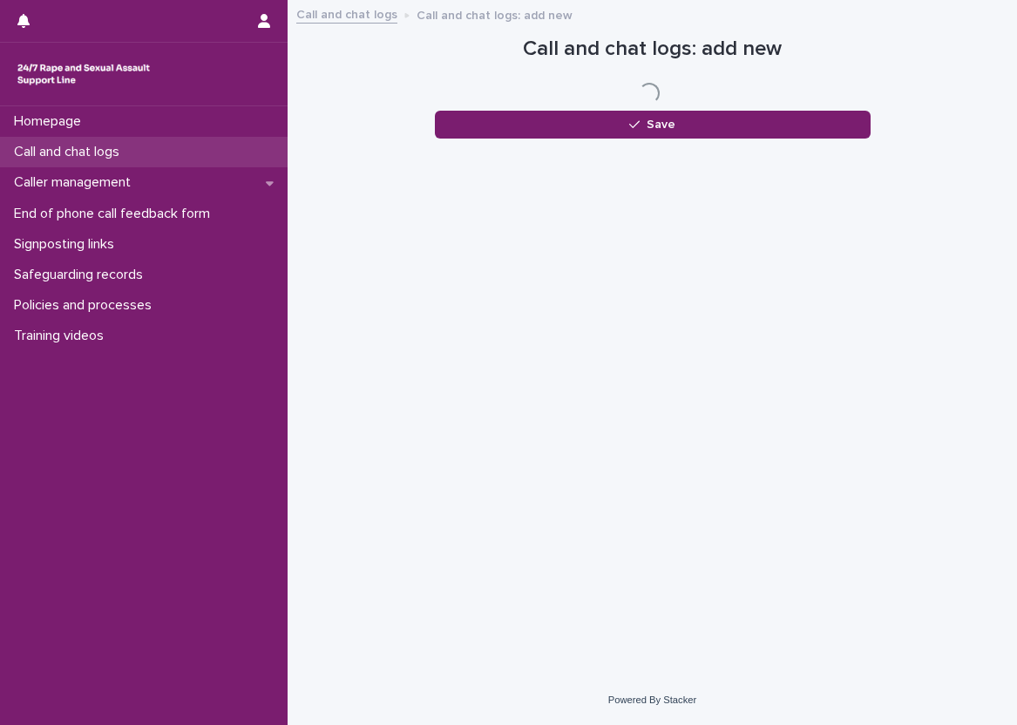
click at [224, 164] on div "Call and chat logs" at bounding box center [144, 152] width 288 height 30
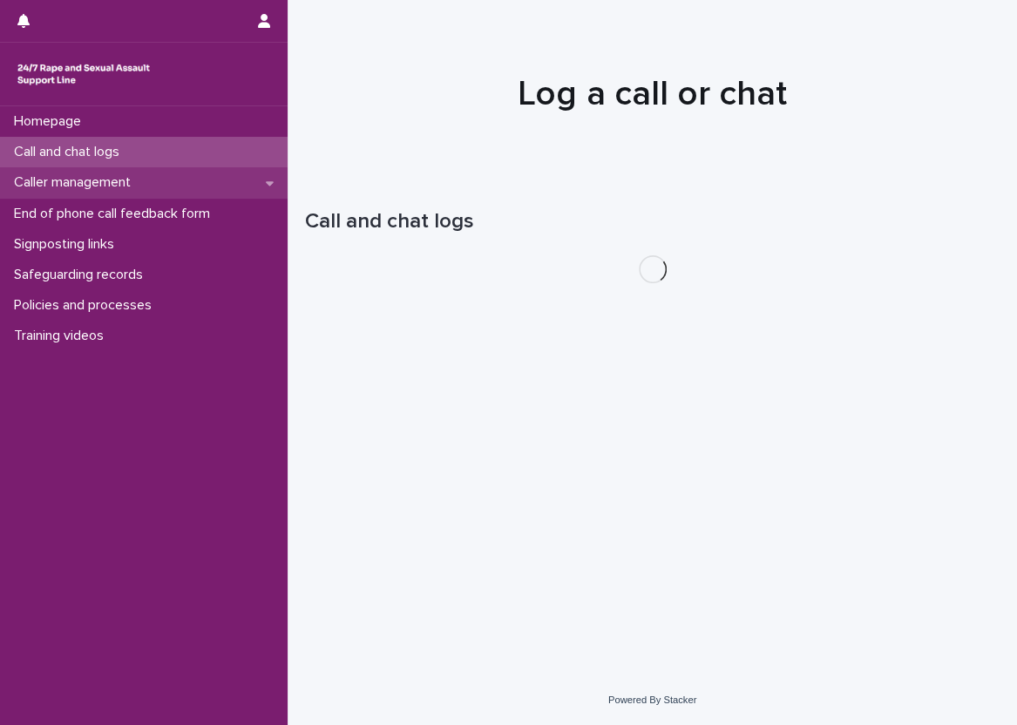
click at [227, 180] on div "Caller management" at bounding box center [144, 182] width 288 height 30
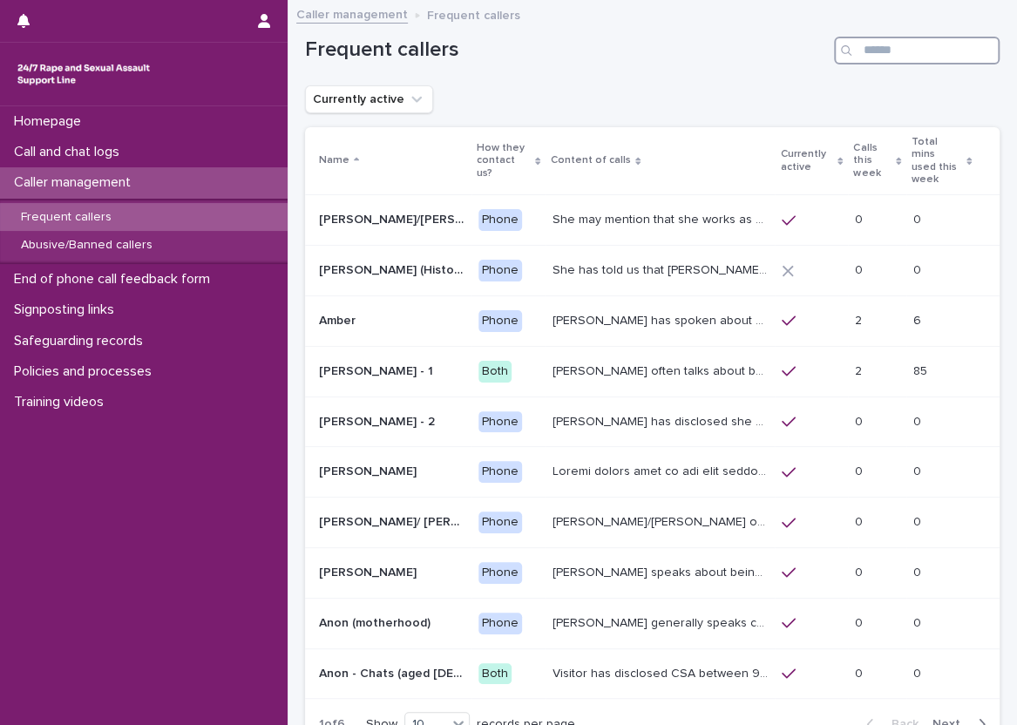
click at [907, 47] on input "Search" at bounding box center [917, 51] width 166 height 28
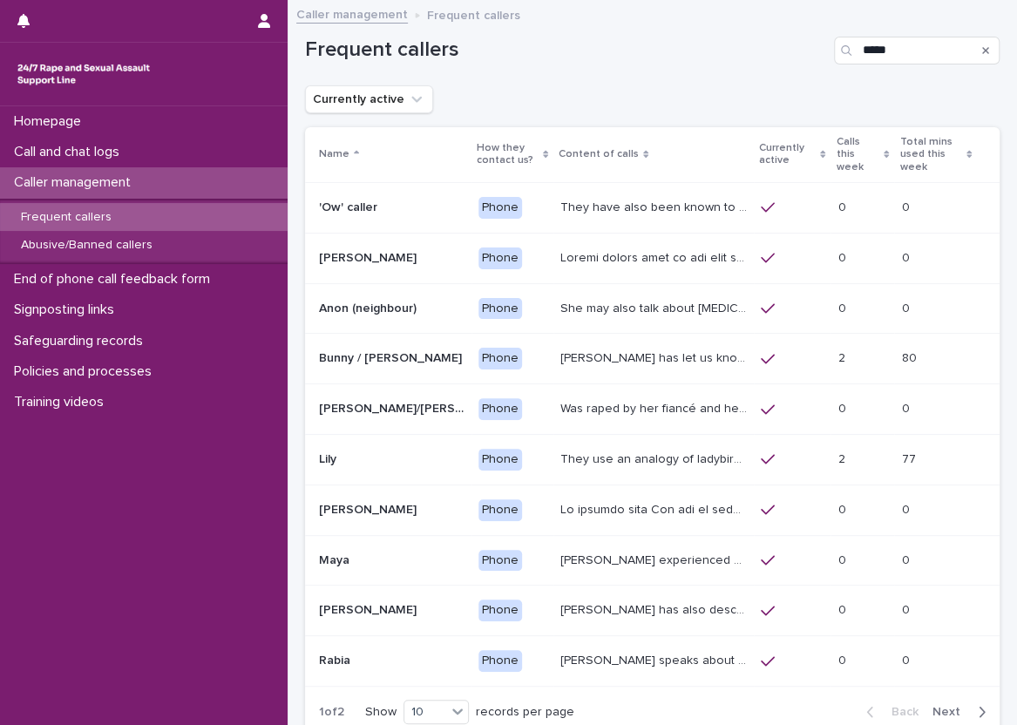
click at [847, 54] on div "Search" at bounding box center [848, 51] width 28 height 28
click at [858, 48] on input "****" at bounding box center [917, 51] width 166 height 28
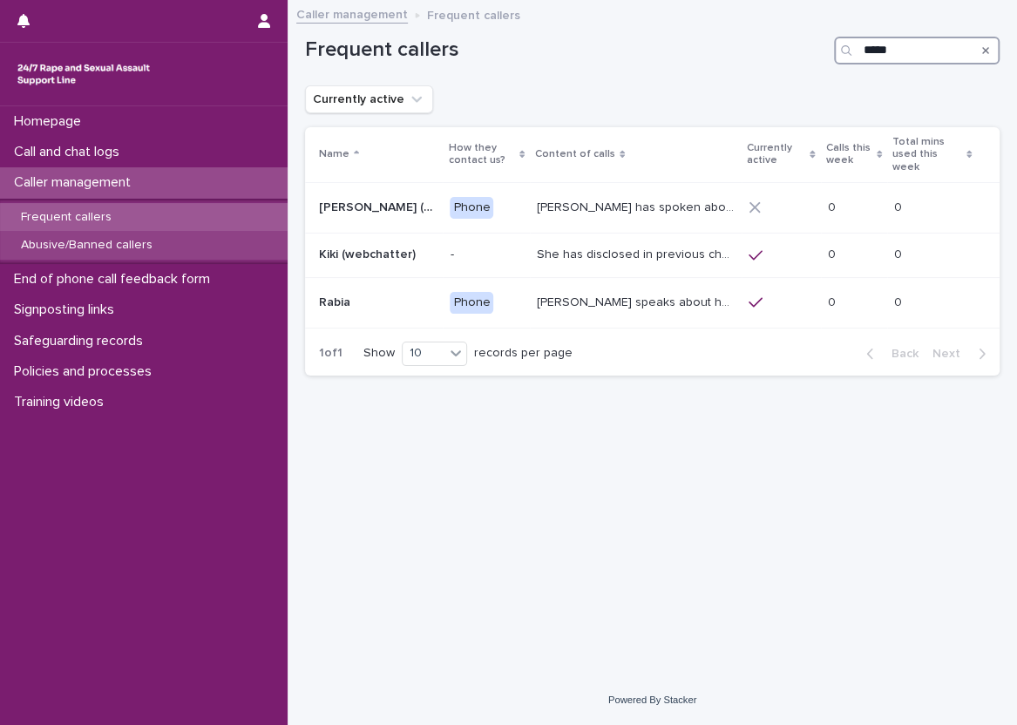
type input "*****"
click at [219, 235] on div "Abusive/Banned callers" at bounding box center [144, 245] width 288 height 29
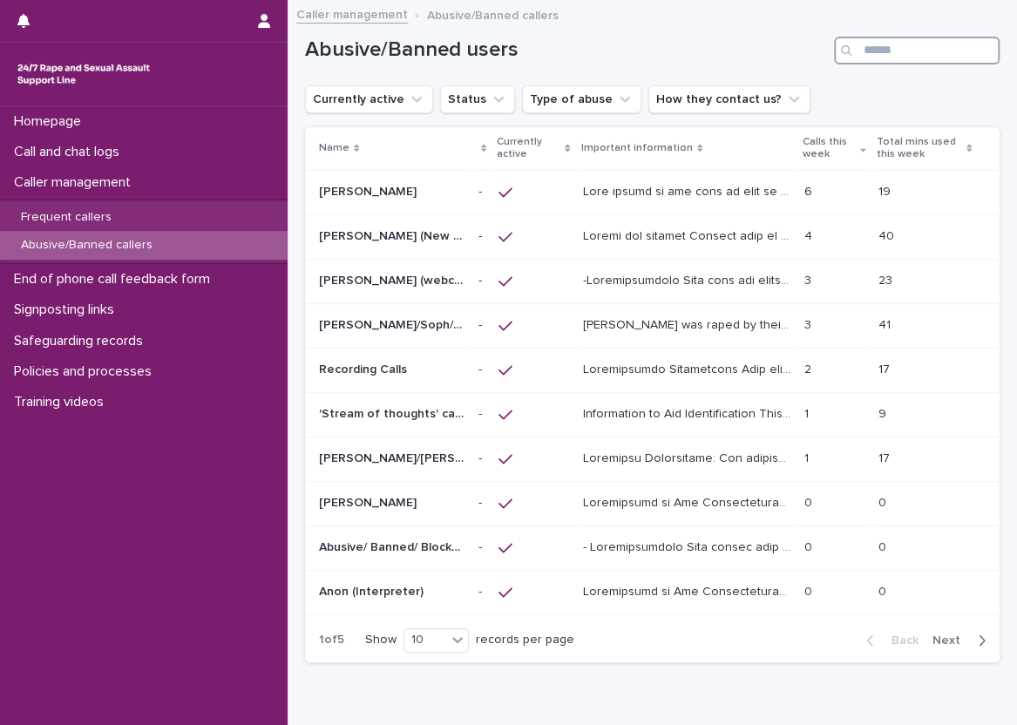
click at [912, 52] on input "Search" at bounding box center [917, 51] width 166 height 28
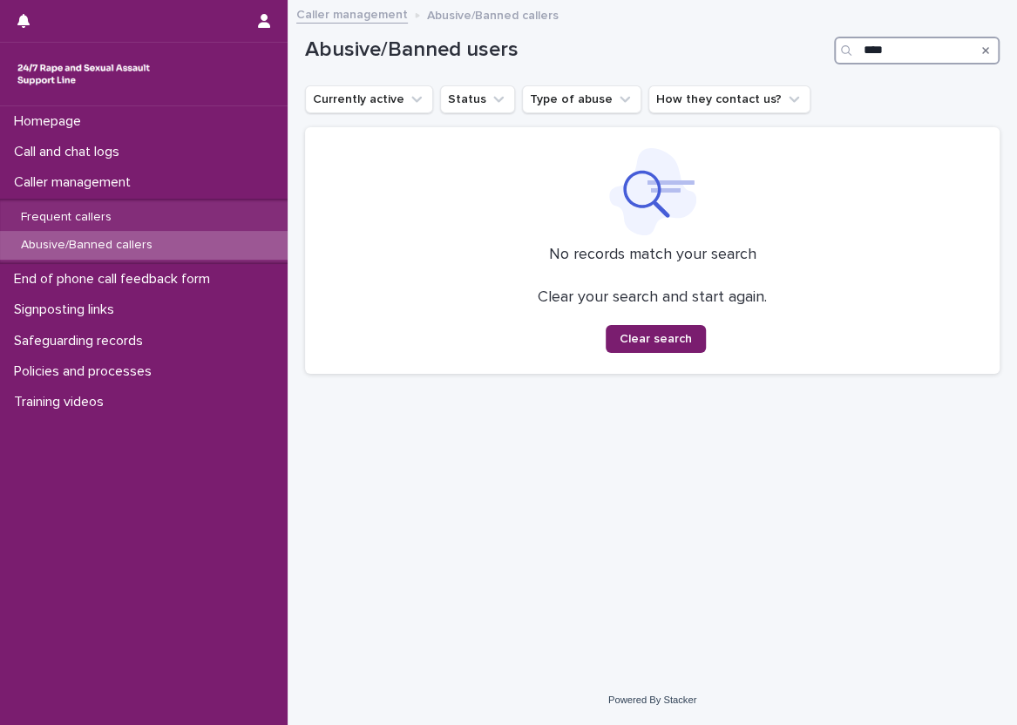
click at [867, 53] on input "****" at bounding box center [917, 51] width 166 height 28
type input "****"
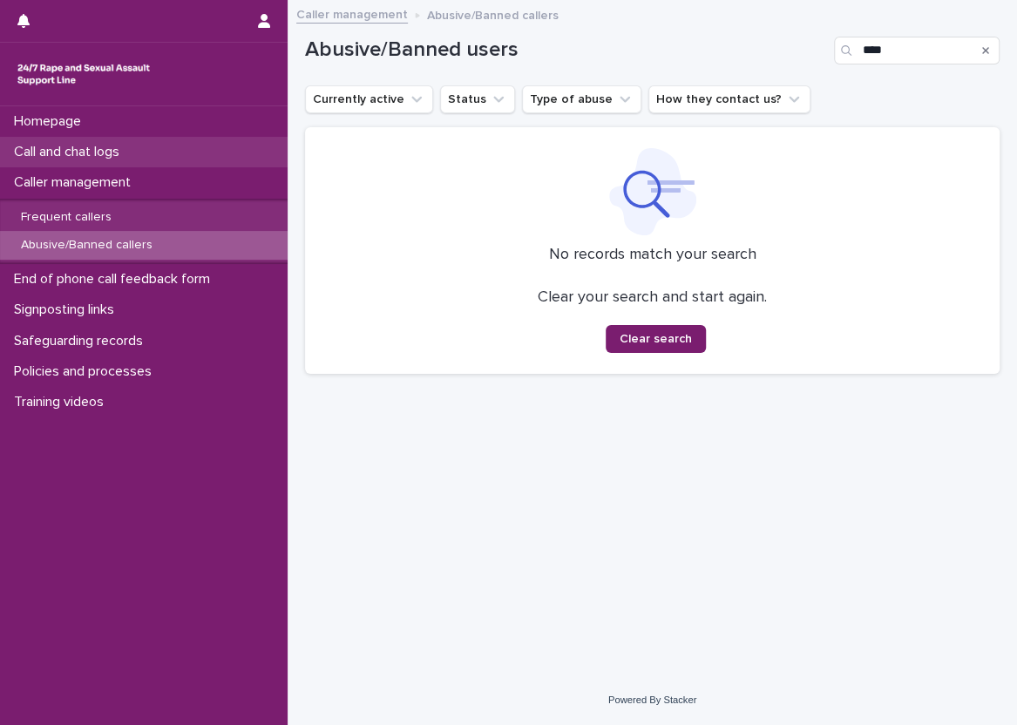
click at [220, 159] on div "Call and chat logs" at bounding box center [144, 152] width 288 height 30
